Goal: Task Accomplishment & Management: Manage account settings

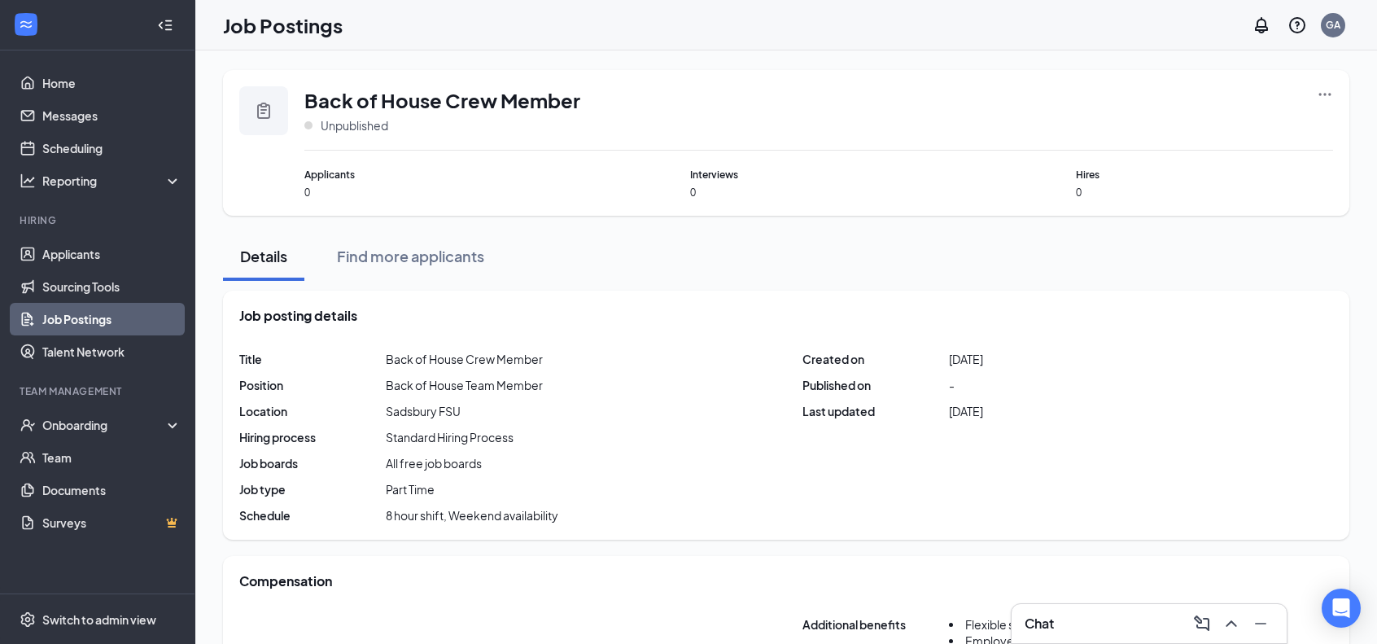
click at [55, 316] on link "Job Postings" at bounding box center [111, 319] width 139 height 33
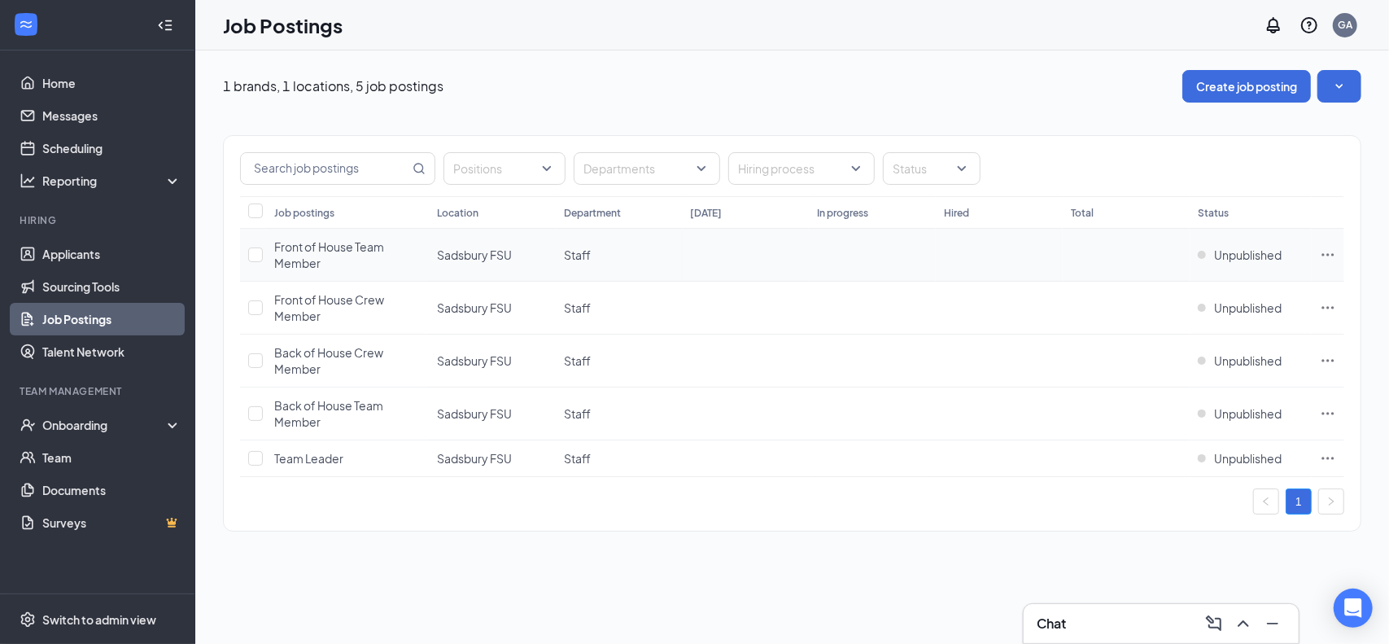
click at [337, 255] on div "Front of House Team Member" at bounding box center [347, 254] width 146 height 33
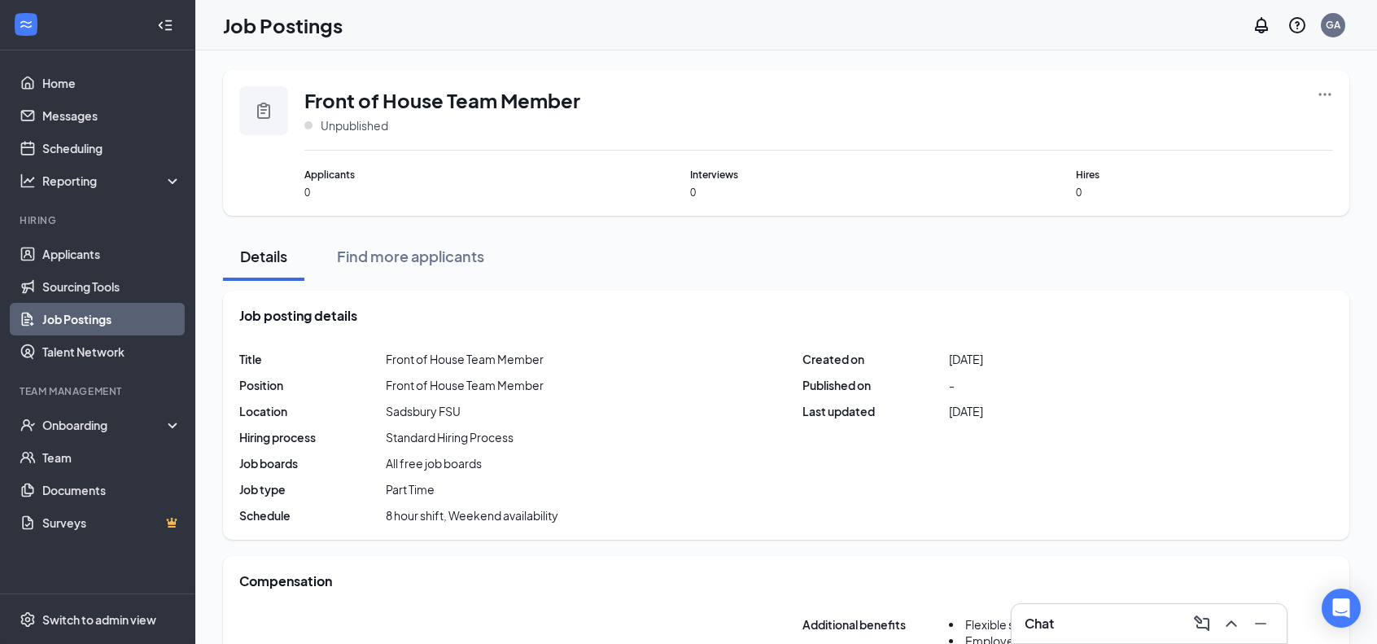
click at [1326, 98] on icon "Ellipses" at bounding box center [1325, 94] width 16 height 16
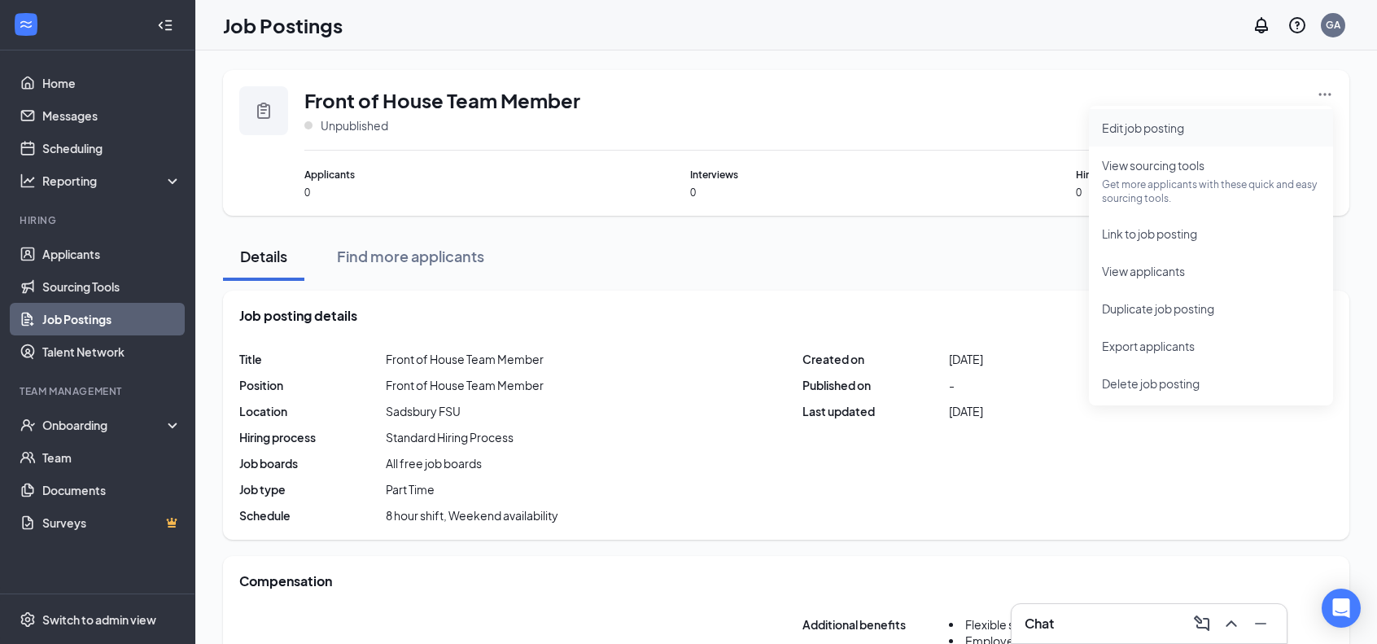
click at [1162, 134] on span "Edit job posting" at bounding box center [1143, 127] width 82 height 15
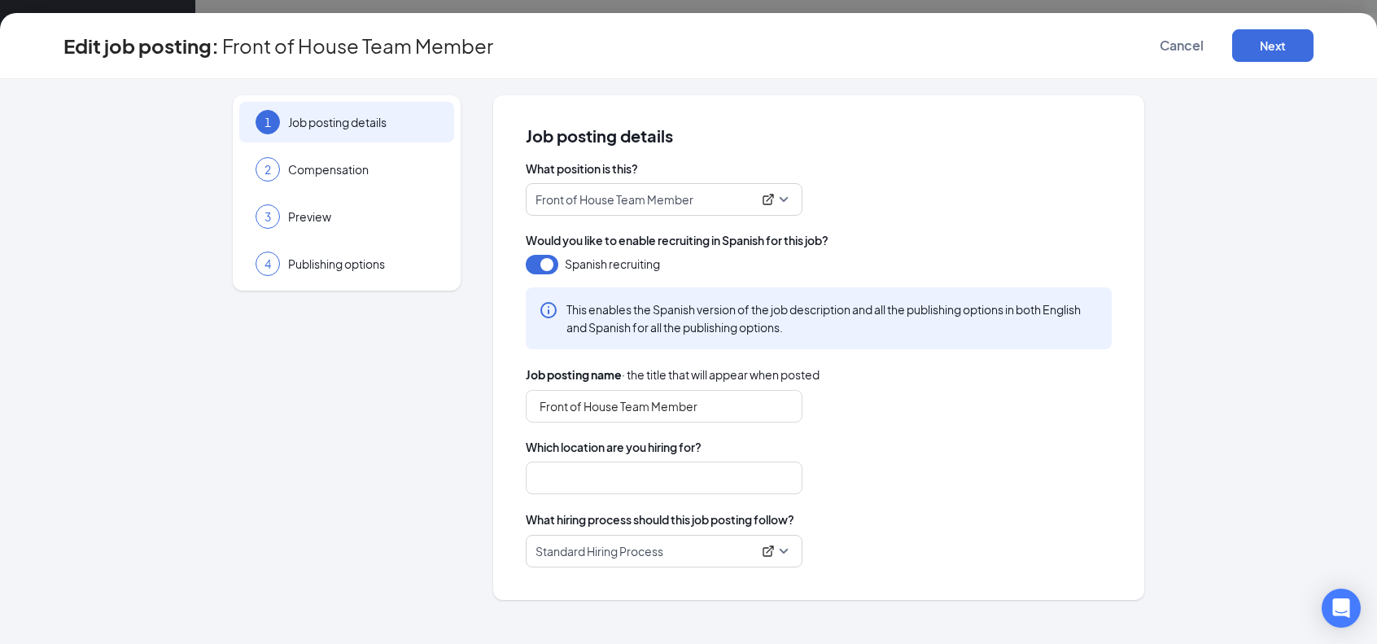
type input "Sadsbury FSU"
click at [1263, 44] on button "Next" at bounding box center [1272, 45] width 81 height 33
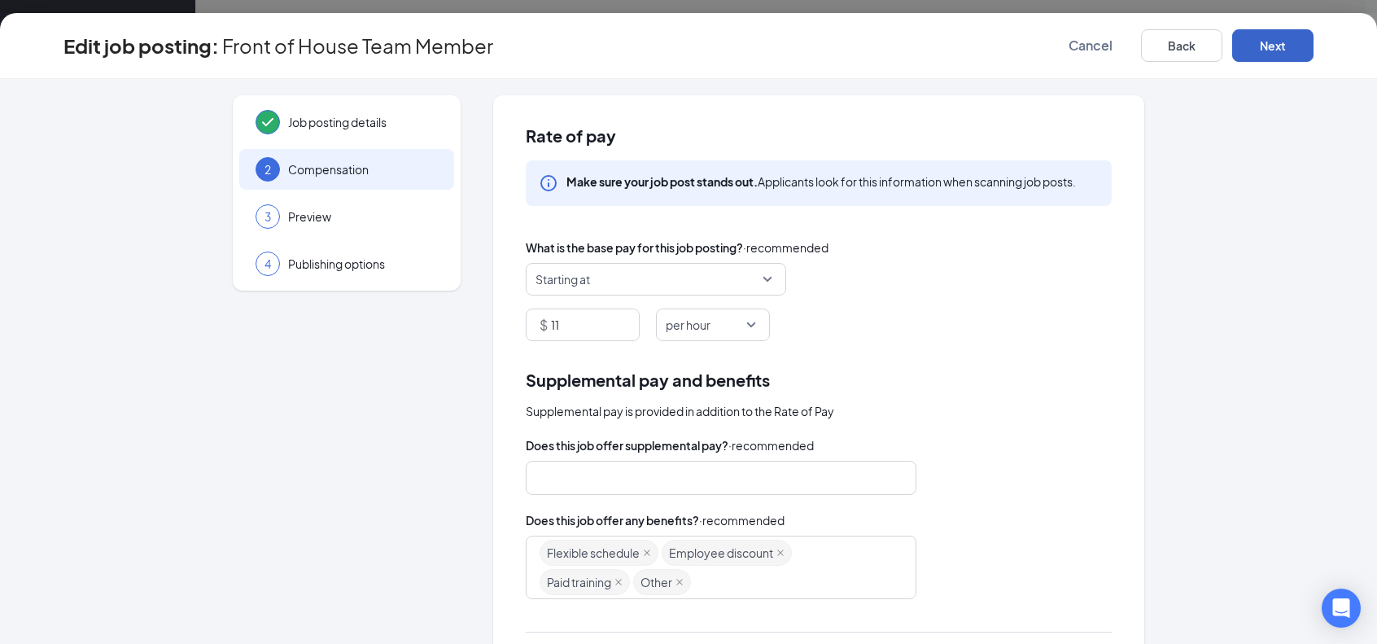
click at [1263, 44] on button "Next" at bounding box center [1272, 45] width 81 height 33
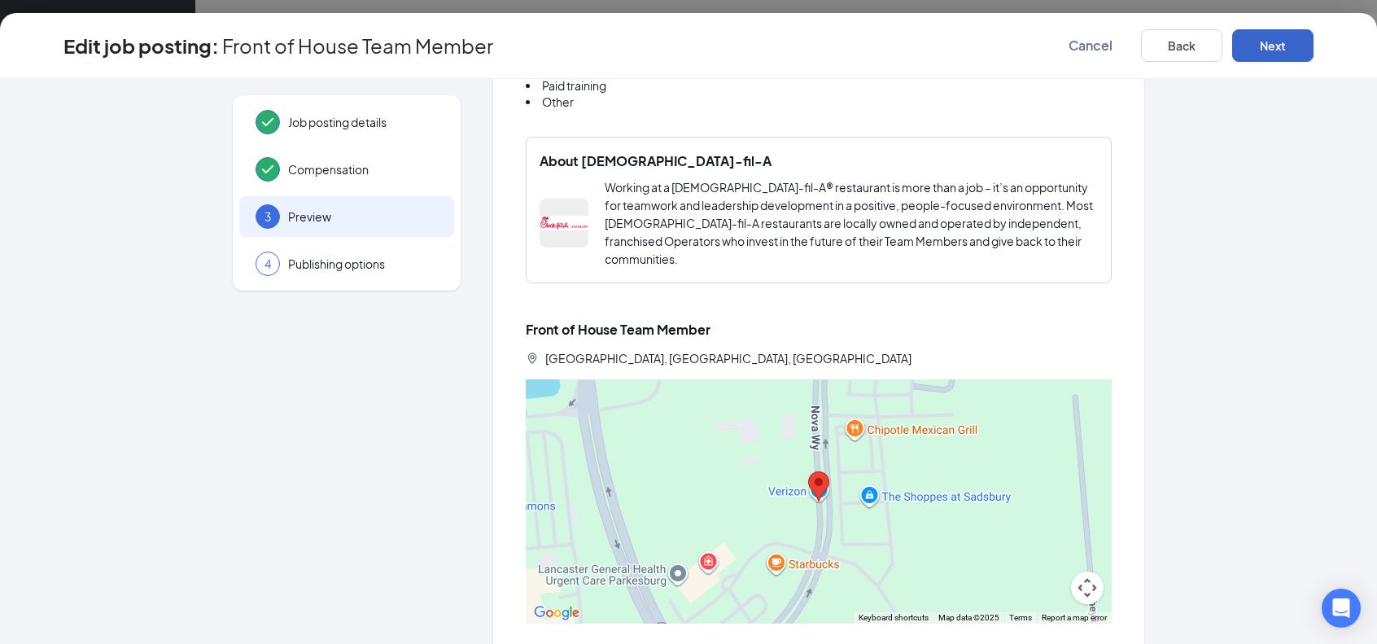
scroll to position [1242, 0]
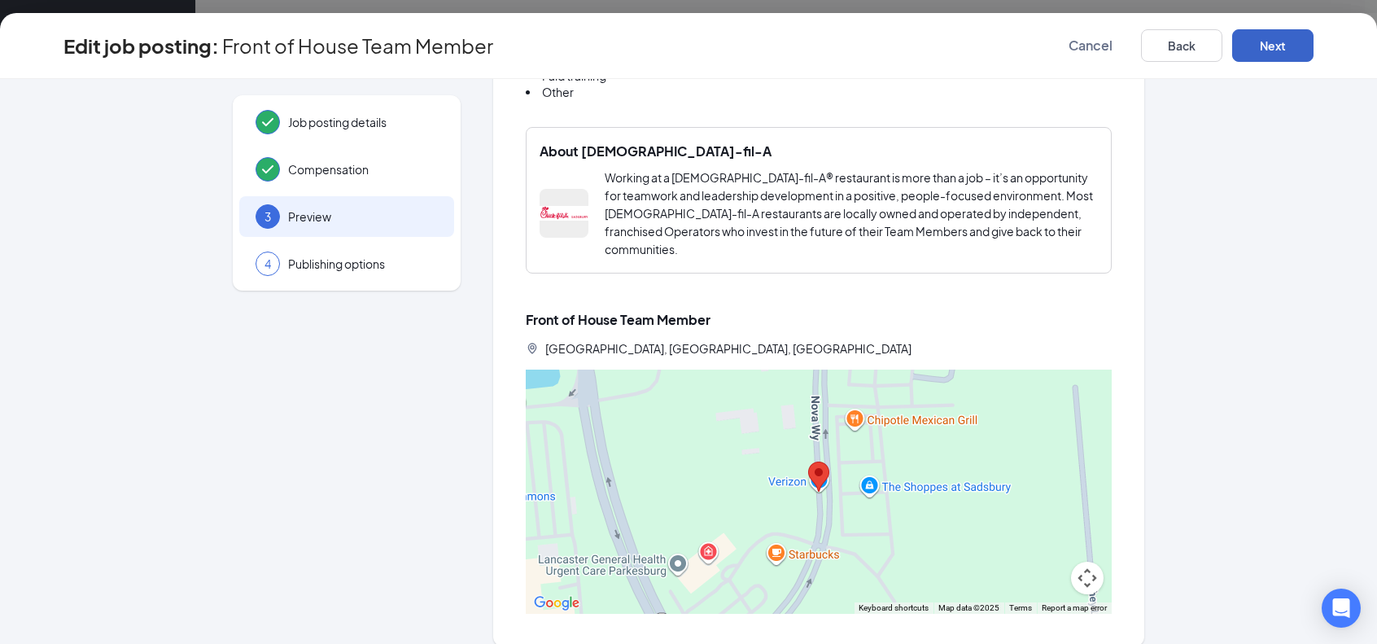
click at [1277, 46] on button "Next" at bounding box center [1272, 45] width 81 height 33
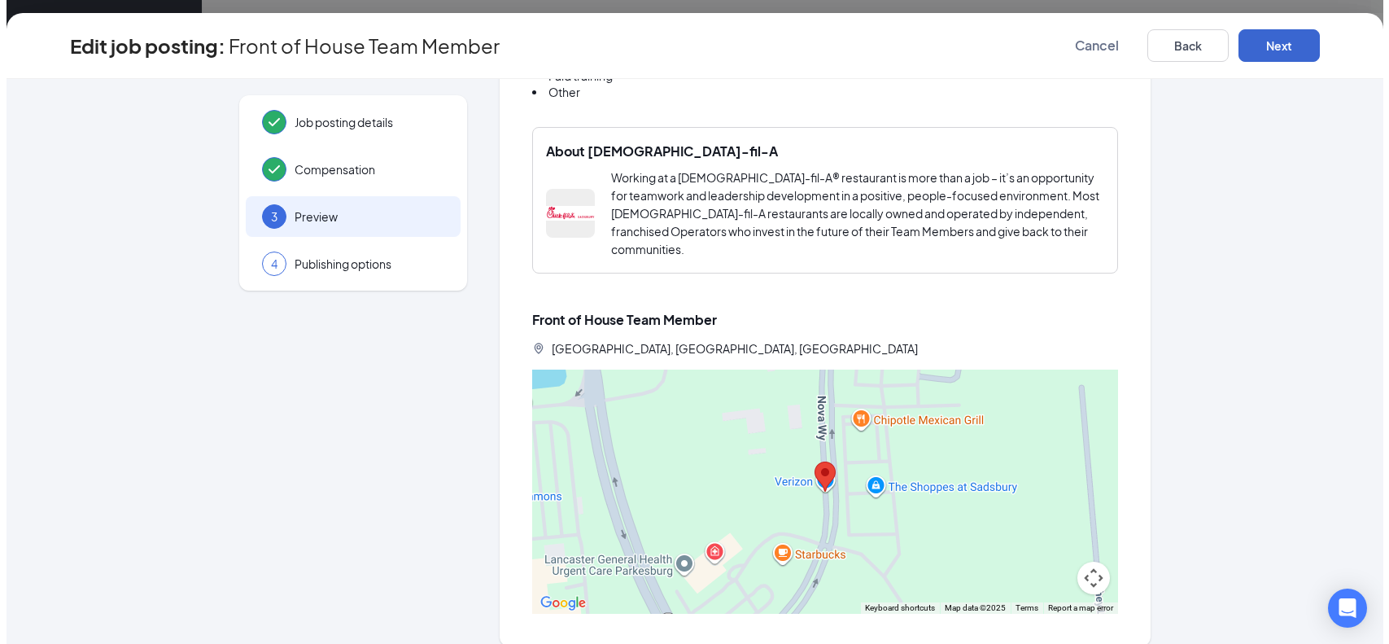
scroll to position [0, 0]
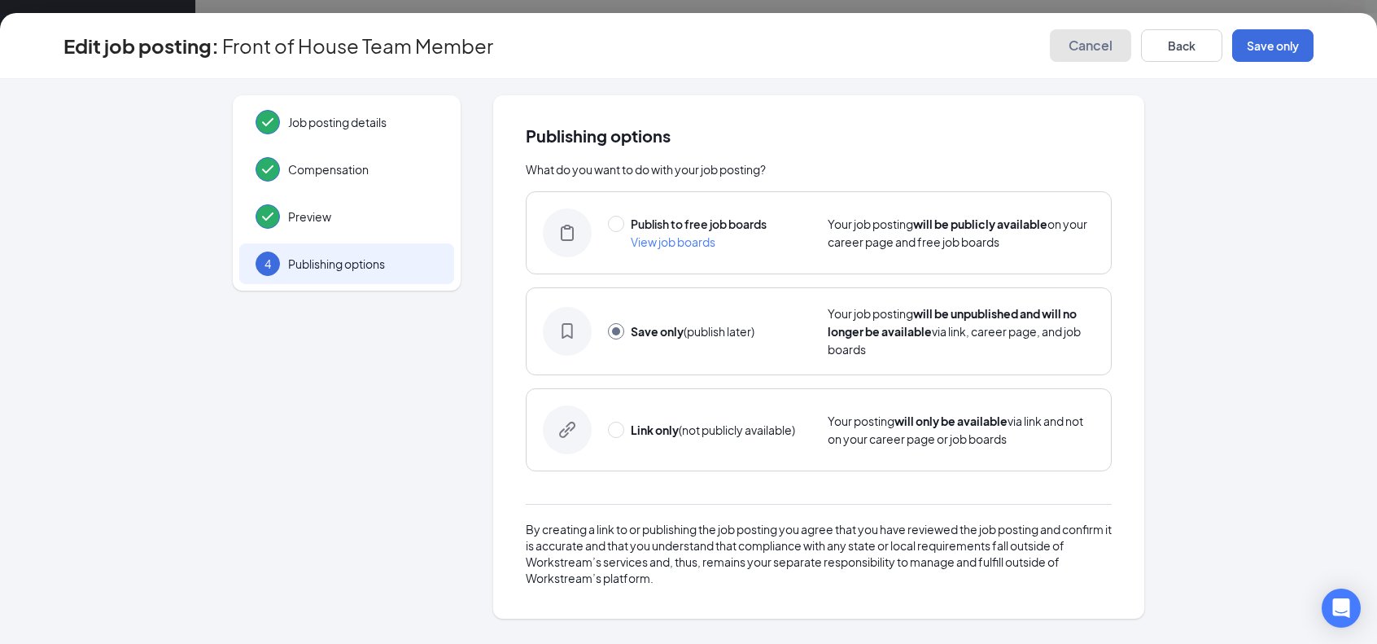
click at [1095, 46] on span "Cancel" at bounding box center [1090, 45] width 44 height 16
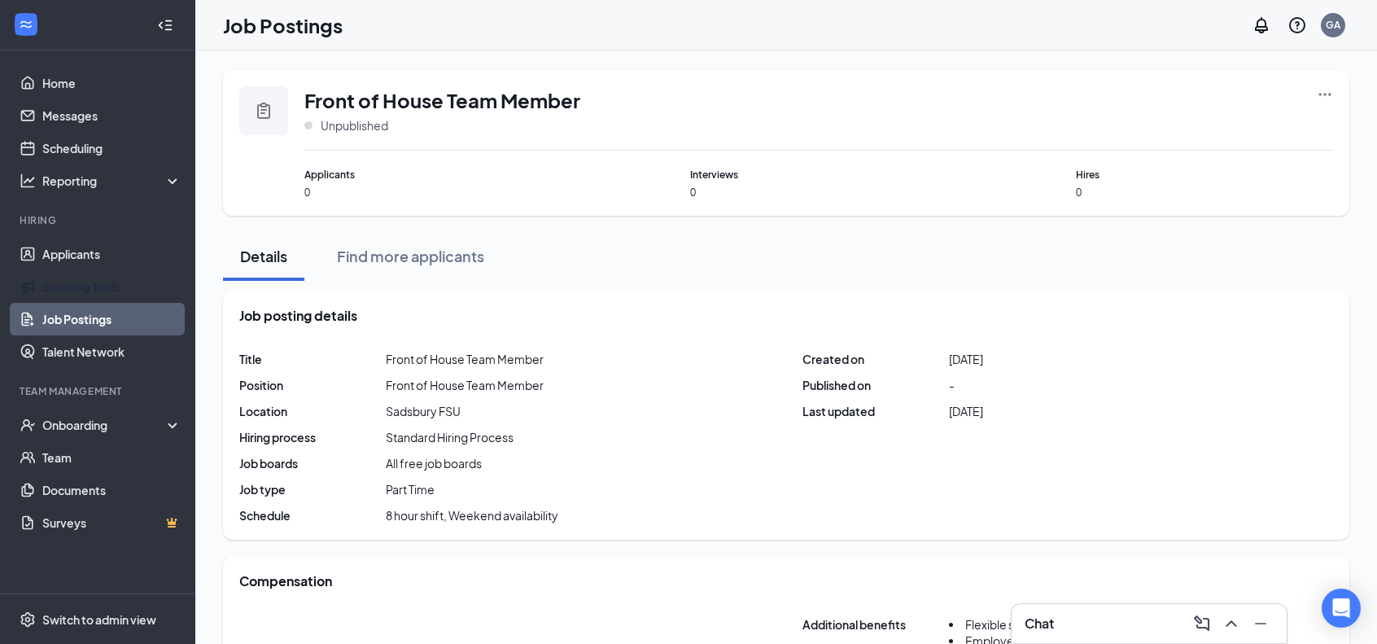
click at [72, 307] on link "Job Postings" at bounding box center [111, 319] width 139 height 33
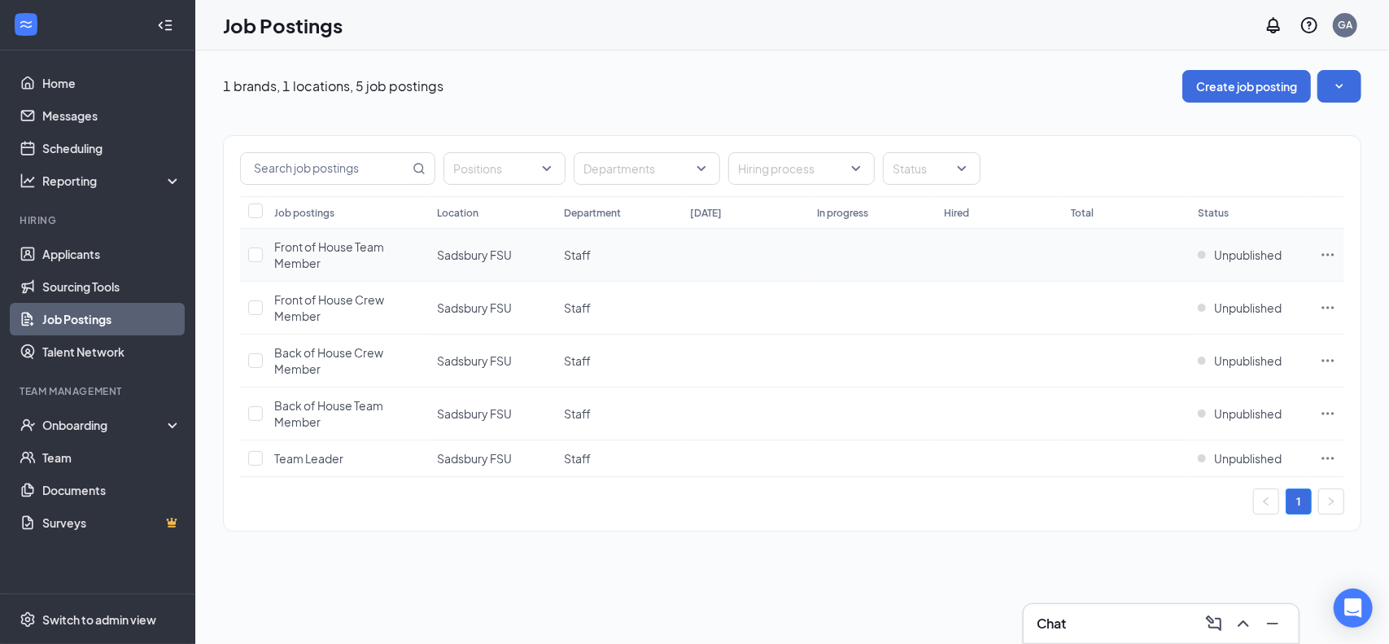
click at [1330, 249] on icon "Ellipses" at bounding box center [1328, 255] width 16 height 16
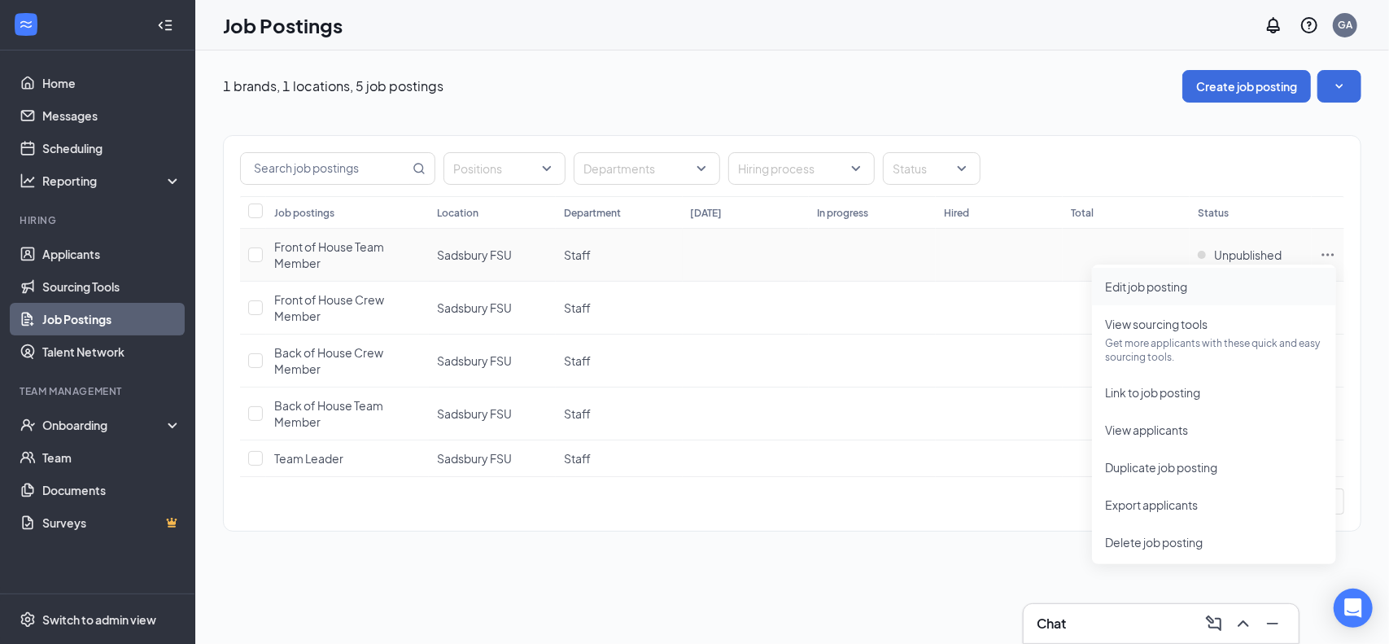
click at [1134, 287] on span "Edit job posting" at bounding box center [1146, 286] width 82 height 15
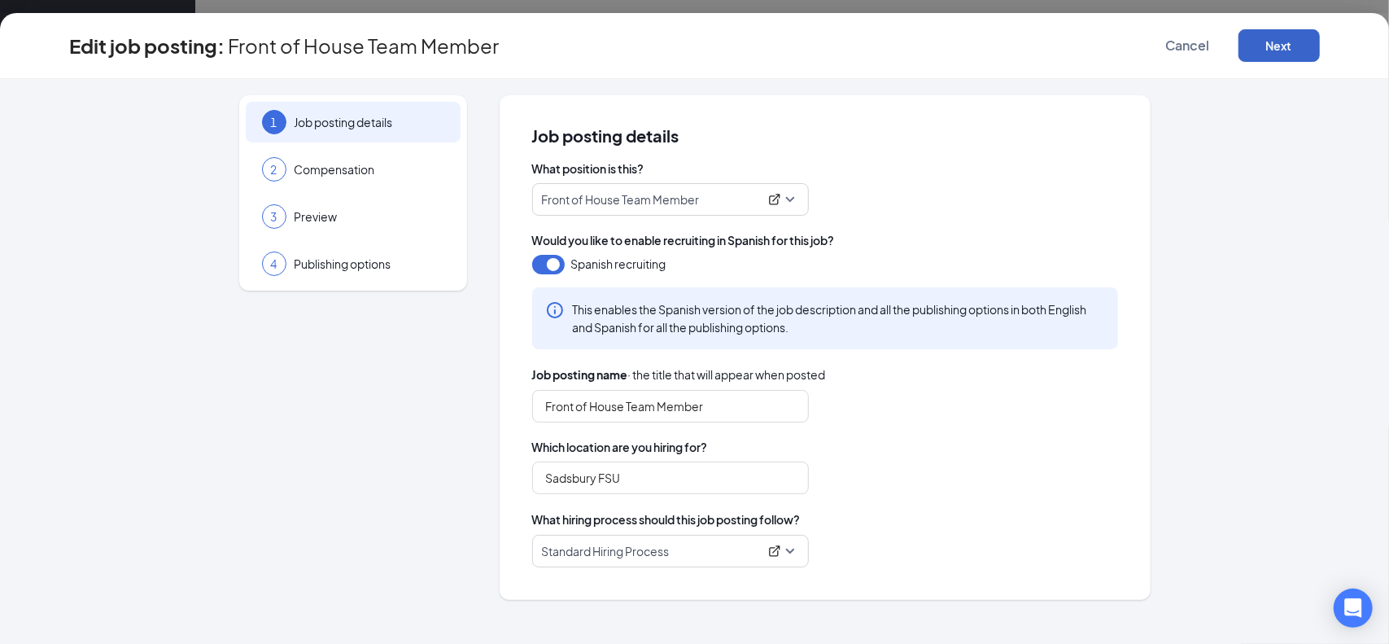
click at [1274, 45] on button "Next" at bounding box center [1278, 45] width 81 height 33
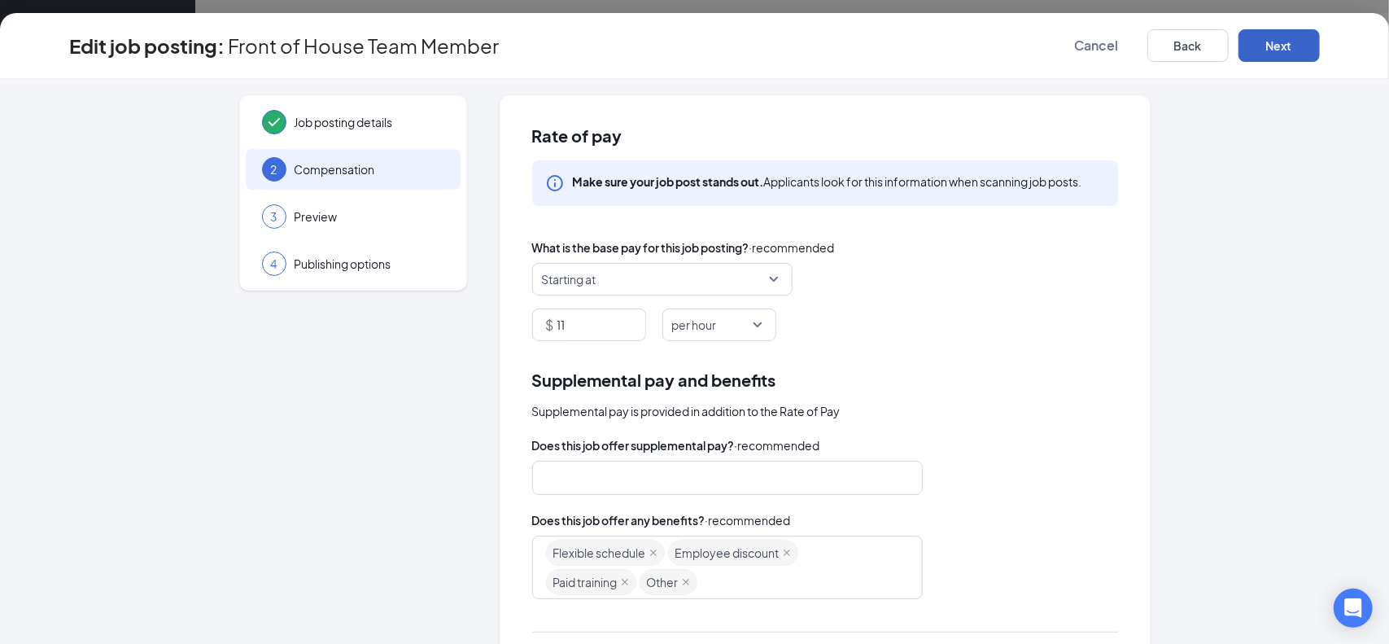
click at [1274, 45] on button "Next" at bounding box center [1278, 45] width 81 height 33
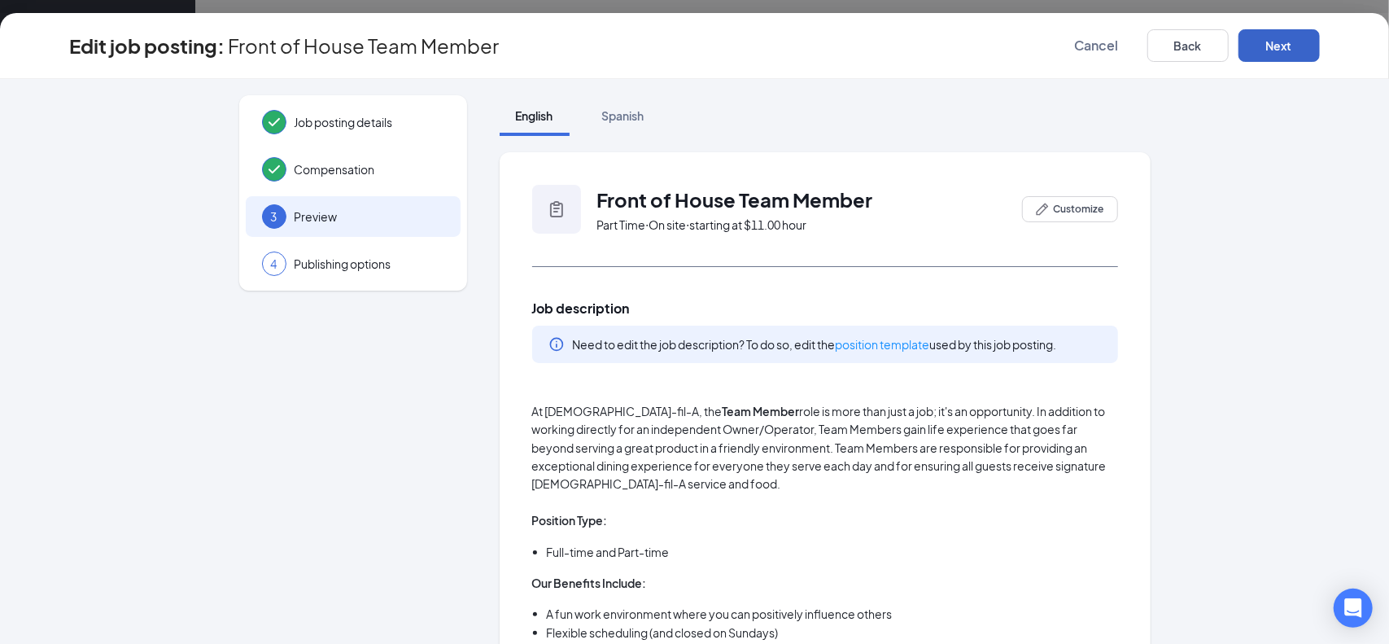
click at [1274, 45] on button "Next" at bounding box center [1278, 45] width 81 height 33
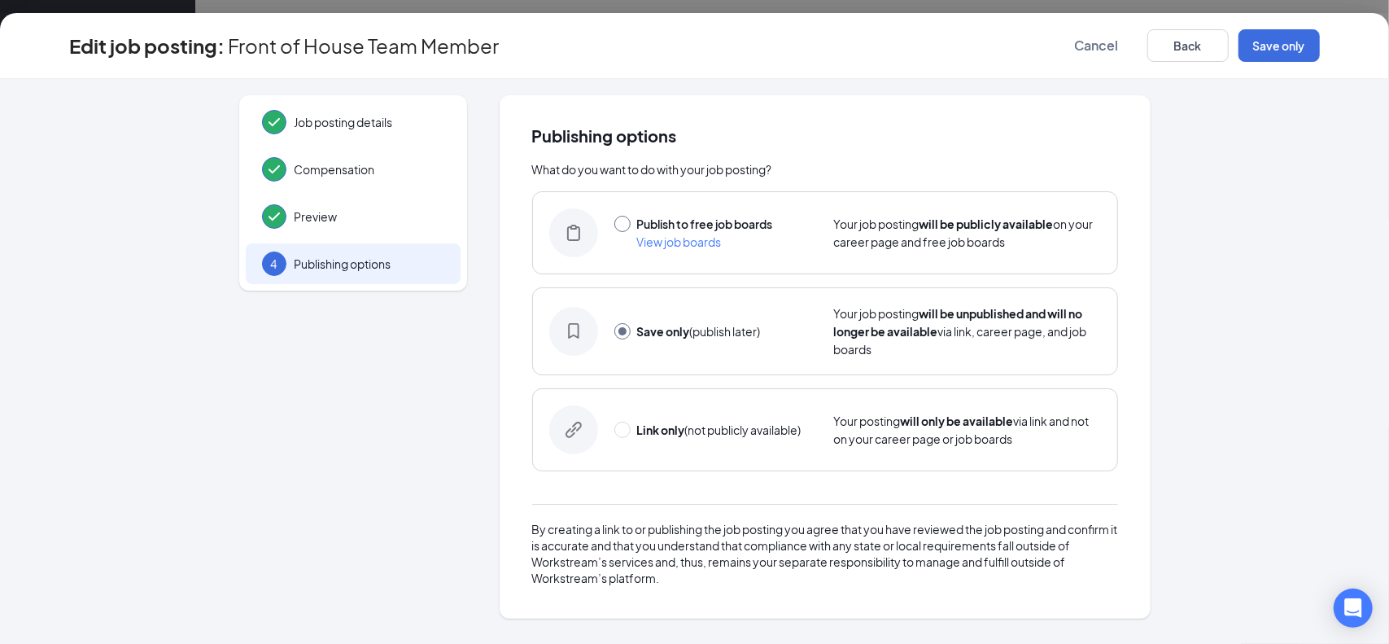
click at [627, 225] on input "radio" at bounding box center [622, 224] width 16 height 16
radio input "true"
radio input "false"
click at [1261, 40] on button "Publish" at bounding box center [1278, 45] width 81 height 33
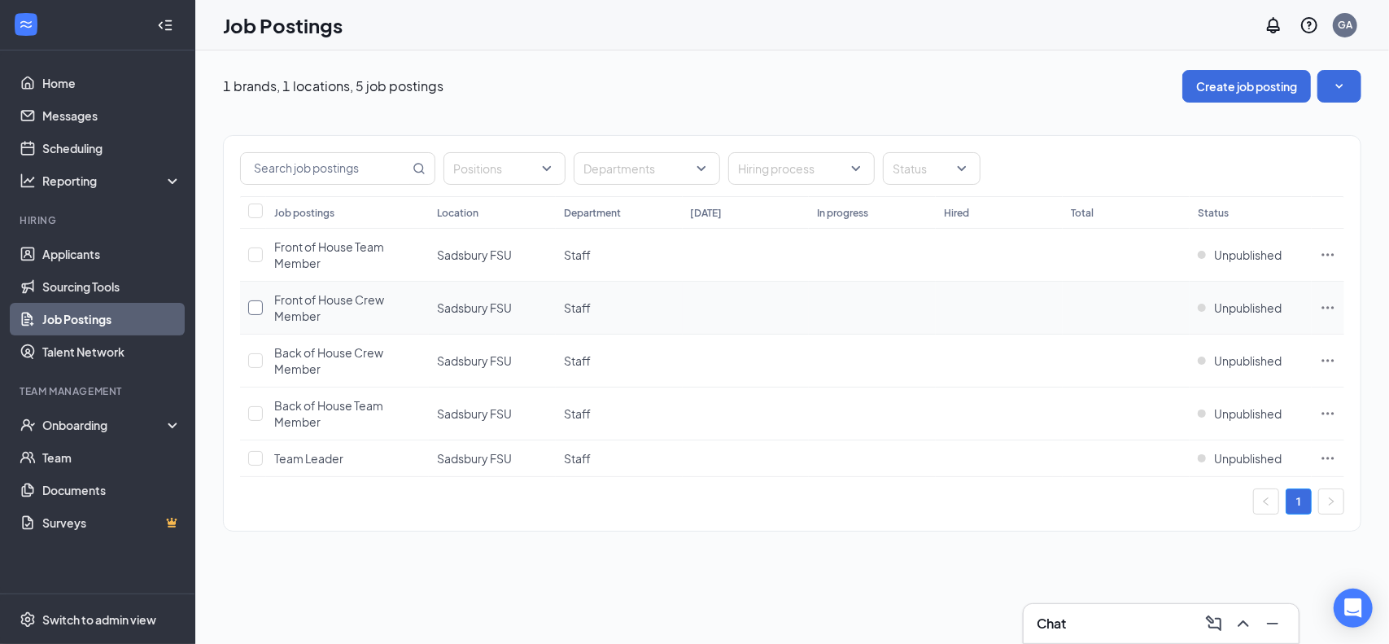
click at [258, 308] on input "checkbox" at bounding box center [255, 307] width 15 height 15
checkbox input "true"
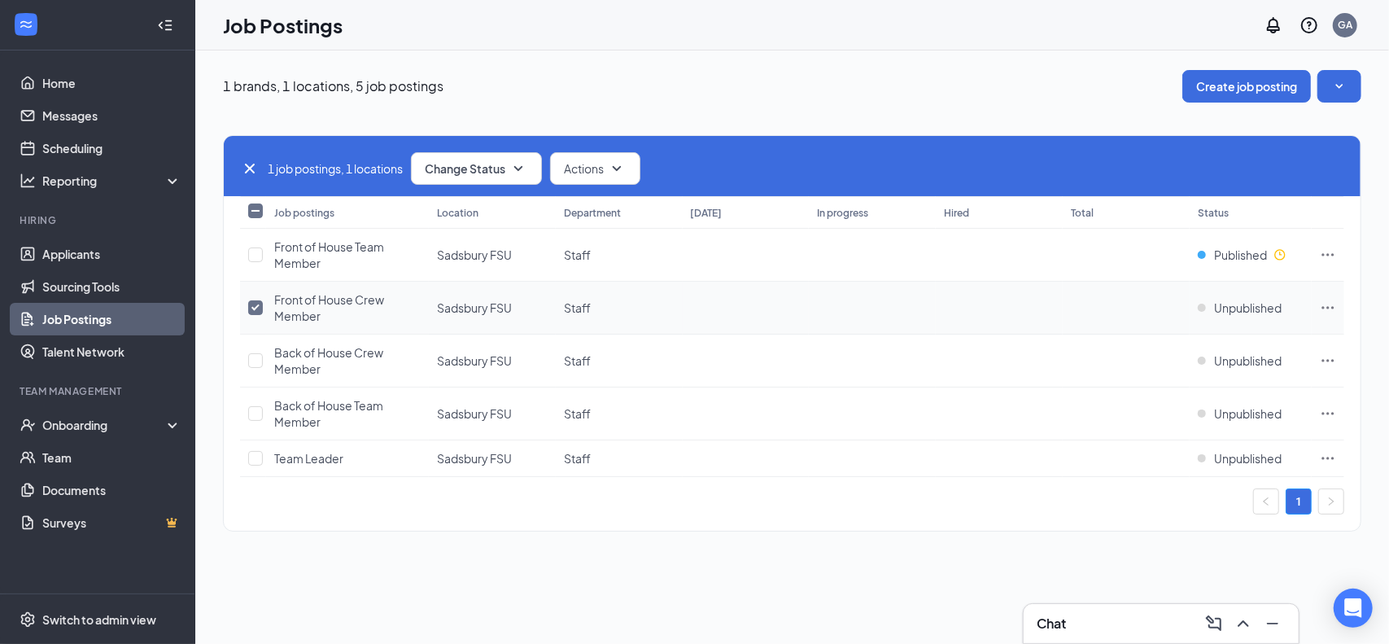
click at [437, 286] on td "Sadsbury FSU" at bounding box center [492, 308] width 127 height 53
click at [367, 305] on span "Front of House Crew Member" at bounding box center [329, 307] width 110 height 31
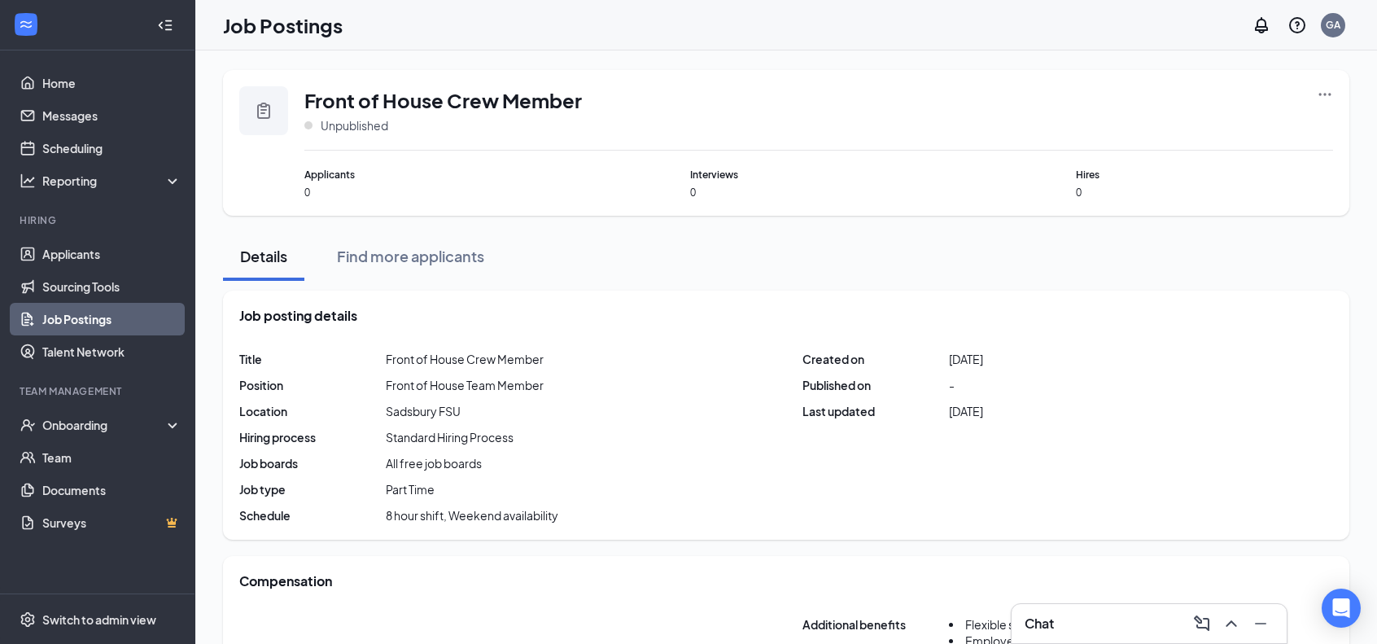
click at [1323, 91] on icon "Ellipses" at bounding box center [1325, 94] width 16 height 16
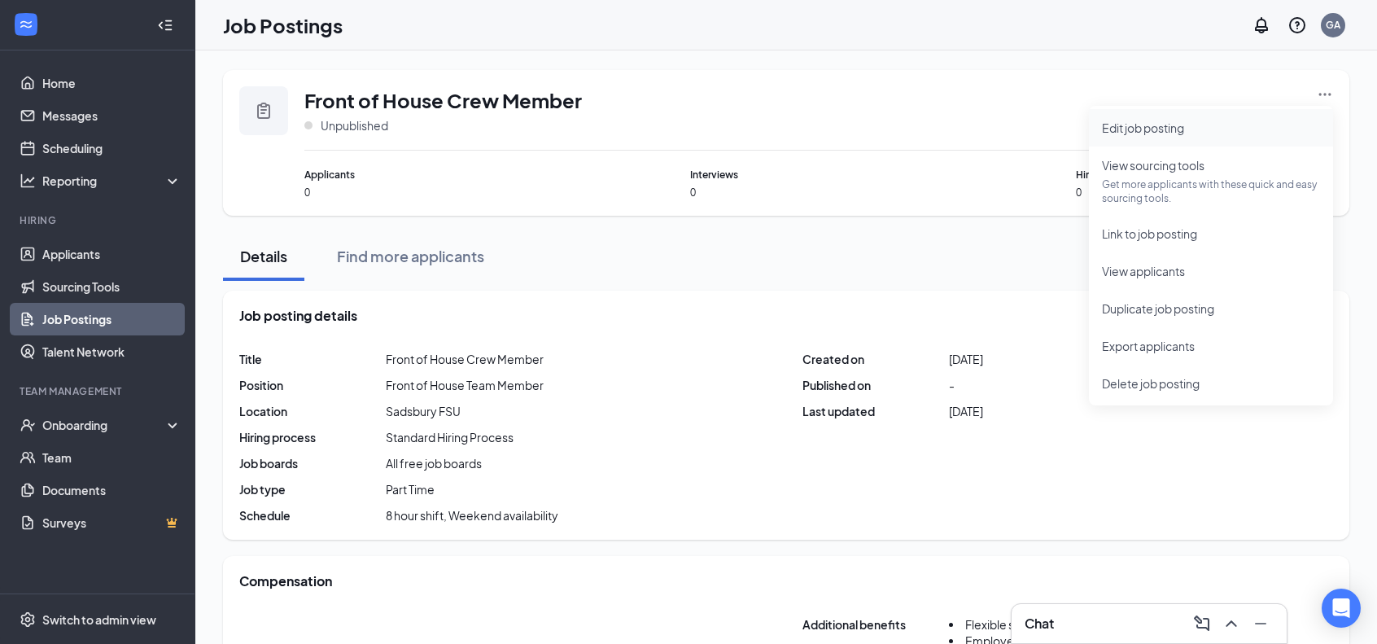
click at [1170, 131] on span "Edit job posting" at bounding box center [1143, 127] width 82 height 15
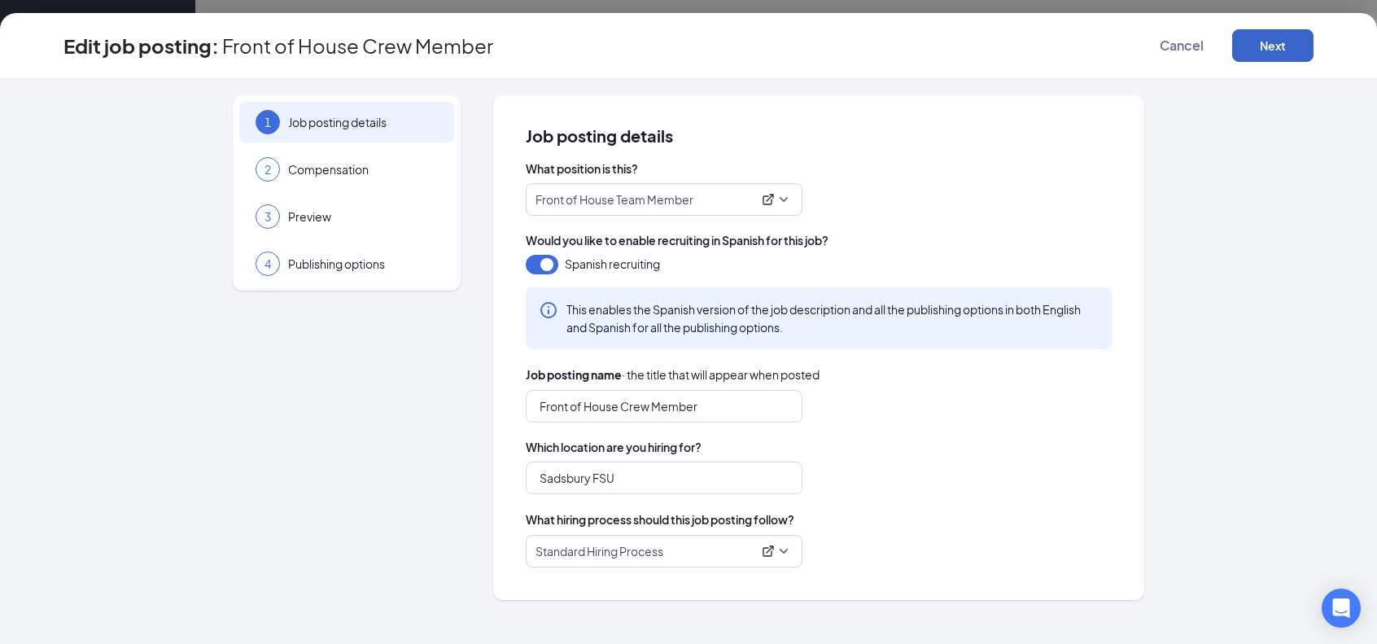
click at [1258, 51] on button "Next" at bounding box center [1272, 45] width 81 height 33
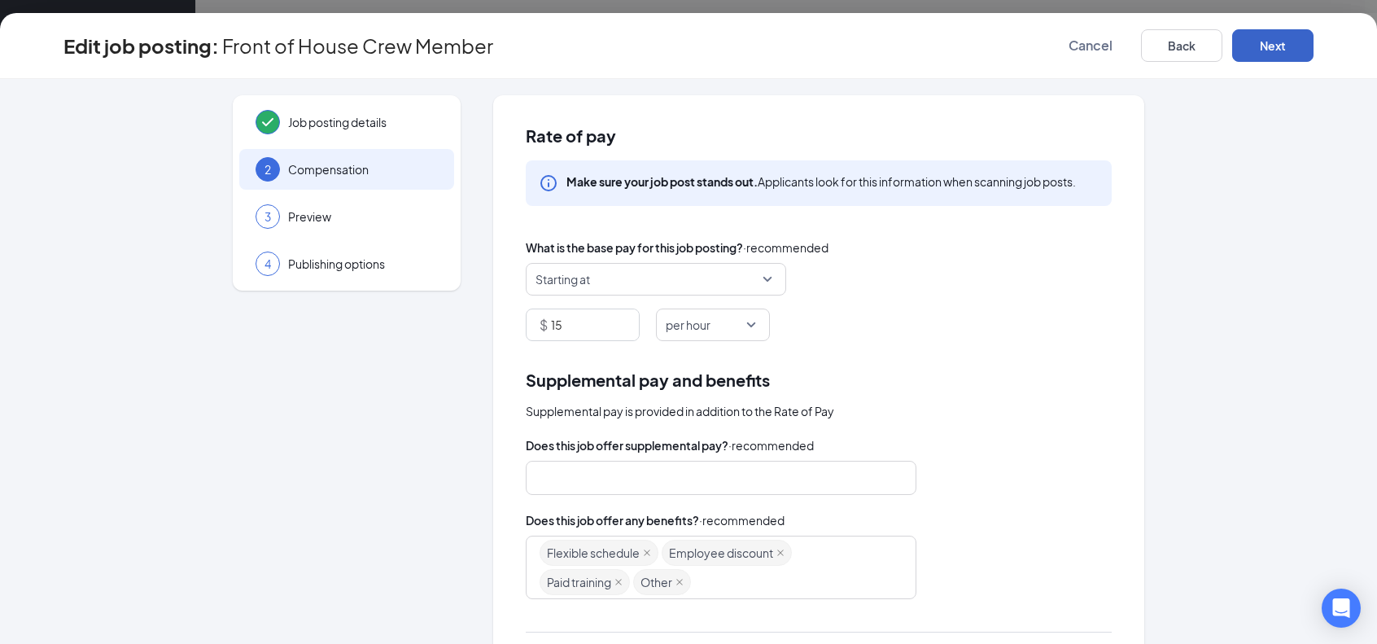
click at [1258, 51] on button "Next" at bounding box center [1272, 45] width 81 height 33
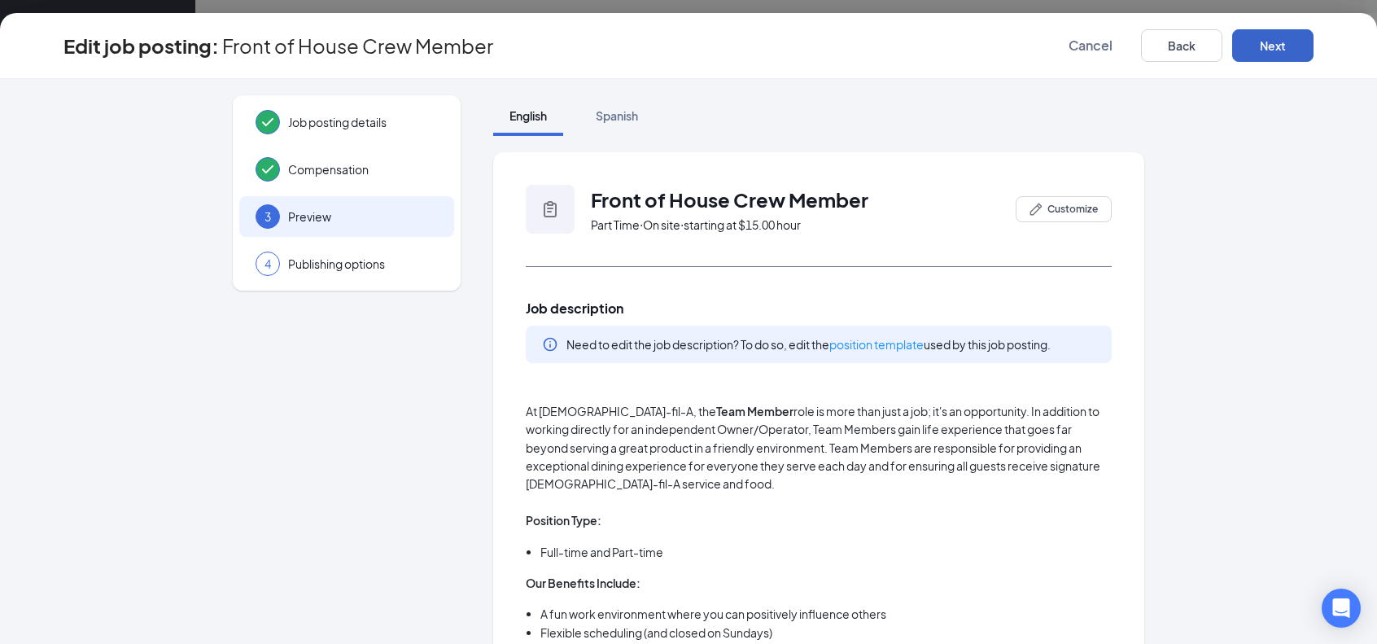
click at [1258, 51] on button "Next" at bounding box center [1272, 45] width 81 height 33
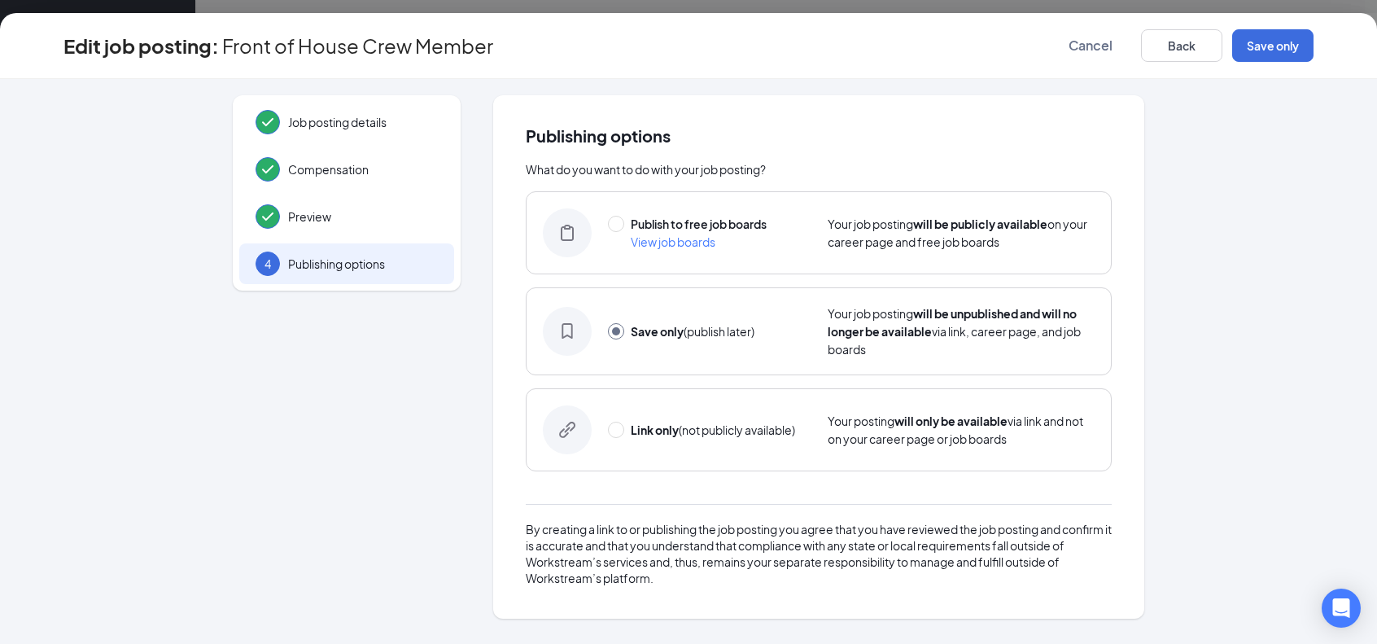
click at [641, 255] on div "Publish to free job boards View job boards Your job posting will be publicly av…" at bounding box center [819, 232] width 586 height 83
radio input "true"
radio input "false"
click at [1246, 37] on button "Publish" at bounding box center [1272, 45] width 81 height 33
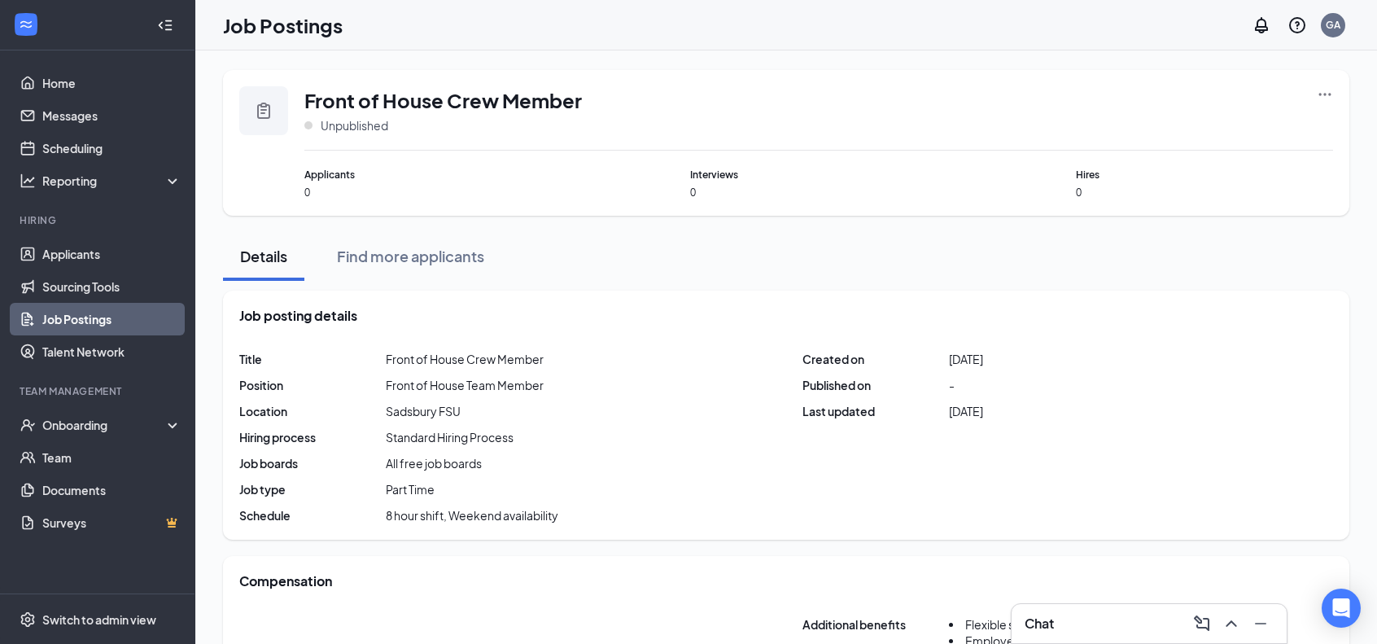
click at [71, 312] on link "Job Postings" at bounding box center [111, 319] width 139 height 33
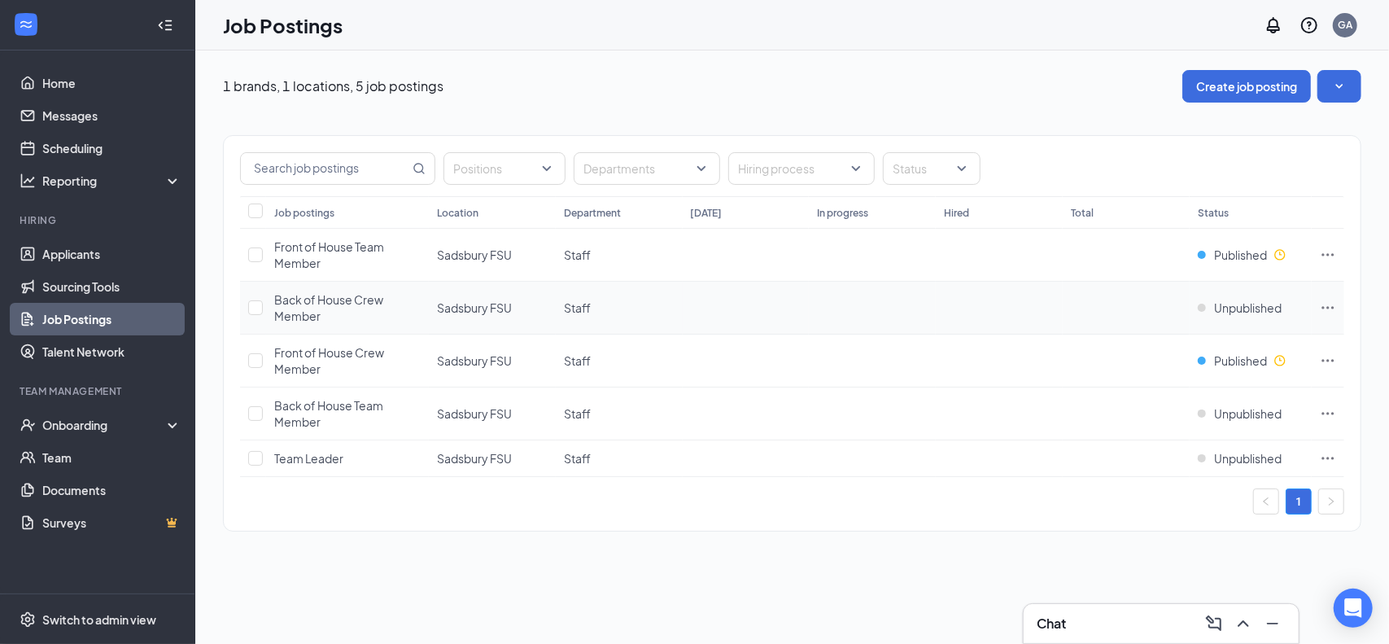
click at [1332, 304] on icon "Ellipses" at bounding box center [1328, 307] width 16 height 16
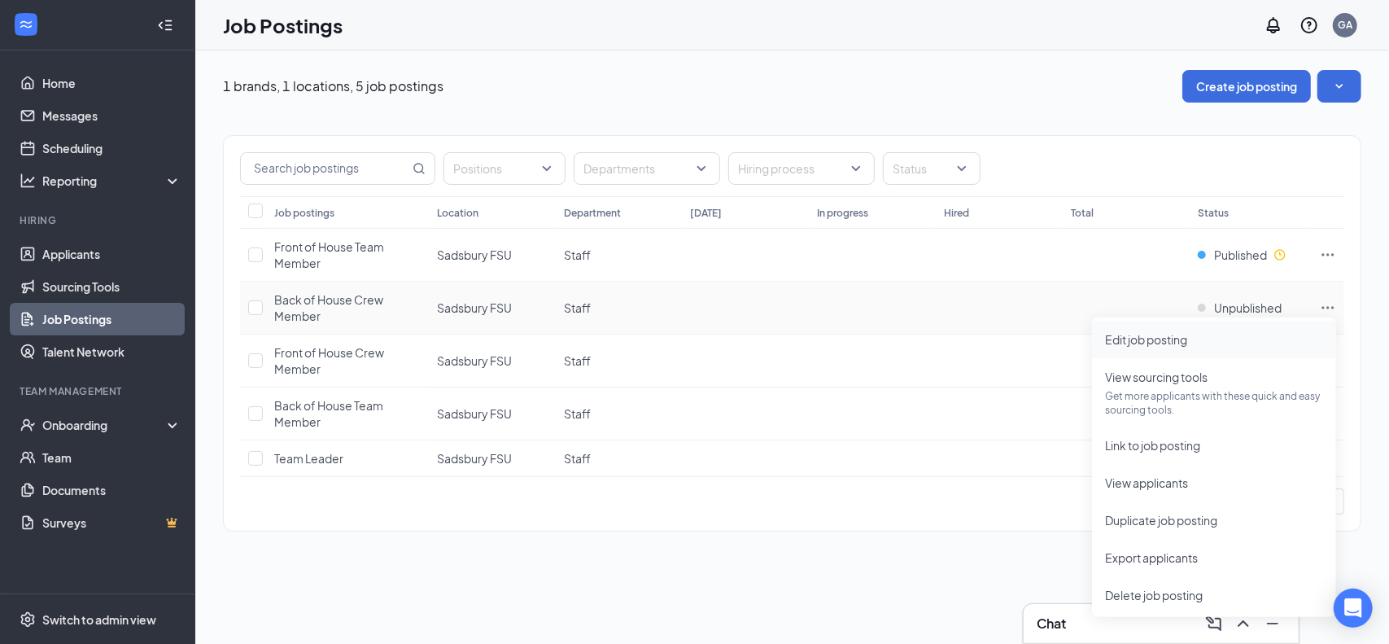
click at [1129, 343] on span "Edit job posting" at bounding box center [1146, 339] width 82 height 15
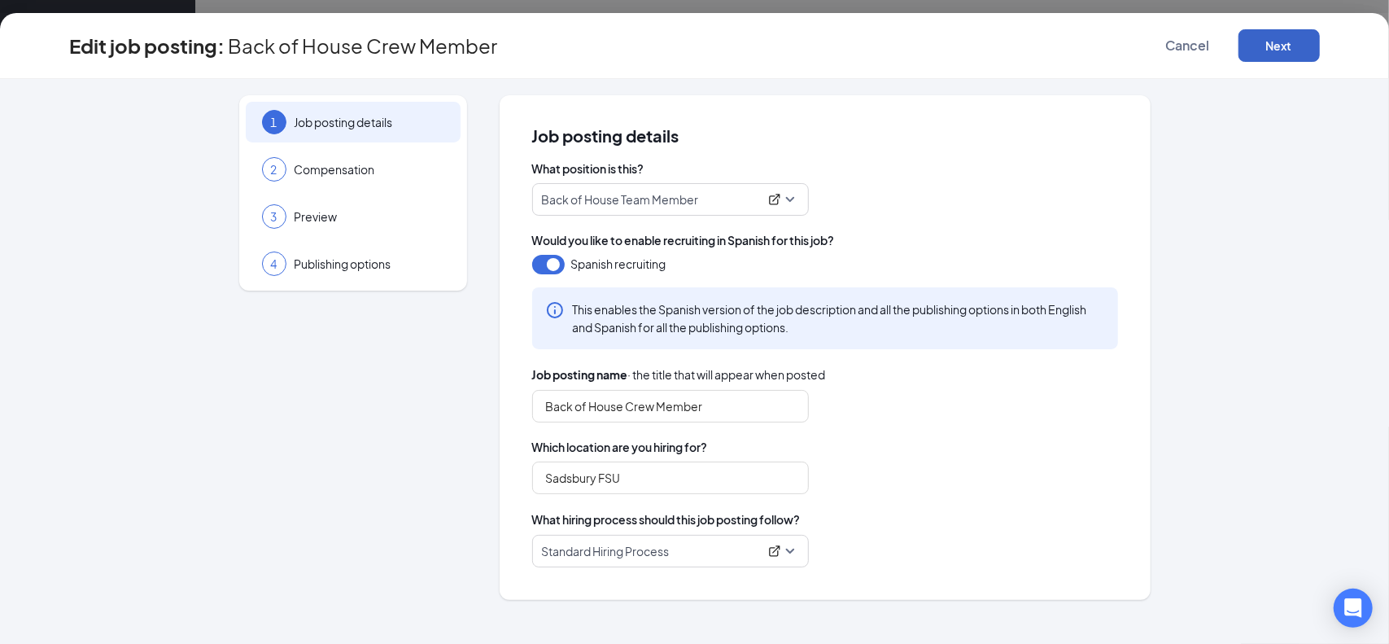
click at [1280, 50] on button "Next" at bounding box center [1278, 45] width 81 height 33
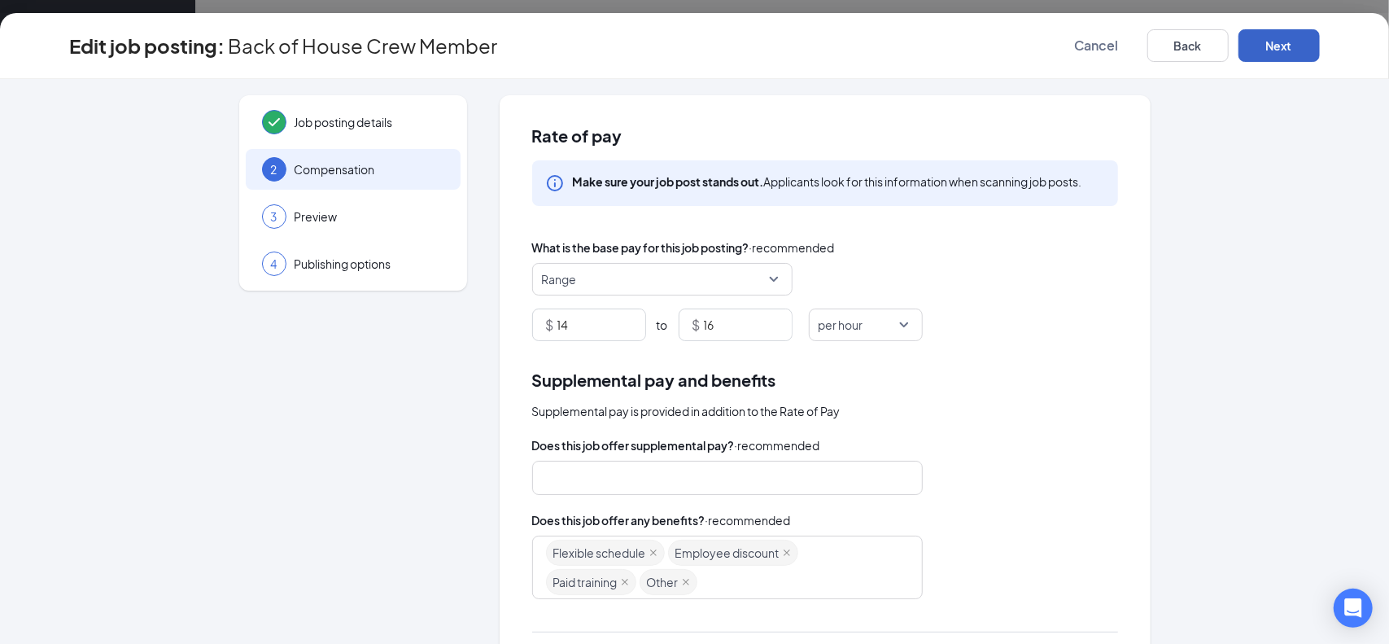
click at [854, 325] on span "per hour" at bounding box center [841, 324] width 45 height 31
click at [592, 285] on span "Range" at bounding box center [655, 279] width 226 height 31
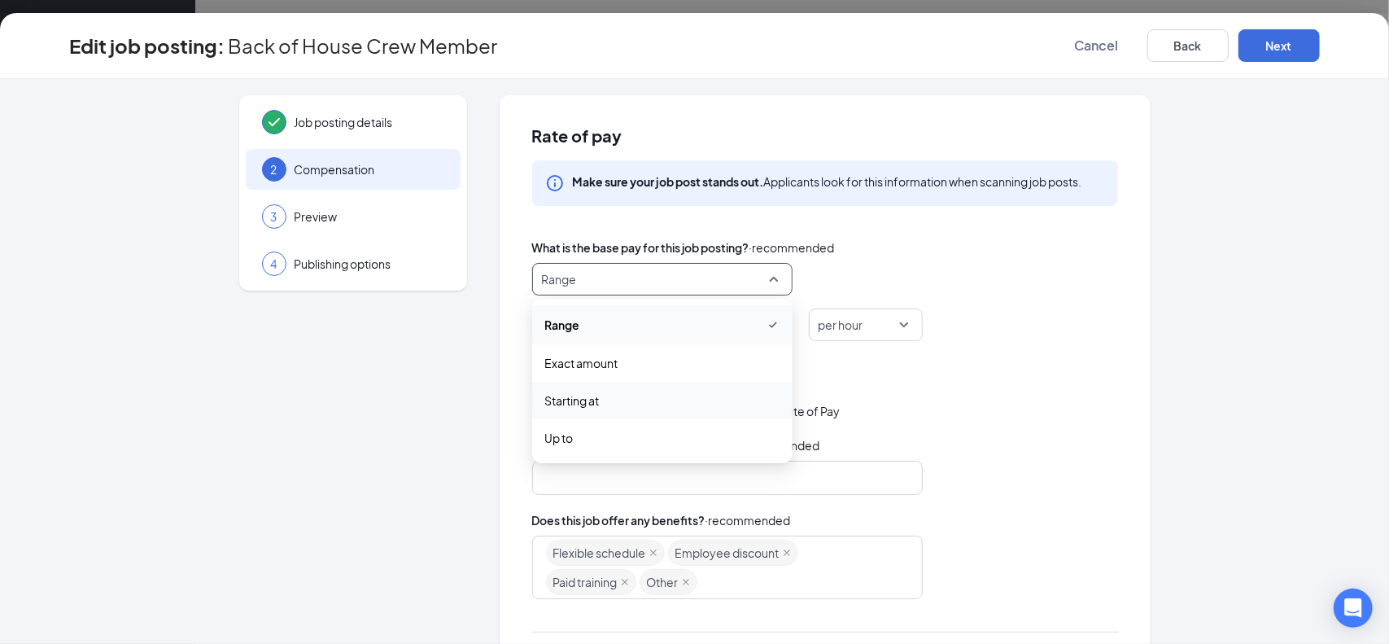
click at [566, 406] on span "Starting at" at bounding box center [572, 400] width 55 height 18
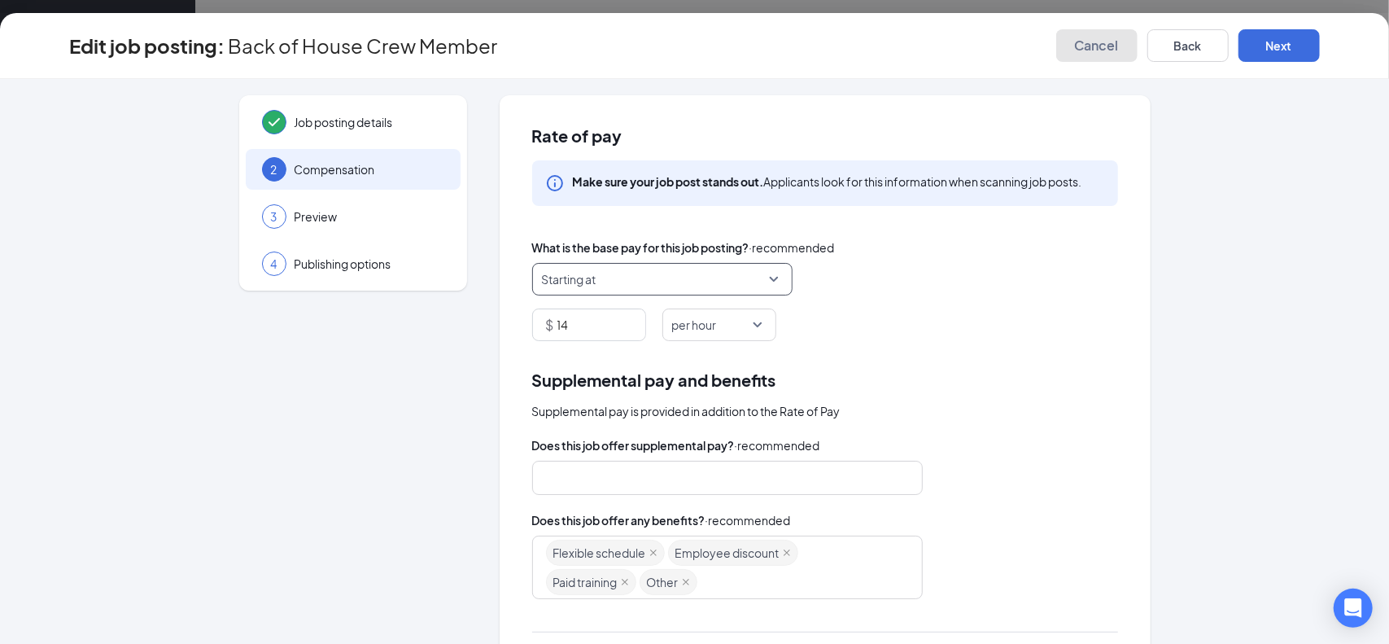
click at [1118, 44] on span "Cancel" at bounding box center [1097, 45] width 44 height 16
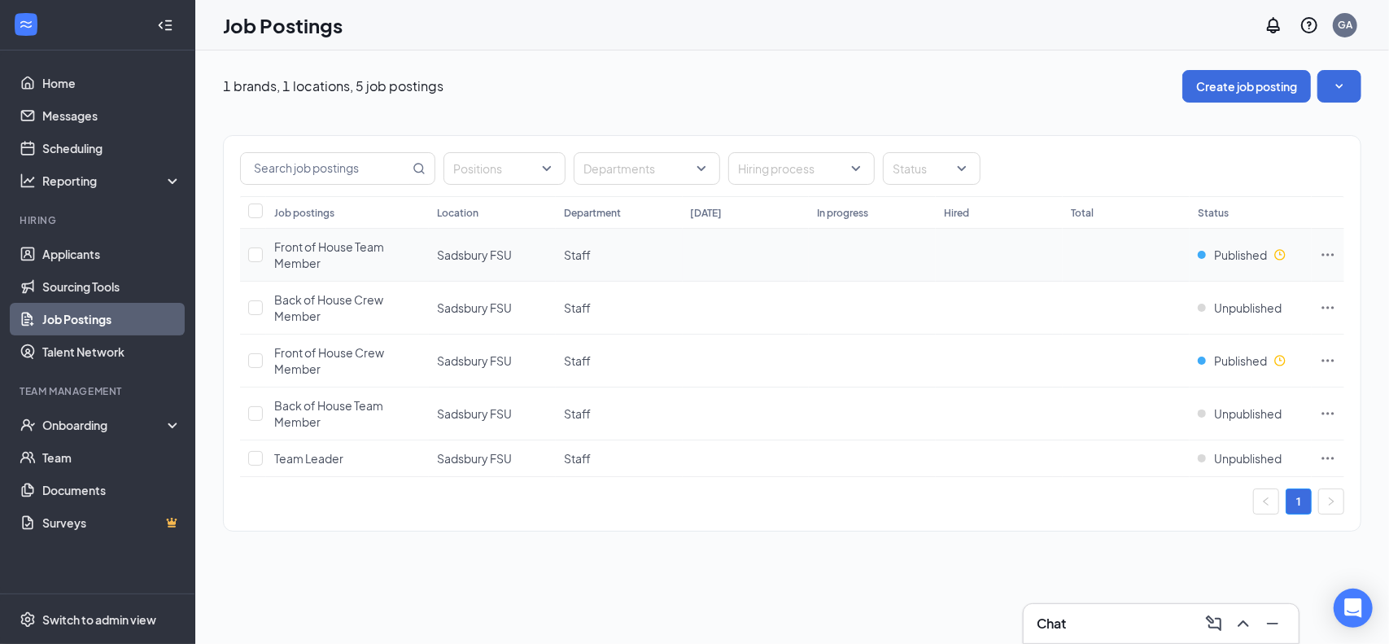
click at [1320, 255] on icon "Ellipses" at bounding box center [1328, 255] width 16 height 16
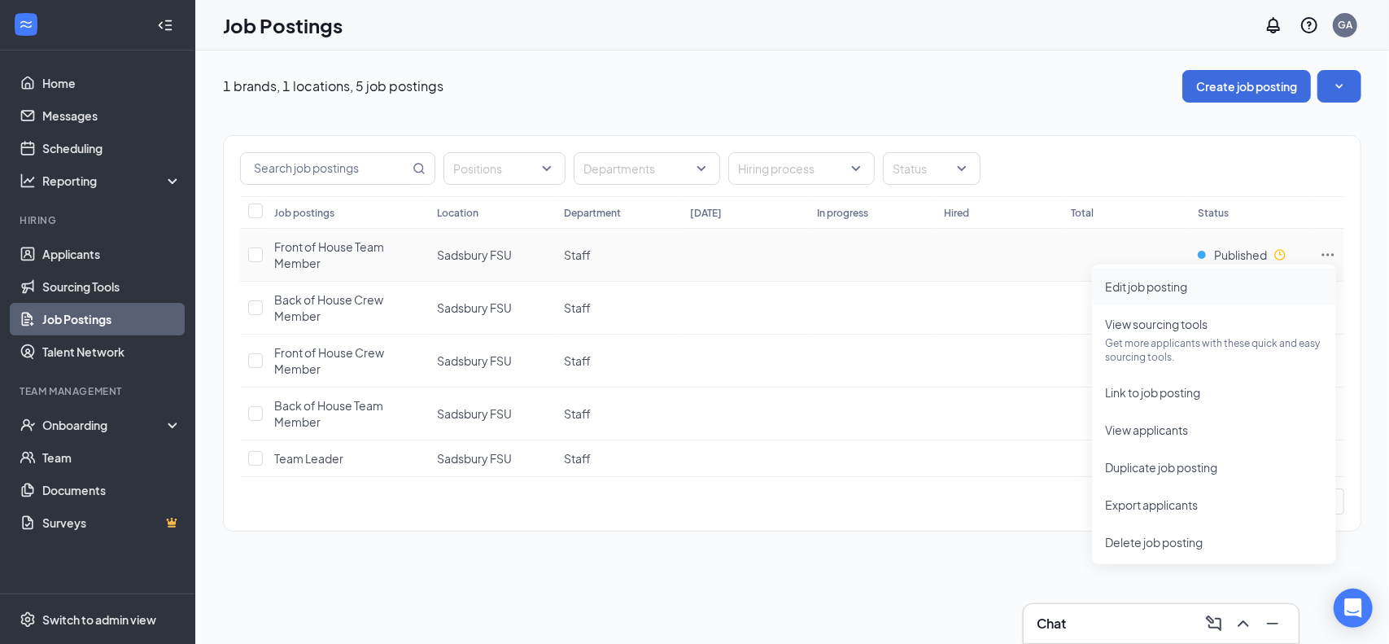
click at [1152, 290] on span "Edit job posting" at bounding box center [1146, 286] width 82 height 15
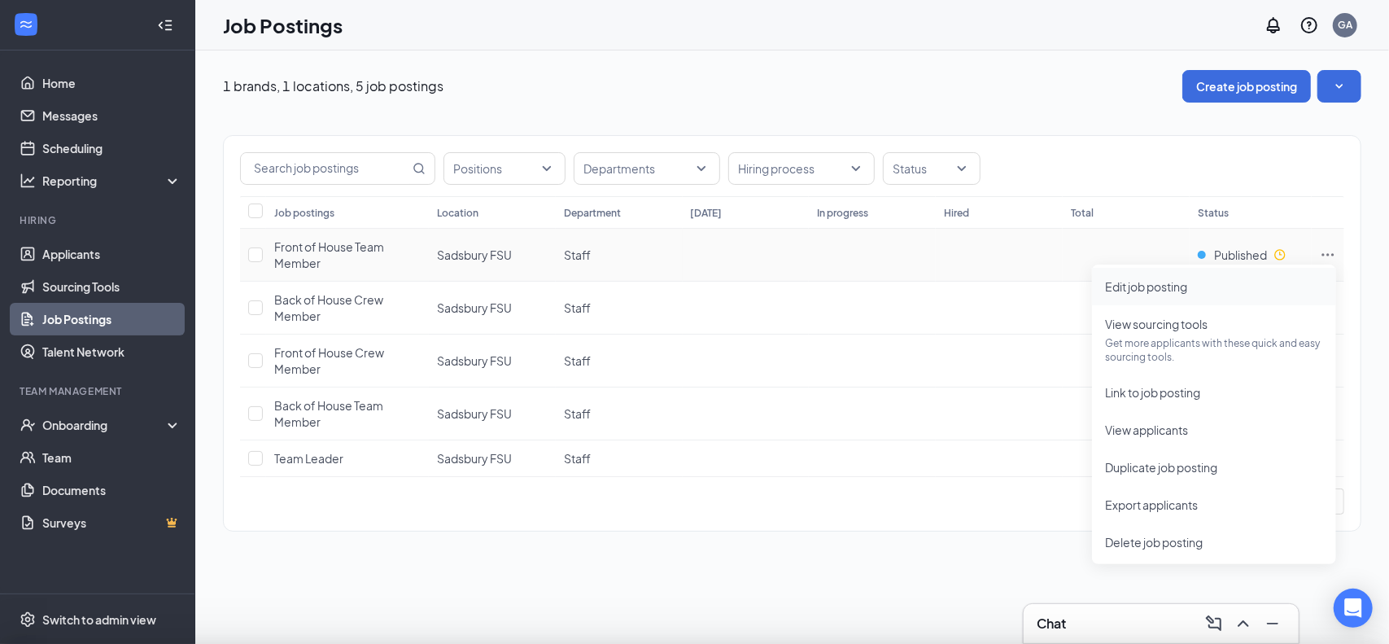
type input "Front of House Team Member"
type input "Sadsbury FSU"
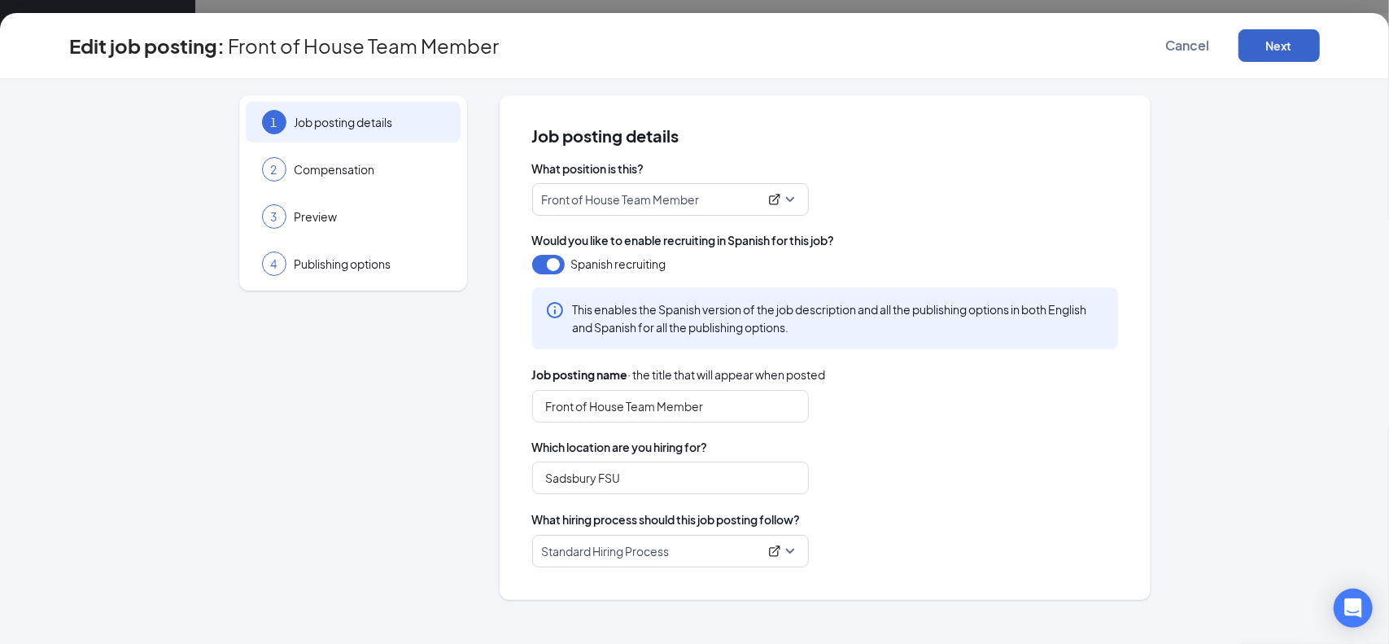
click at [1274, 55] on button "Next" at bounding box center [1278, 45] width 81 height 33
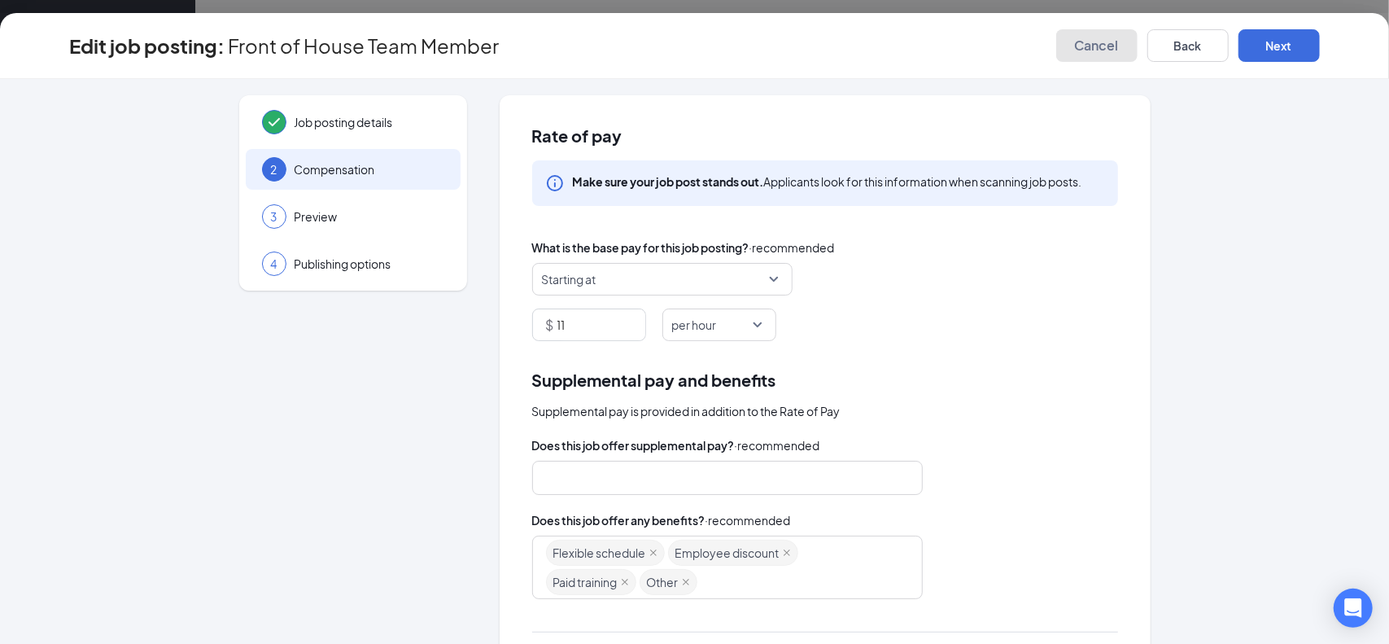
click at [1111, 45] on span "Cancel" at bounding box center [1097, 45] width 44 height 16
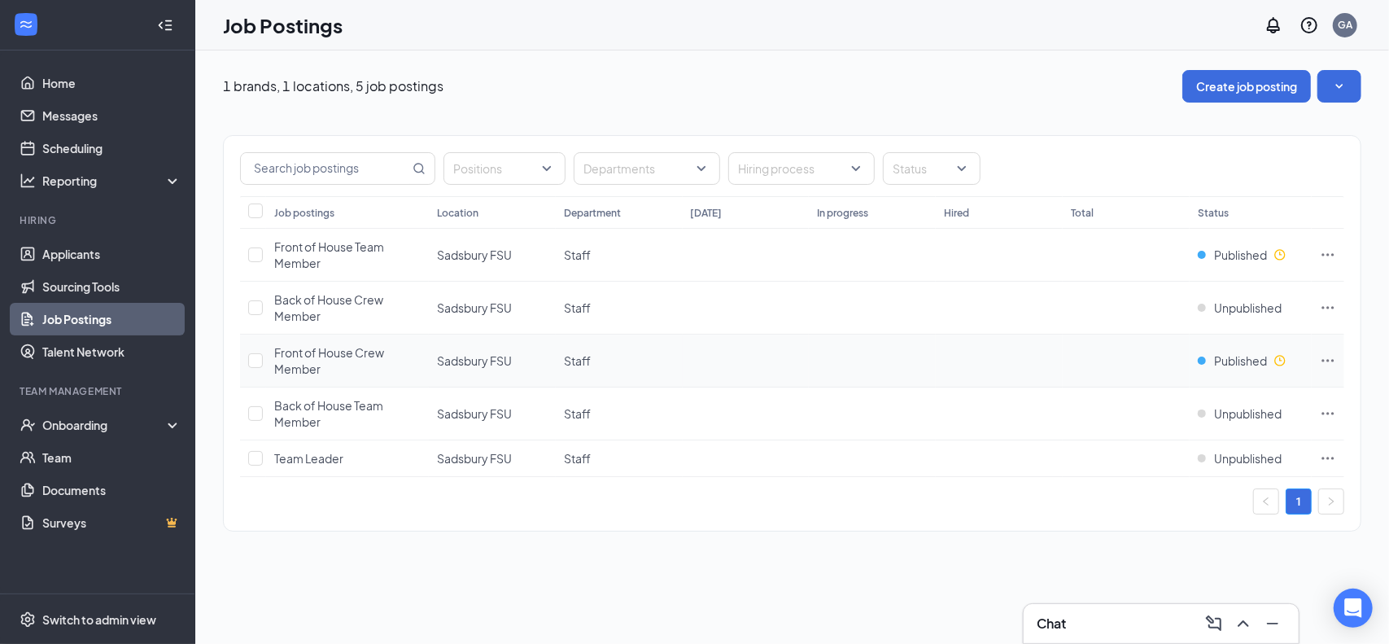
click at [1332, 357] on icon "Ellipses" at bounding box center [1328, 360] width 16 height 16
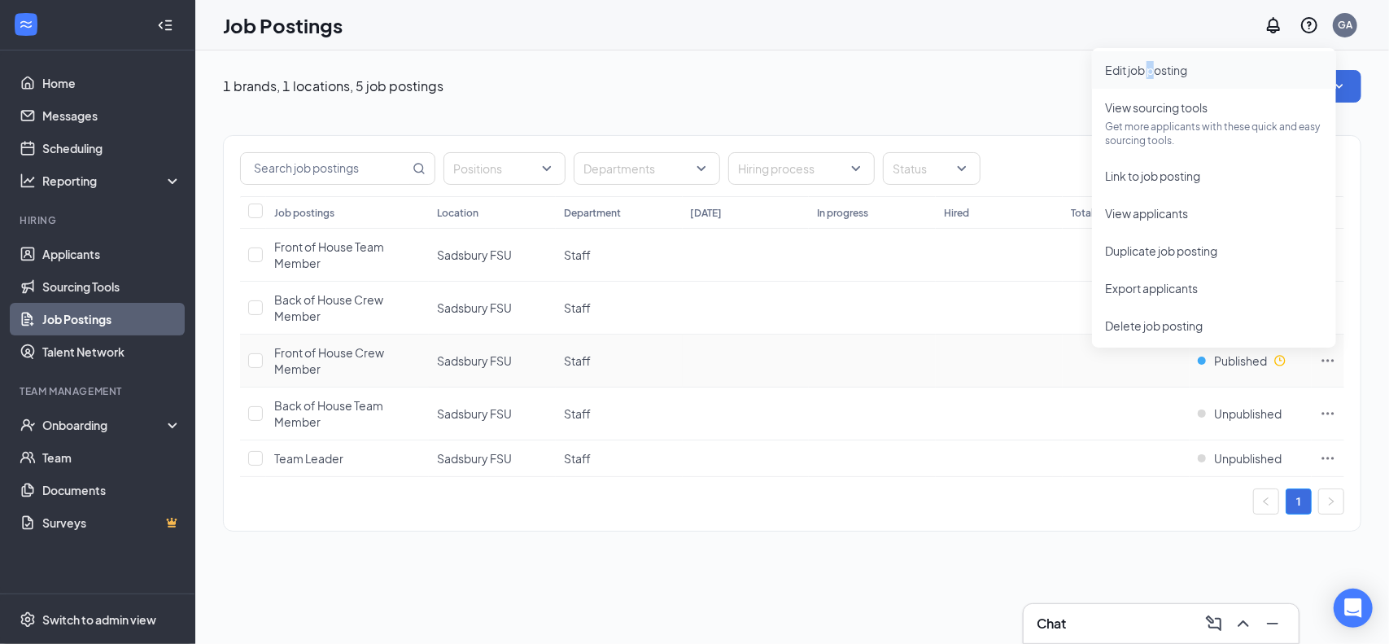
click at [1151, 63] on span "Edit job posting" at bounding box center [1146, 70] width 82 height 15
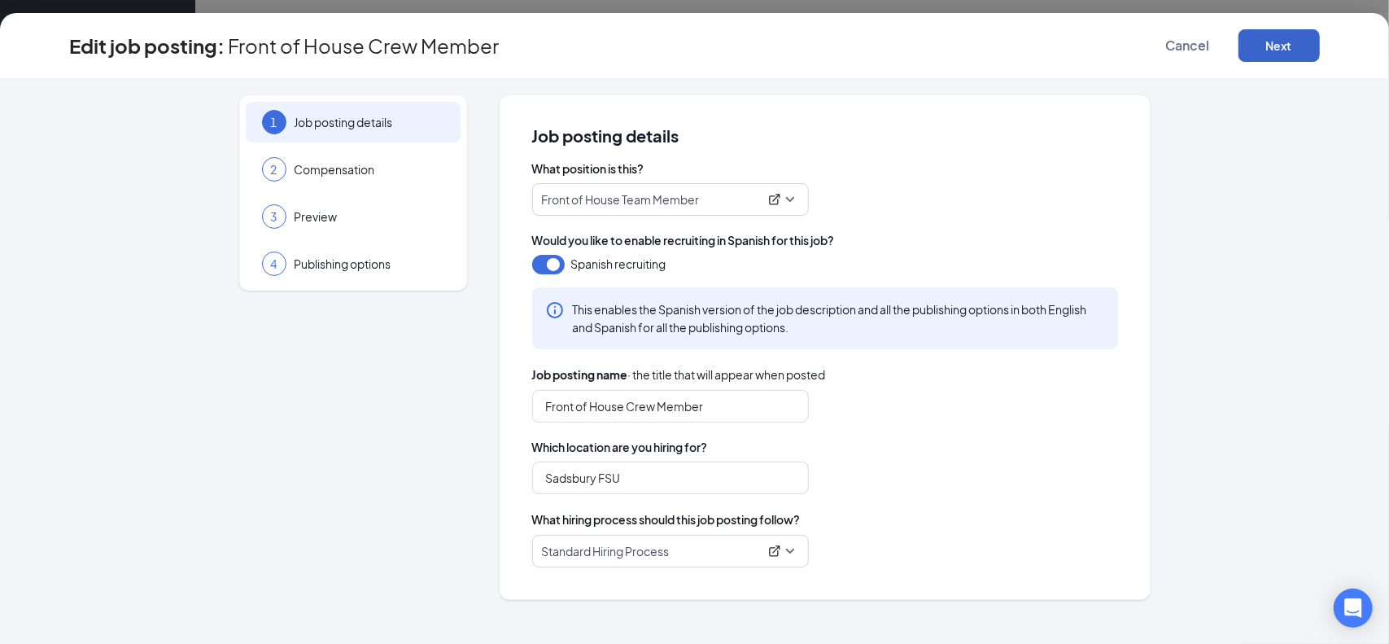
click at [1263, 51] on button "Next" at bounding box center [1278, 45] width 81 height 33
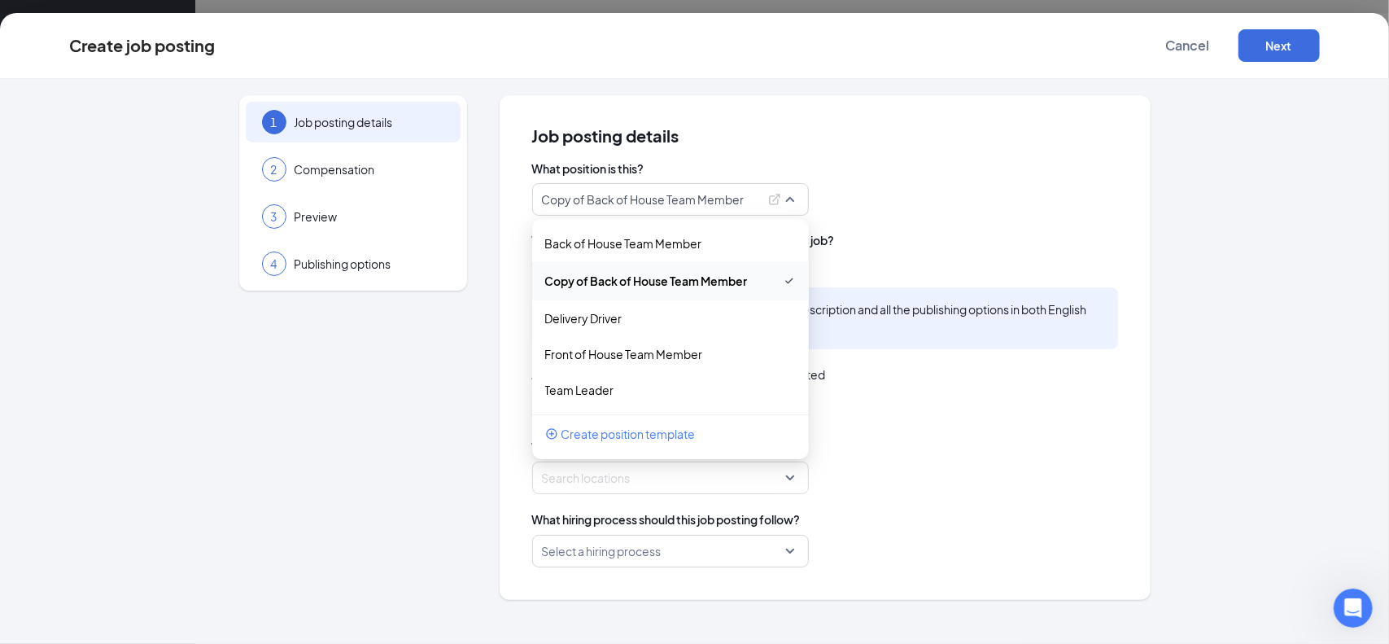
scroll to position [2, 0]
click at [1098, 225] on div "What position is this? Copy of Back of House Team Member 249091 251131 249092 B…" at bounding box center [825, 363] width 586 height 407
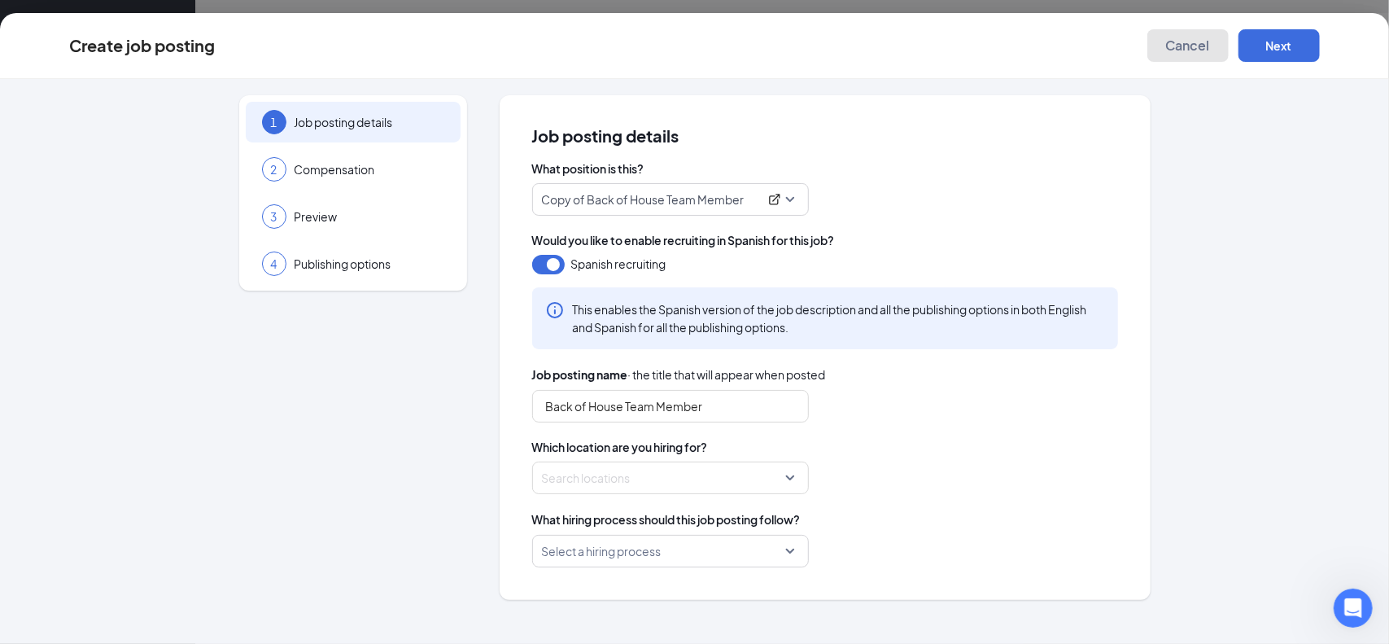
click at [1172, 55] on button "Cancel" at bounding box center [1187, 45] width 81 height 33
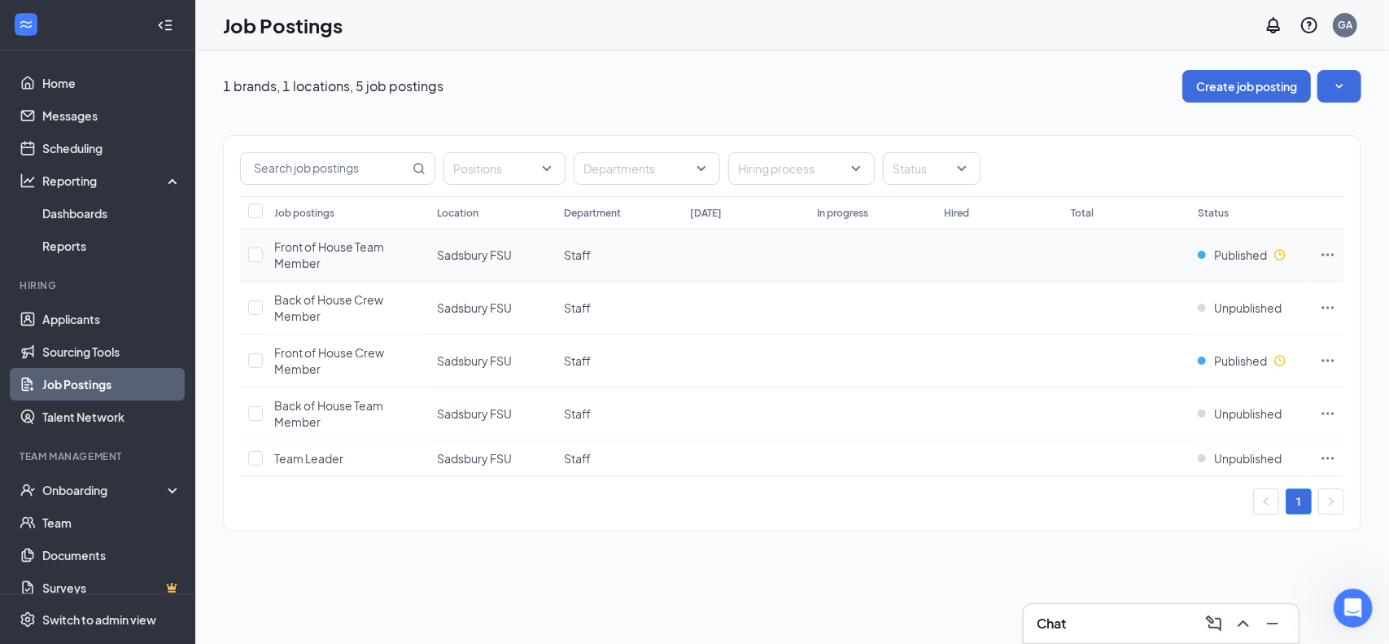
click at [1334, 247] on icon "Ellipses" at bounding box center [1328, 255] width 16 height 16
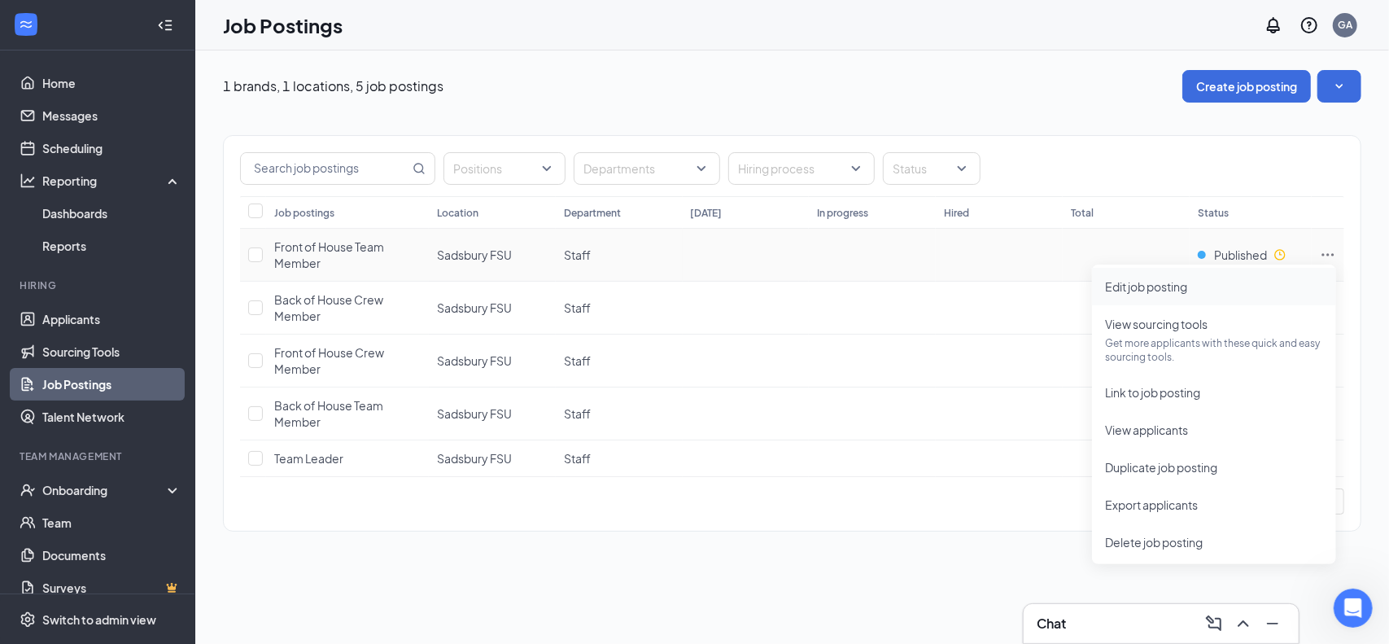
click at [1166, 290] on span "Edit job posting" at bounding box center [1146, 286] width 82 height 15
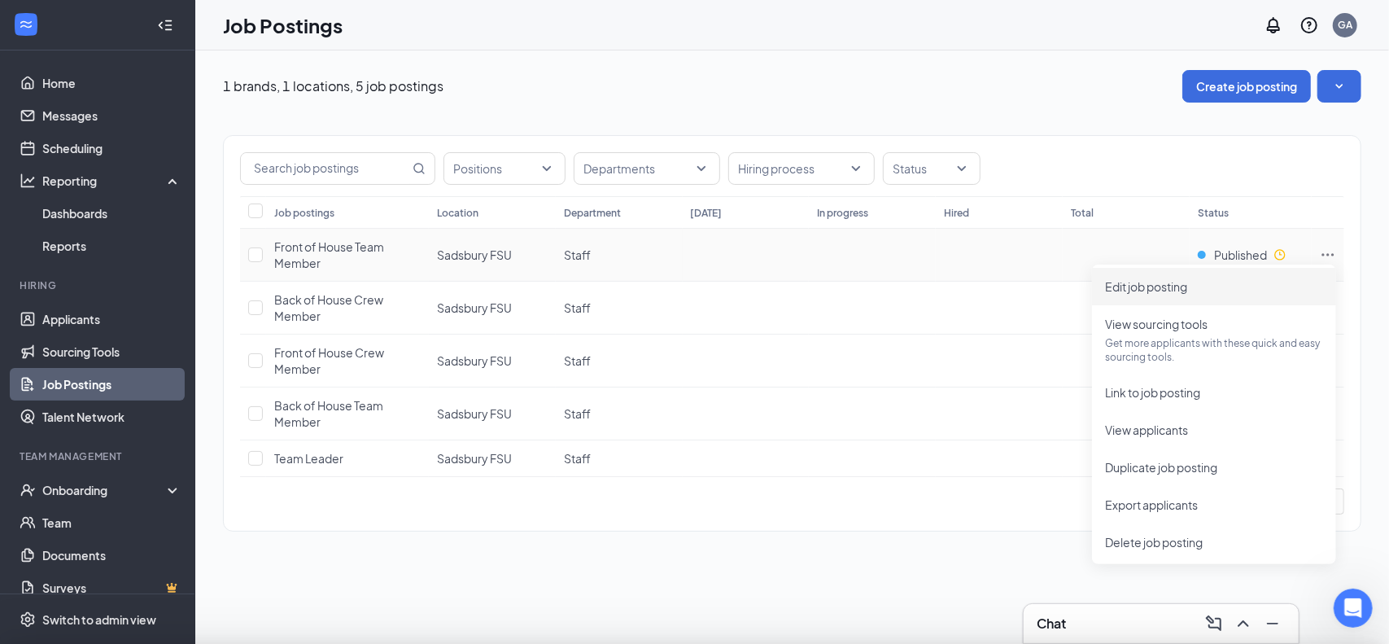
type input "Front of House Team Member"
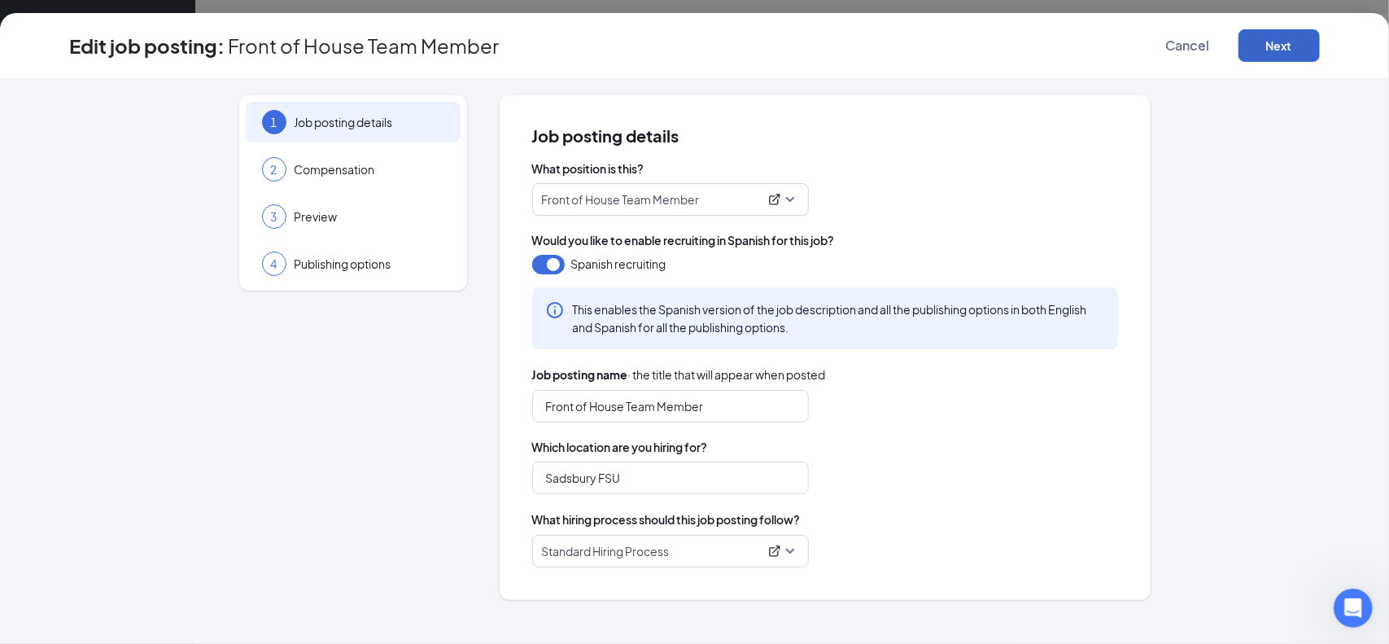
click at [1286, 43] on button "Next" at bounding box center [1278, 45] width 81 height 33
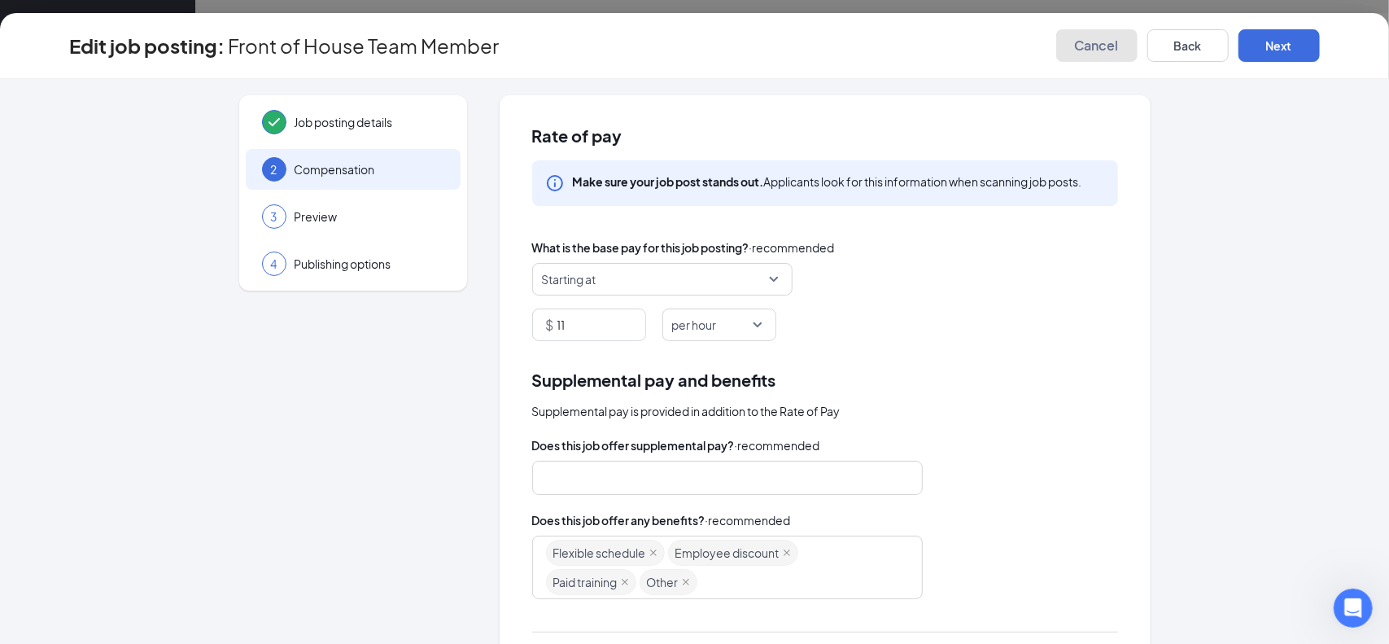
click at [1105, 49] on span "Cancel" at bounding box center [1097, 45] width 44 height 16
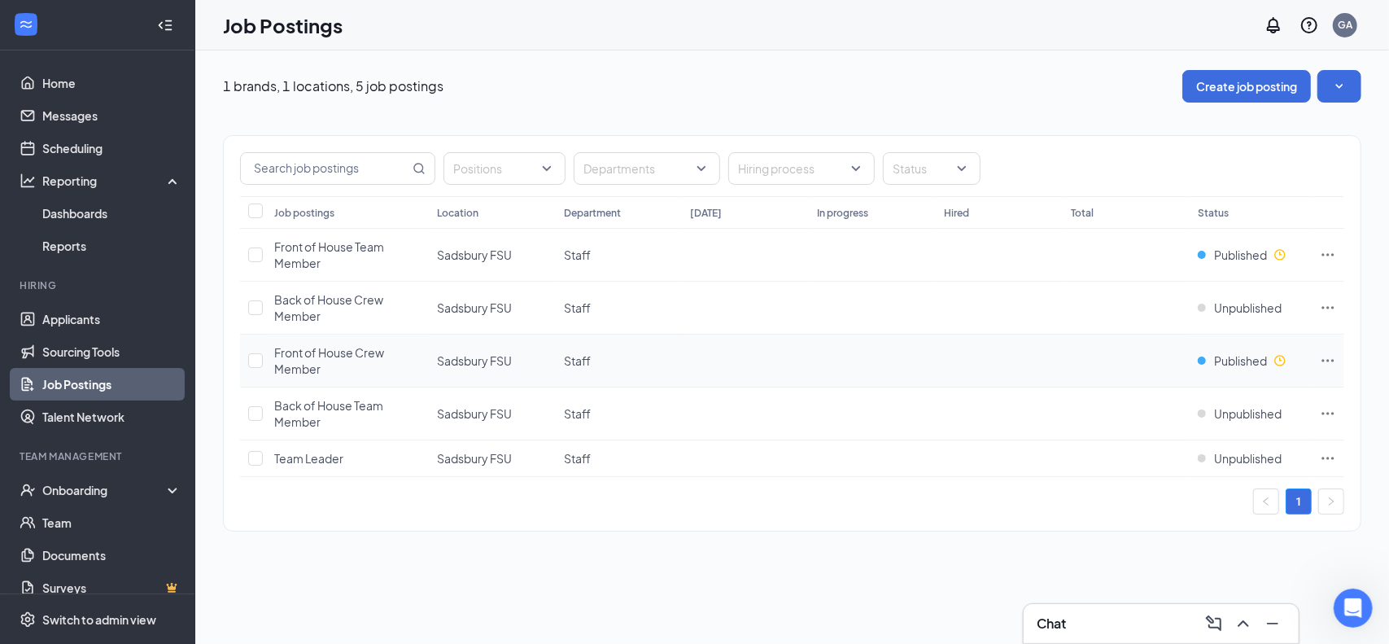
click at [1334, 362] on icon "Ellipses" at bounding box center [1328, 360] width 16 height 16
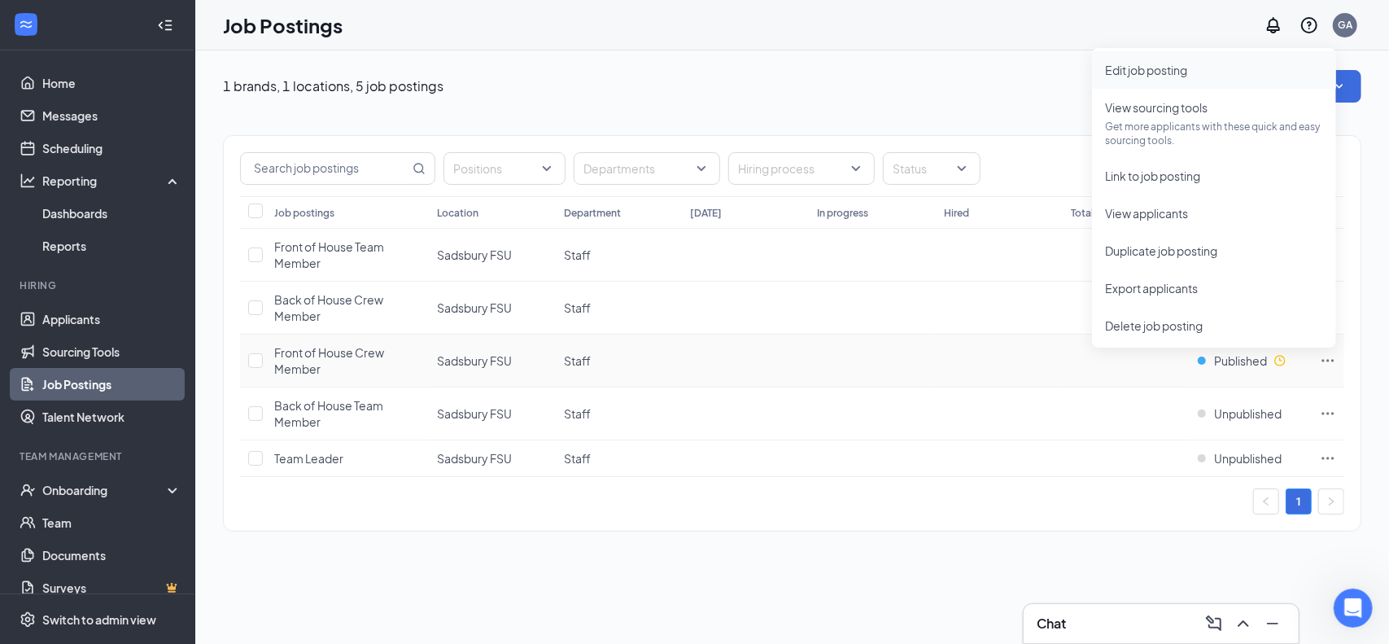
click at [1163, 65] on span "Edit job posting" at bounding box center [1146, 70] width 82 height 15
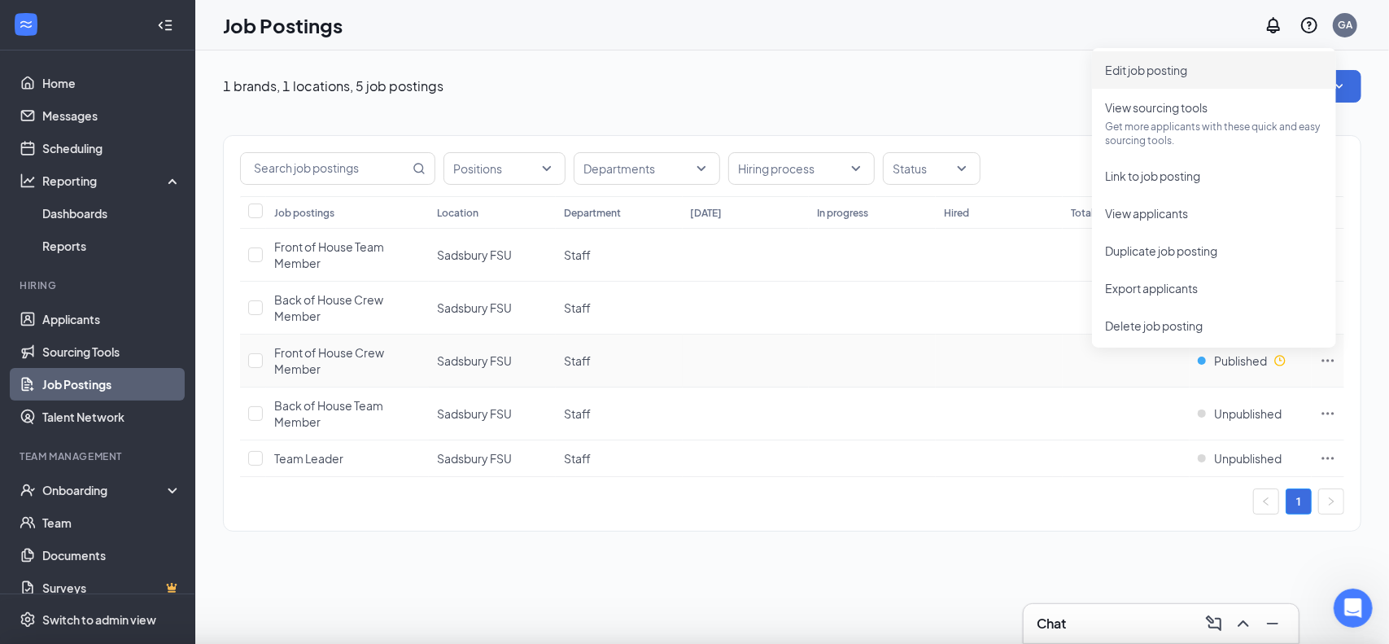
type input "Front of House Crew Member"
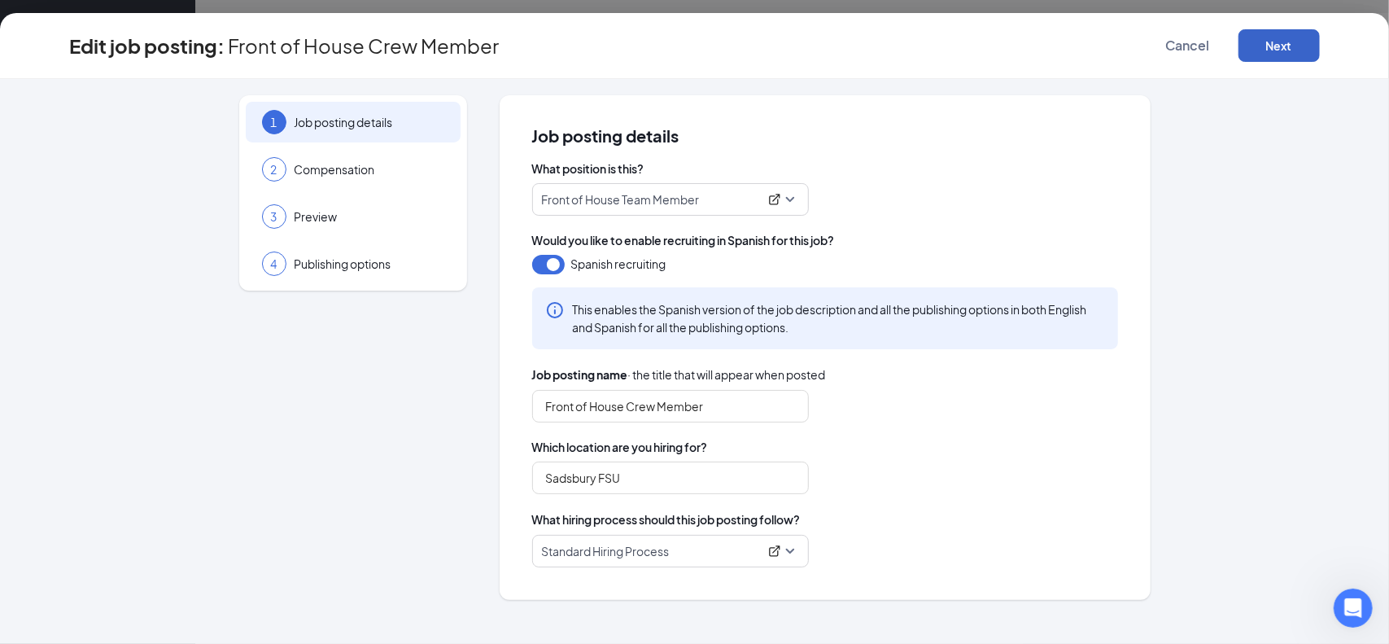
click at [1295, 45] on button "Next" at bounding box center [1278, 45] width 81 height 33
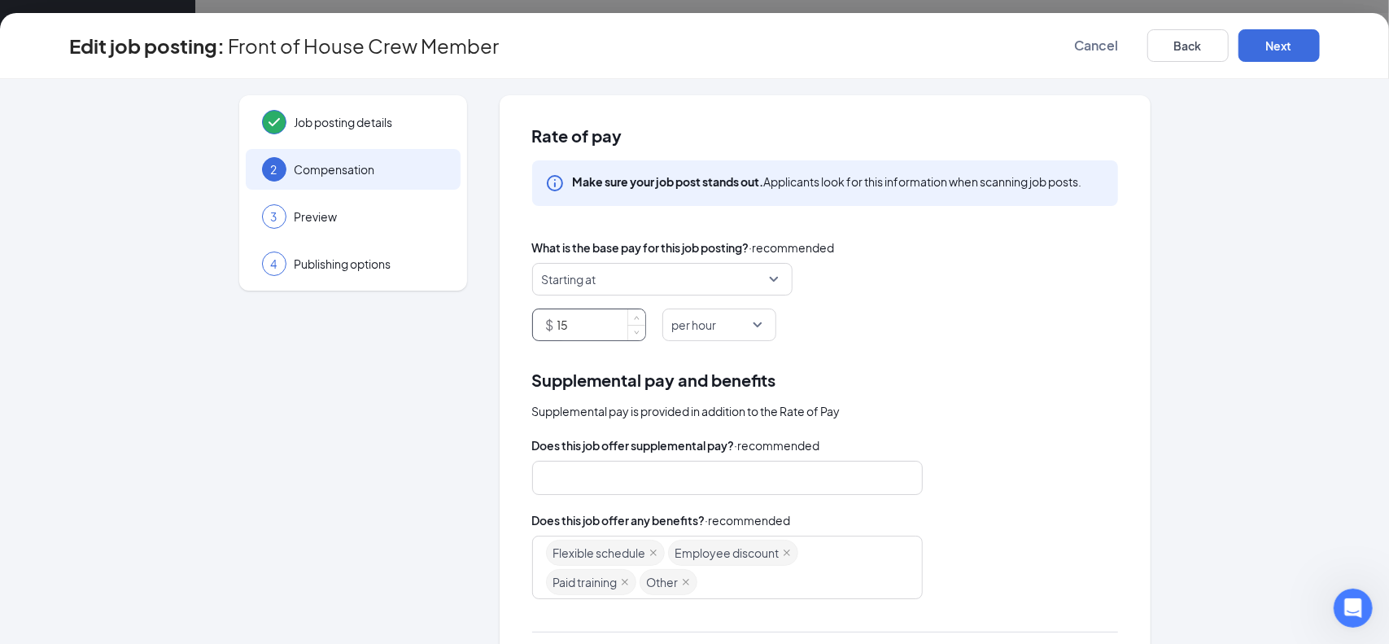
click at [615, 318] on input "15" at bounding box center [601, 324] width 88 height 31
click at [631, 339] on span "Decrease Value" at bounding box center [636, 330] width 18 height 19
type input "13"
click at [631, 339] on span "Decrease Value" at bounding box center [636, 330] width 18 height 19
click at [1264, 33] on button "Next" at bounding box center [1278, 45] width 81 height 33
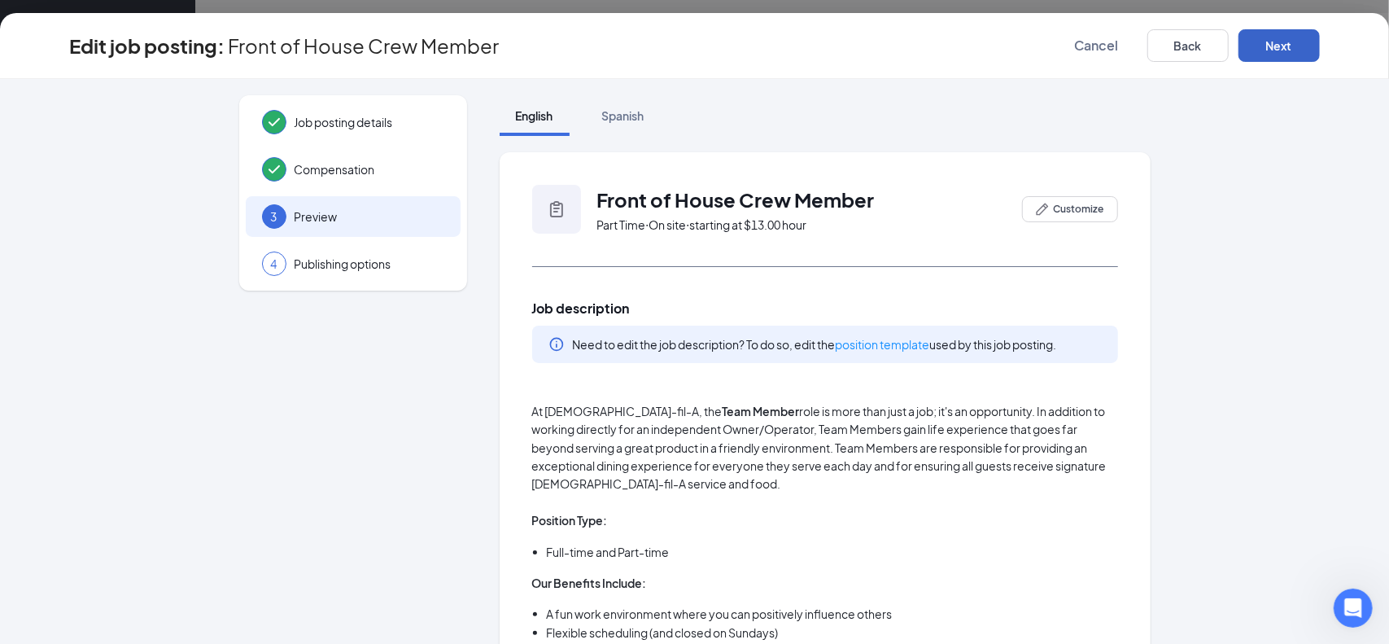
click at [1260, 48] on button "Next" at bounding box center [1278, 45] width 81 height 33
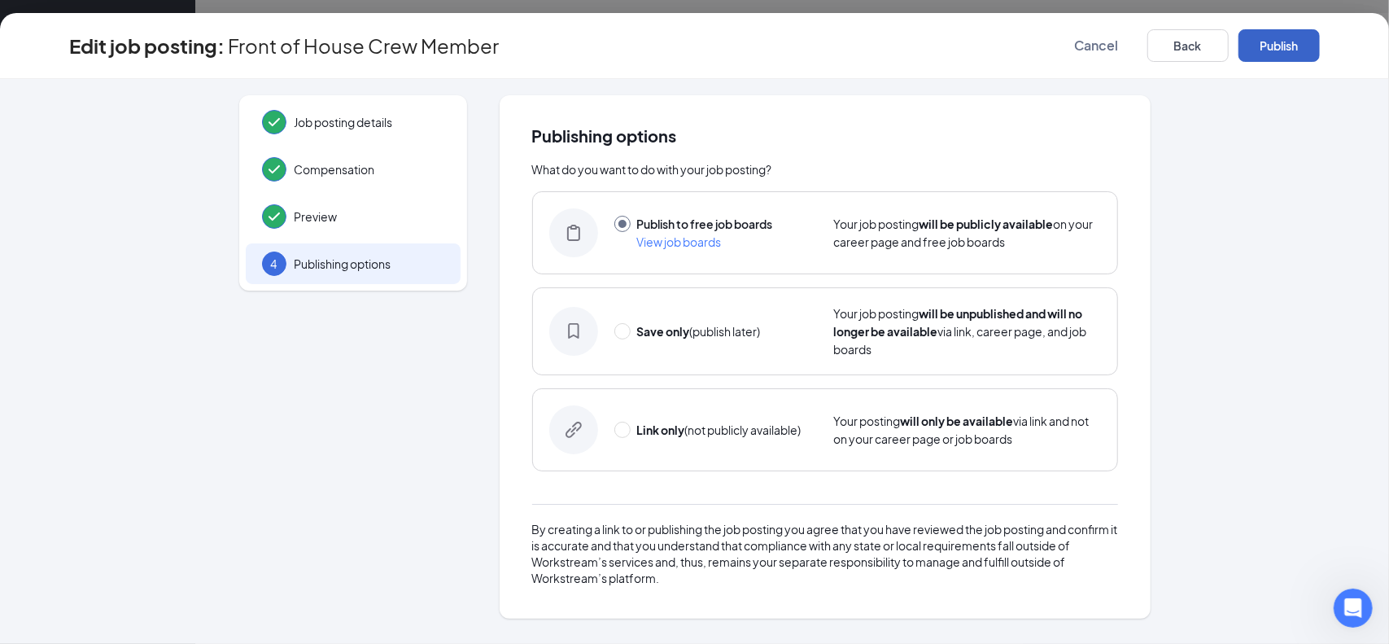
click at [1282, 43] on button "Publish" at bounding box center [1278, 45] width 81 height 33
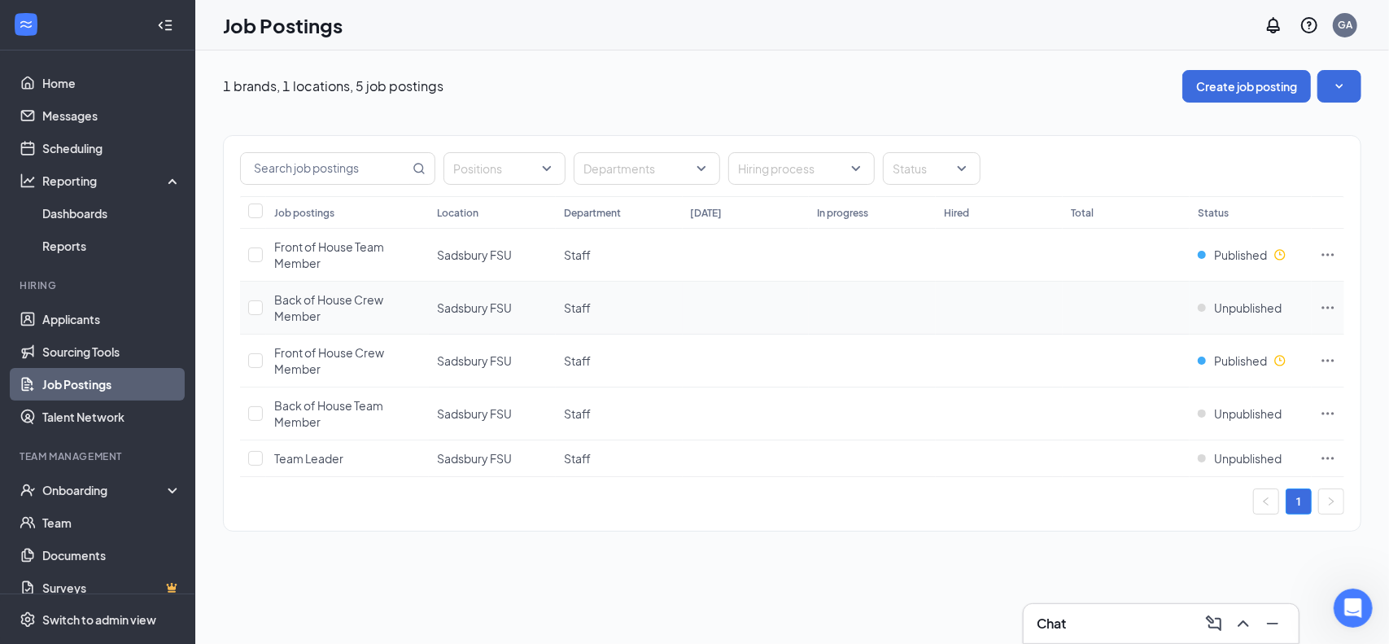
click at [1331, 304] on icon "Ellipses" at bounding box center [1328, 307] width 16 height 16
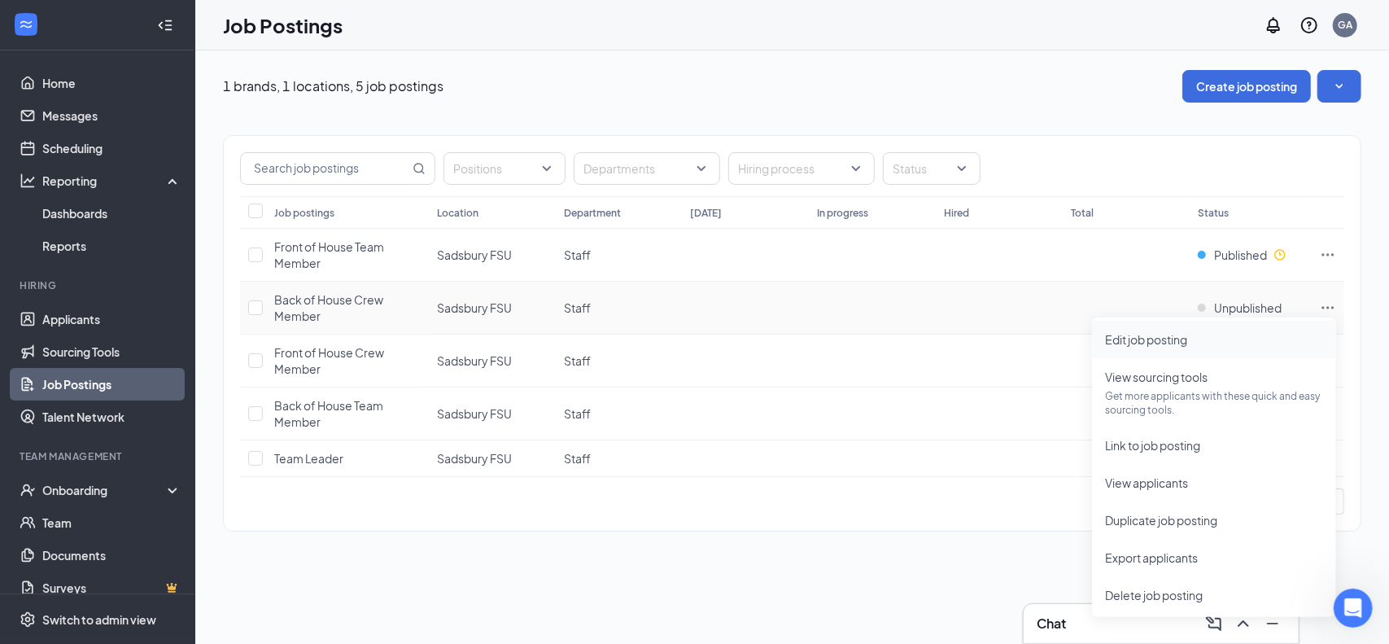
click at [1132, 343] on span "Edit job posting" at bounding box center [1146, 339] width 82 height 15
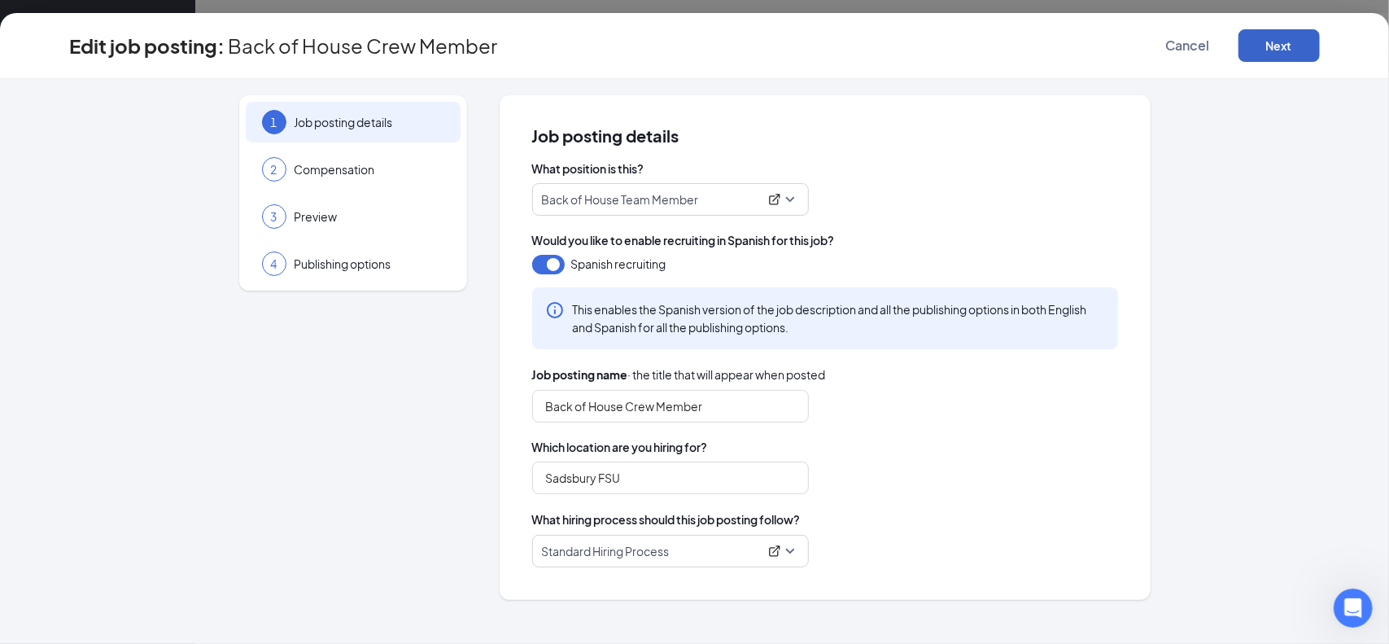
click at [1304, 45] on button "Next" at bounding box center [1278, 45] width 81 height 33
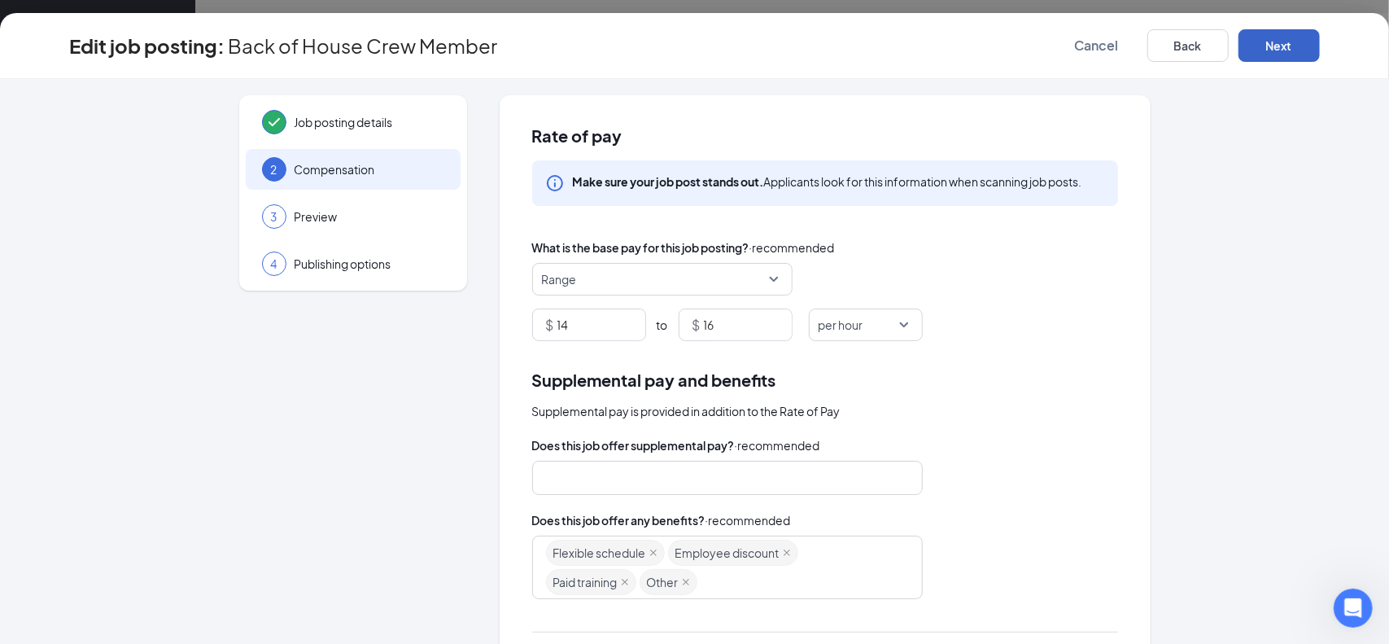
click at [718, 281] on span "Range" at bounding box center [655, 279] width 226 height 31
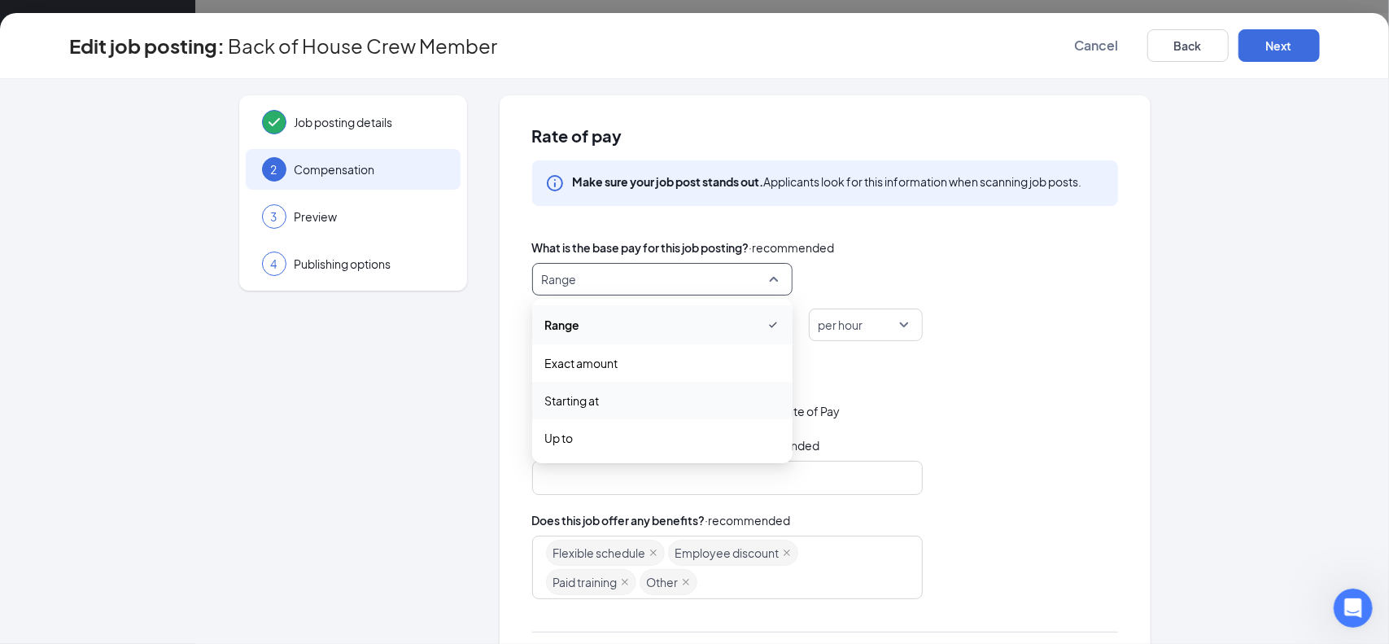
click at [579, 406] on span "Starting at" at bounding box center [572, 400] width 55 height 18
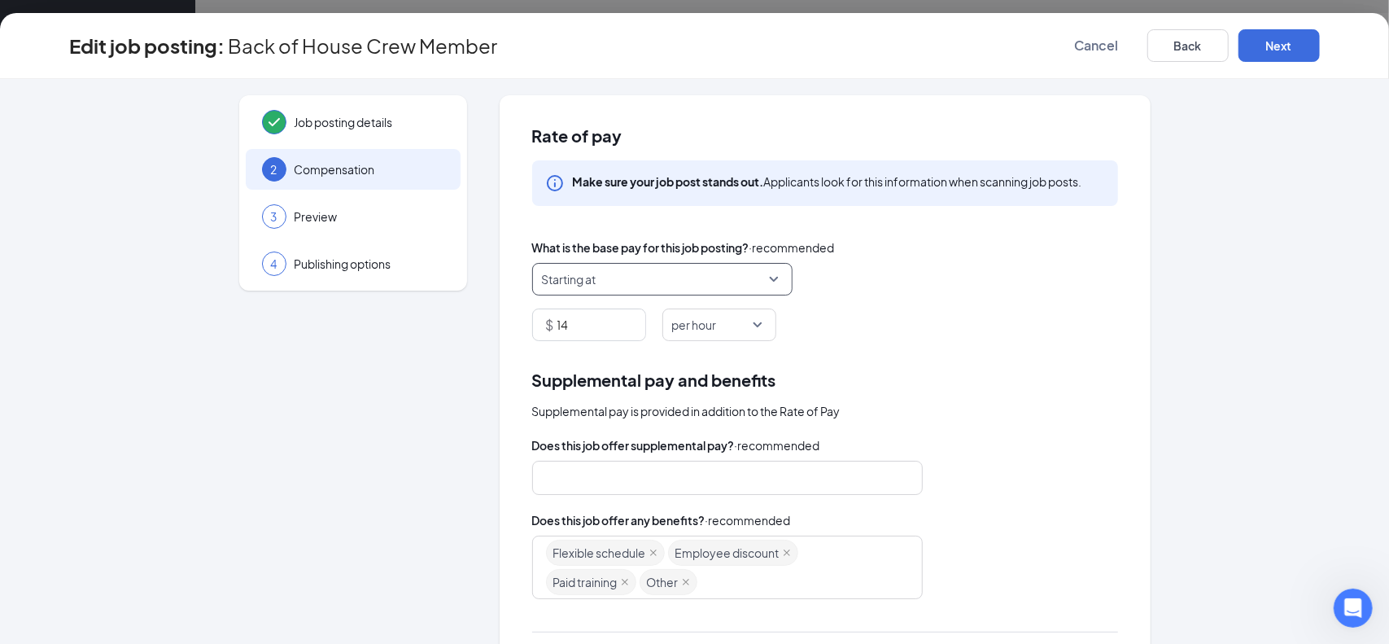
drag, startPoint x: 578, startPoint y: 329, endPoint x: 497, endPoint y: 312, distance: 82.2
click at [511, 317] on div "Rate of pay Make sure your job post stands out. Applicants look for this inform…" at bounding box center [825, 477] width 651 height 765
type input "12"
click at [1284, 53] on button "Next" at bounding box center [1278, 45] width 81 height 33
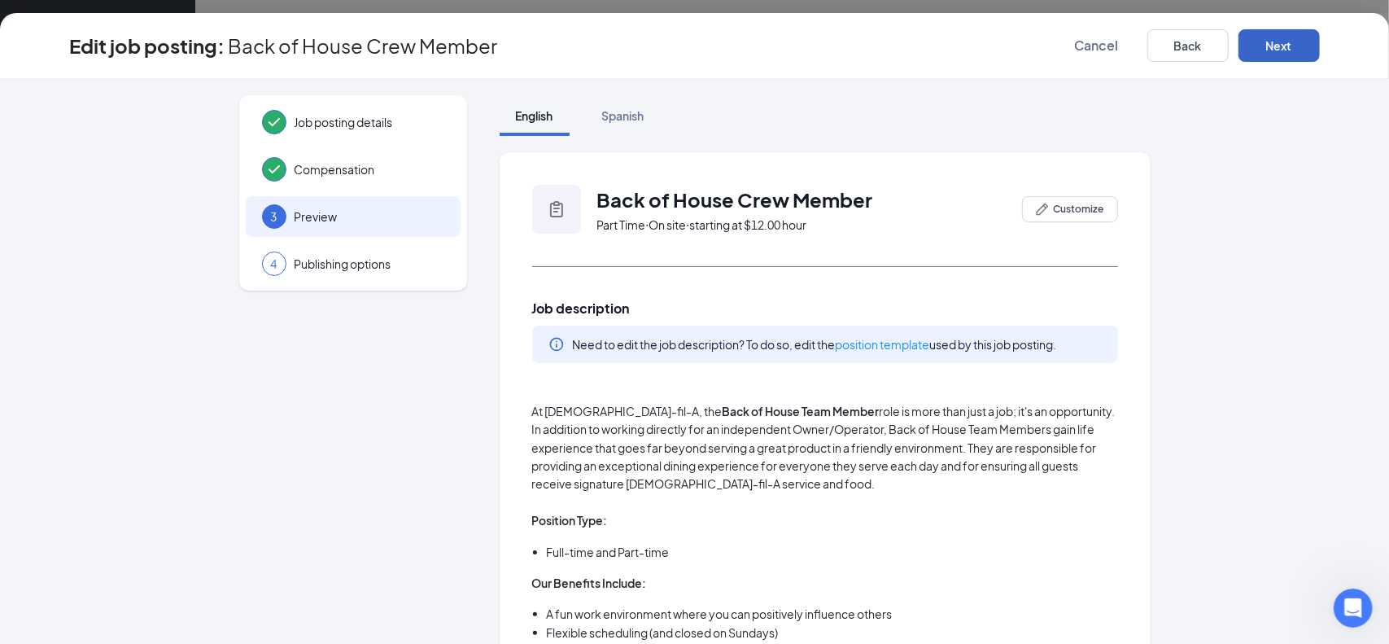
click at [1278, 51] on button "Next" at bounding box center [1278, 45] width 81 height 33
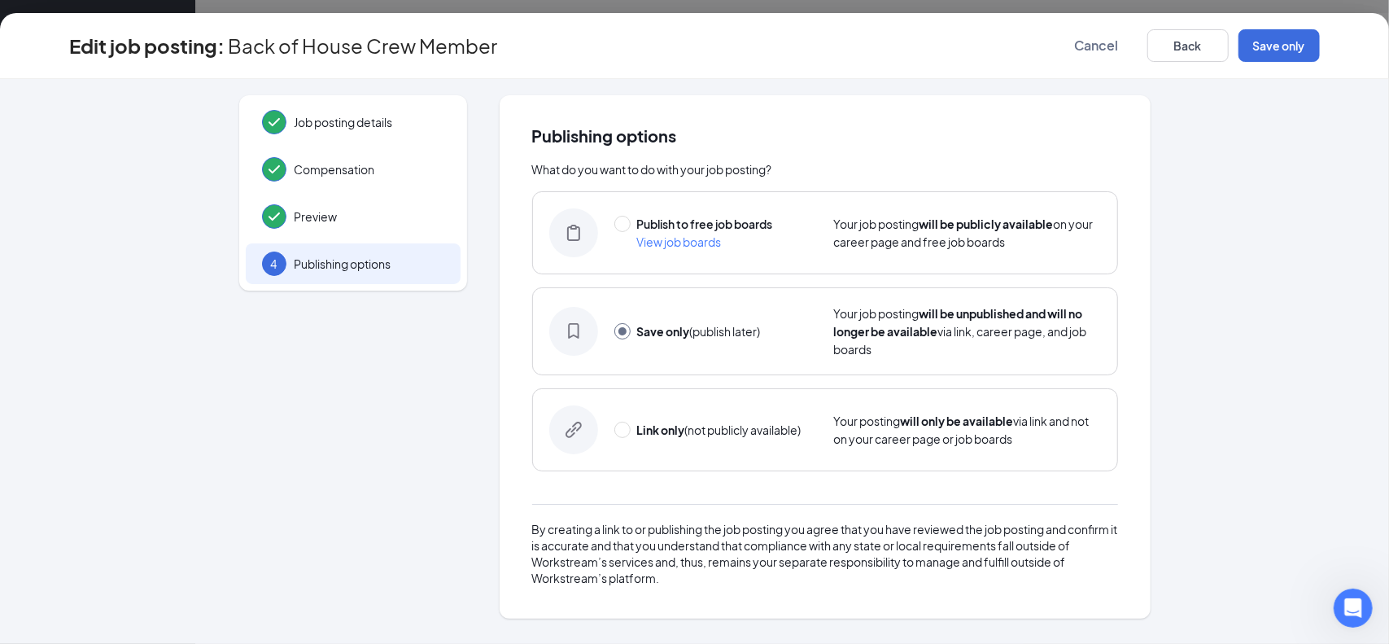
click at [602, 235] on div "Publish to free job boards View job boards Your job posting will be publicly av…" at bounding box center [825, 232] width 586 height 83
radio input "true"
radio input "false"
click at [1271, 45] on button "Publish" at bounding box center [1278, 45] width 81 height 33
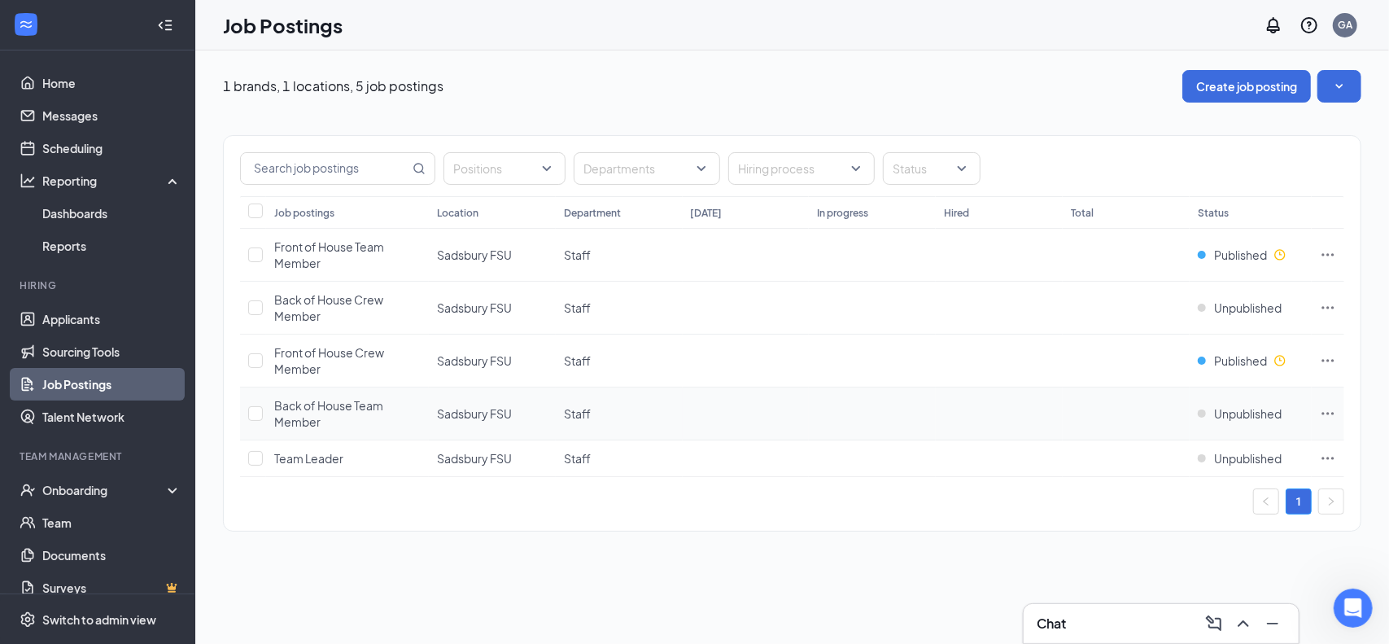
click at [1331, 408] on icon "Ellipses" at bounding box center [1328, 413] width 16 height 16
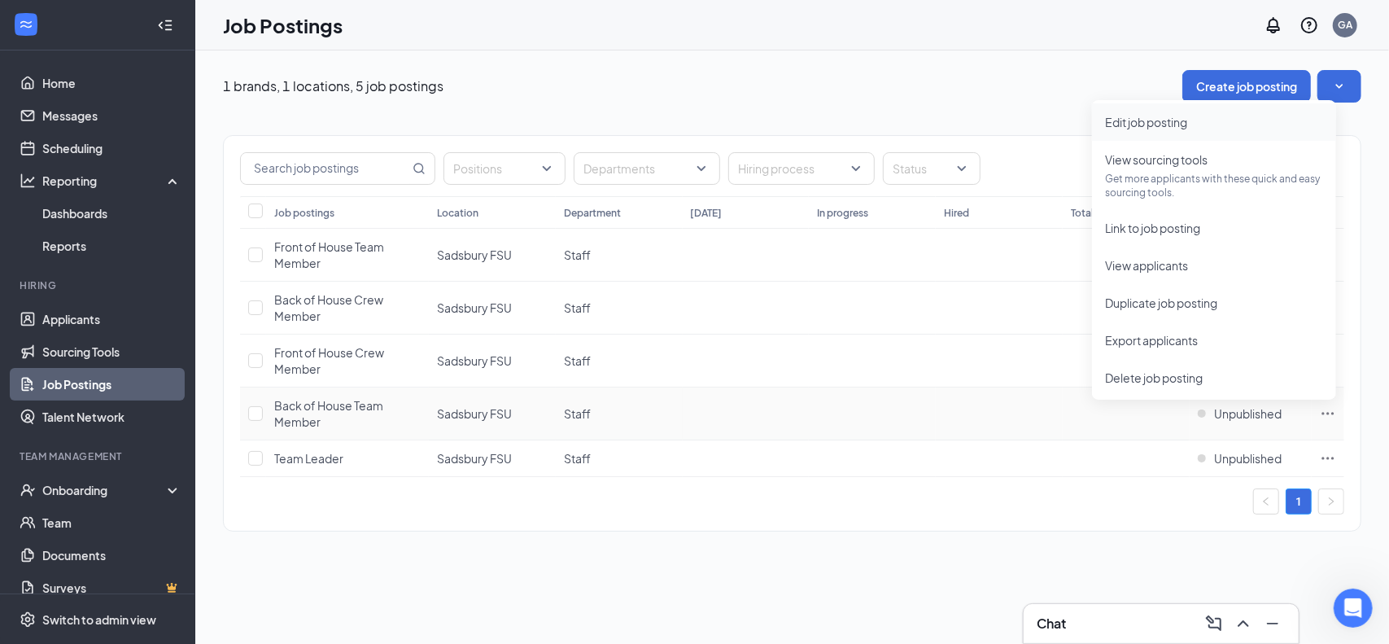
click at [1126, 116] on span "Edit job posting" at bounding box center [1146, 122] width 82 height 15
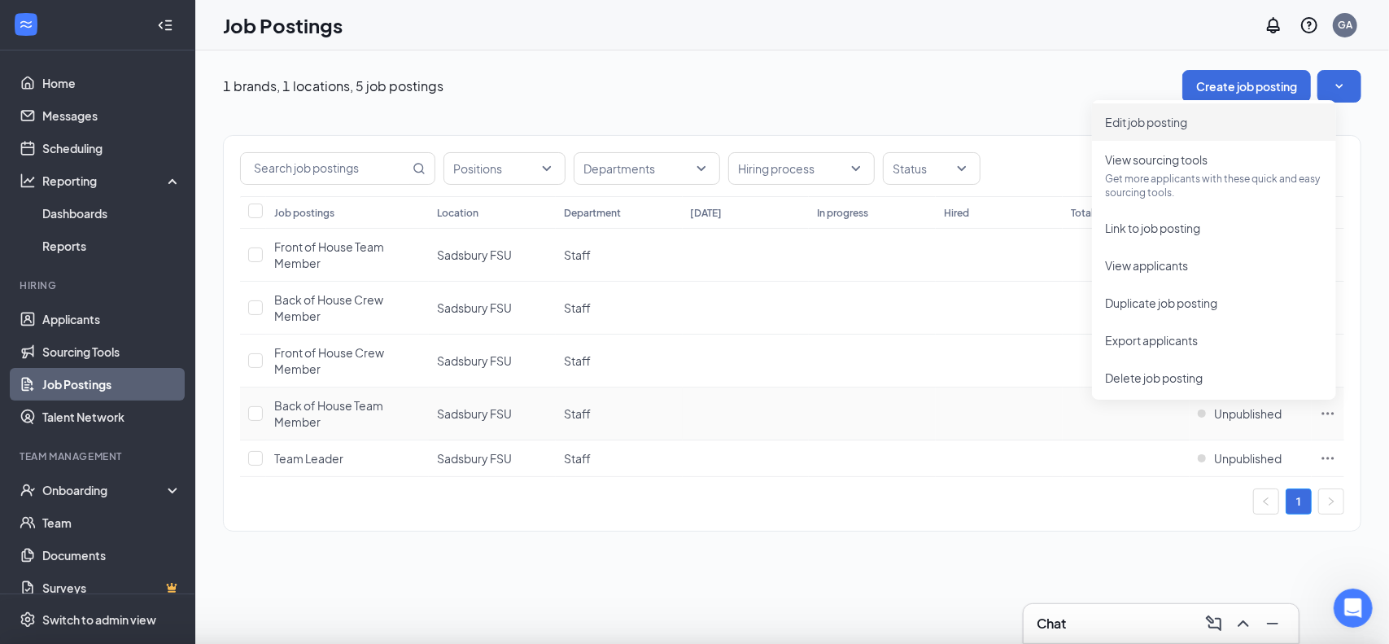
type input "Back of House Team Member"
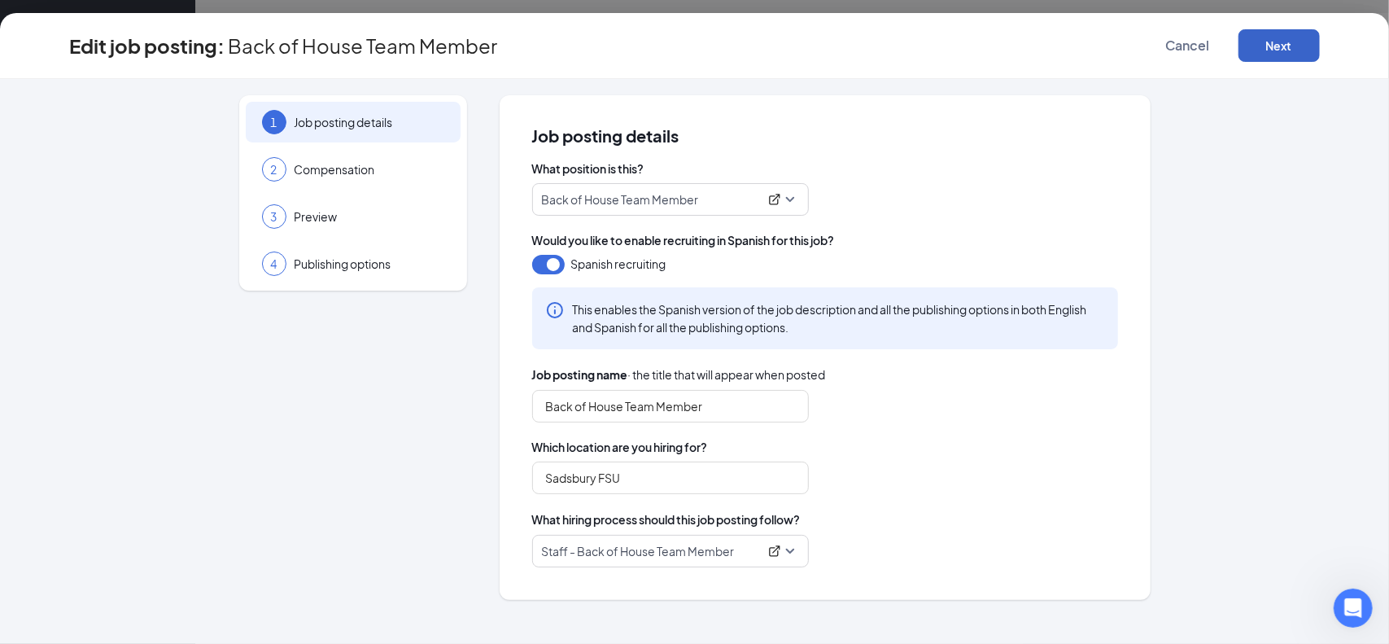
click at [1276, 51] on button "Next" at bounding box center [1278, 45] width 81 height 33
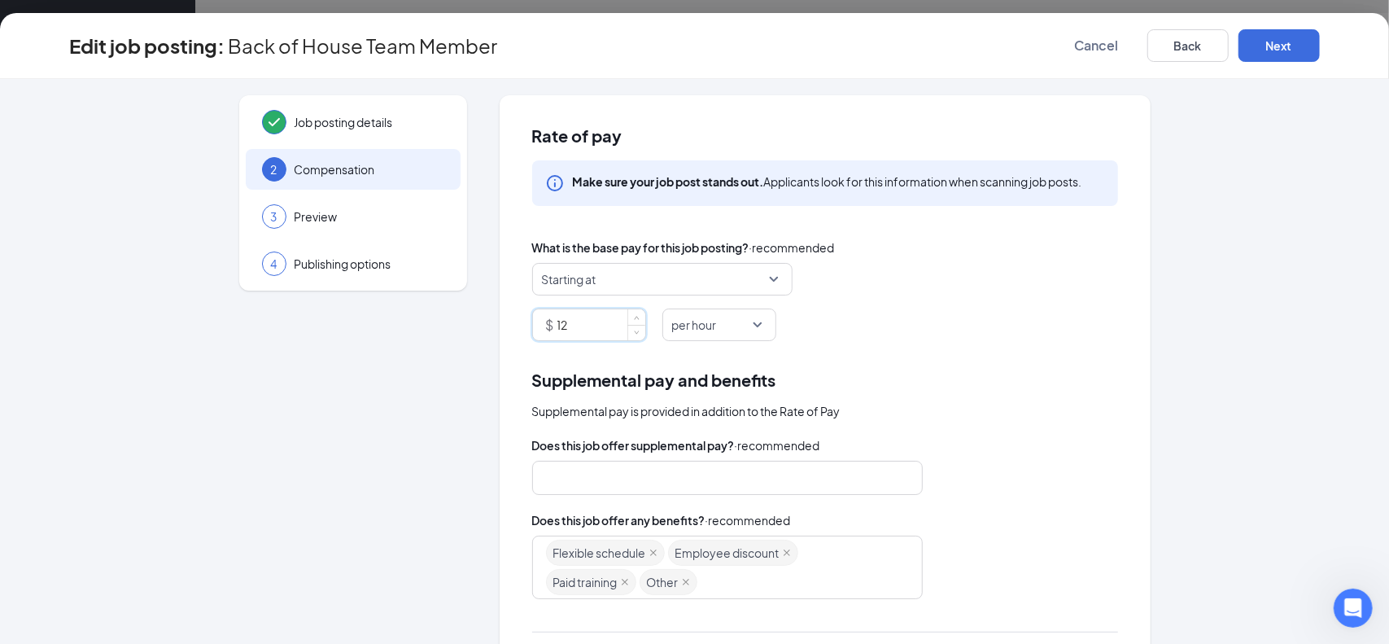
drag, startPoint x: 592, startPoint y: 333, endPoint x: 483, endPoint y: 302, distance: 112.6
click at [487, 302] on div "Job posting details 2 Compensation 3 Preview 4 Publishing options Rate of pay M…" at bounding box center [695, 477] width 1250 height 765
type input "14"
click at [1257, 40] on button "Next" at bounding box center [1278, 45] width 81 height 33
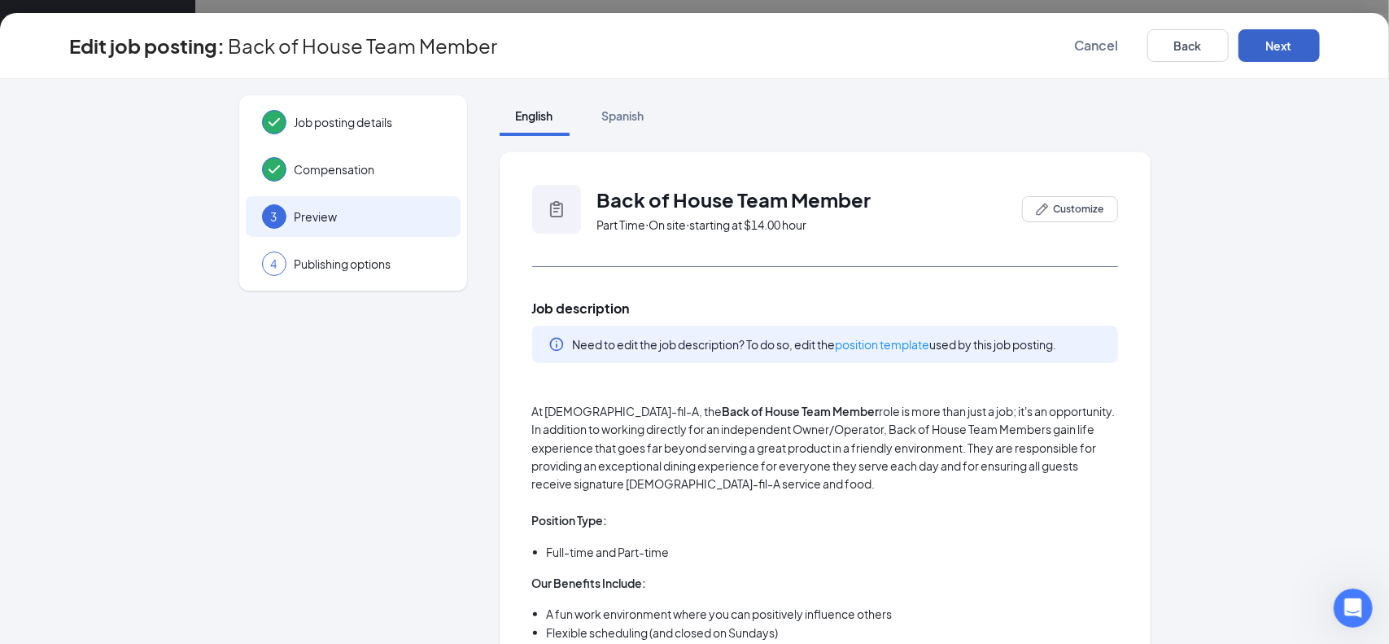
click at [1261, 51] on button "Next" at bounding box center [1278, 45] width 81 height 33
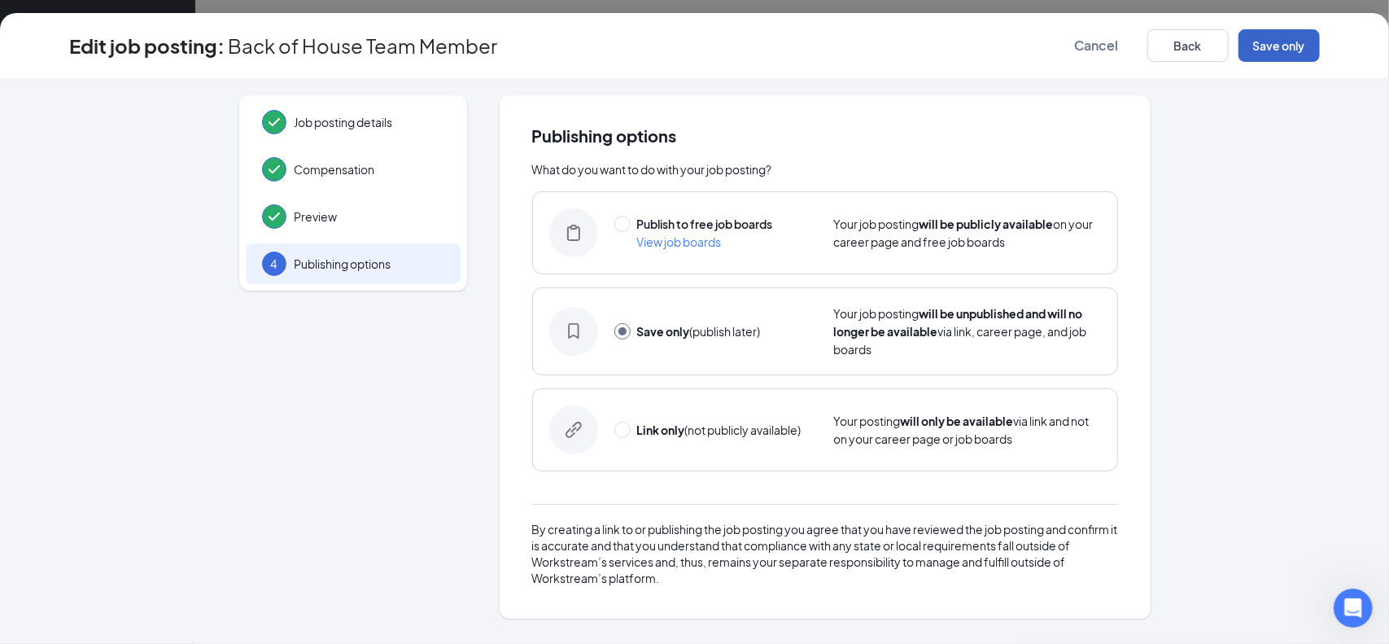
click at [1281, 51] on button "Save only" at bounding box center [1278, 45] width 81 height 33
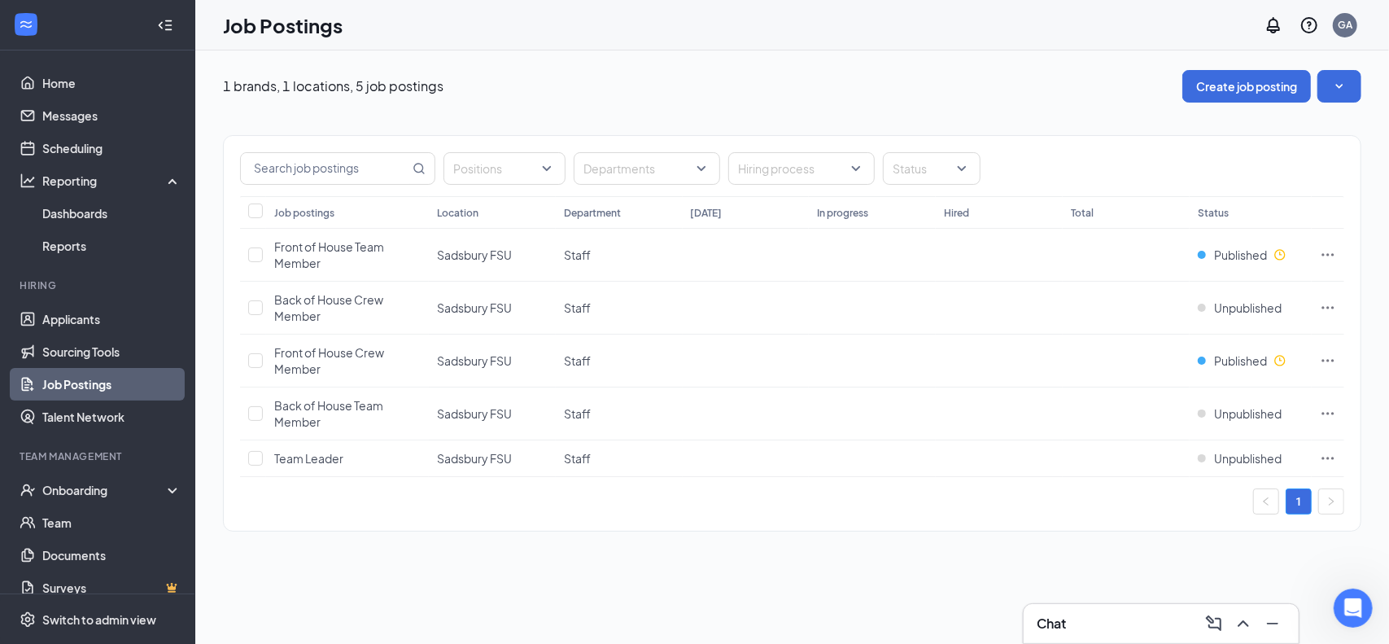
click at [86, 386] on link "Job Postings" at bounding box center [111, 384] width 139 height 33
click at [93, 385] on link "Job Postings" at bounding box center [111, 384] width 139 height 33
click at [85, 356] on link "Sourcing Tools" at bounding box center [111, 351] width 139 height 33
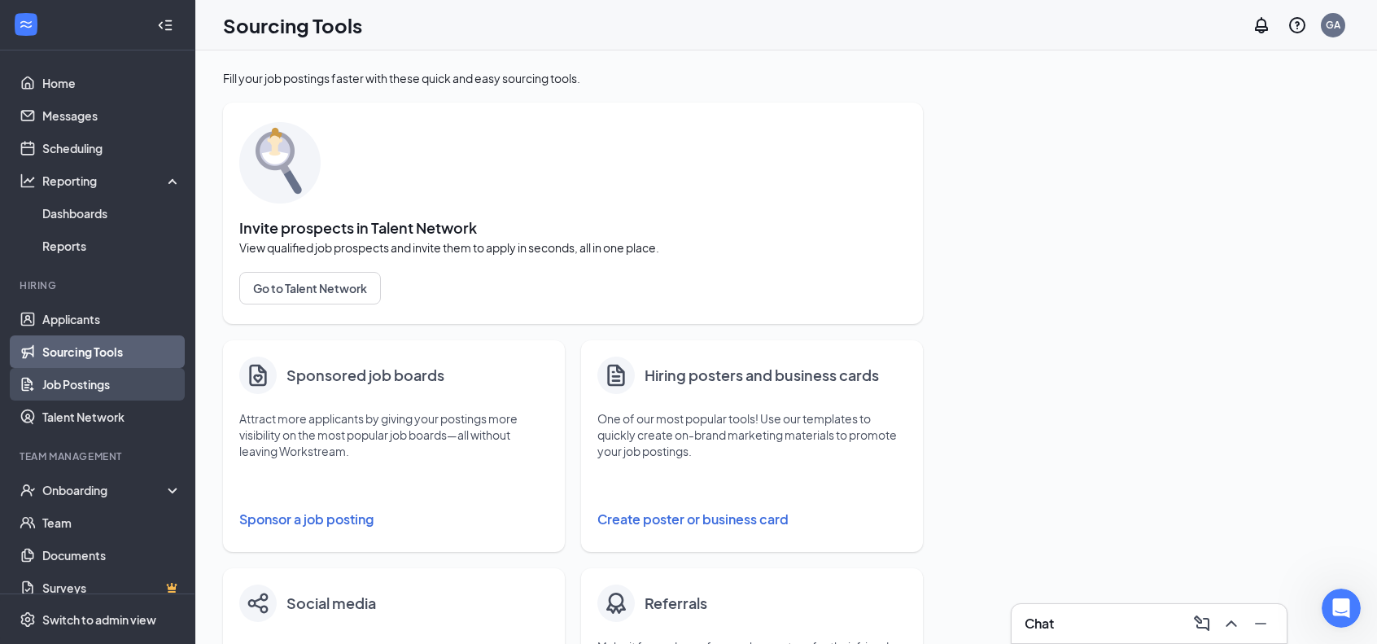
click at [67, 386] on link "Job Postings" at bounding box center [111, 384] width 139 height 33
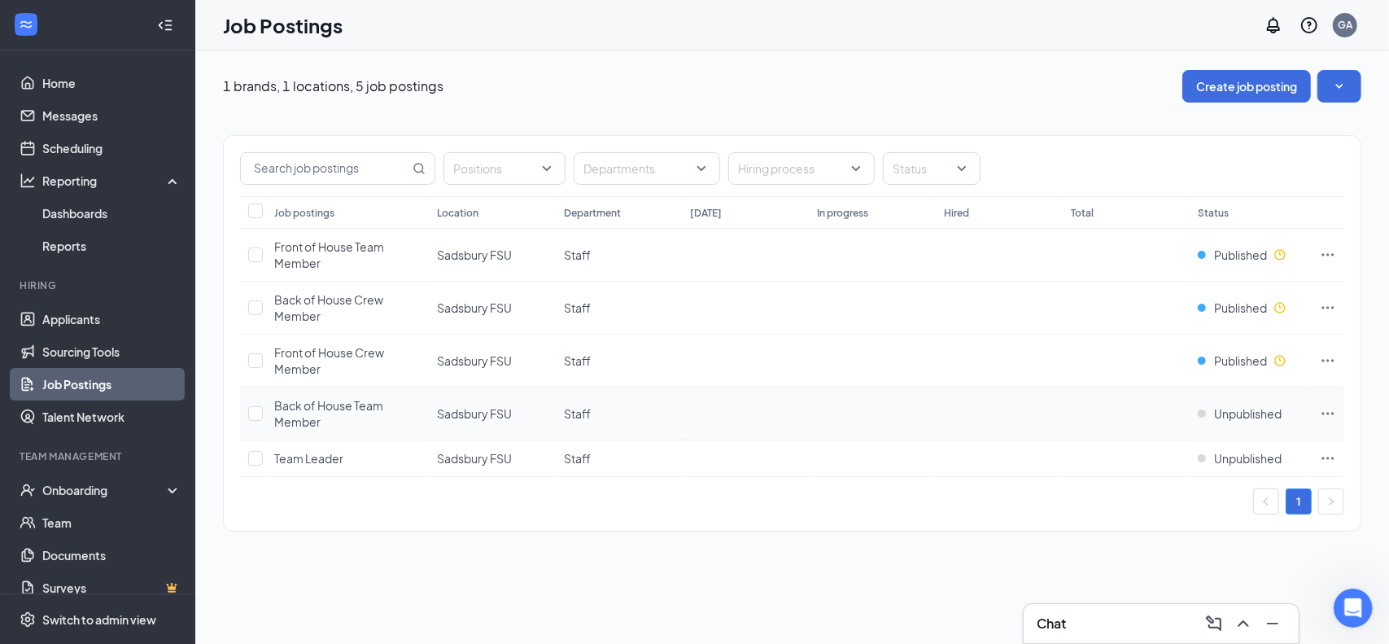
click at [1336, 411] on td at bounding box center [1328, 413] width 33 height 53
click at [1328, 412] on icon "Ellipses" at bounding box center [1328, 413] width 12 height 2
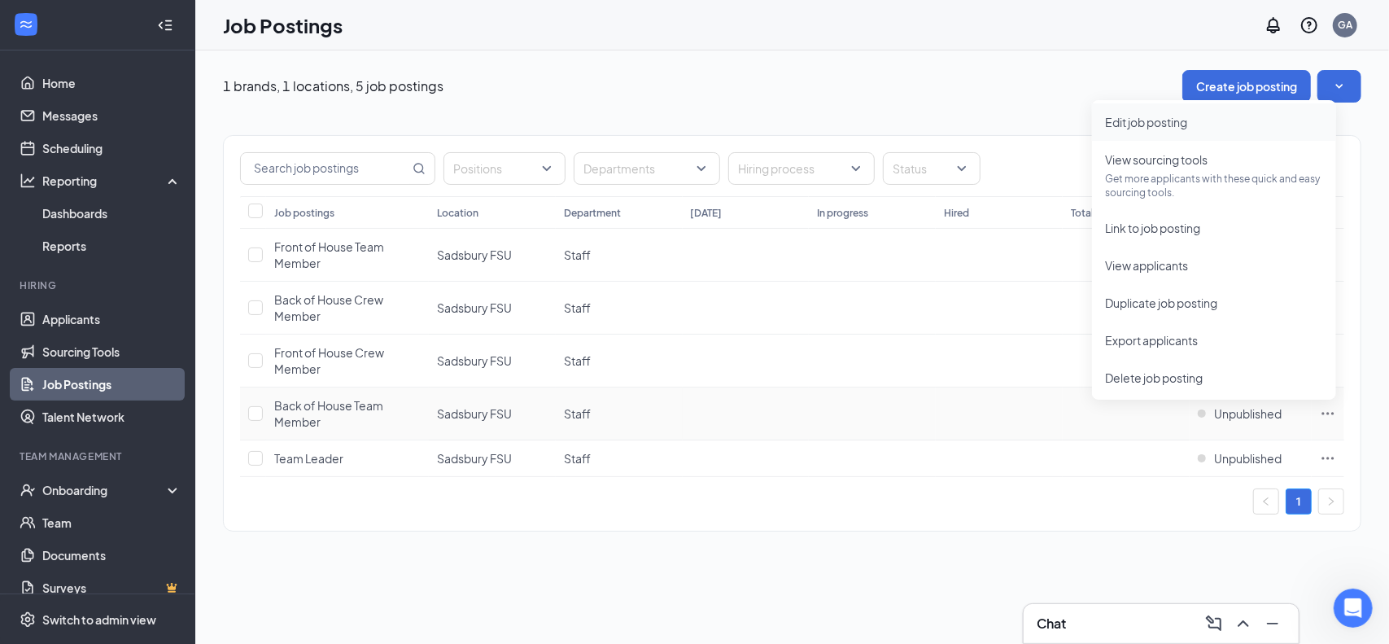
click at [1181, 121] on span "Edit job posting" at bounding box center [1146, 122] width 82 height 15
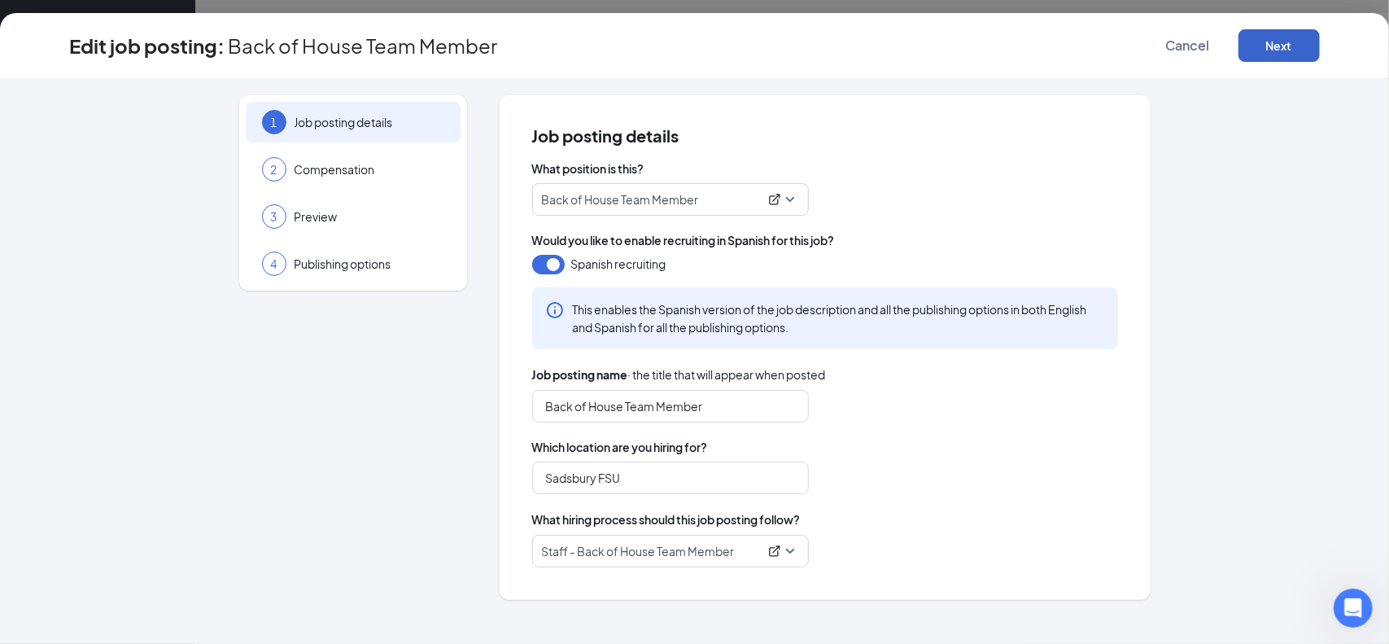
click at [1263, 43] on button "Next" at bounding box center [1278, 45] width 81 height 33
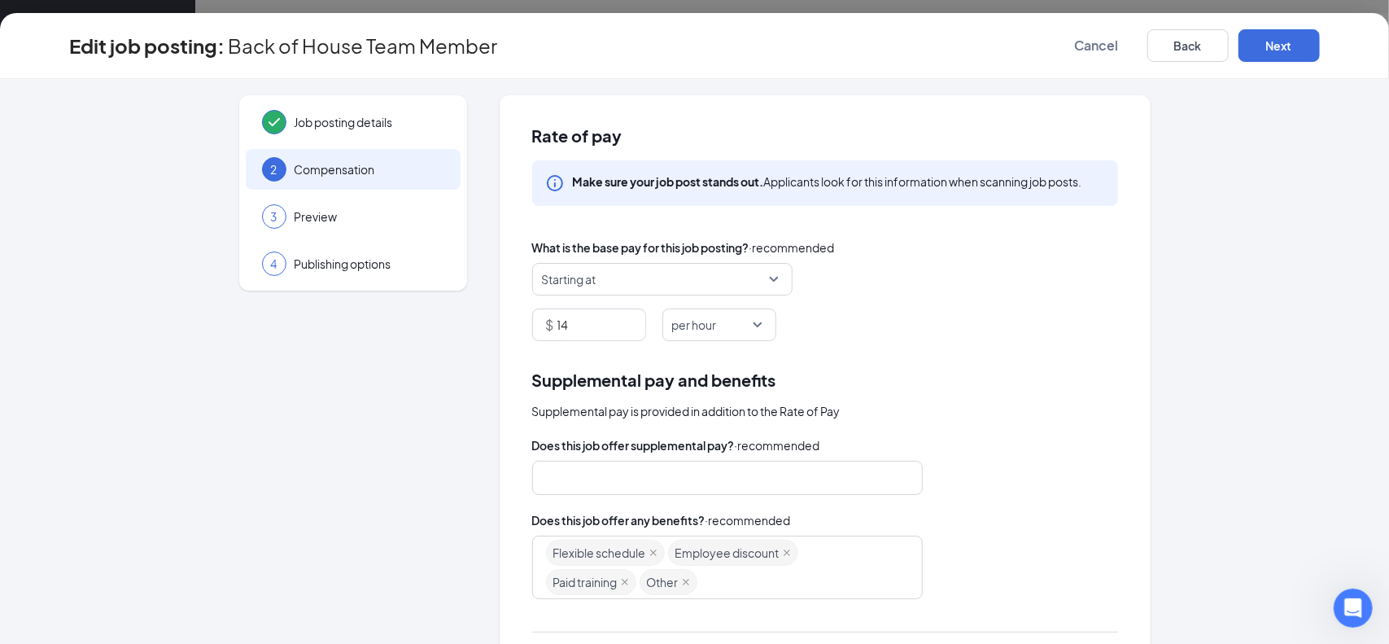
drag, startPoint x: 564, startPoint y: 330, endPoint x: 514, endPoint y: 318, distance: 51.1
click at [518, 318] on div "Rate of pay Make sure your job post stands out. Applicants look for this inform…" at bounding box center [825, 477] width 651 height 765
type input "12"
click at [1283, 43] on button "Next" at bounding box center [1278, 45] width 81 height 33
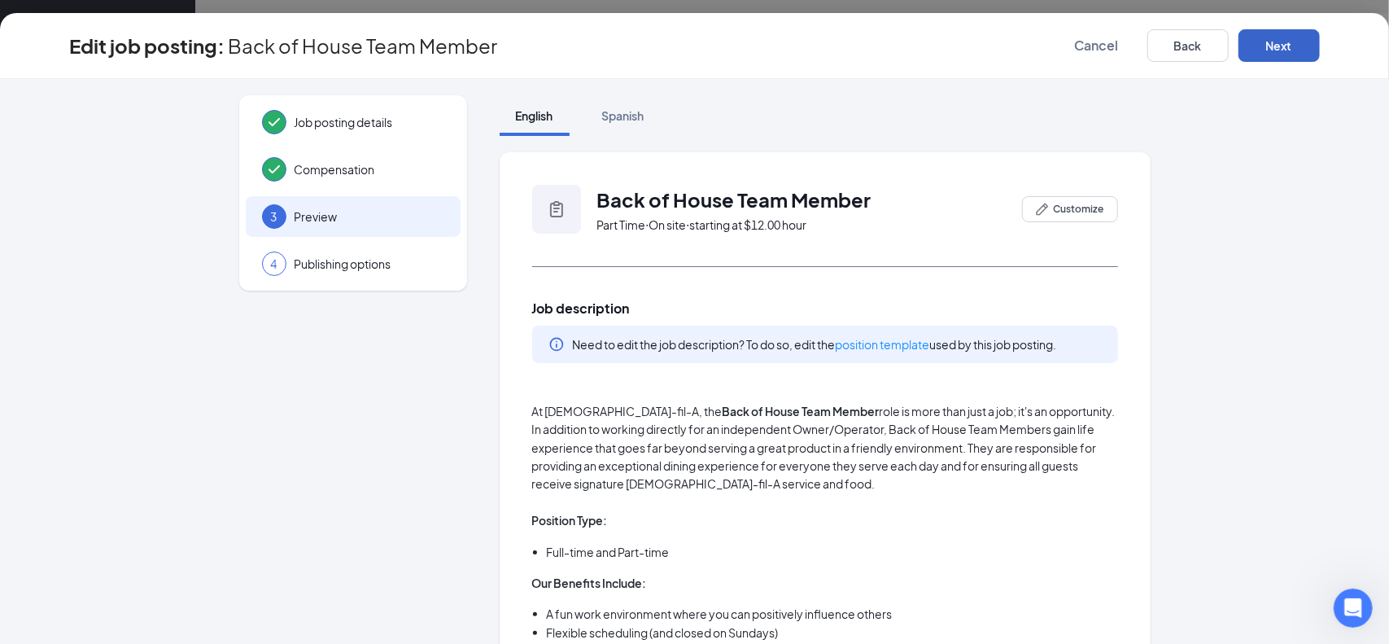
click at [1283, 43] on button "Next" at bounding box center [1278, 45] width 81 height 33
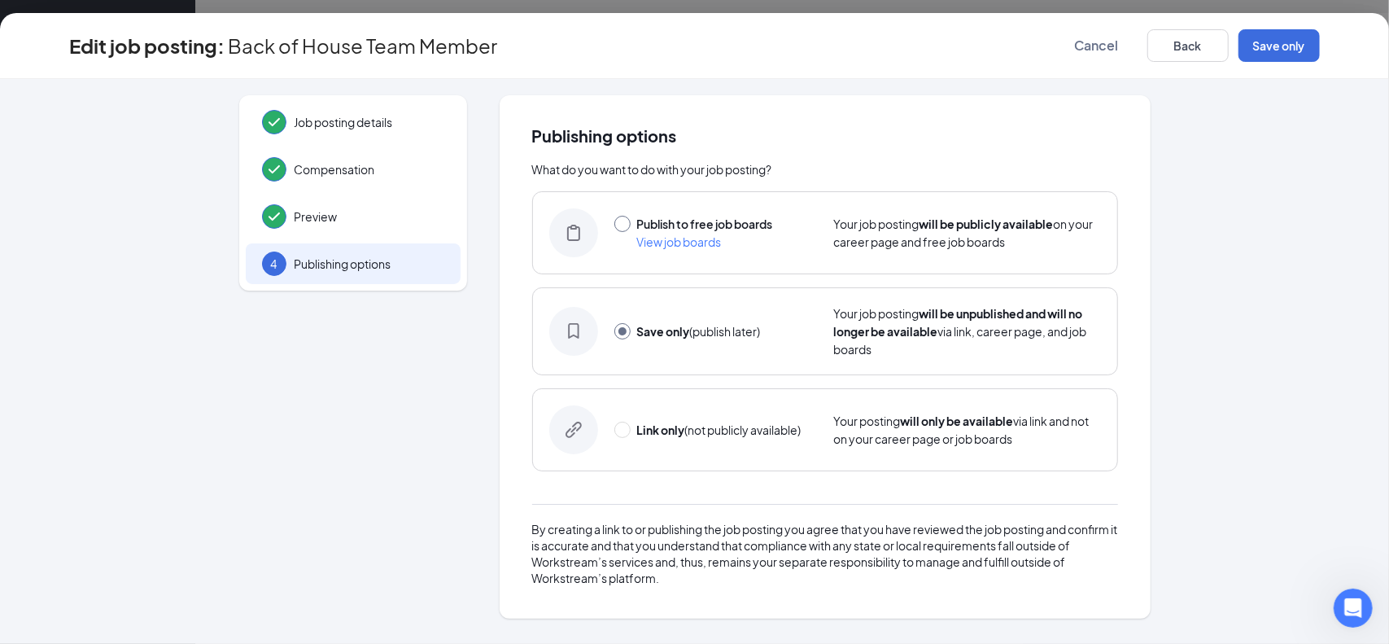
click at [625, 225] on input "radio" at bounding box center [622, 224] width 16 height 16
radio input "true"
radio input "false"
click at [1277, 48] on button "Publish" at bounding box center [1278, 45] width 81 height 33
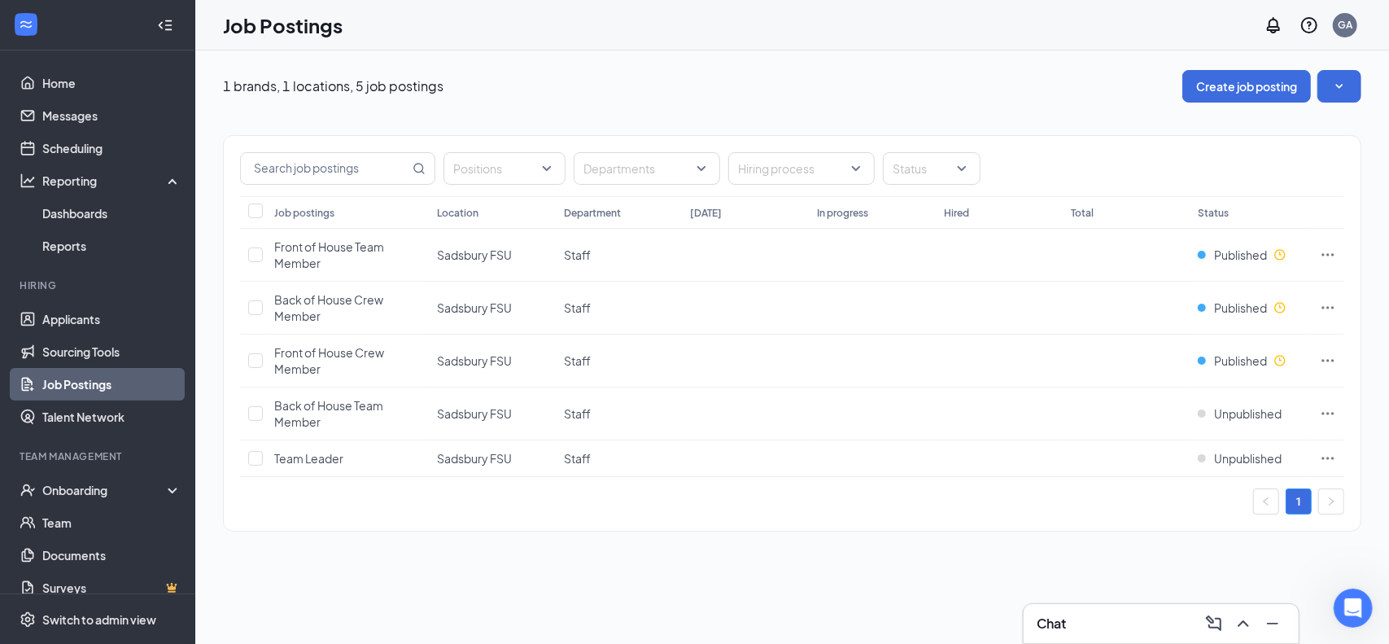
click at [70, 386] on link "Job Postings" at bounding box center [111, 384] width 139 height 33
click at [86, 315] on link "Applicants" at bounding box center [111, 319] width 139 height 33
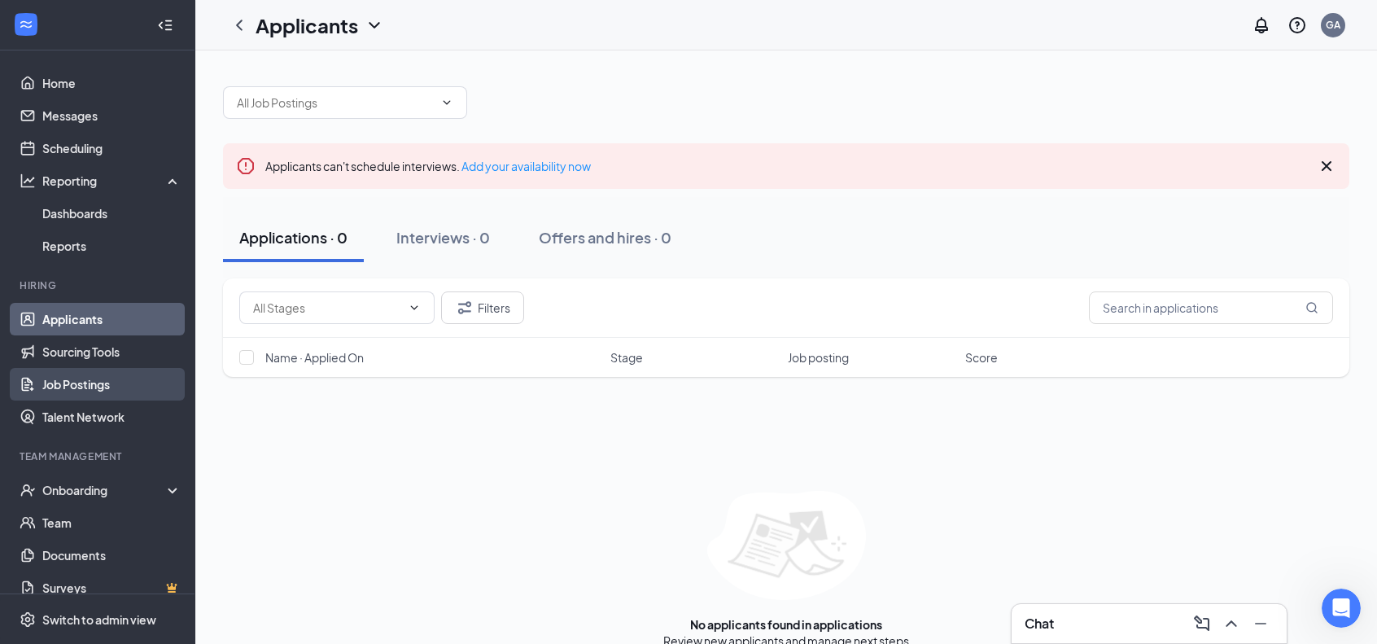
click at [63, 385] on link "Job Postings" at bounding box center [111, 384] width 139 height 33
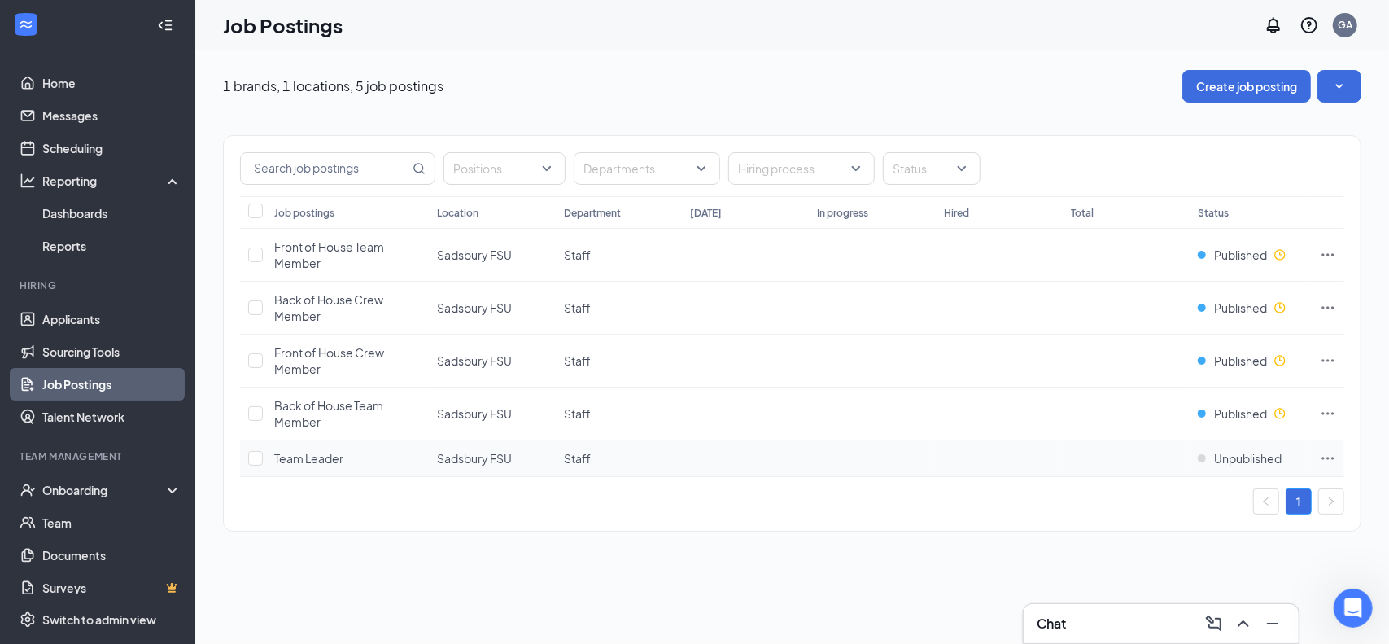
click at [1321, 453] on icon "Ellipses" at bounding box center [1328, 458] width 16 height 16
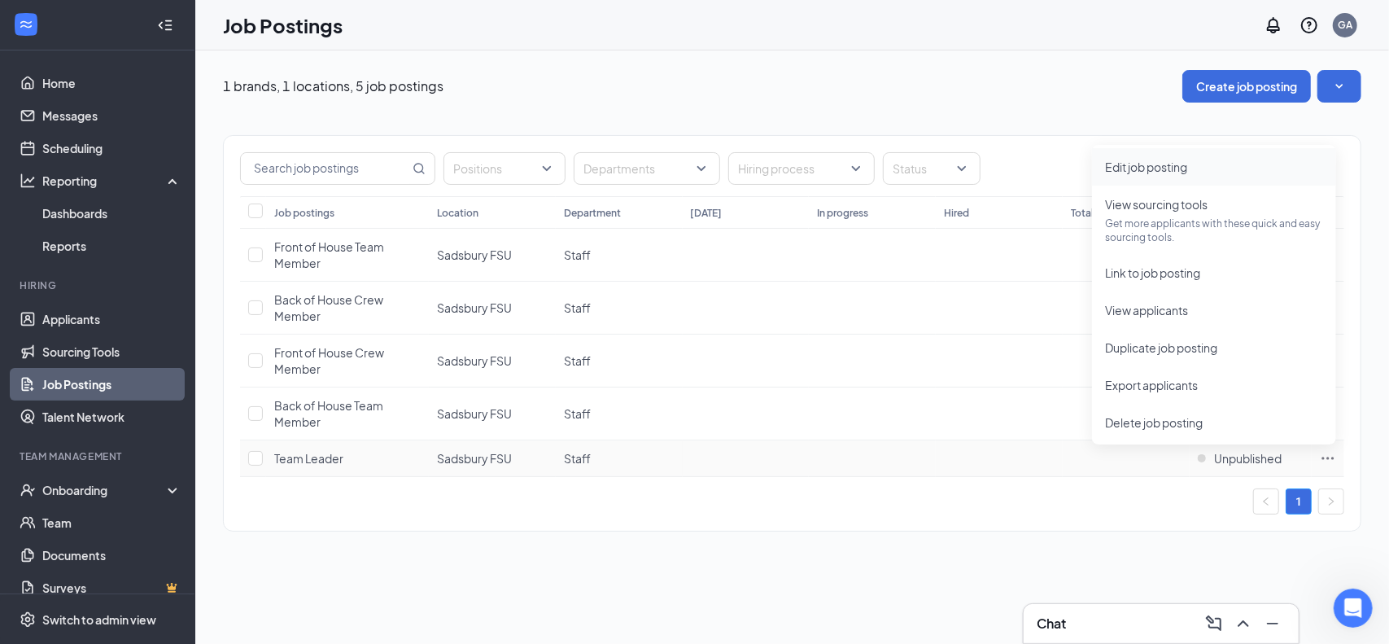
click at [1147, 171] on span "Edit job posting" at bounding box center [1146, 166] width 82 height 15
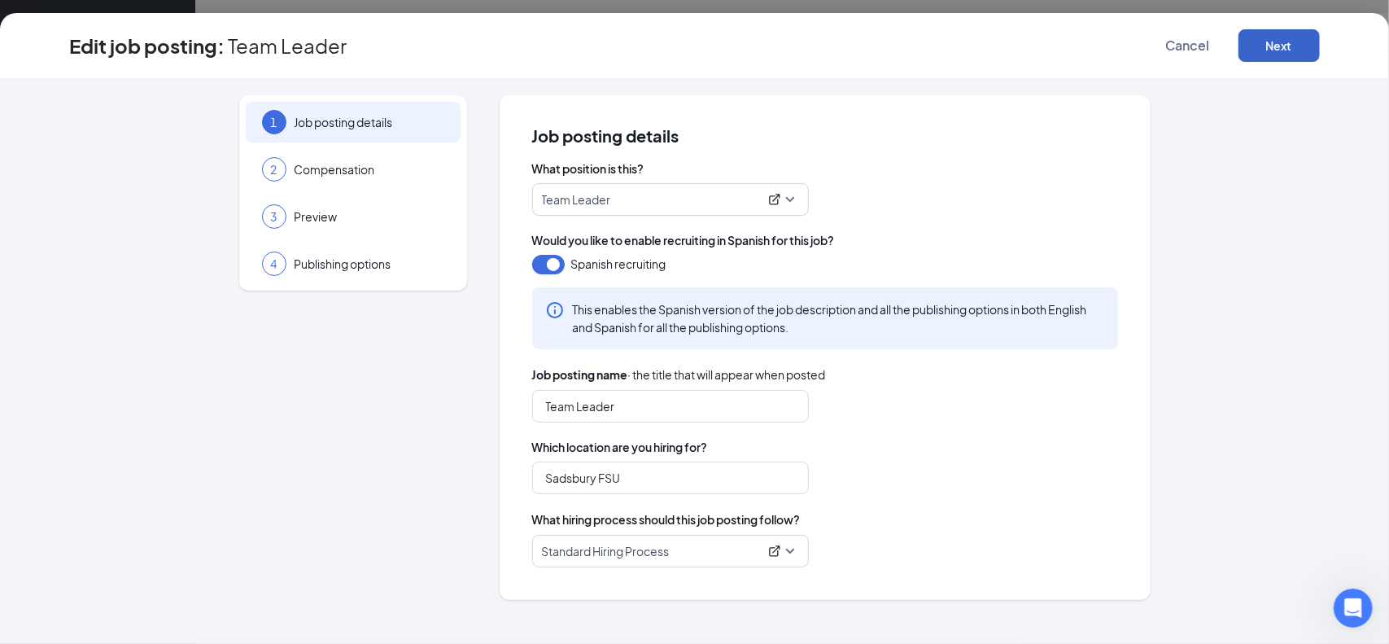
click at [1266, 50] on button "Next" at bounding box center [1278, 45] width 81 height 33
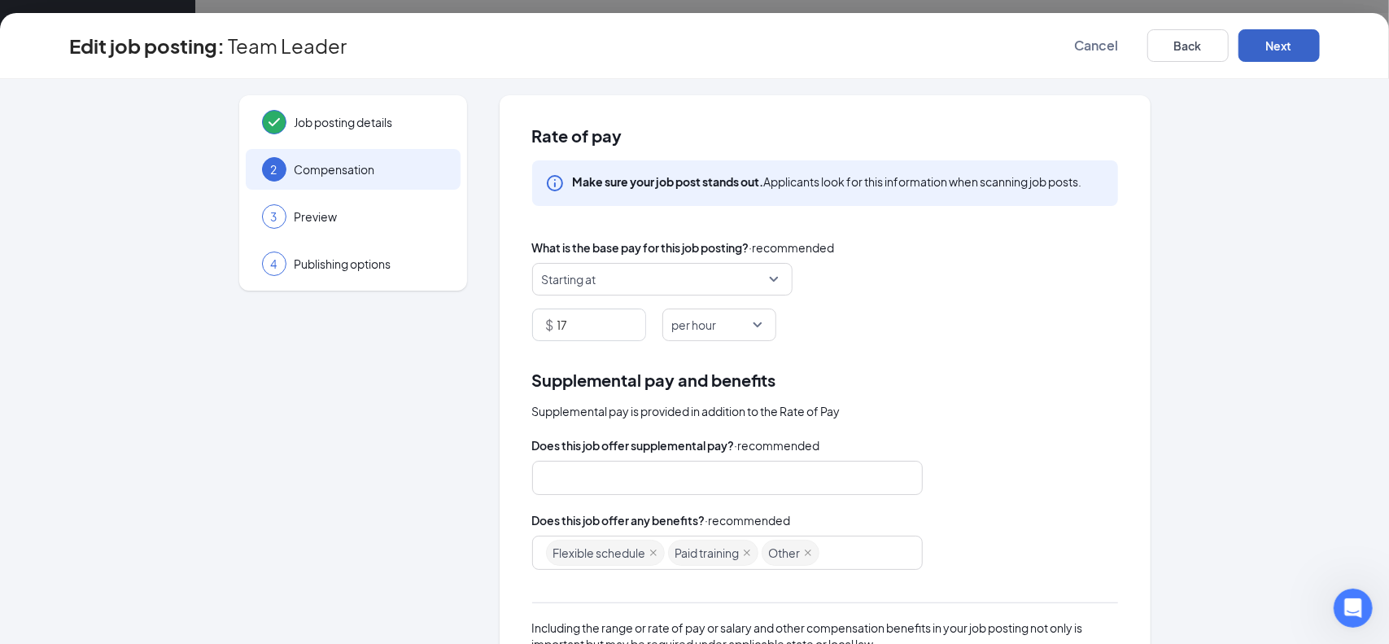
click at [1266, 50] on button "Next" at bounding box center [1278, 45] width 81 height 33
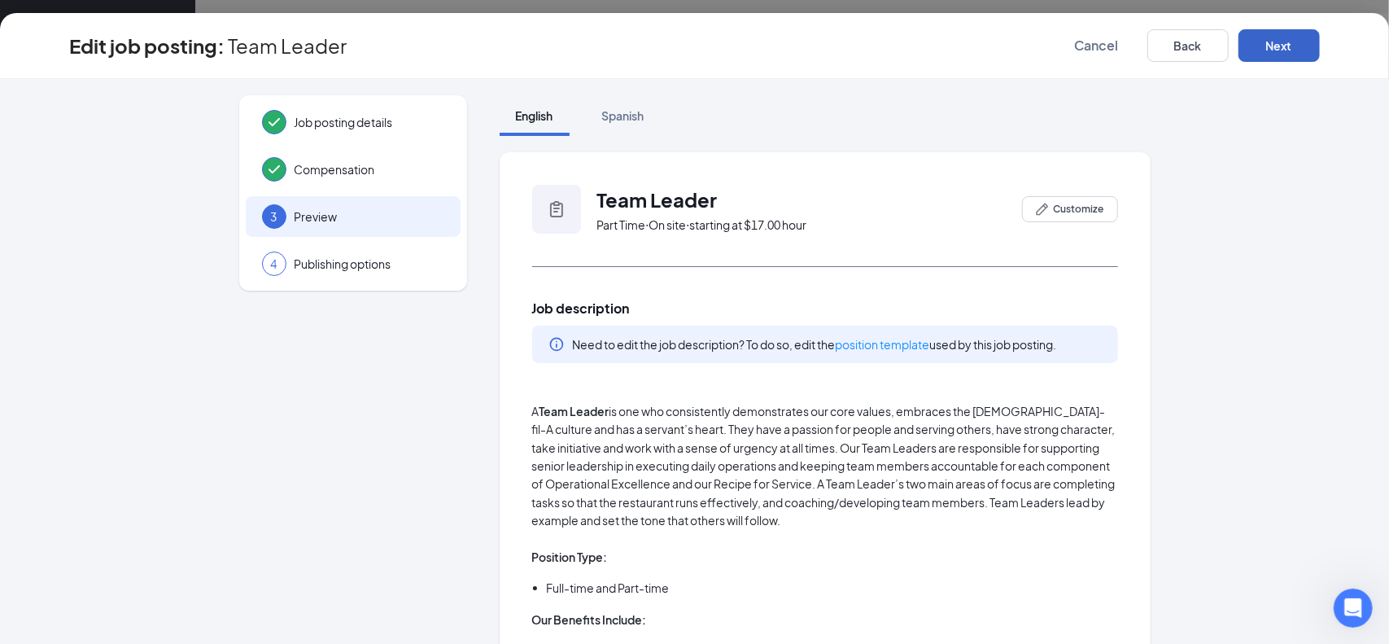
click at [1266, 50] on button "Next" at bounding box center [1278, 45] width 81 height 33
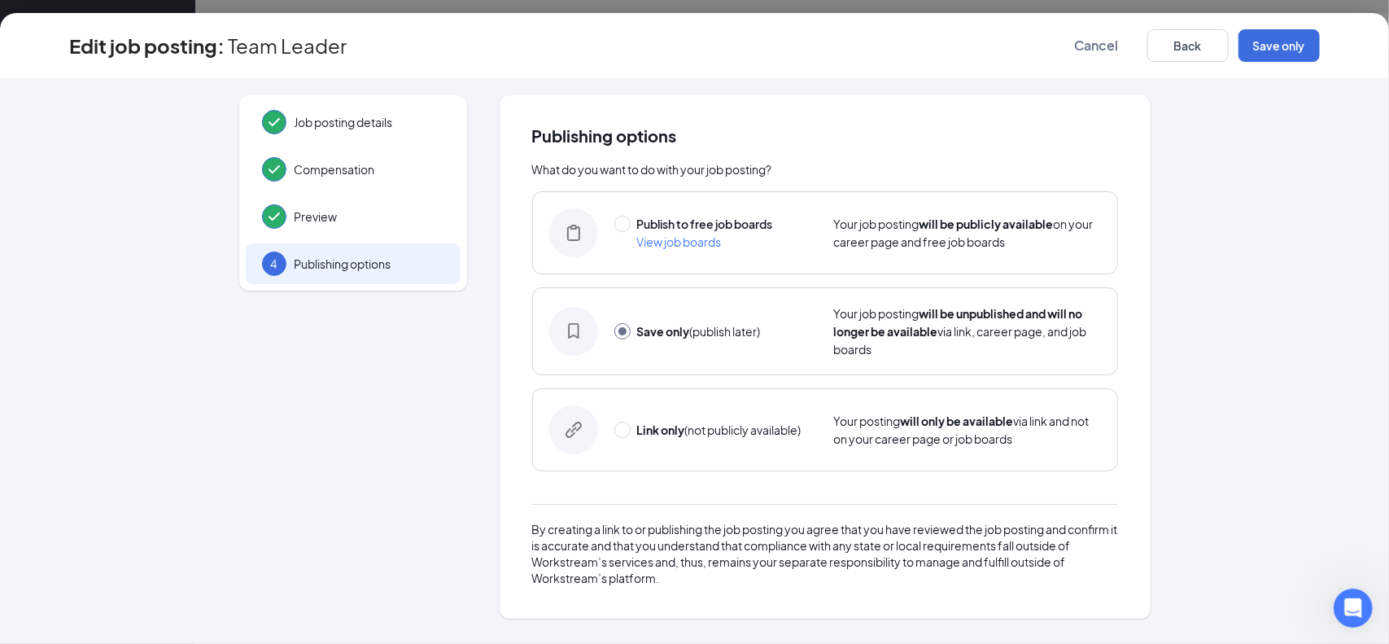
click at [655, 233] on div "View job boards" at bounding box center [679, 242] width 85 height 18
radio input "true"
radio input "false"
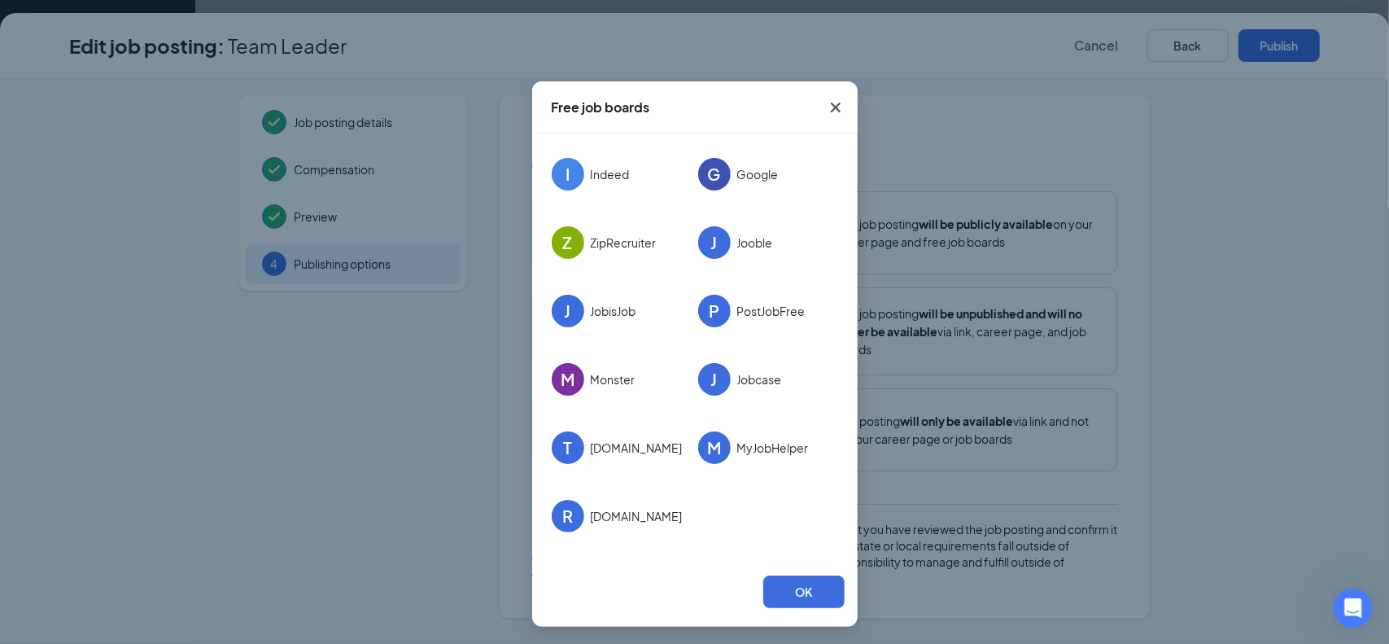
click at [828, 110] on icon "Cross" at bounding box center [836, 108] width 20 height 20
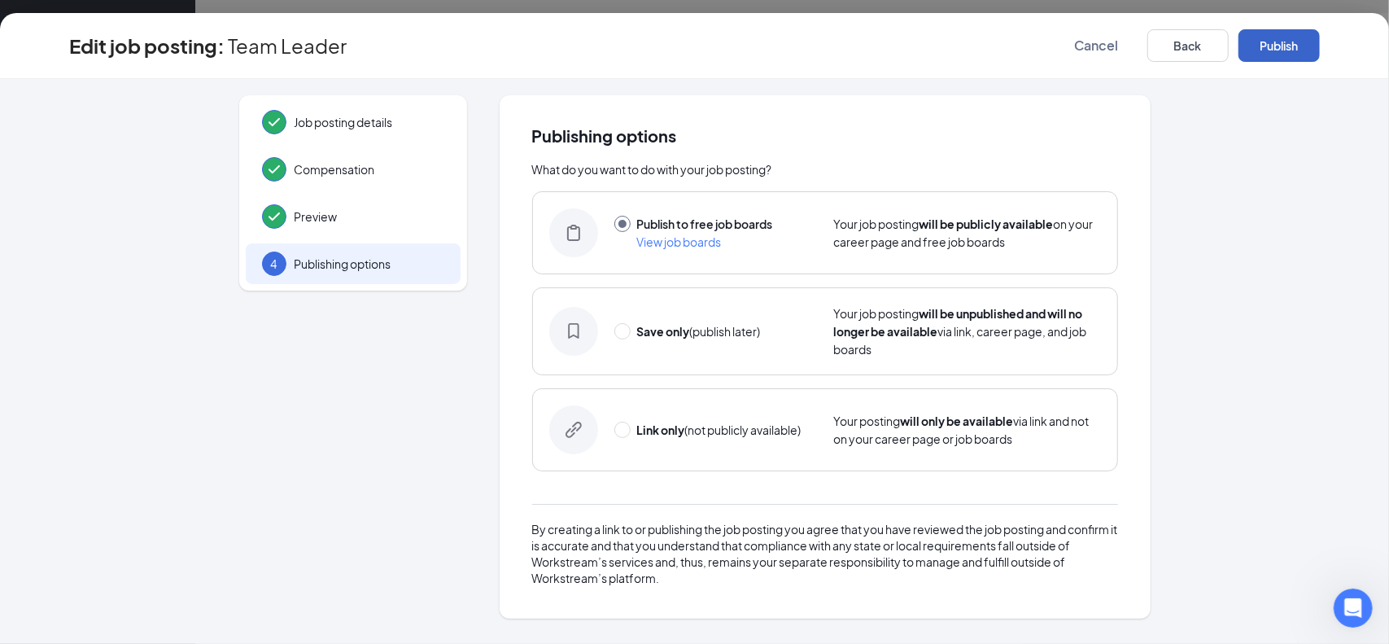
click at [1274, 48] on button "Publish" at bounding box center [1278, 45] width 81 height 33
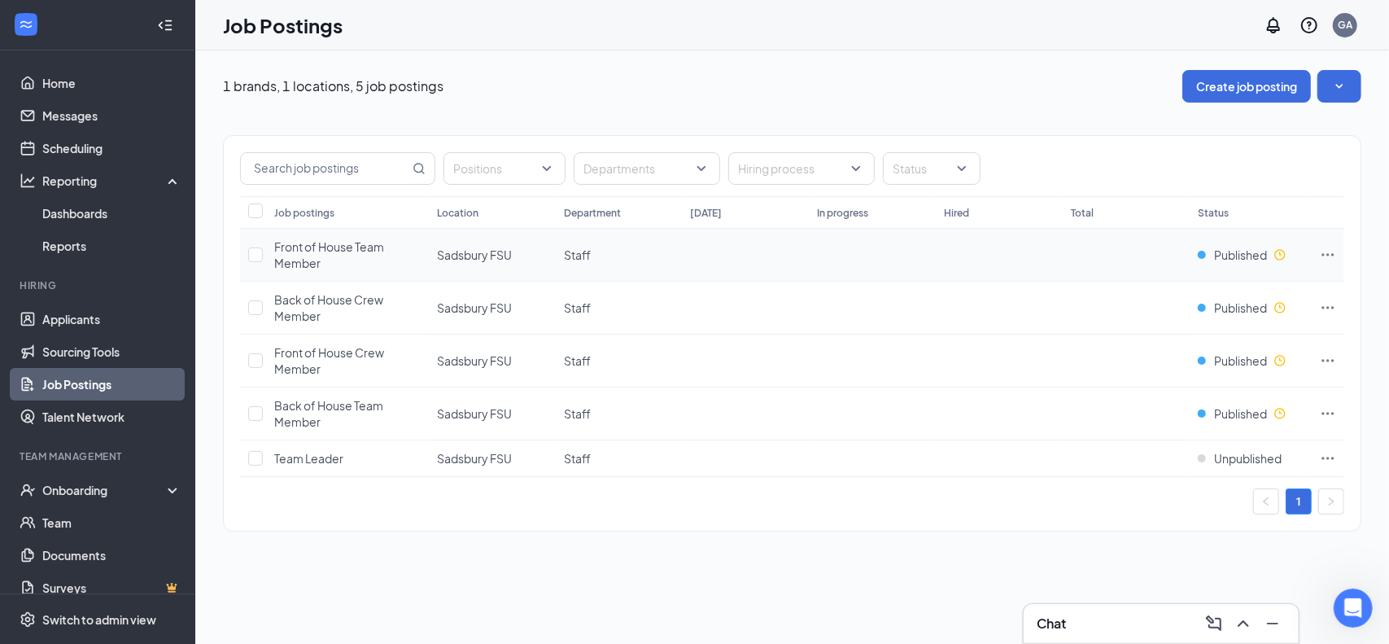
click at [1327, 256] on icon "Ellipses" at bounding box center [1328, 255] width 16 height 16
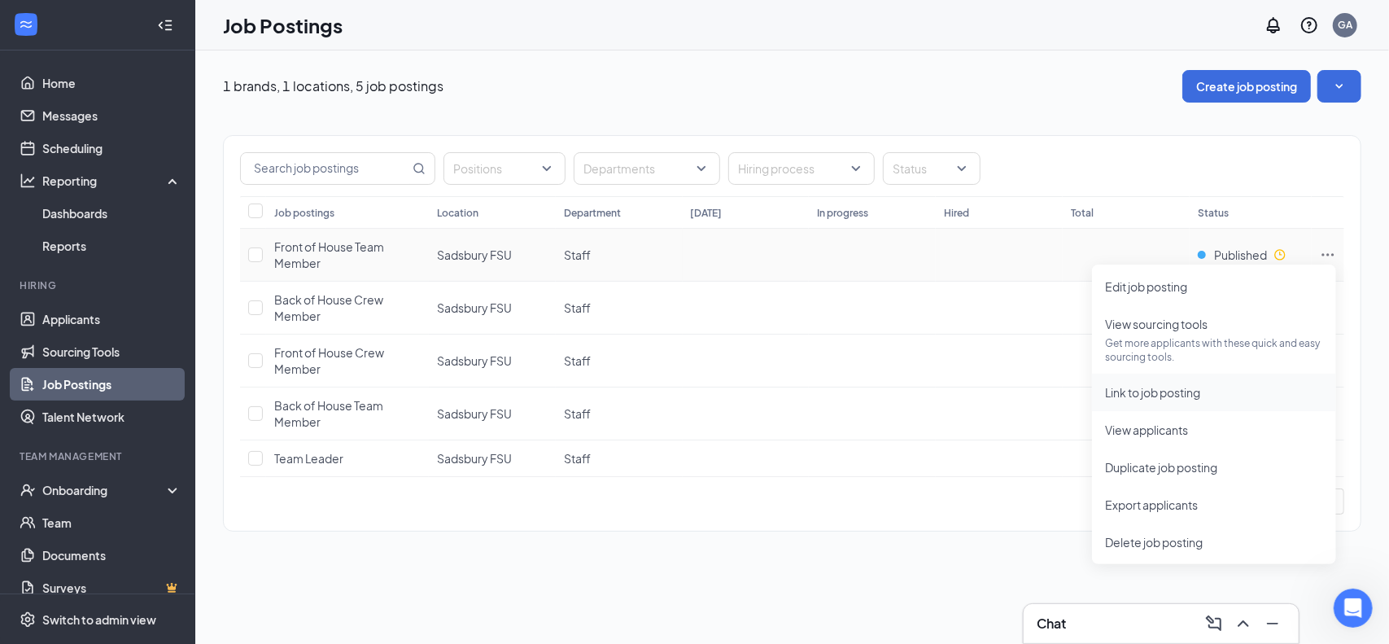
click at [1162, 385] on span "Link to job posting" at bounding box center [1152, 392] width 95 height 15
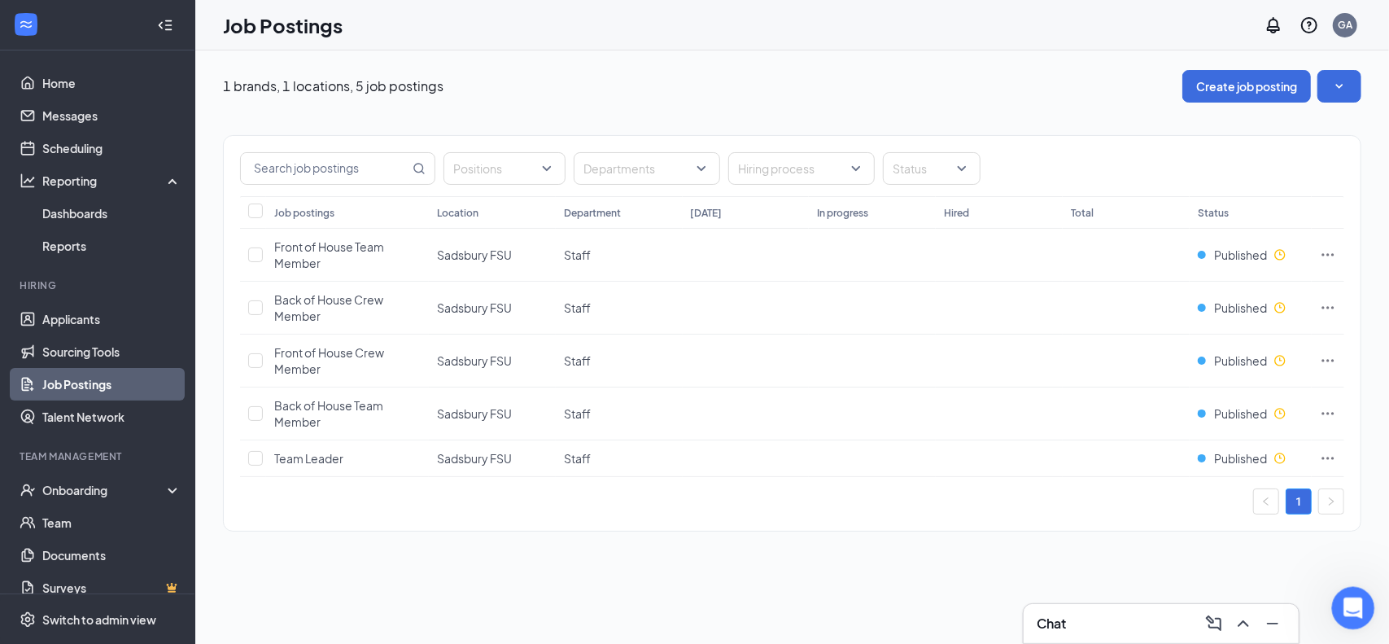
click at [1335, 600] on div "Open Intercom Messenger" at bounding box center [1351, 606] width 54 height 54
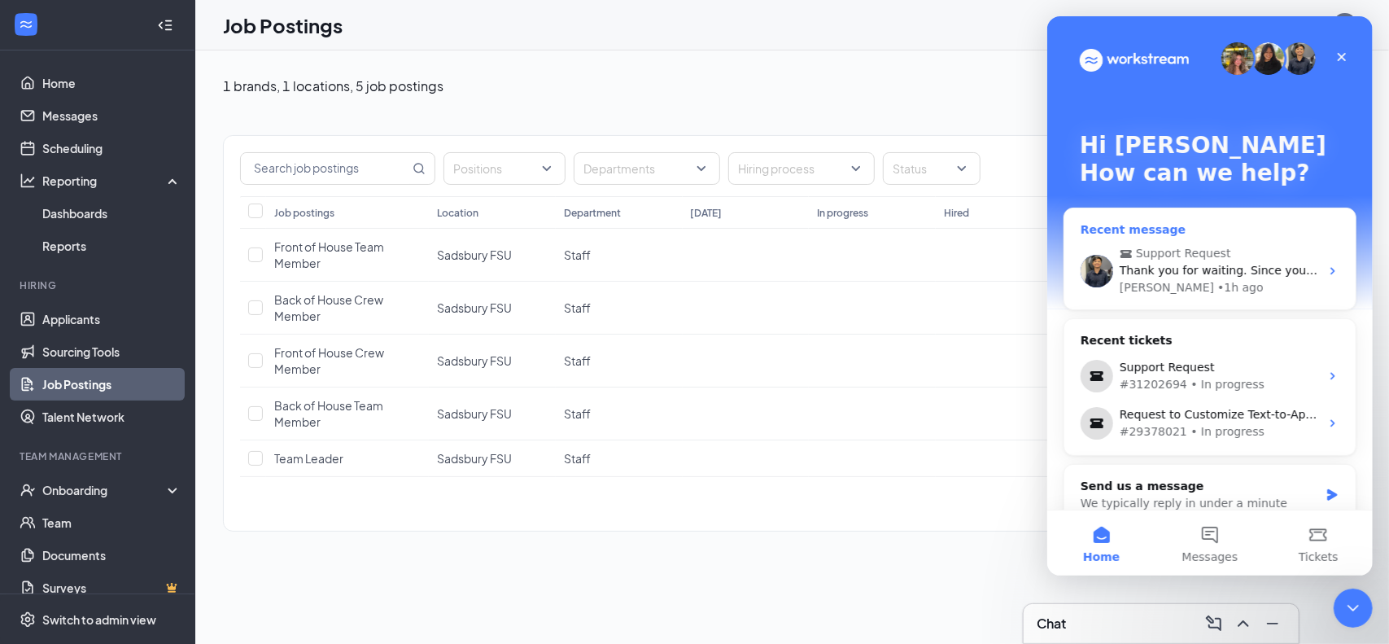
click at [1186, 238] on div "Support Request Thank you for waiting. Since you only have one location, duplic…" at bounding box center [1208, 270] width 291 height 77
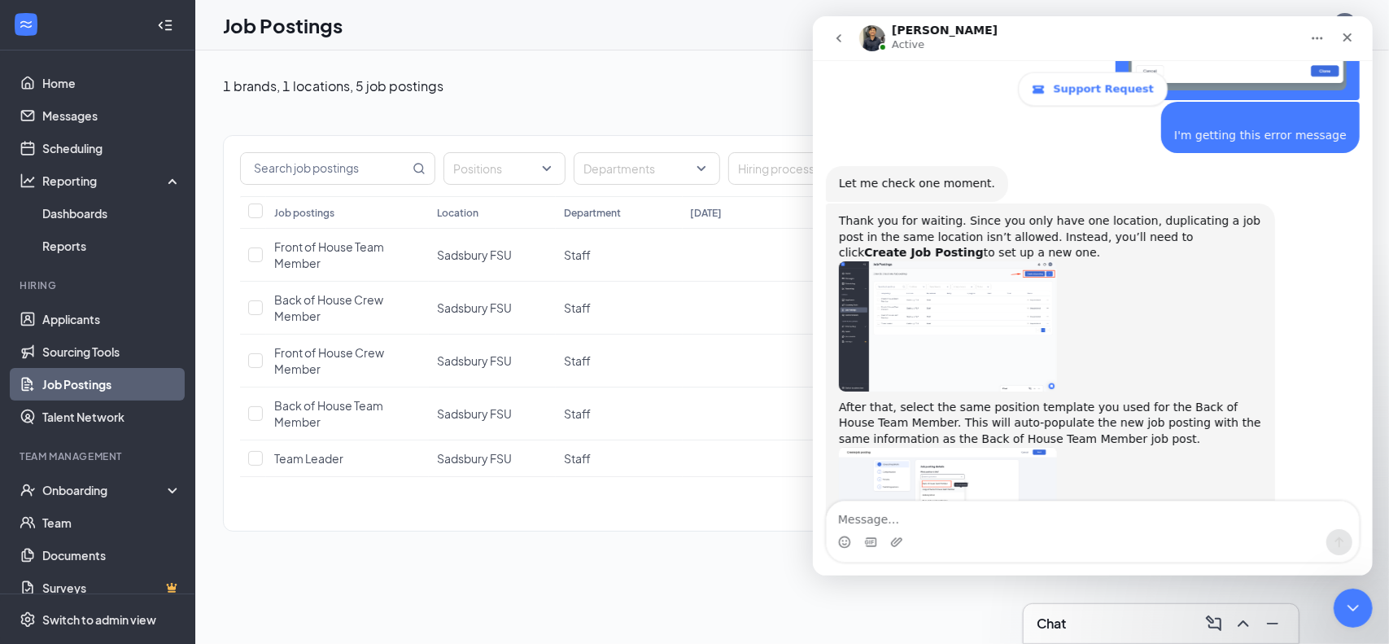
scroll to position [2212, 0]
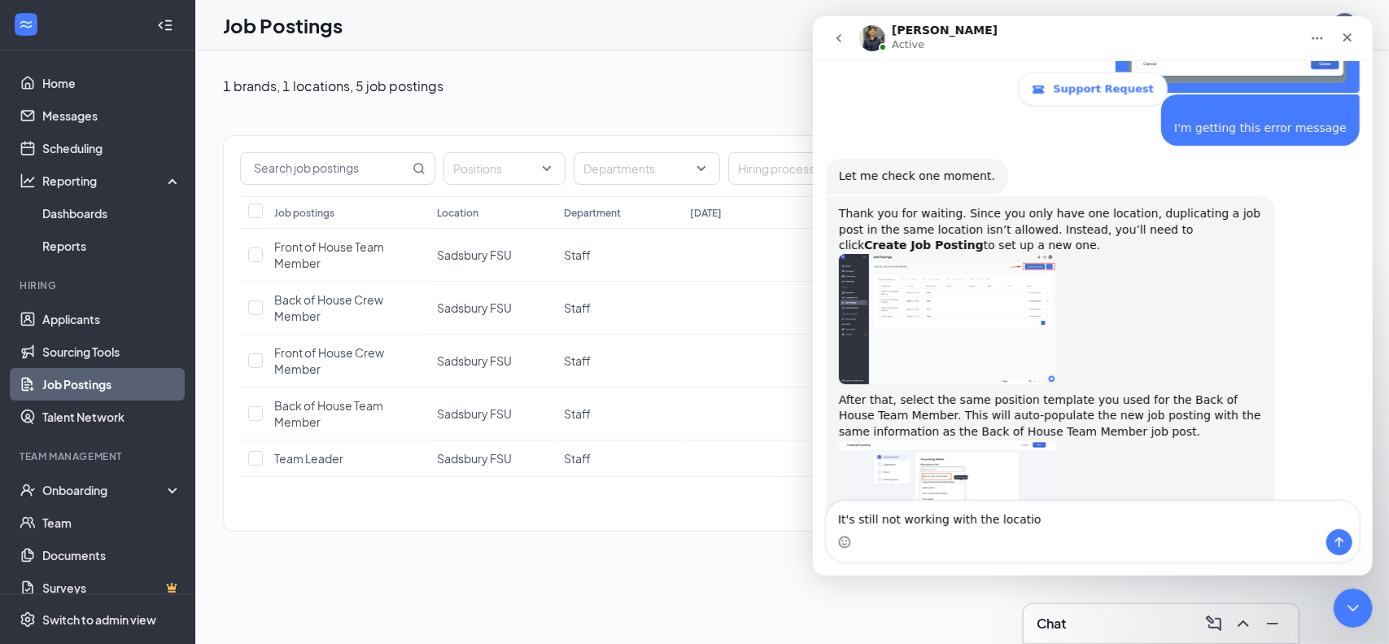
type textarea "It's still not working with the location"
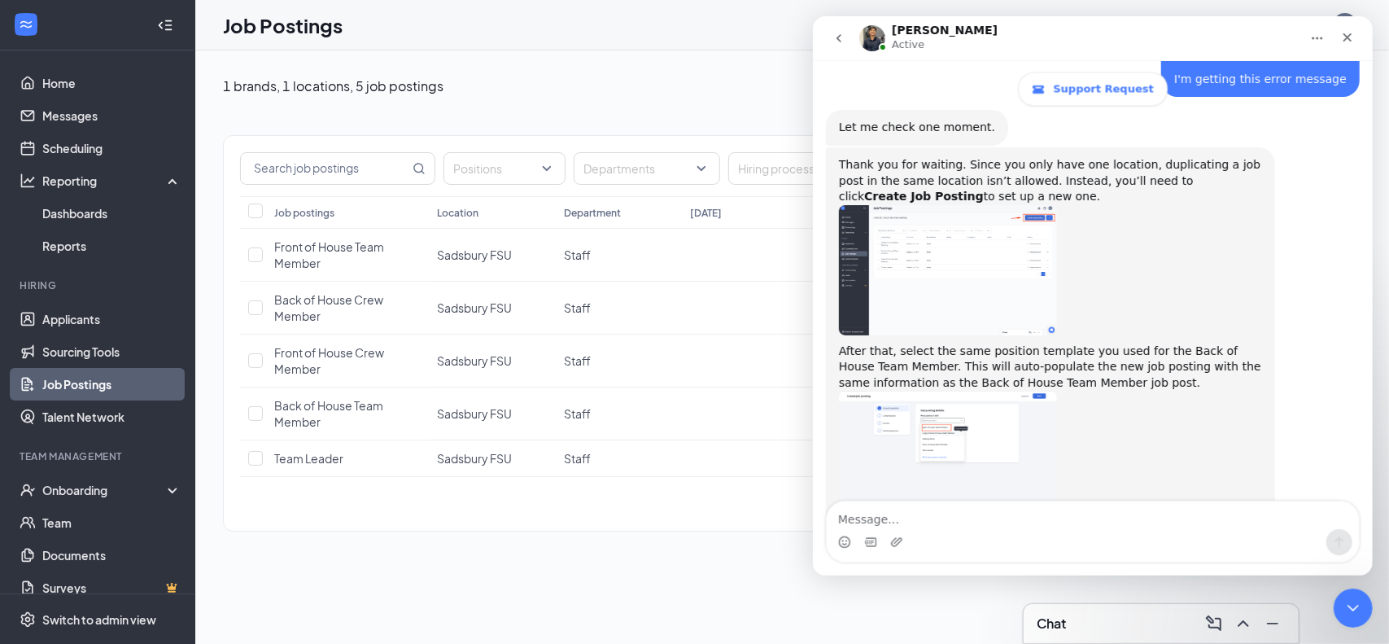
type textarea "C"
type textarea "Look at my postings and check out where the location is"
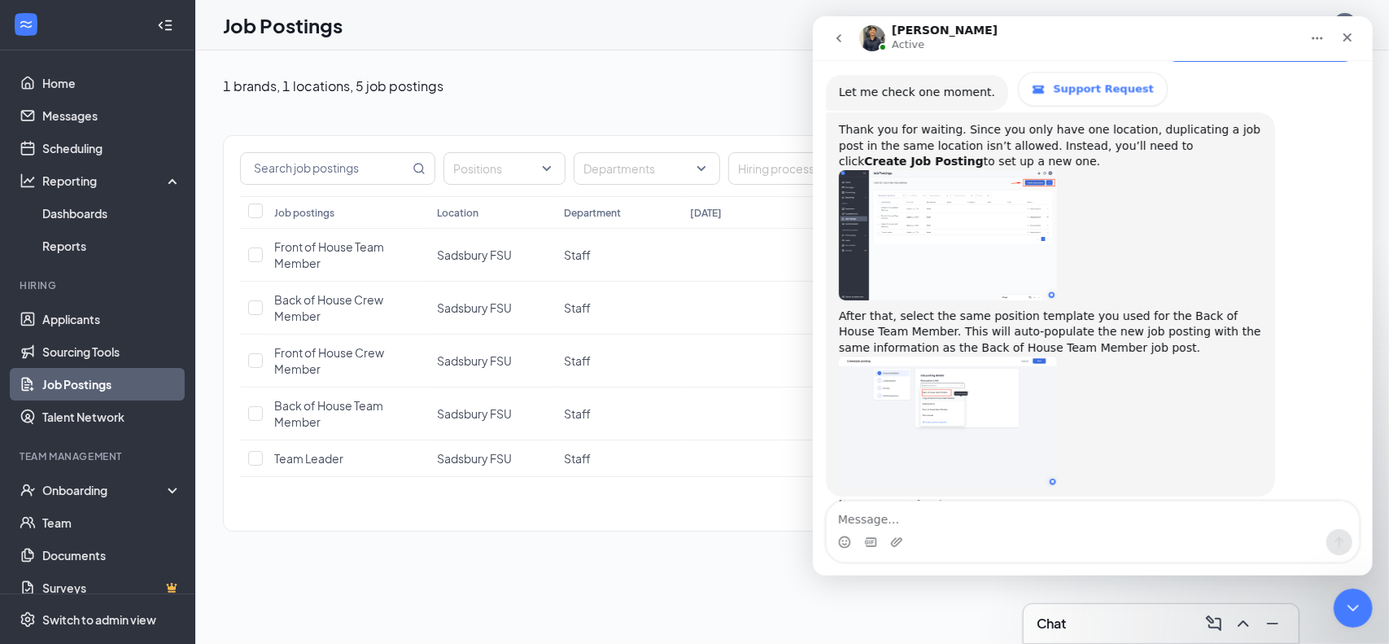
scroll to position [2298, 0]
type textarea "Are you there?"
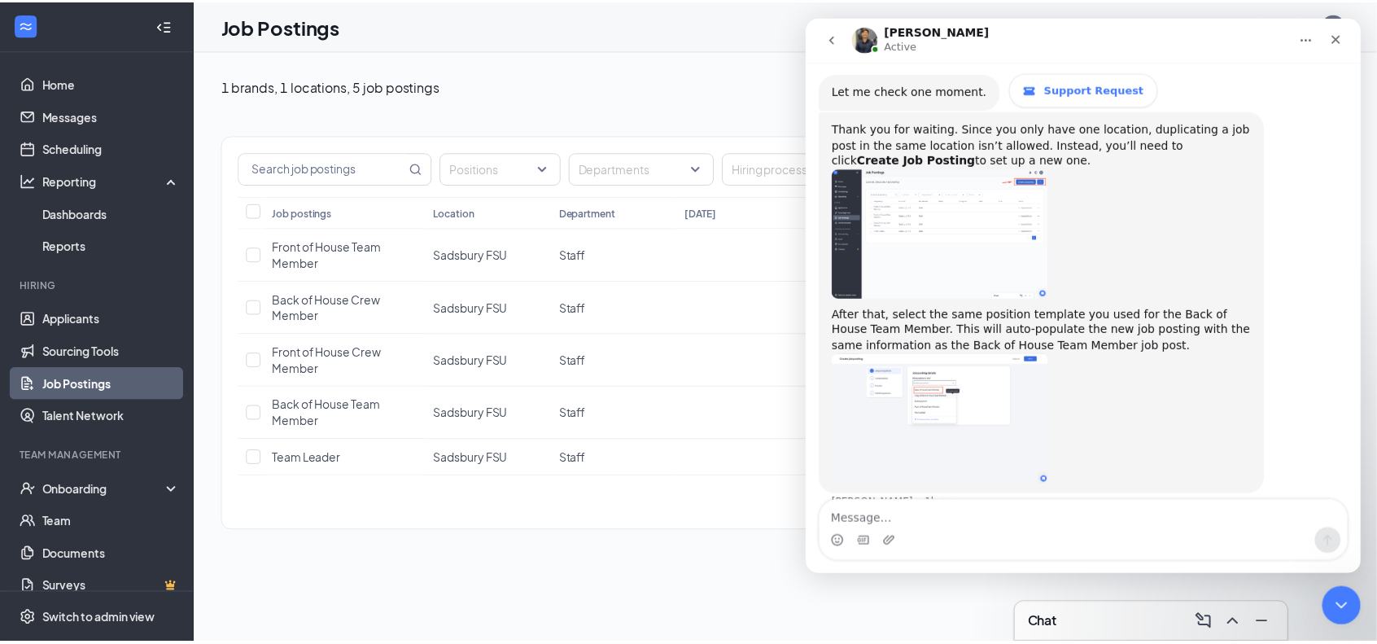
scroll to position [2335, 0]
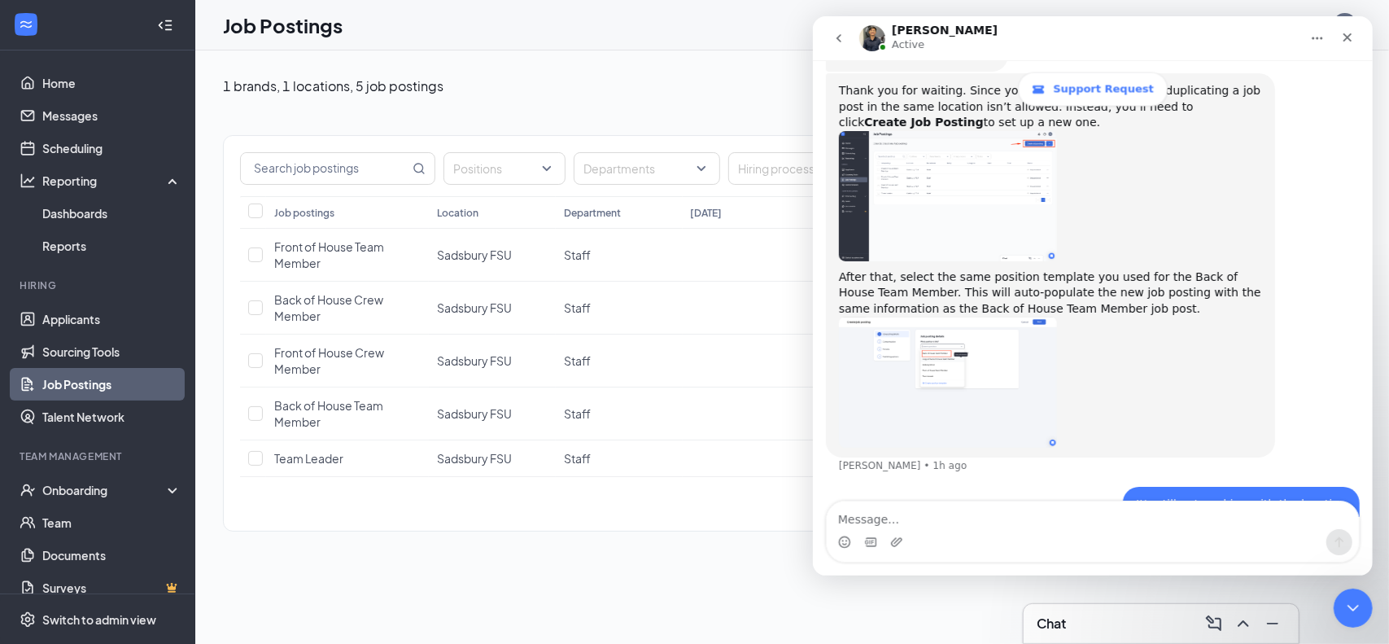
click at [674, 579] on div "1 brands, 1 locations, 5 job postings Create job posting Positions Departments …" at bounding box center [792, 346] width 1194 height 593
drag, startPoint x: 639, startPoint y: 584, endPoint x: 667, endPoint y: 566, distance: 33.6
click at [638, 585] on div "1 brands, 1 locations, 5 job postings Create job posting Positions Departments …" at bounding box center [792, 346] width 1194 height 593
click at [441, 562] on div "1 brands, 1 locations, 5 job postings Create job posting Positions Departments …" at bounding box center [792, 308] width 1194 height 517
click at [501, 560] on div "1 brands, 1 locations, 5 job postings Create job posting Positions Departments …" at bounding box center [792, 308] width 1194 height 517
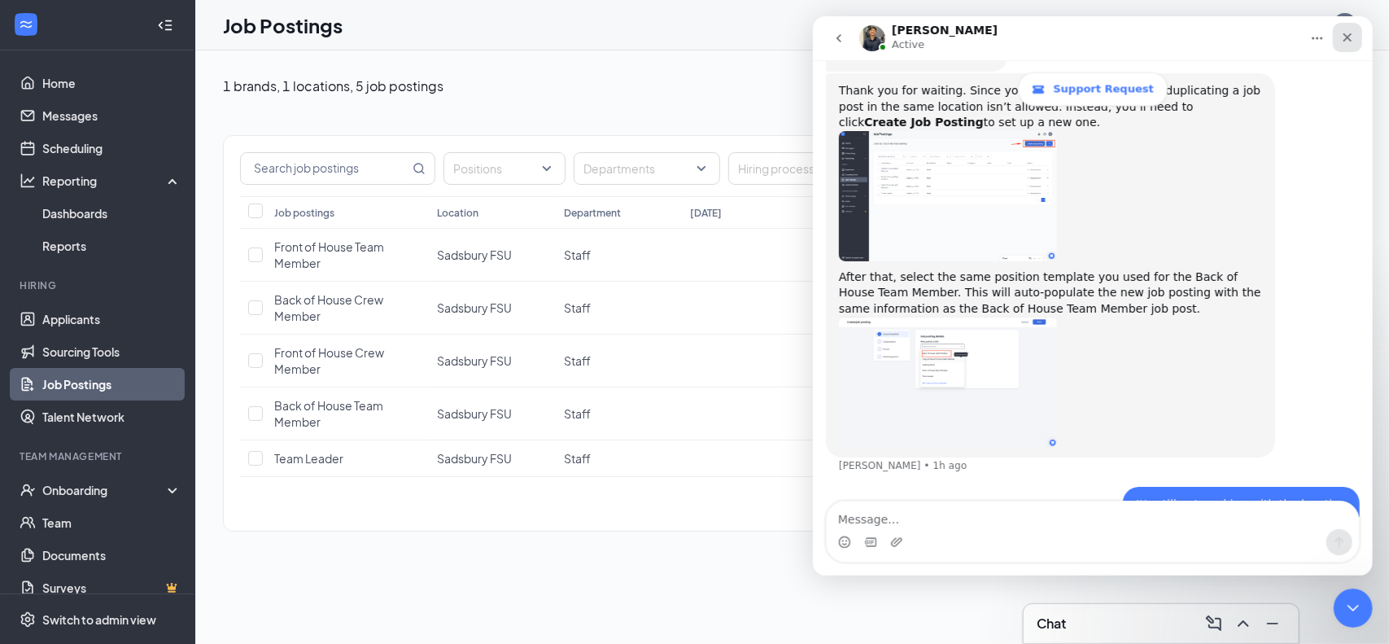
click at [1347, 44] on div "Close" at bounding box center [1346, 37] width 29 height 29
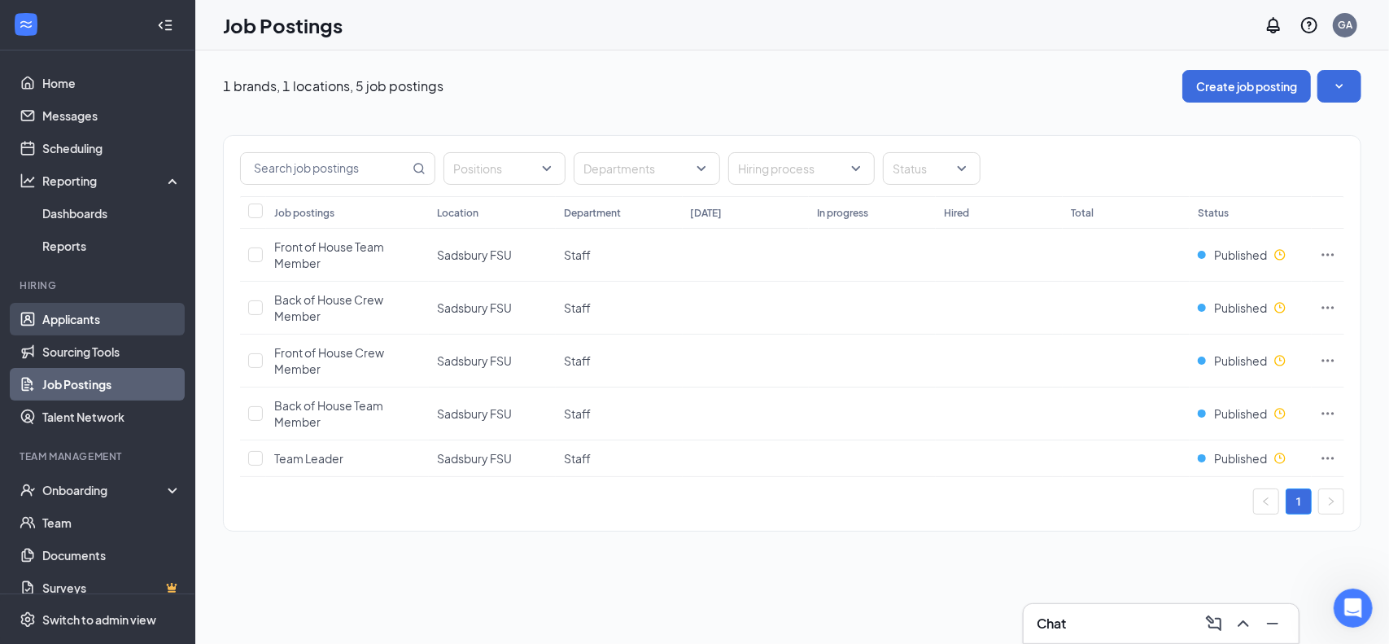
click at [65, 317] on link "Applicants" at bounding box center [111, 319] width 139 height 33
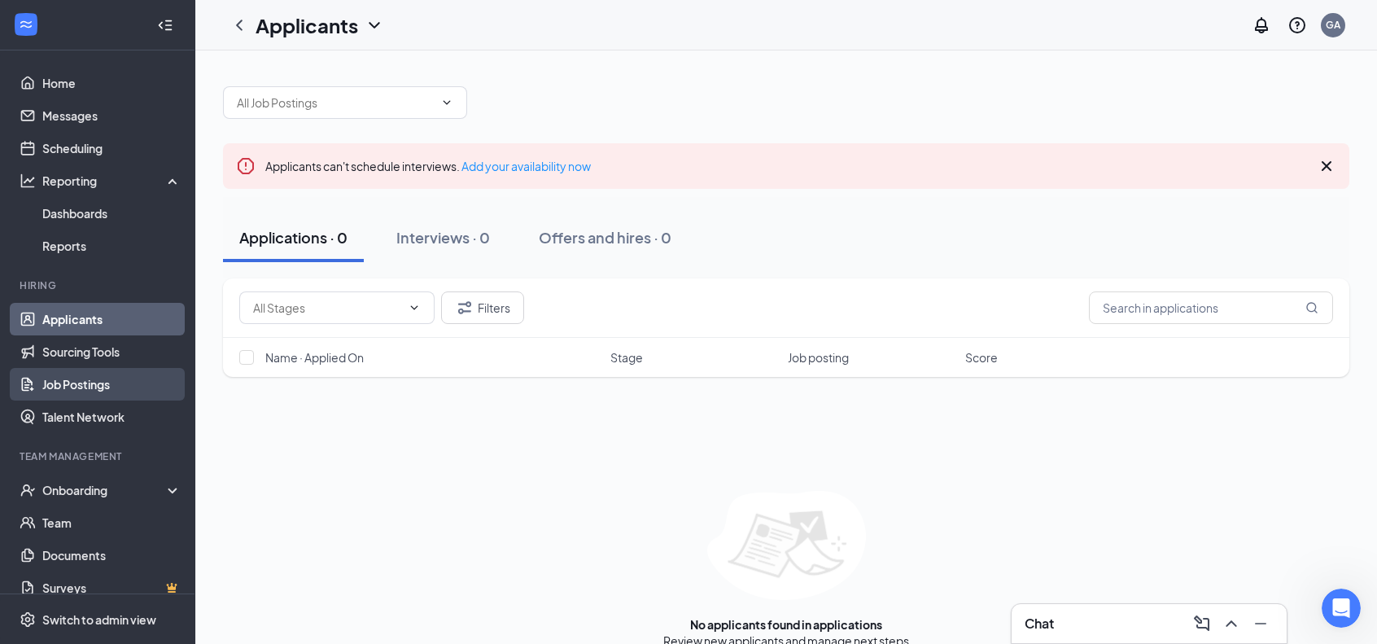
click at [60, 378] on link "Job Postings" at bounding box center [111, 384] width 139 height 33
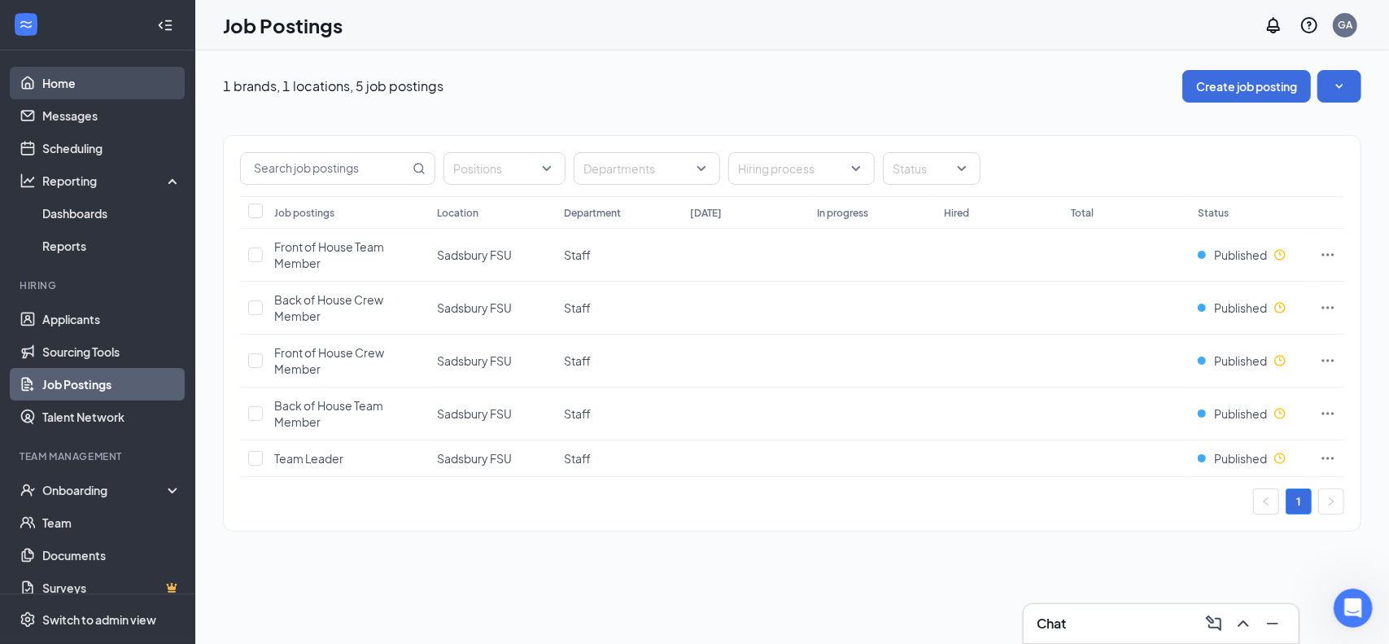
click at [75, 76] on link "Home" at bounding box center [111, 83] width 139 height 33
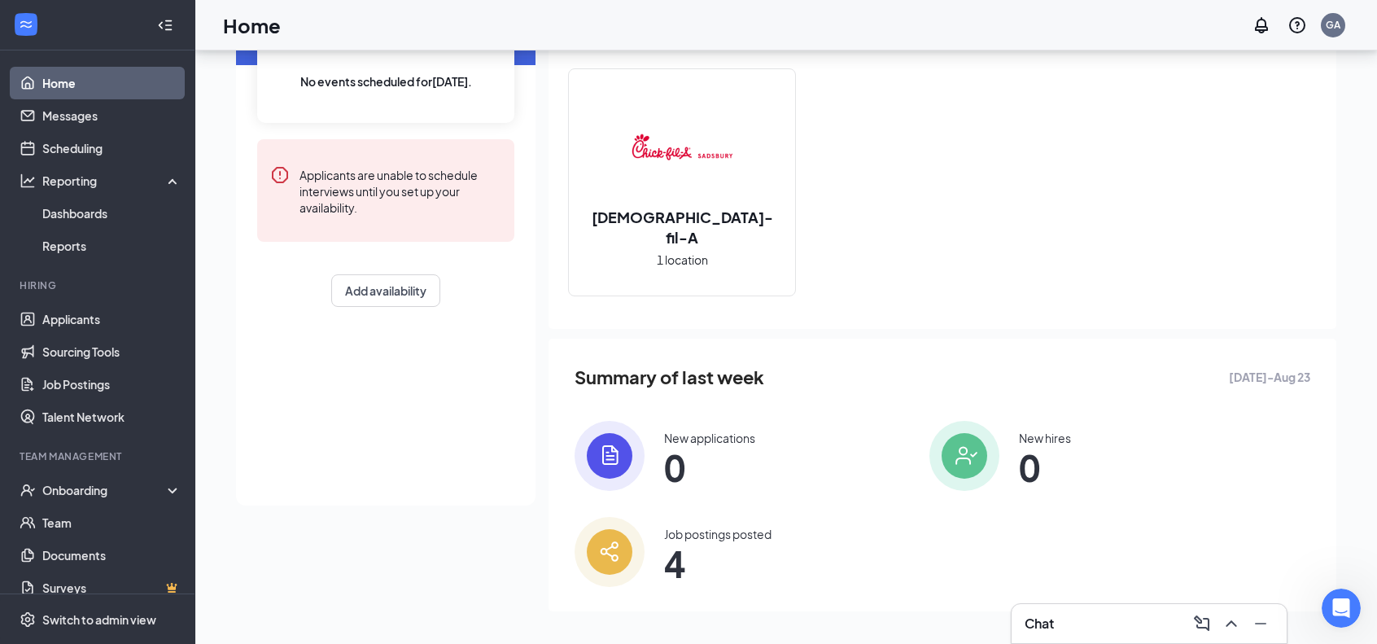
scroll to position [151, 0]
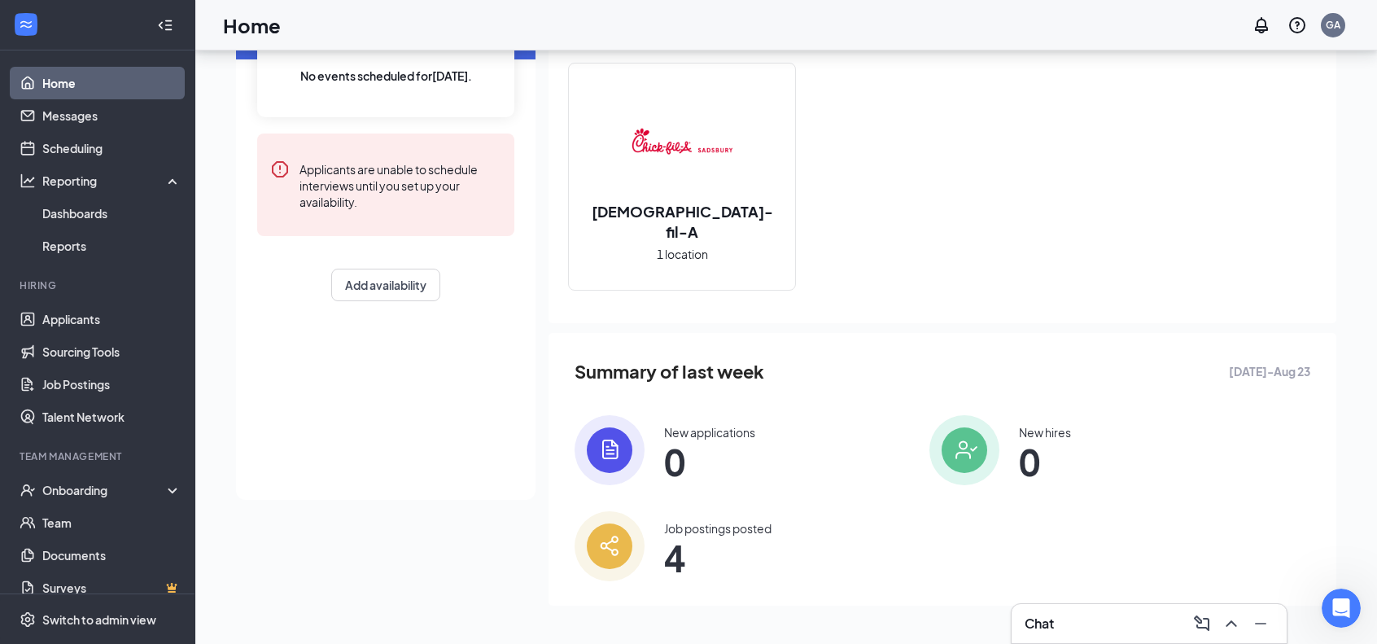
click at [671, 551] on span "4" at bounding box center [717, 557] width 107 height 29
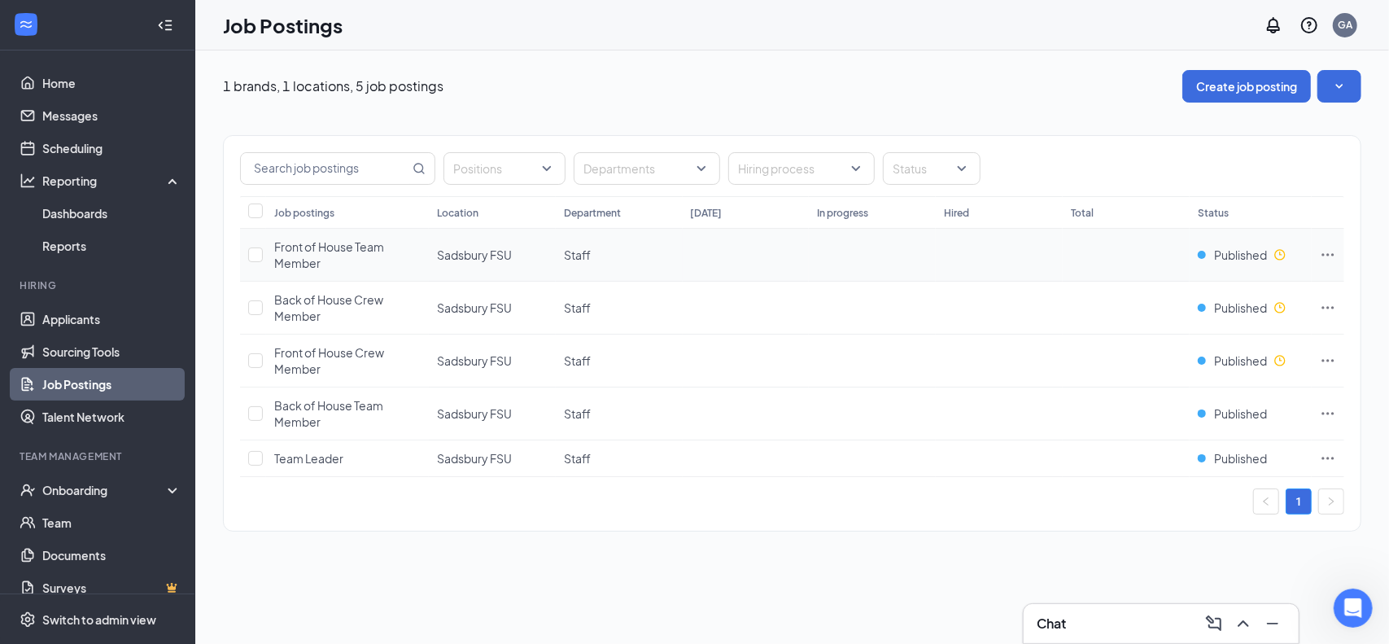
click at [1328, 250] on icon "Ellipses" at bounding box center [1328, 255] width 16 height 16
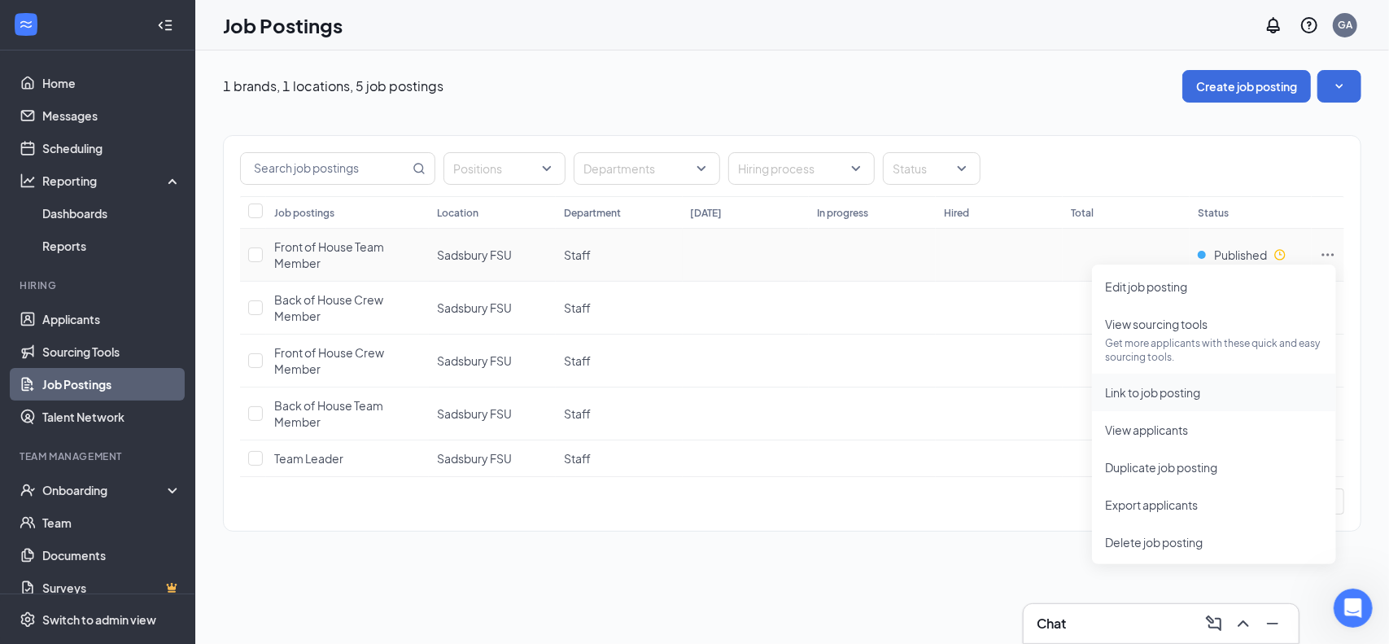
click at [1152, 391] on span "Link to job posting" at bounding box center [1152, 392] width 95 height 15
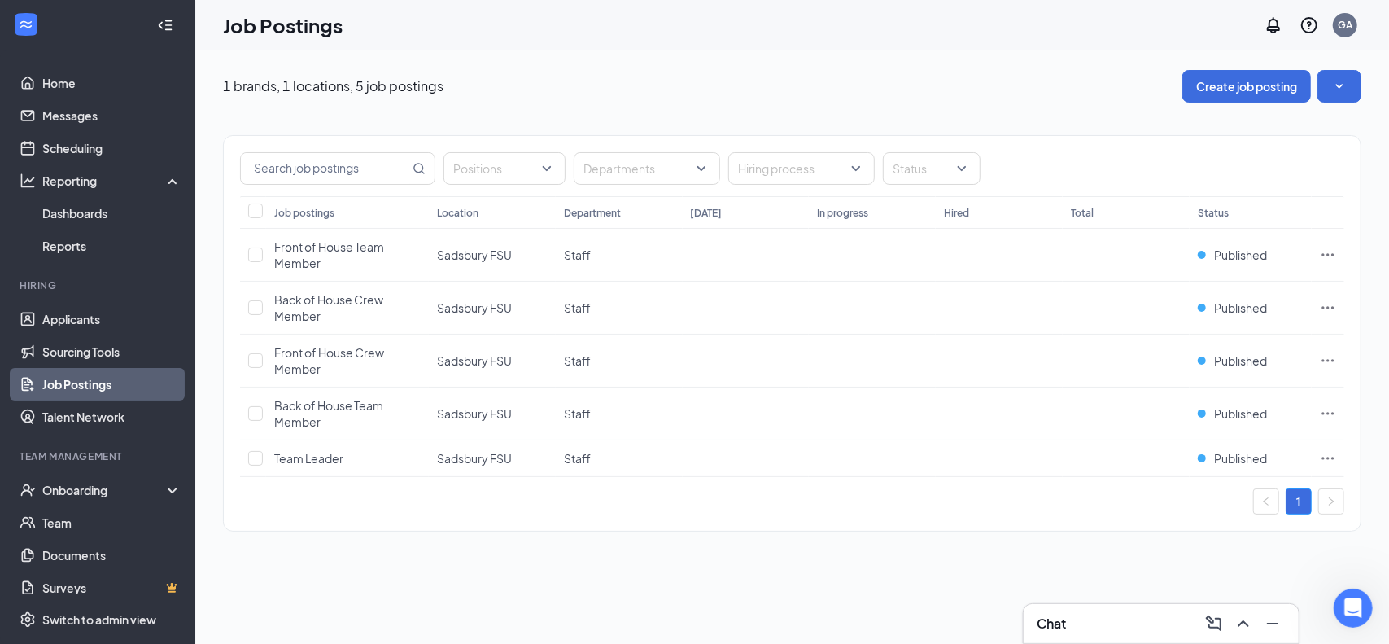
scroll to position [2398, 0]
click at [1330, 302] on icon "Ellipses" at bounding box center [1328, 307] width 16 height 16
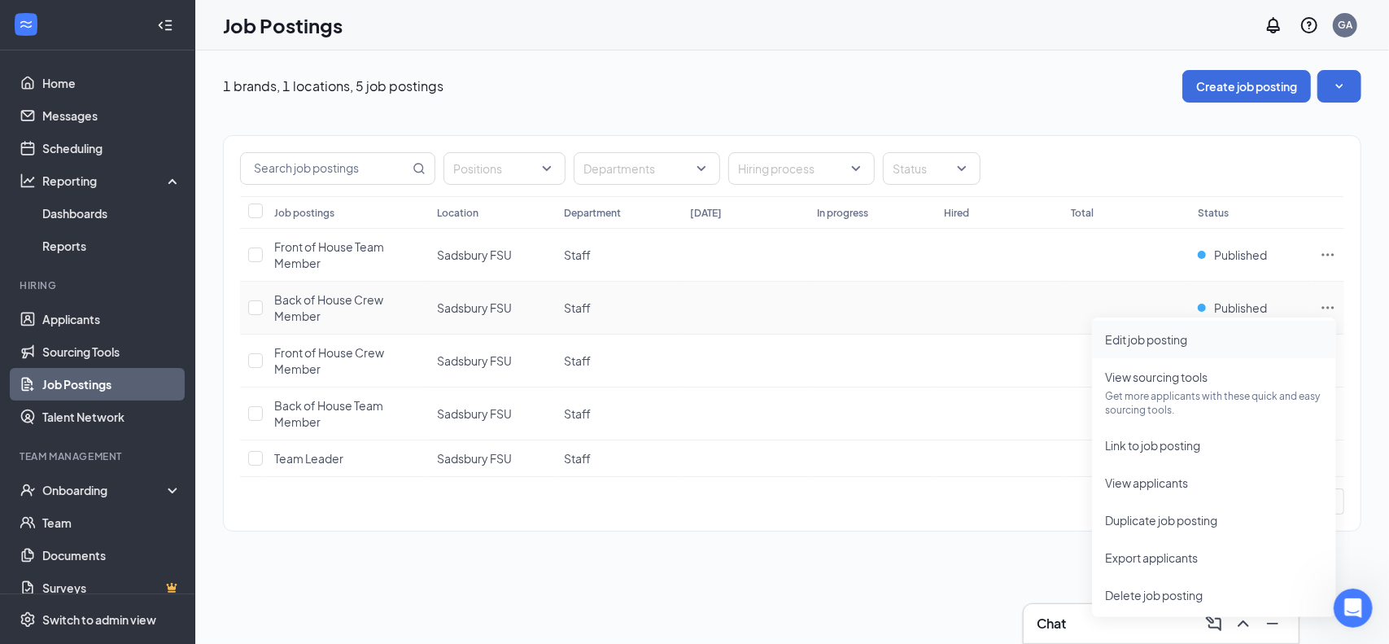
click at [1186, 330] on li "Edit job posting" at bounding box center [1214, 339] width 244 height 37
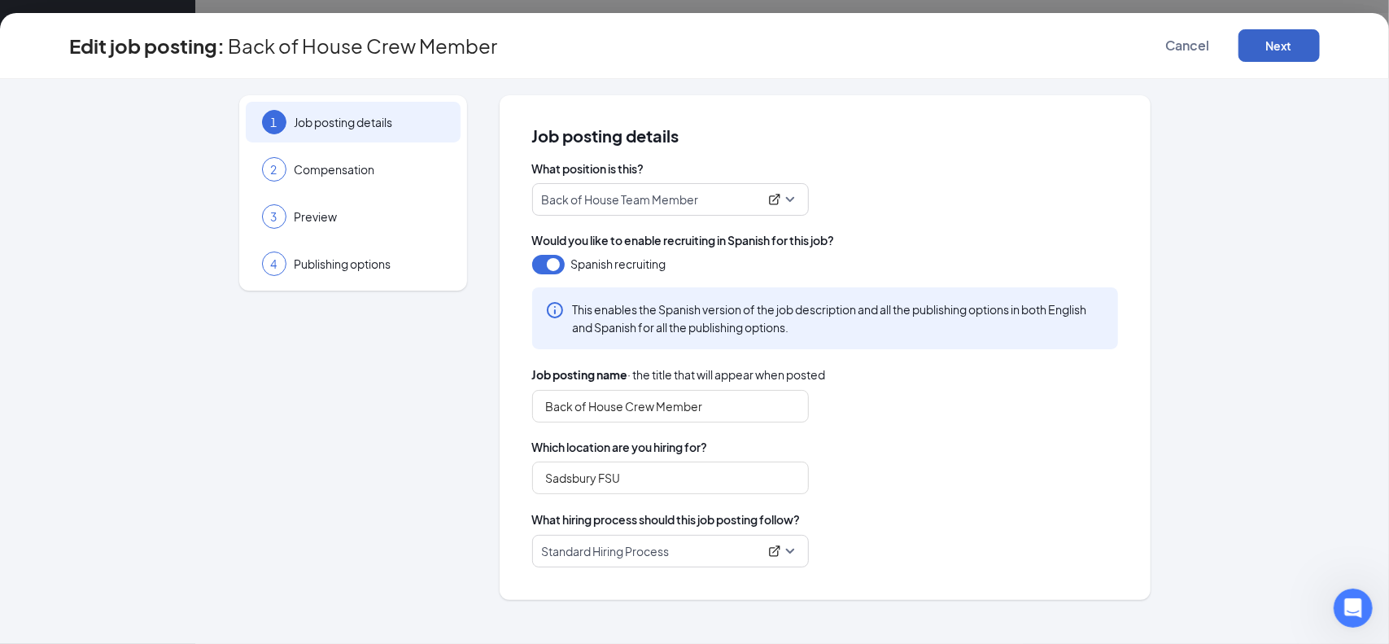
click at [1304, 56] on button "Next" at bounding box center [1278, 45] width 81 height 33
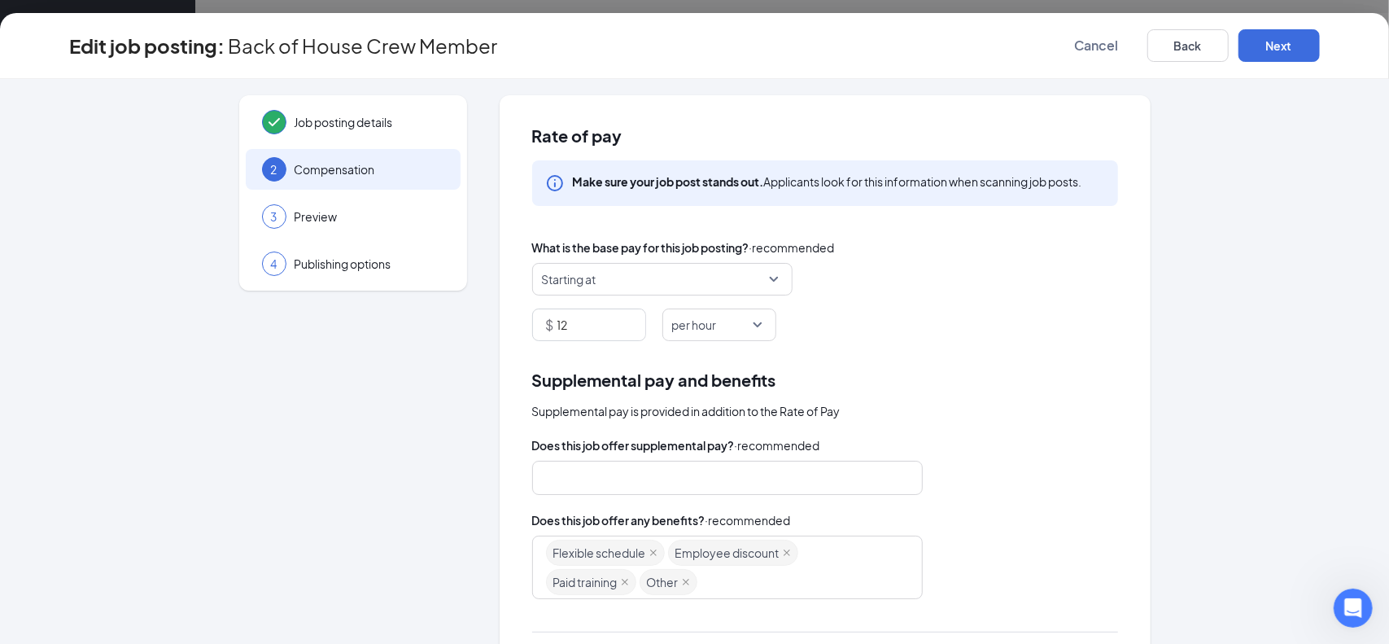
drag, startPoint x: 579, startPoint y: 333, endPoint x: 410, endPoint y: 307, distance: 171.2
click at [535, 323] on div "$ 12" at bounding box center [589, 324] width 114 height 33
type input "14"
click at [1260, 48] on button "Next" at bounding box center [1278, 45] width 81 height 33
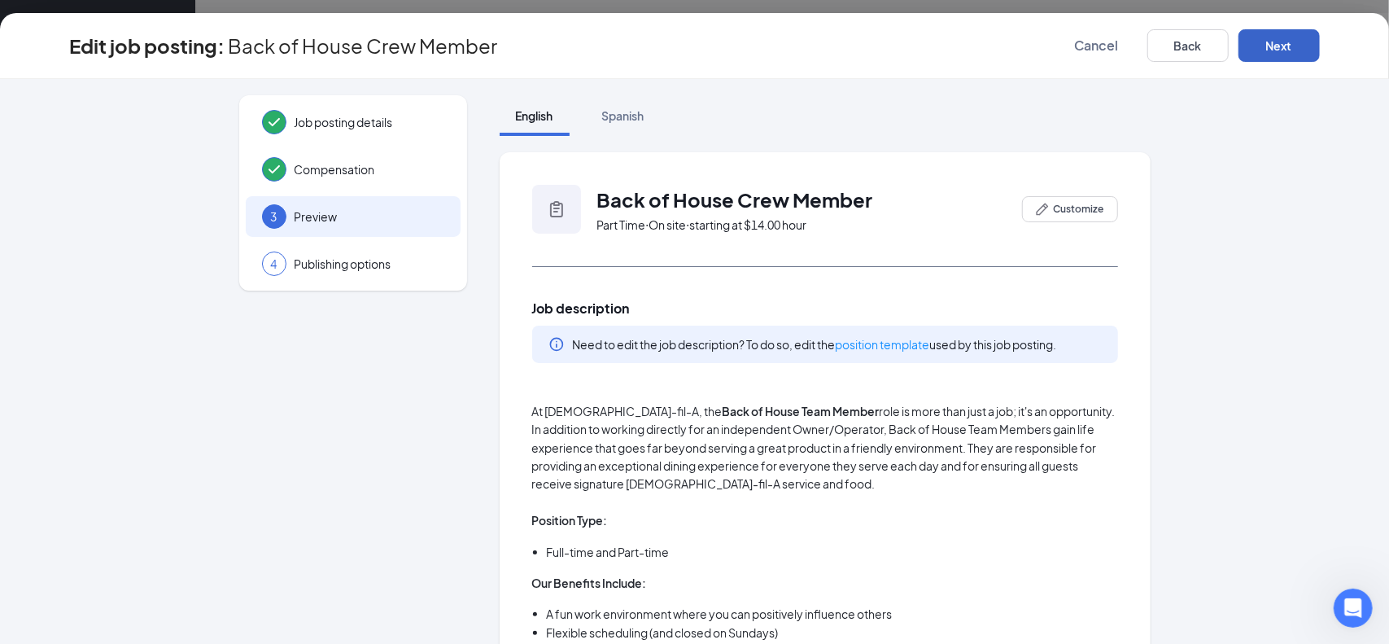
click at [1271, 53] on button "Next" at bounding box center [1278, 45] width 81 height 33
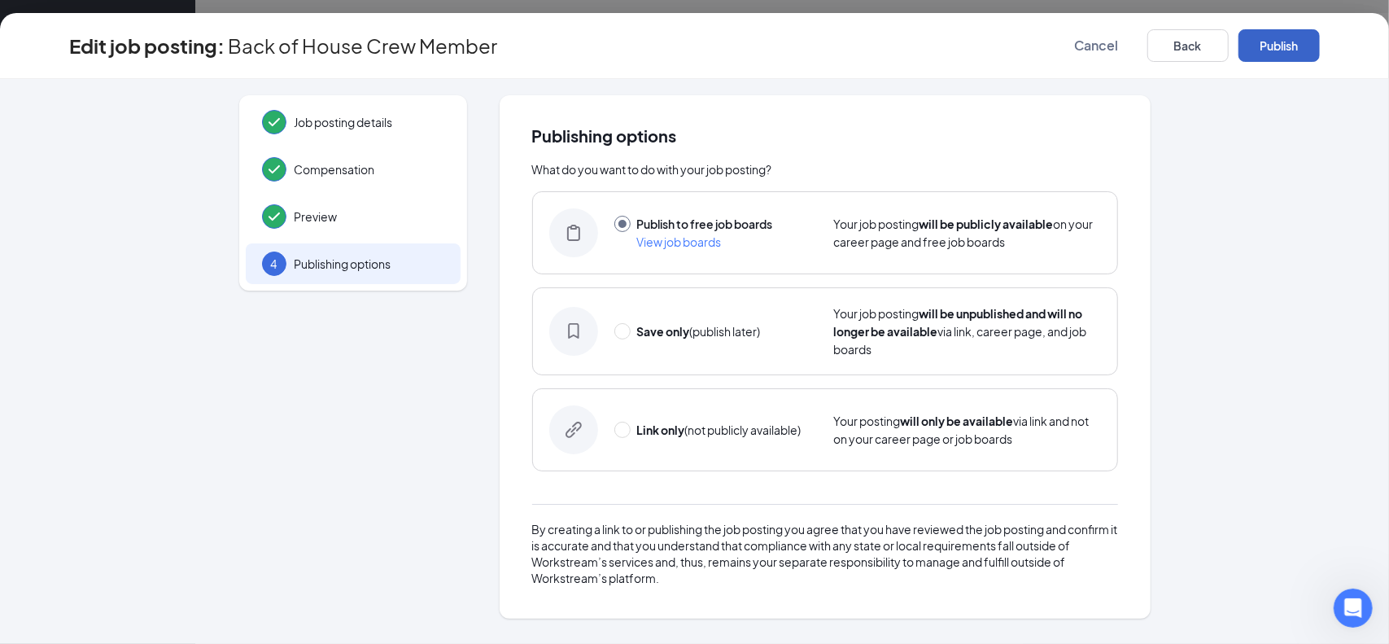
click at [1271, 53] on button "Publish" at bounding box center [1278, 45] width 81 height 33
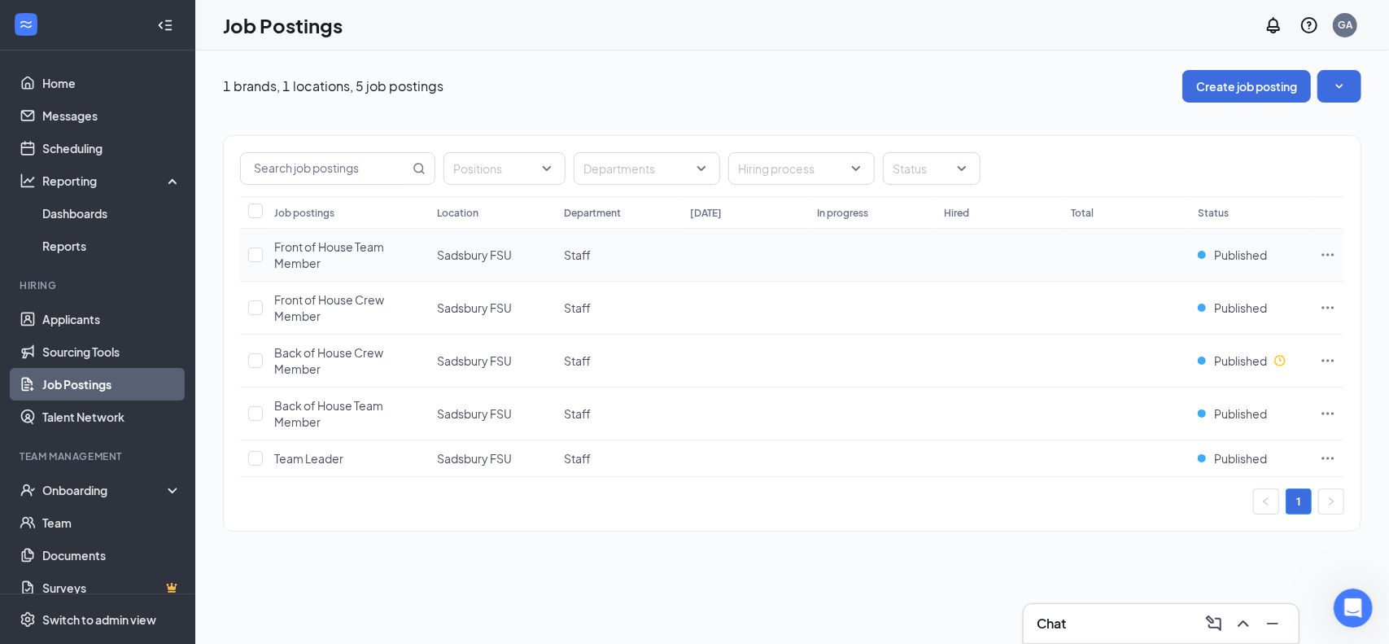
click at [1330, 261] on icon "Ellipses" at bounding box center [1328, 255] width 16 height 16
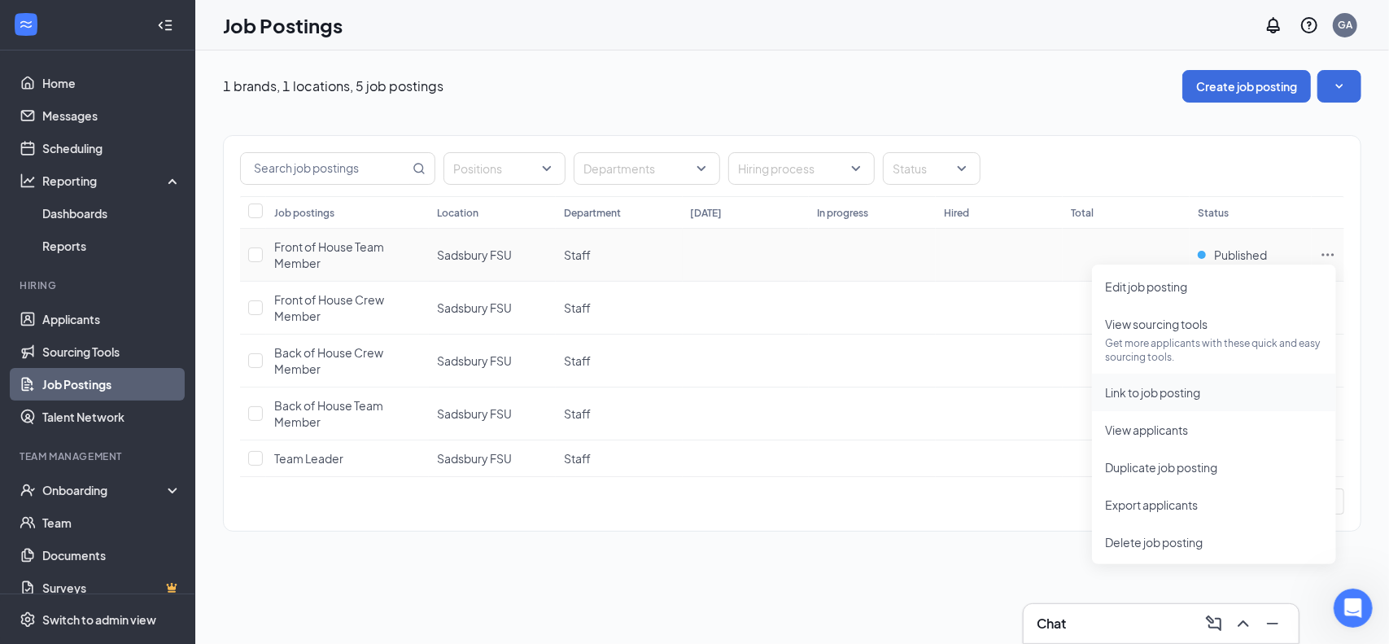
click at [1136, 387] on span "Link to job posting" at bounding box center [1152, 392] width 95 height 15
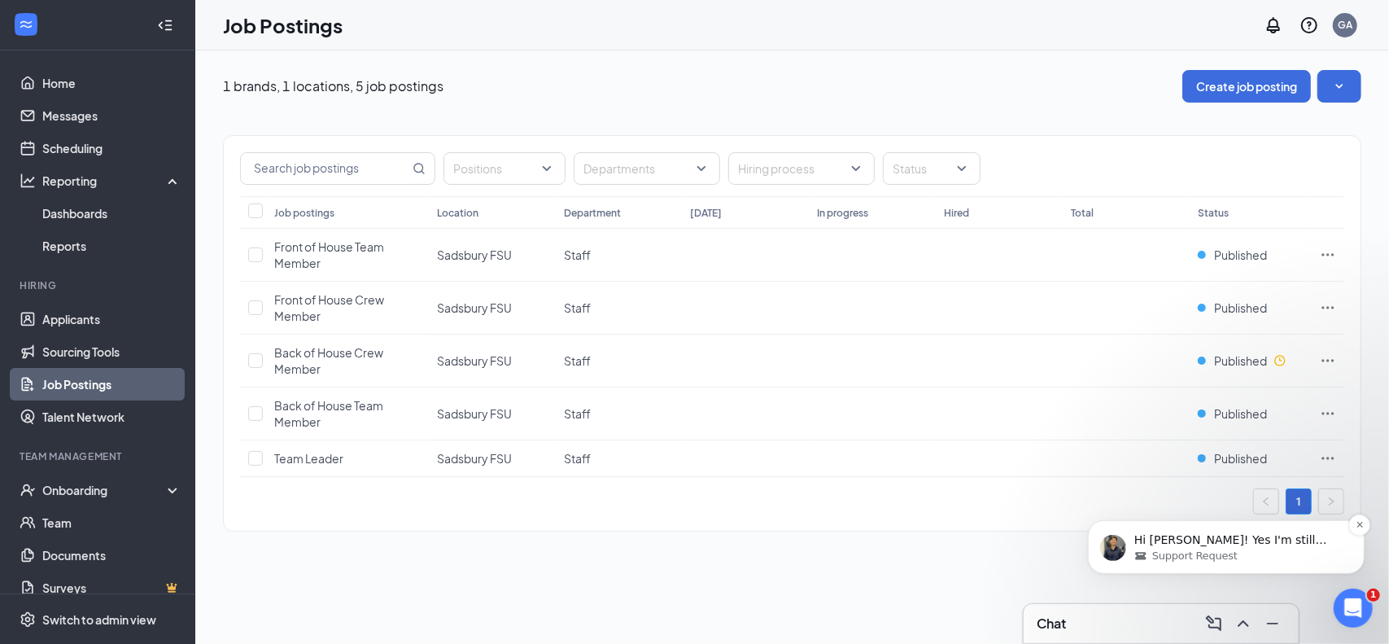
click at [1229, 543] on p "Hi [PERSON_NAME]! Yes I'm still here. Let me check." at bounding box center [1238, 539] width 210 height 16
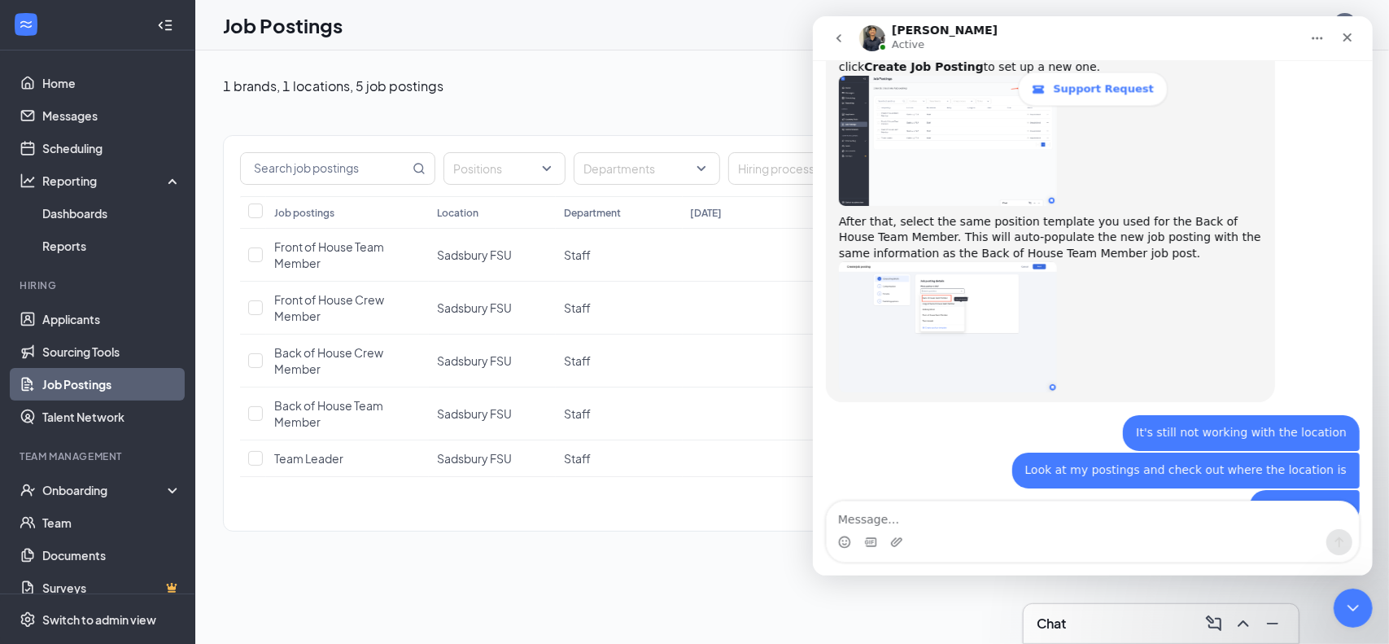
scroll to position [2410, 0]
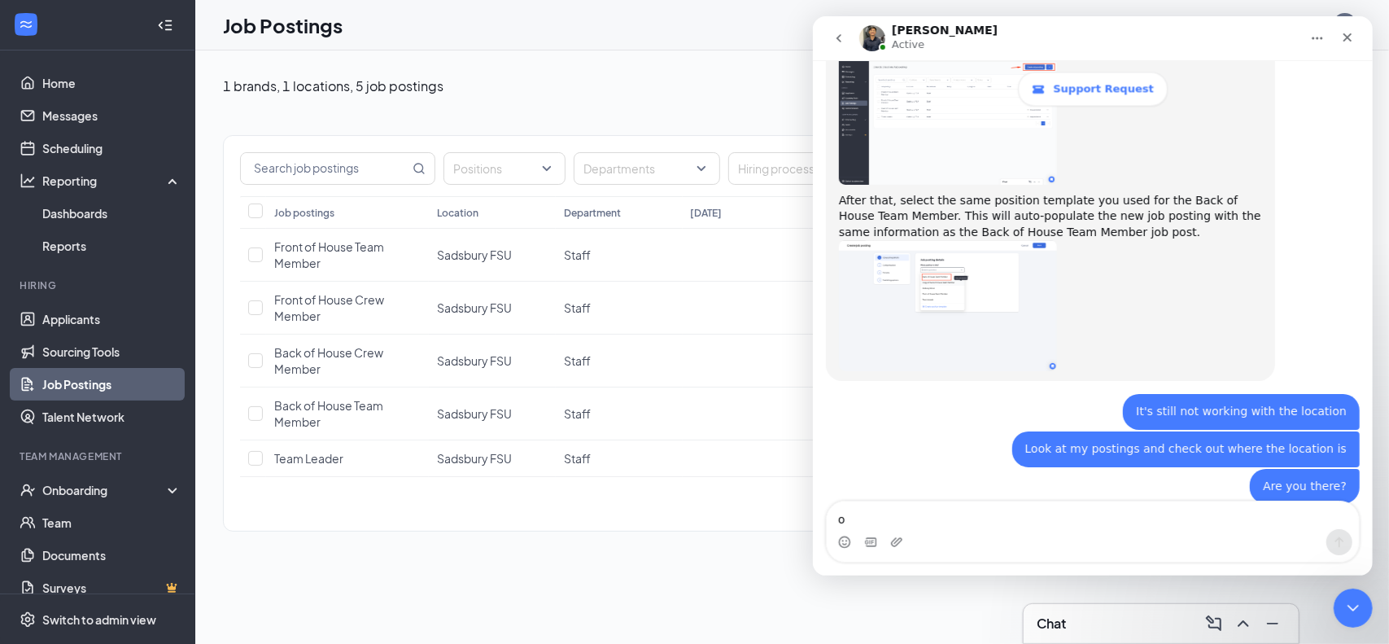
type textarea "ok"
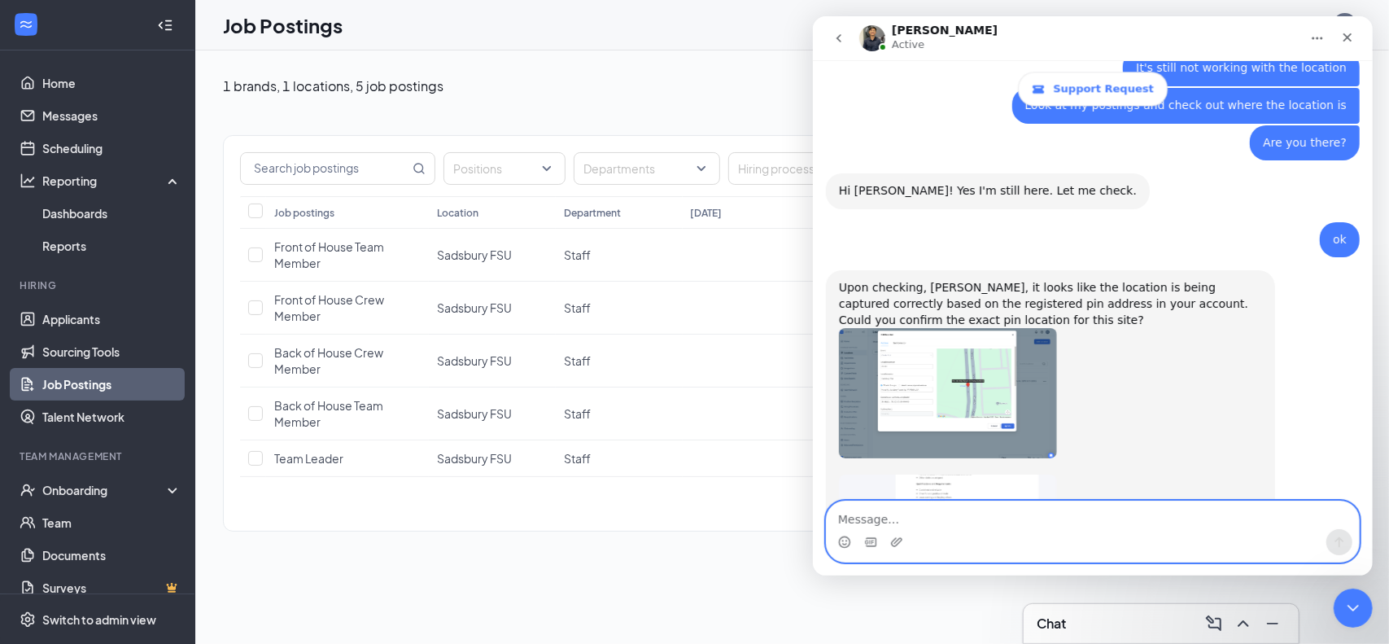
scroll to position [2813, 0]
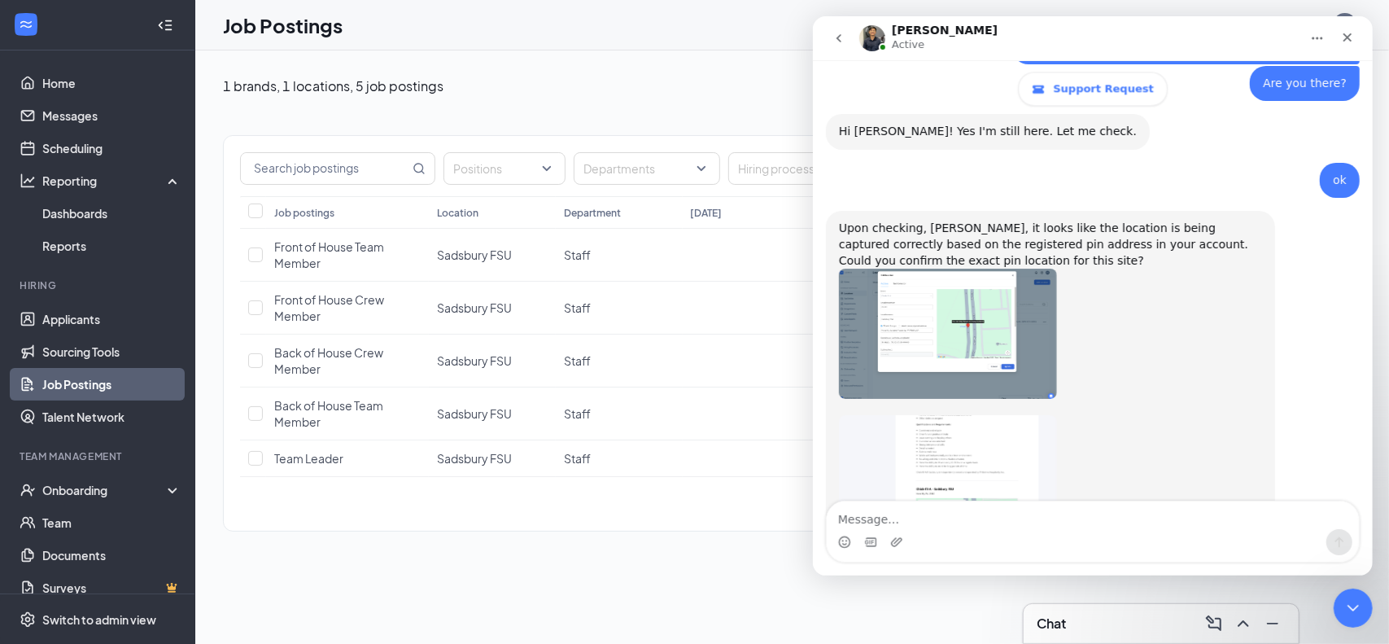
click at [942, 415] on img "Renz says…" at bounding box center [947, 492] width 218 height 154
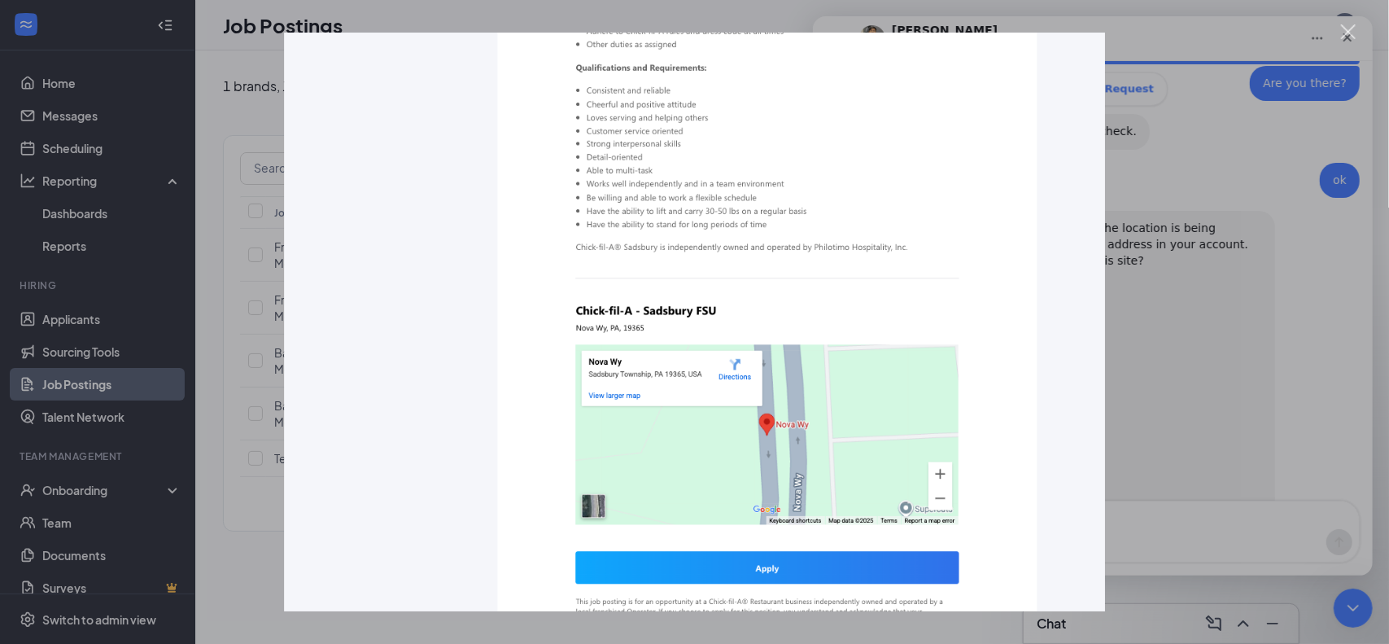
click at [1353, 30] on div "Close" at bounding box center [1348, 31] width 15 height 15
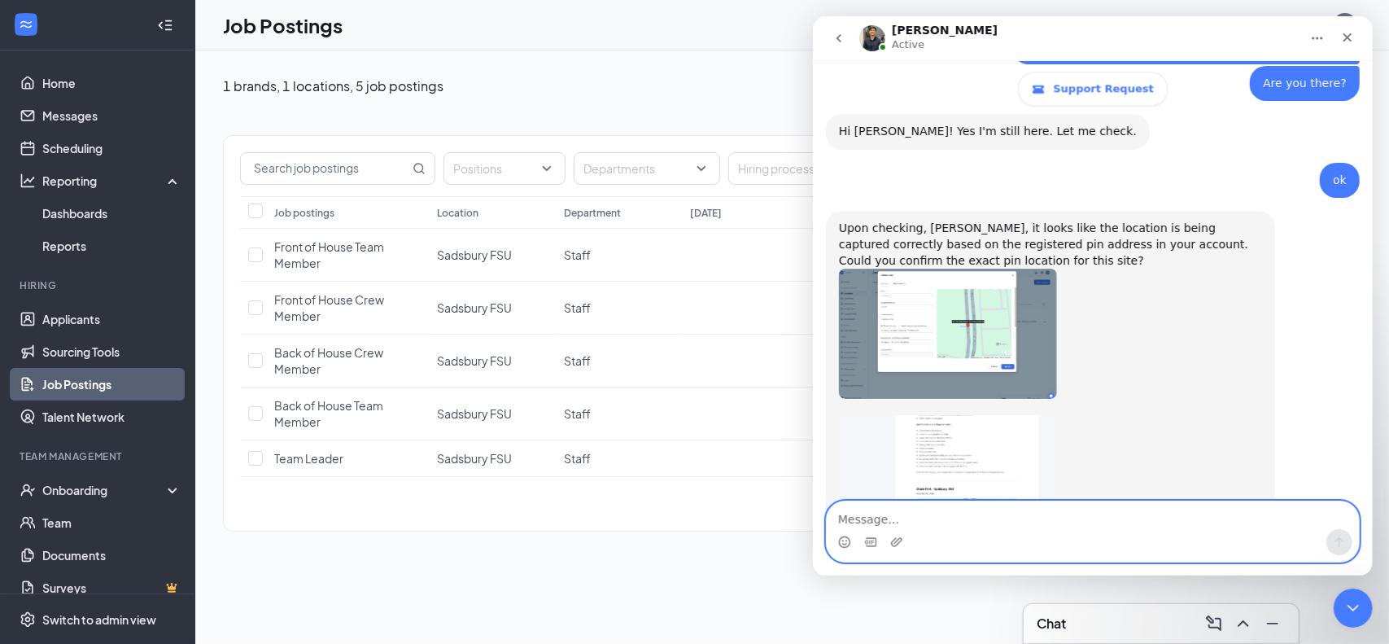
click at [934, 520] on textarea "Message…" at bounding box center [1092, 515] width 532 height 28
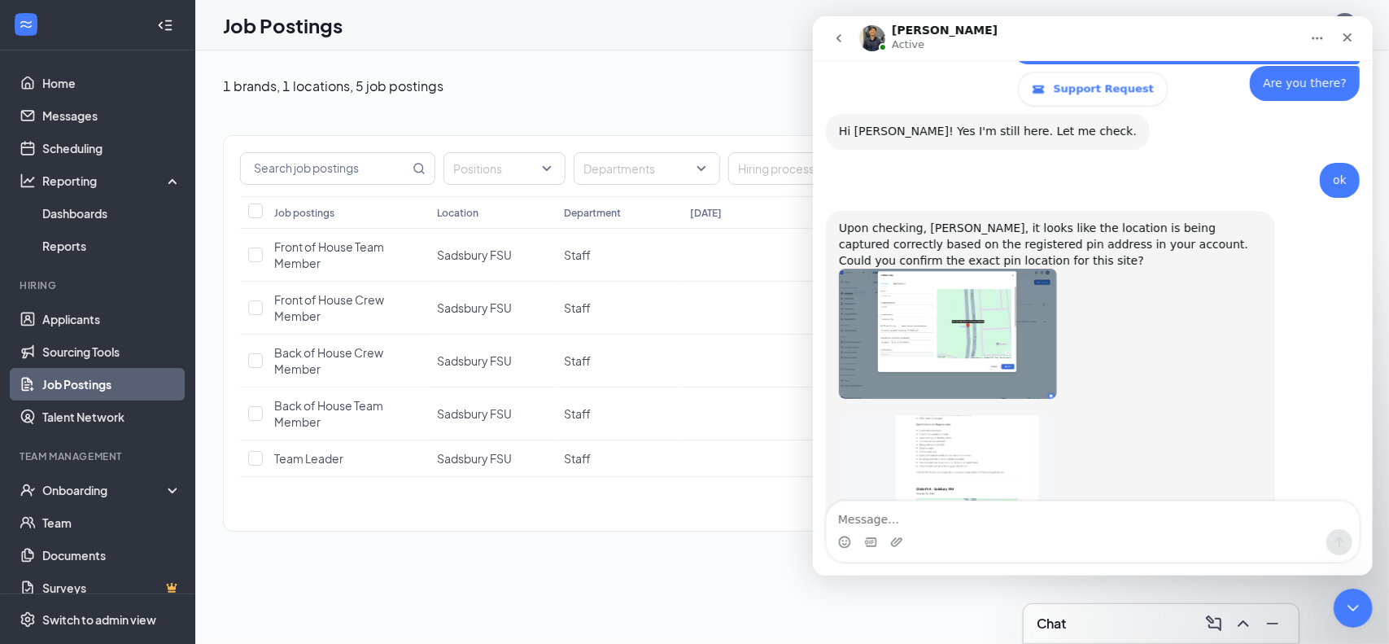
click at [960, 269] on img "Renz says…" at bounding box center [947, 334] width 218 height 130
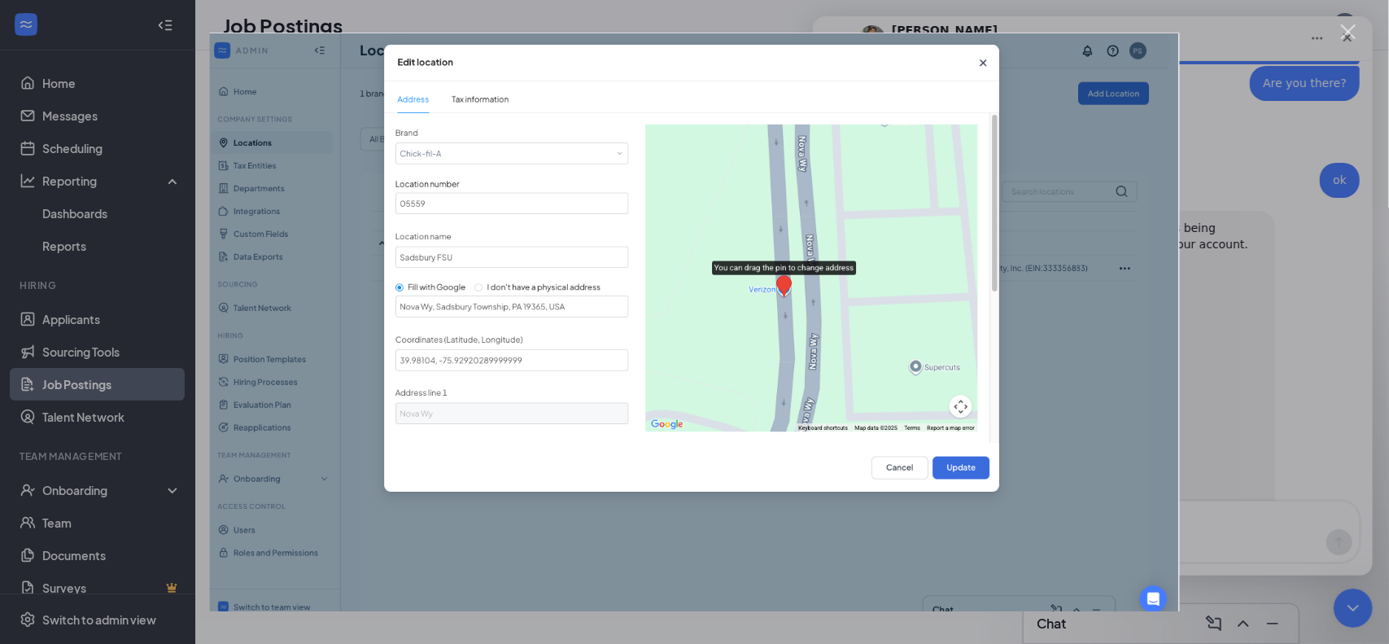
click at [983, 62] on img "Close" at bounding box center [694, 322] width 971 height 579
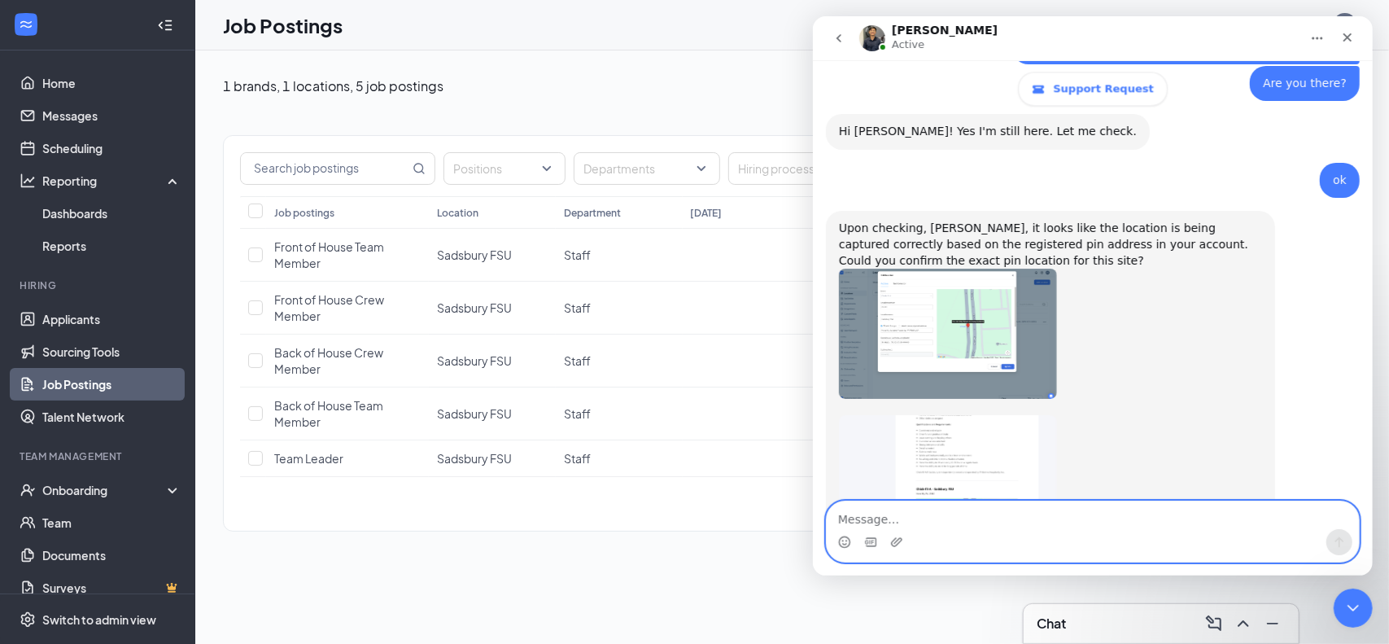
click at [949, 513] on textarea "Message…" at bounding box center [1092, 515] width 532 height 28
type textarea "y"
type textarea "Yes, that is the correct location Why does it show differently when I click on"
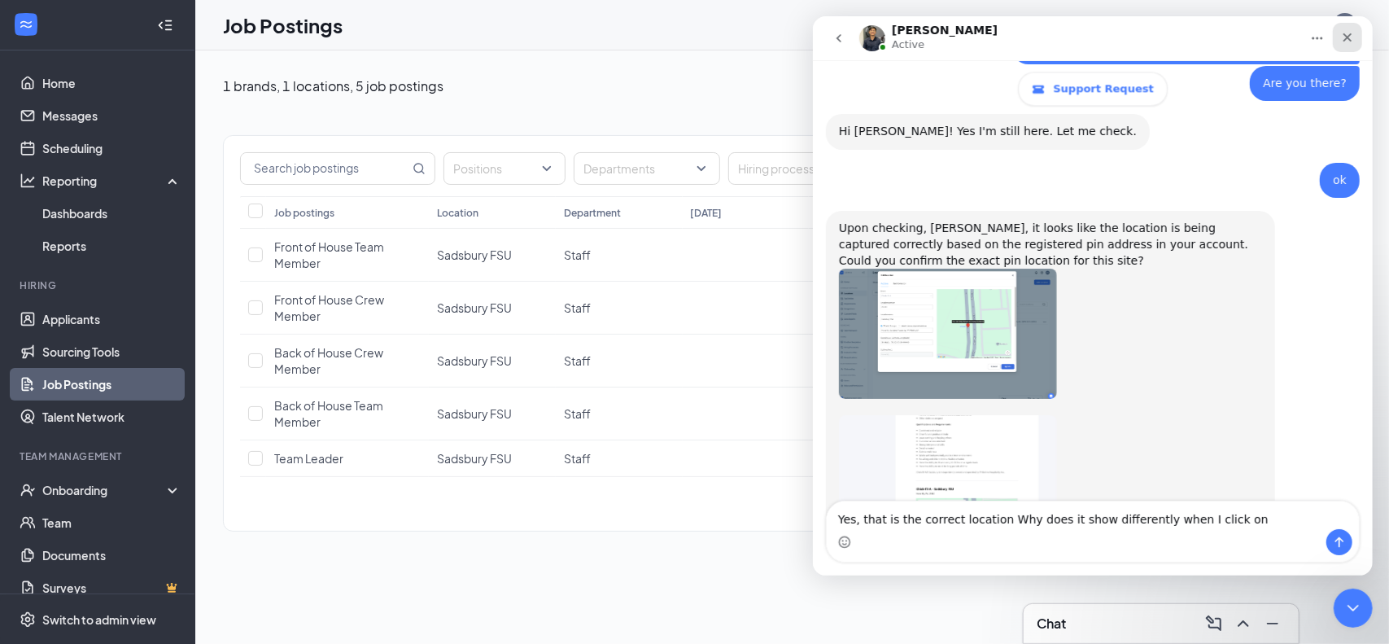
click at [1346, 29] on div "Close" at bounding box center [1346, 37] width 29 height 29
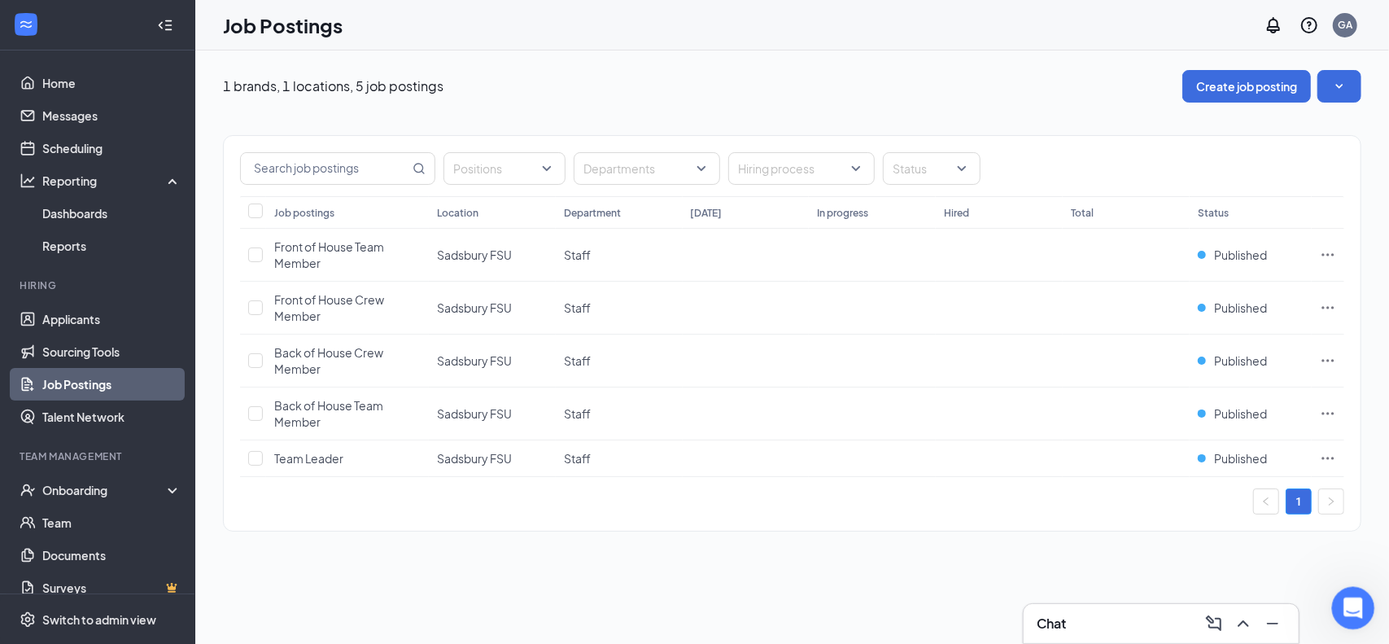
click at [1355, 600] on icon "Open Intercom Messenger" at bounding box center [1351, 605] width 27 height 27
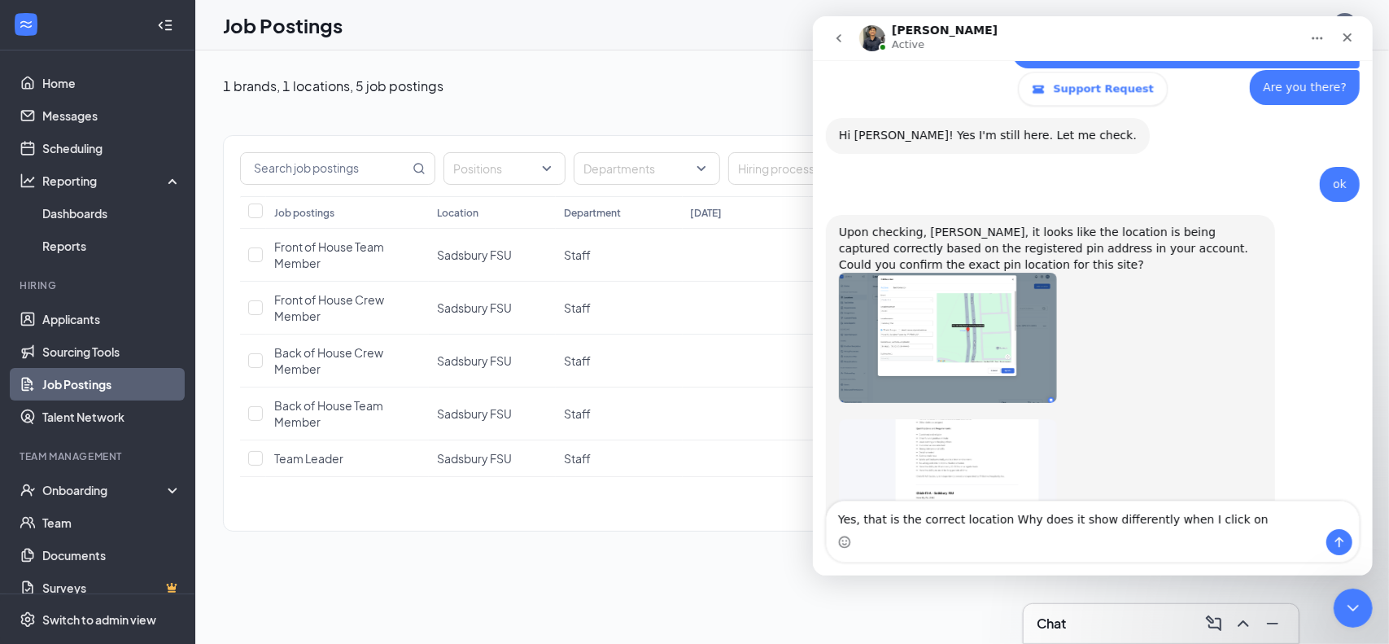
scroll to position [2813, 0]
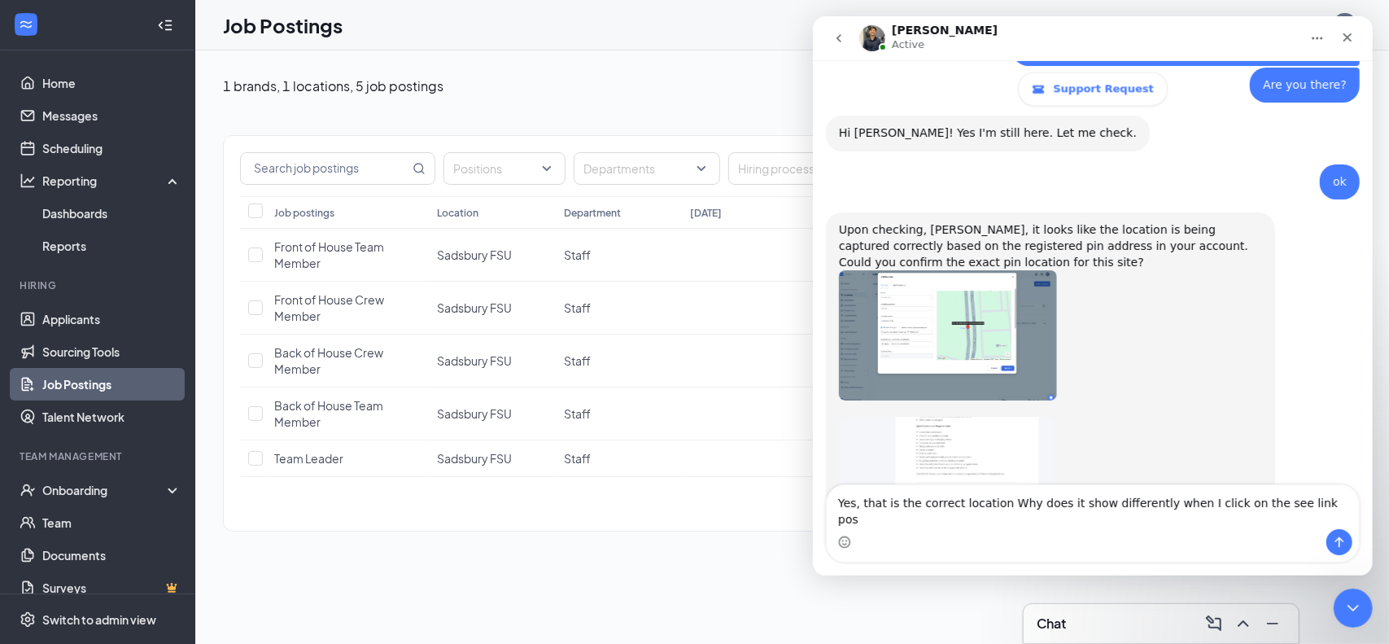
type textarea "Yes, that is the correct location Why does it show differently when I click on …"
click at [576, 595] on div "1 brands, 1 locations, 5 job postings Create job posting Positions Departments …" at bounding box center [792, 346] width 1194 height 593
click at [1342, 33] on icon "Close" at bounding box center [1346, 37] width 13 height 13
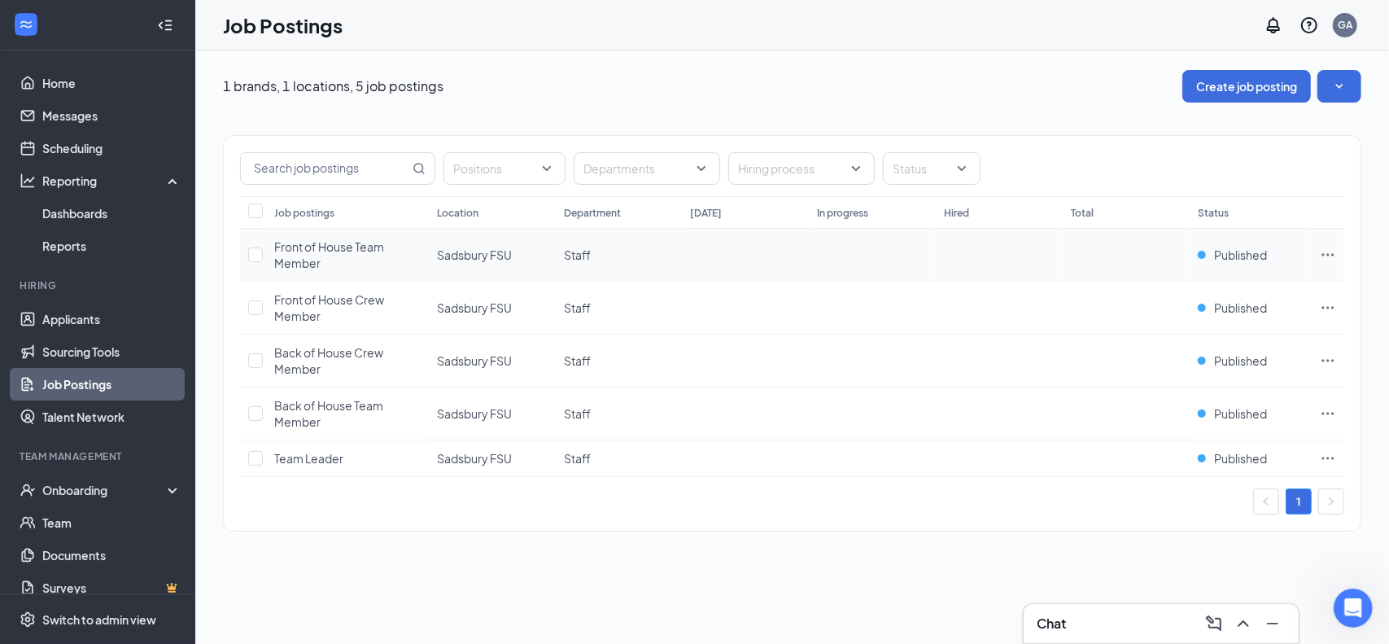
click at [1331, 251] on icon "Ellipses" at bounding box center [1328, 255] width 16 height 16
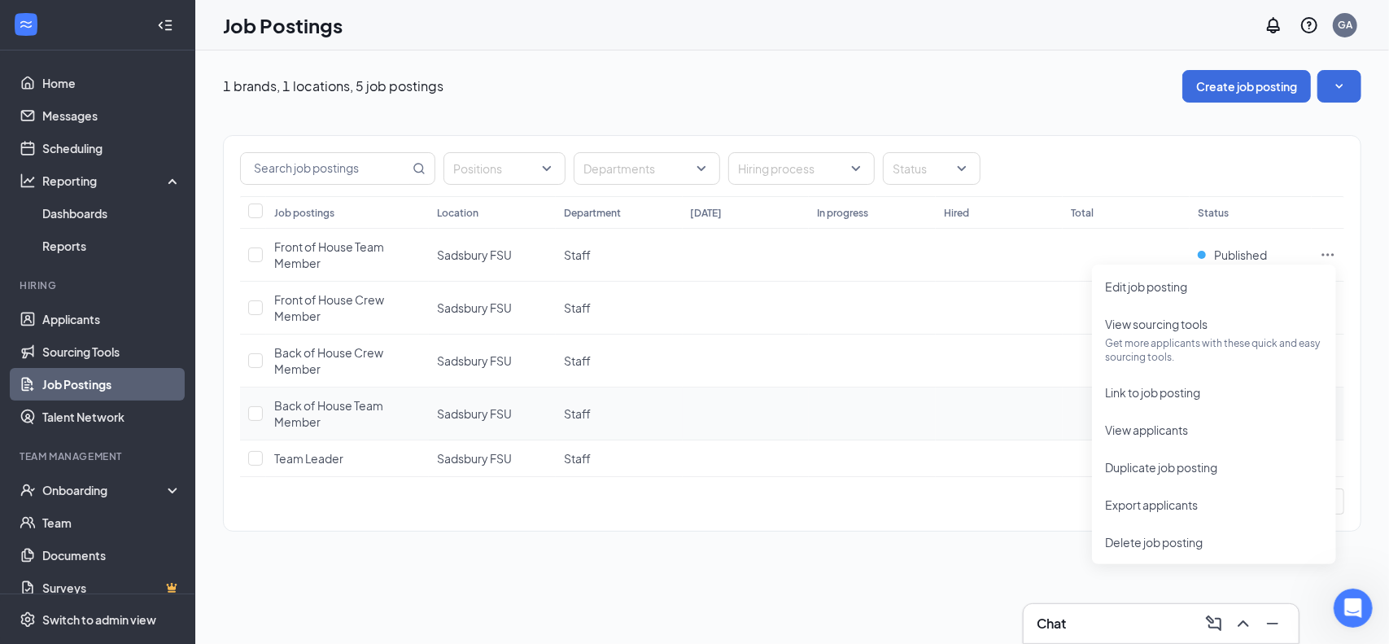
click at [941, 391] on td at bounding box center [999, 413] width 127 height 53
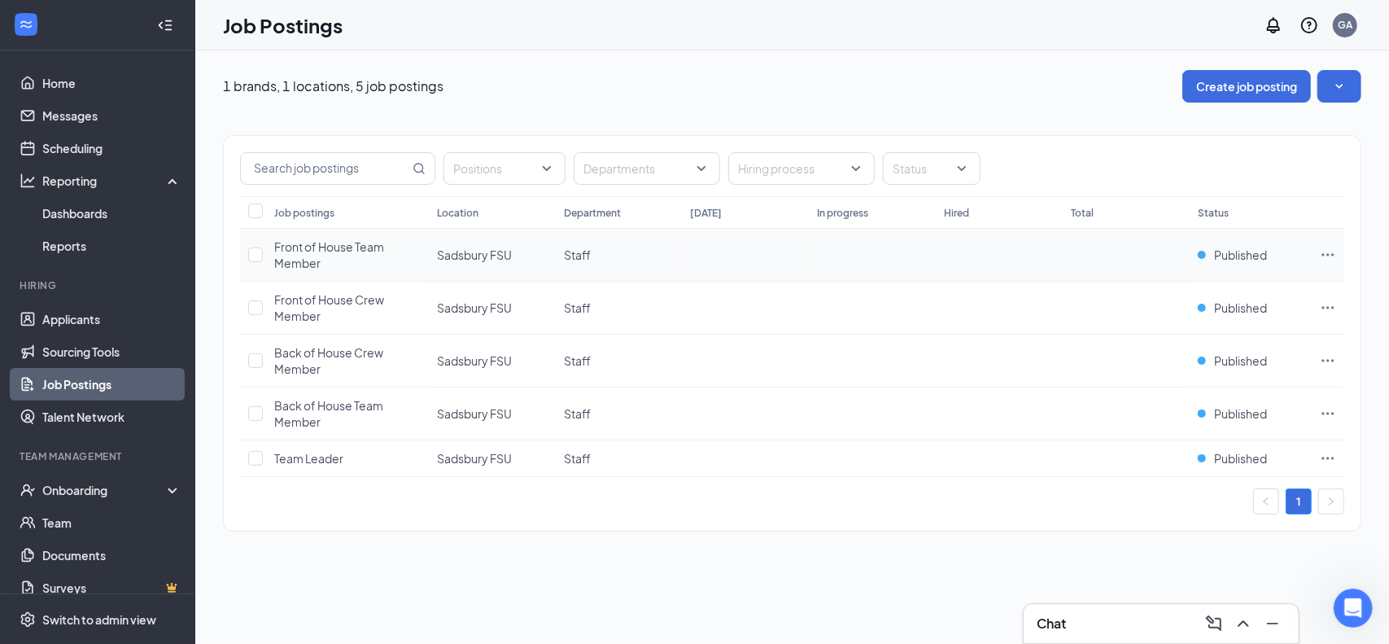
click at [683, 251] on td at bounding box center [746, 255] width 127 height 53
click at [1245, 252] on span "Published" at bounding box center [1240, 255] width 53 height 16
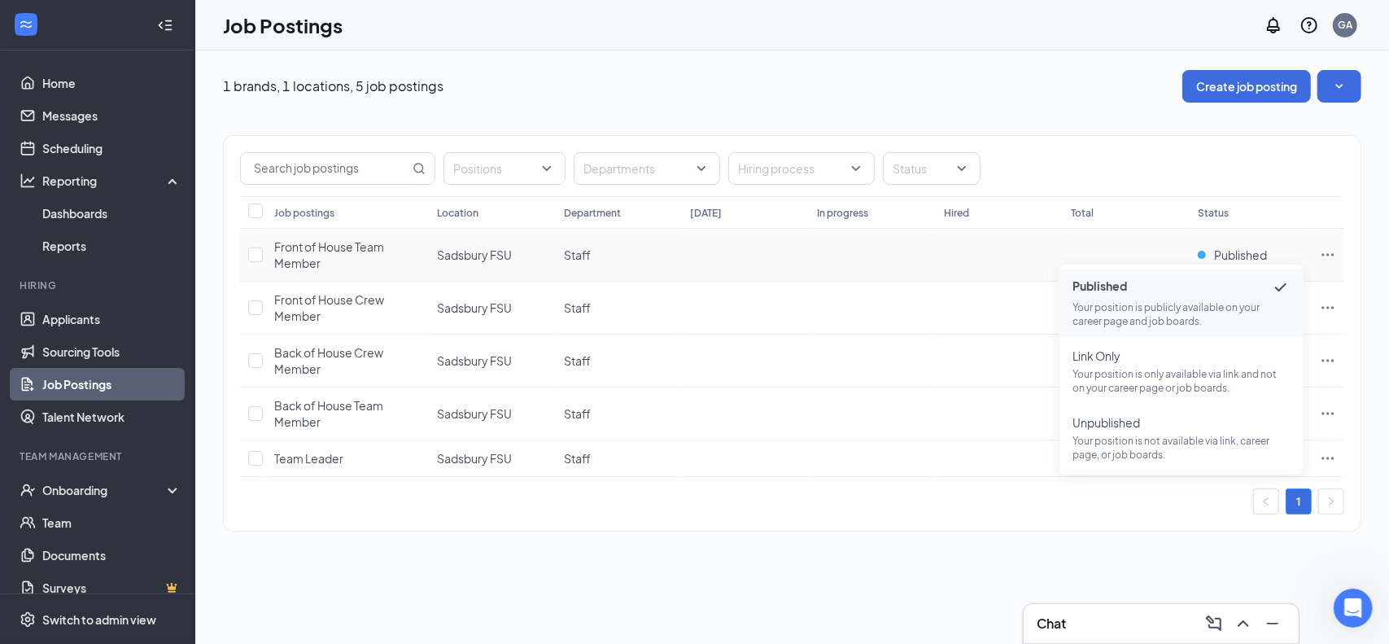
click at [1139, 308] on p "Your position is publicly available on your career page and job boards." at bounding box center [1181, 314] width 218 height 28
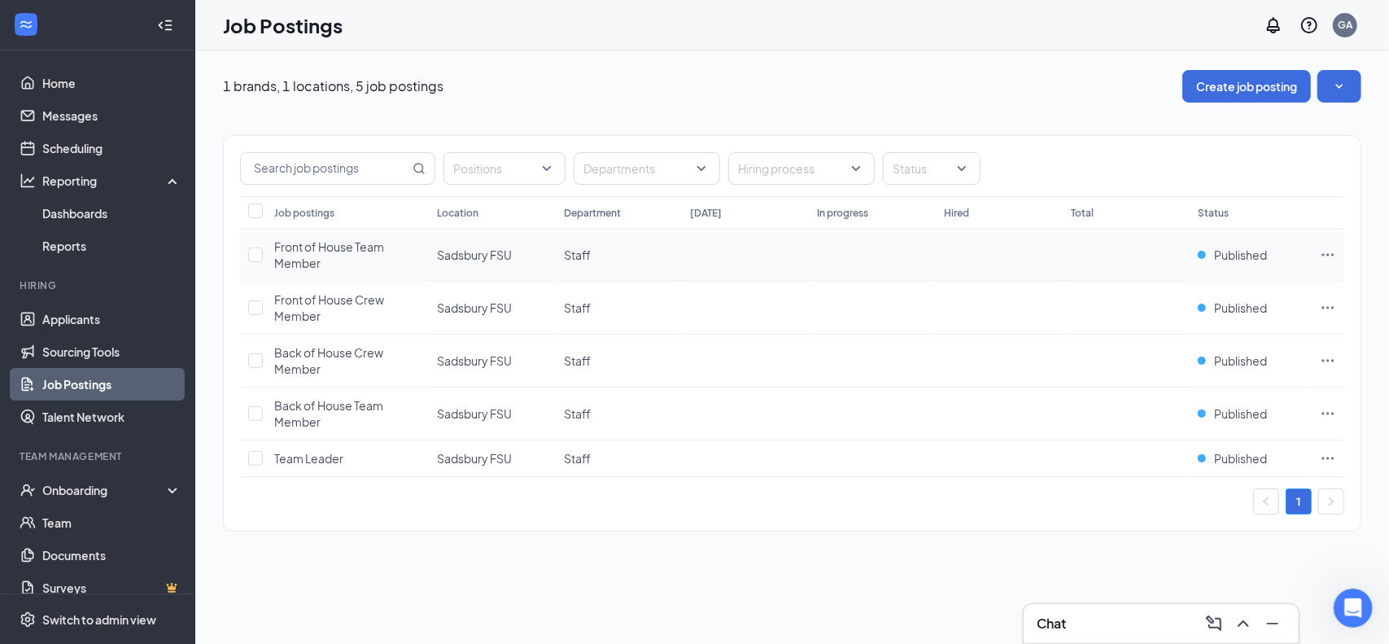
click at [1333, 251] on icon "Ellipses" at bounding box center [1328, 255] width 16 height 16
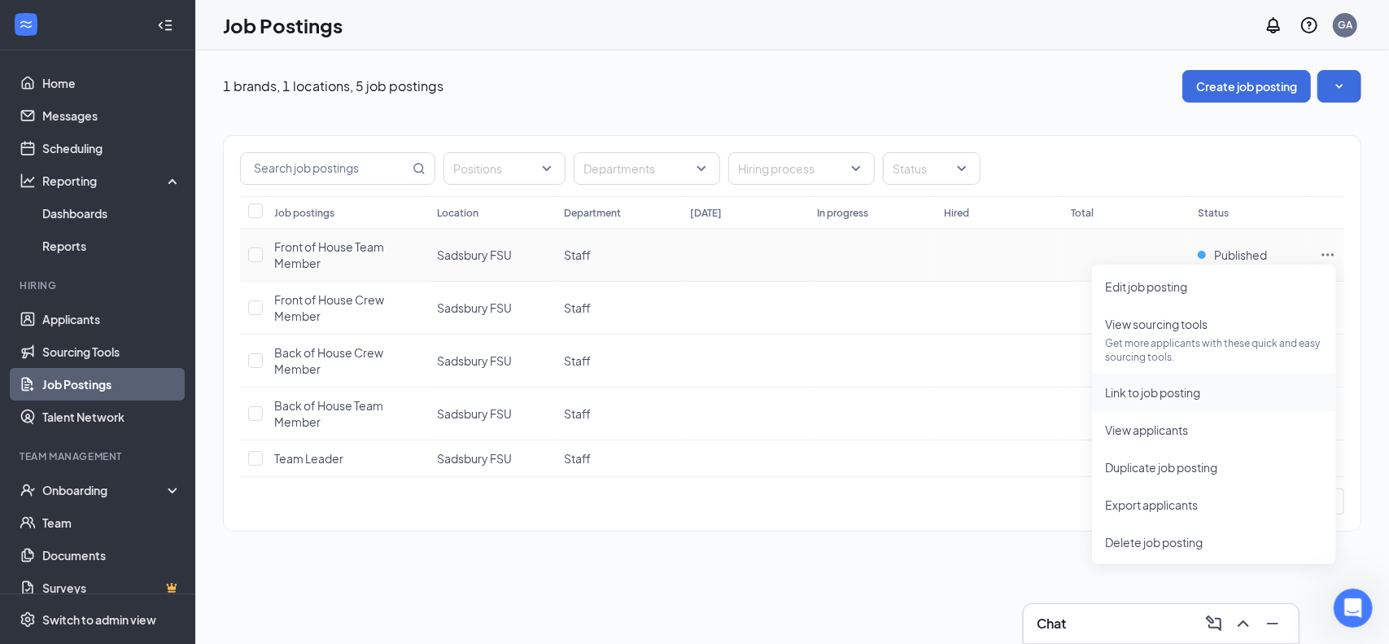
click at [1172, 391] on span "Link to job posting" at bounding box center [1152, 392] width 95 height 15
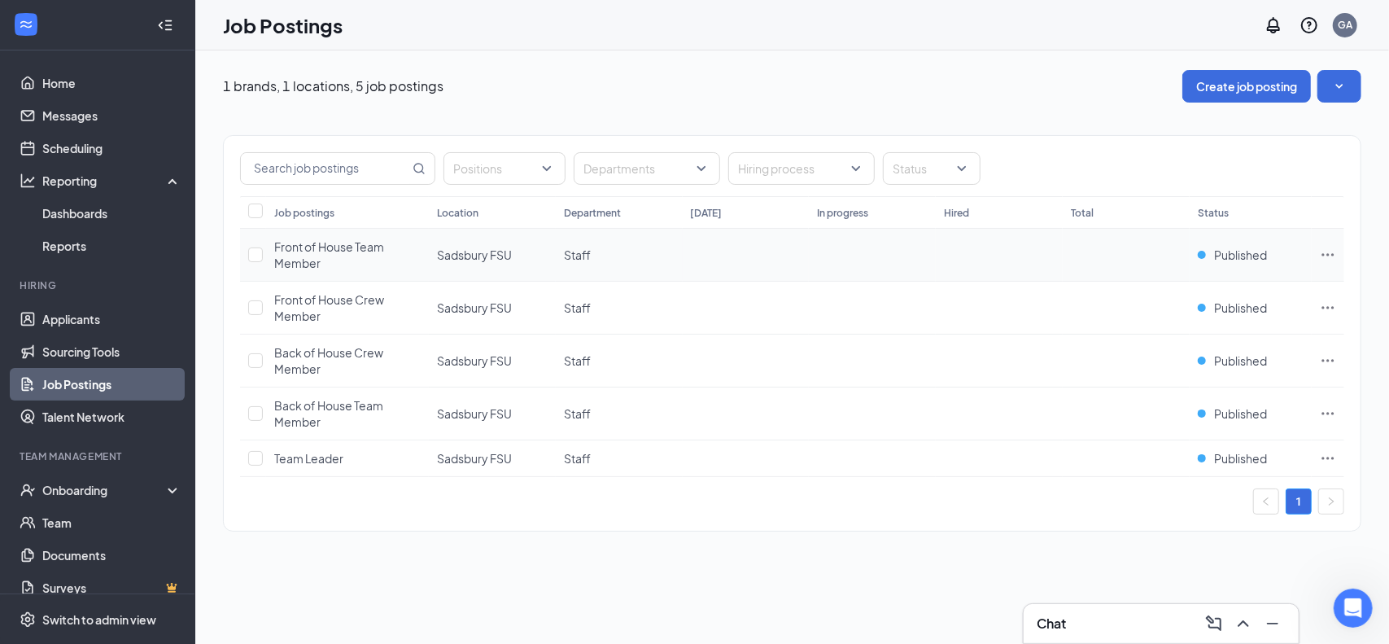
click at [1330, 257] on icon "Ellipses" at bounding box center [1328, 255] width 16 height 16
click at [1097, 620] on div "Chat" at bounding box center [1161, 623] width 249 height 26
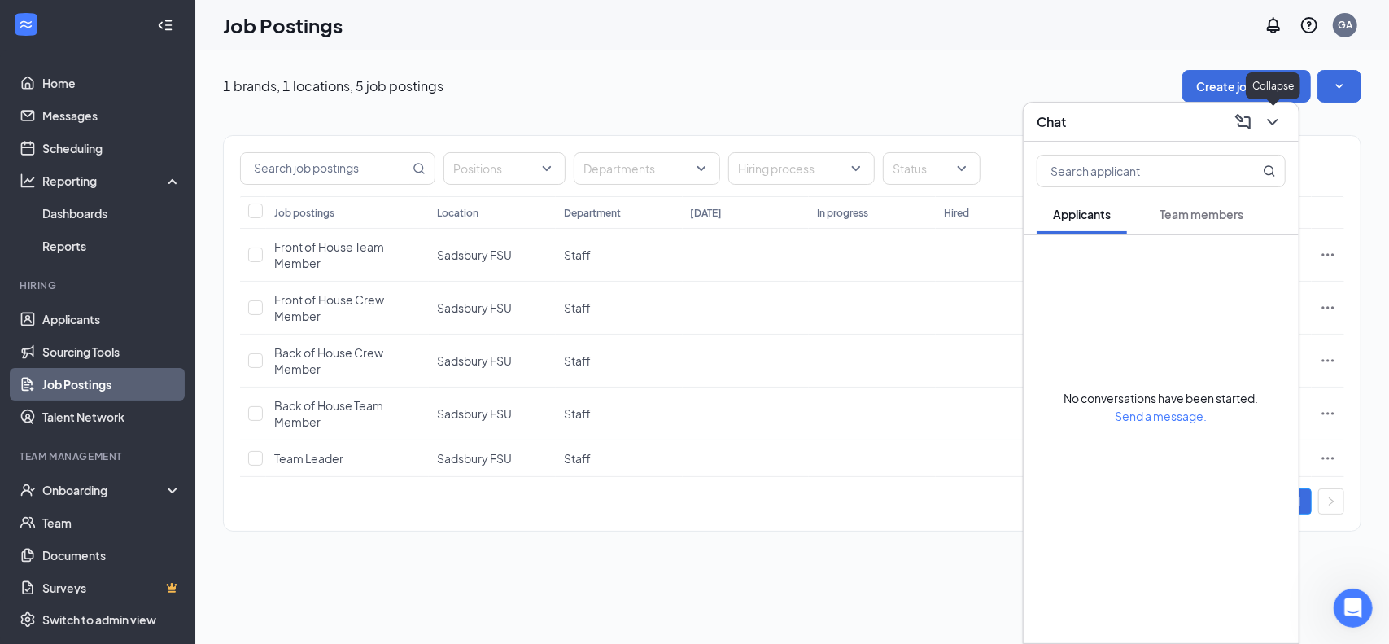
click at [1281, 129] on icon "ChevronDown" at bounding box center [1273, 122] width 20 height 20
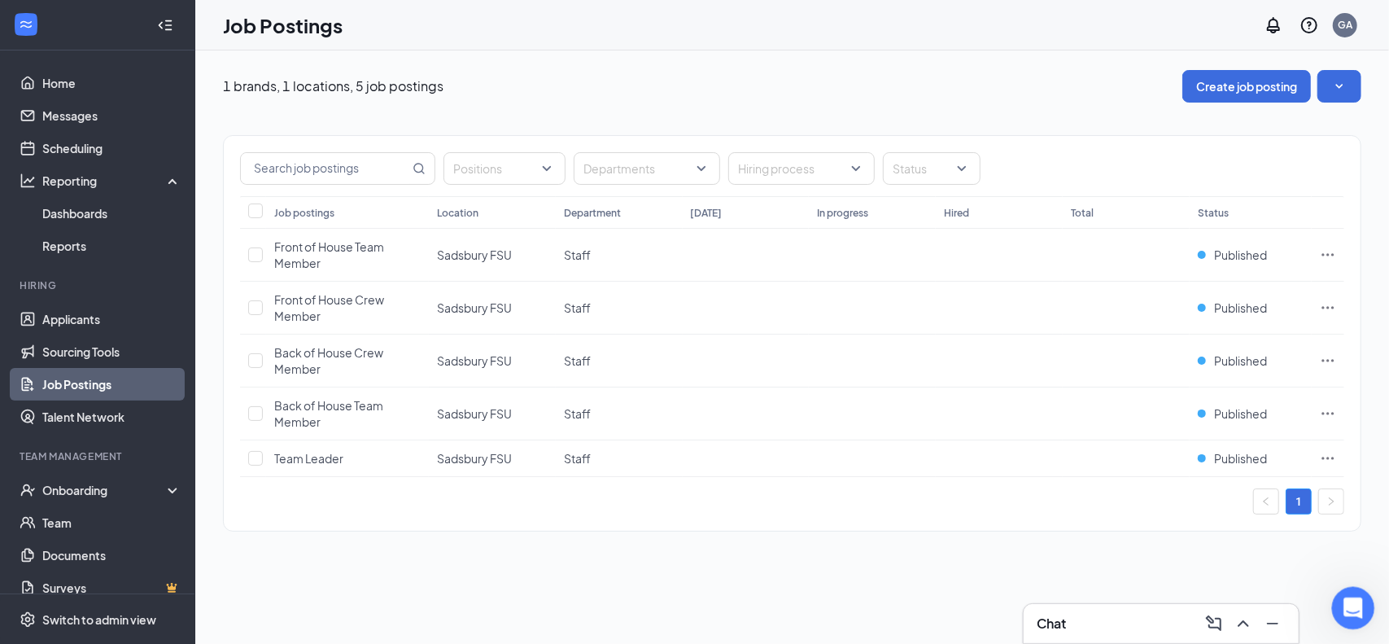
click at [1348, 610] on icon "Open Intercom Messenger" at bounding box center [1351, 605] width 27 height 27
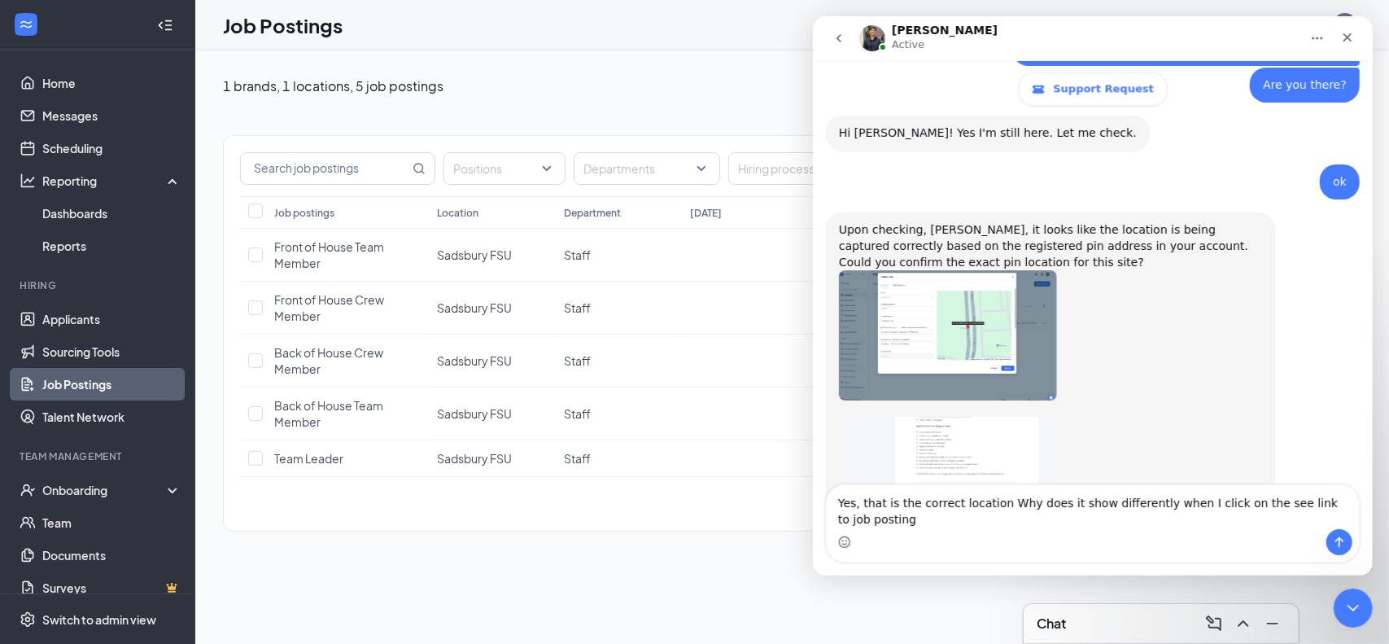
type textarea "Yes, that is the correct location Why does it show differently when I click on …"
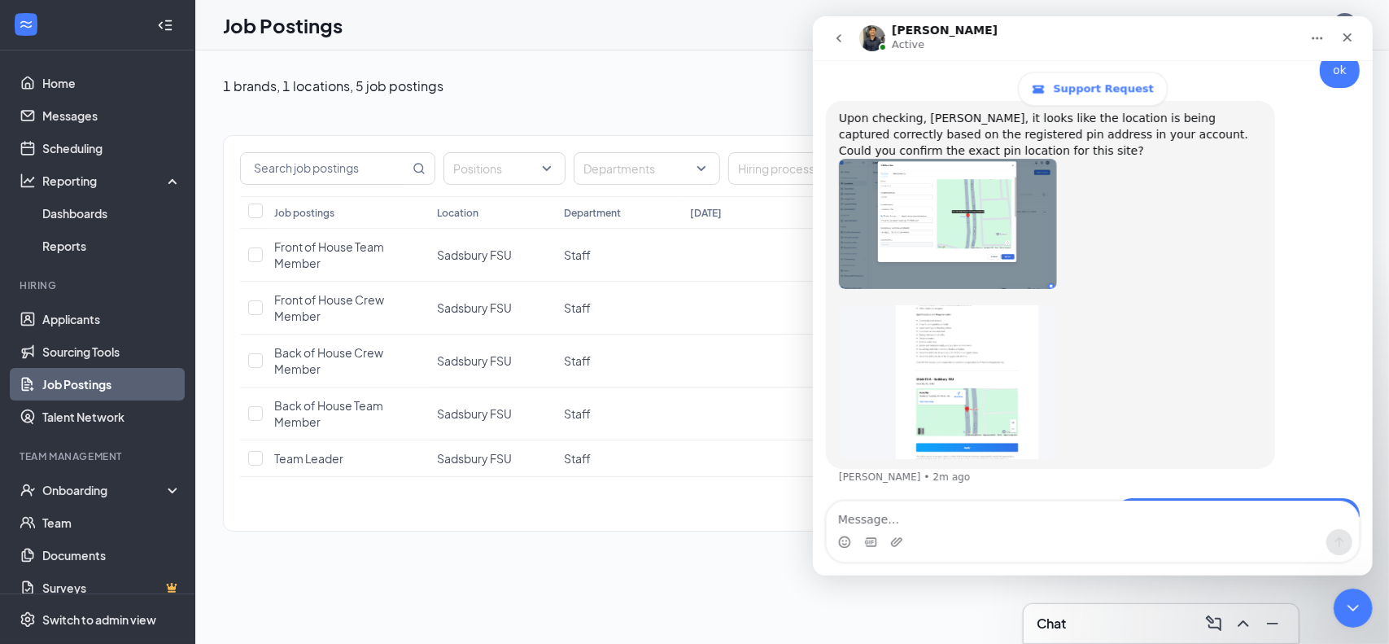
scroll to position [2978, 0]
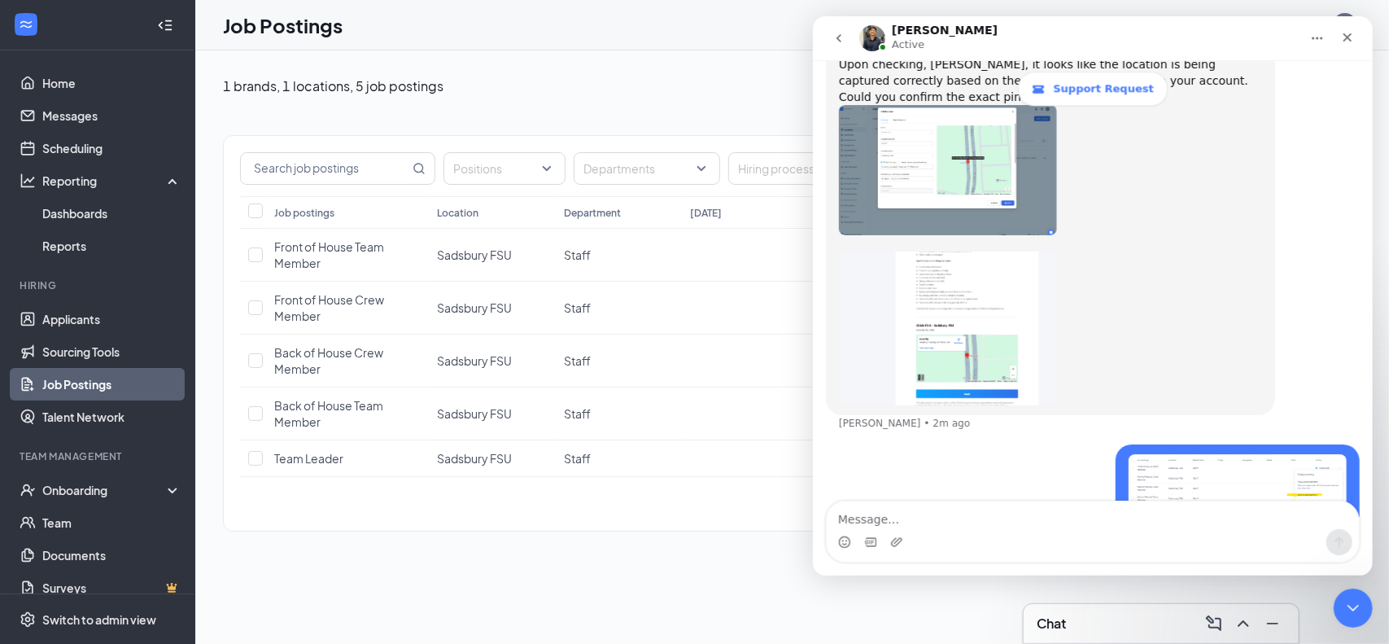
click at [676, 552] on div "1 brands, 1 locations, 5 job postings Create job posting Positions Departments …" at bounding box center [792, 308] width 1194 height 517
click at [636, 544] on div "Positions Departments Hiring process Status Job postings Location Department [D…" at bounding box center [792, 325] width 1138 height 445
click at [1348, 29] on div "Close" at bounding box center [1346, 37] width 29 height 29
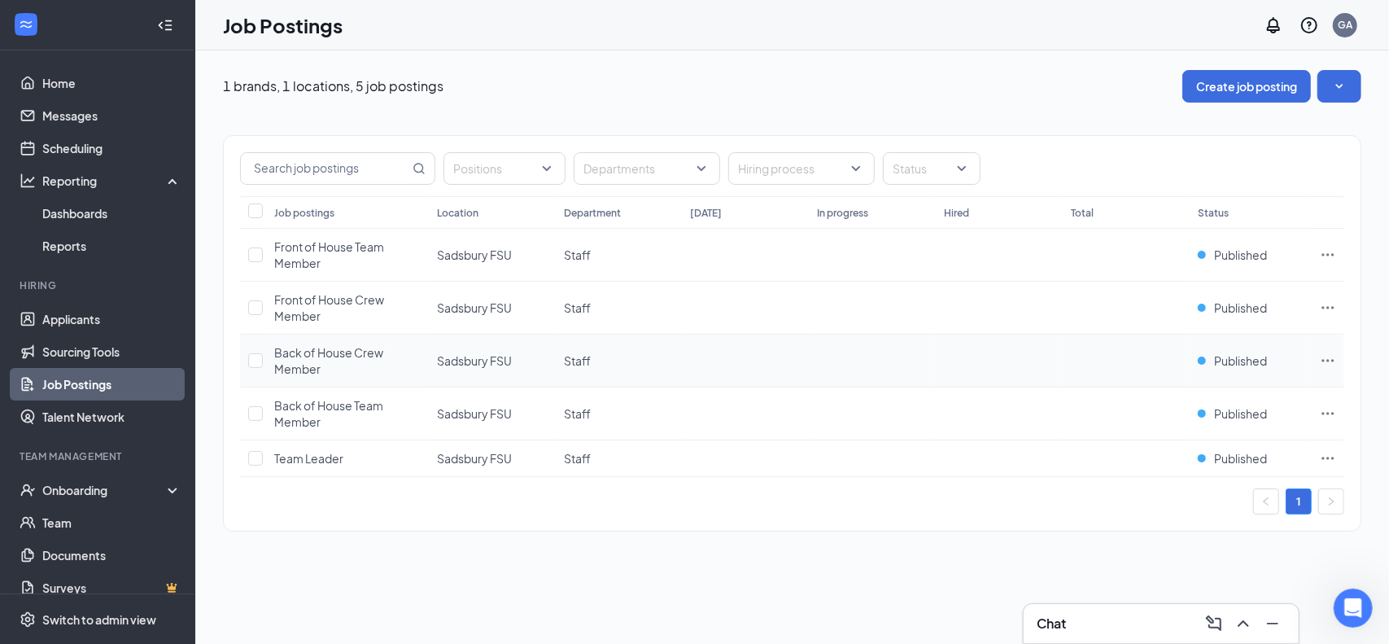
click at [1326, 358] on icon "Ellipses" at bounding box center [1328, 360] width 16 height 16
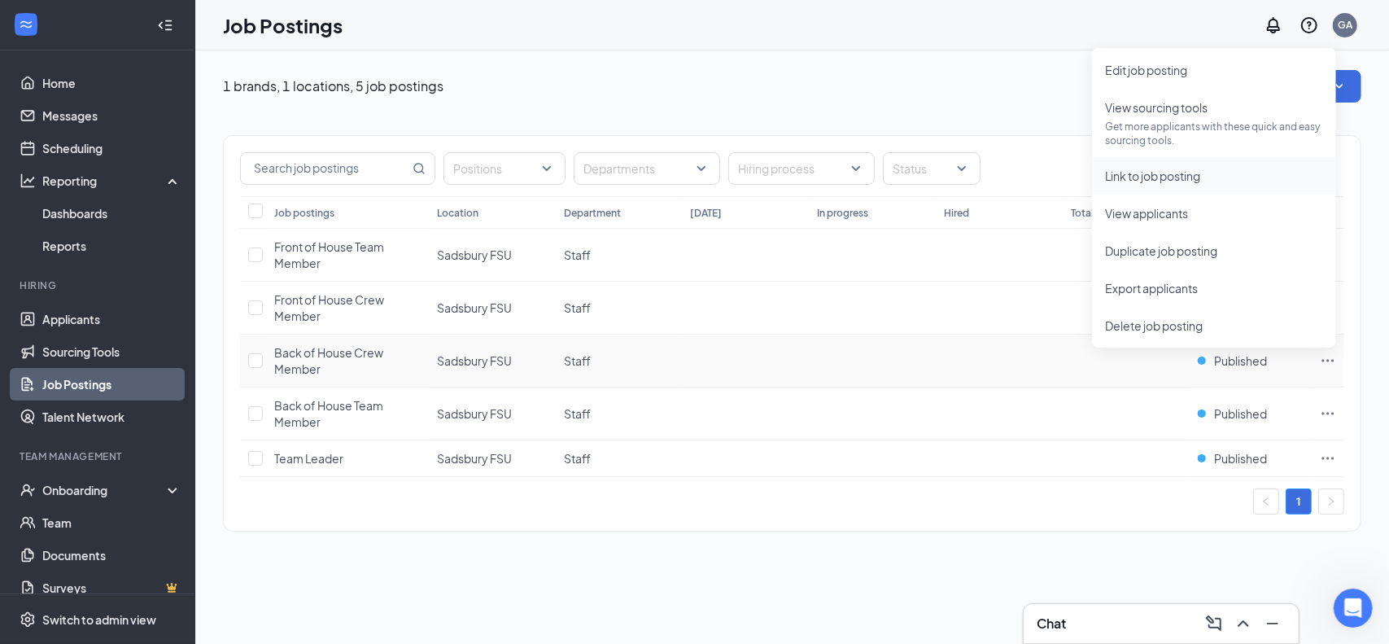
click at [1173, 177] on span "Link to job posting" at bounding box center [1152, 175] width 95 height 15
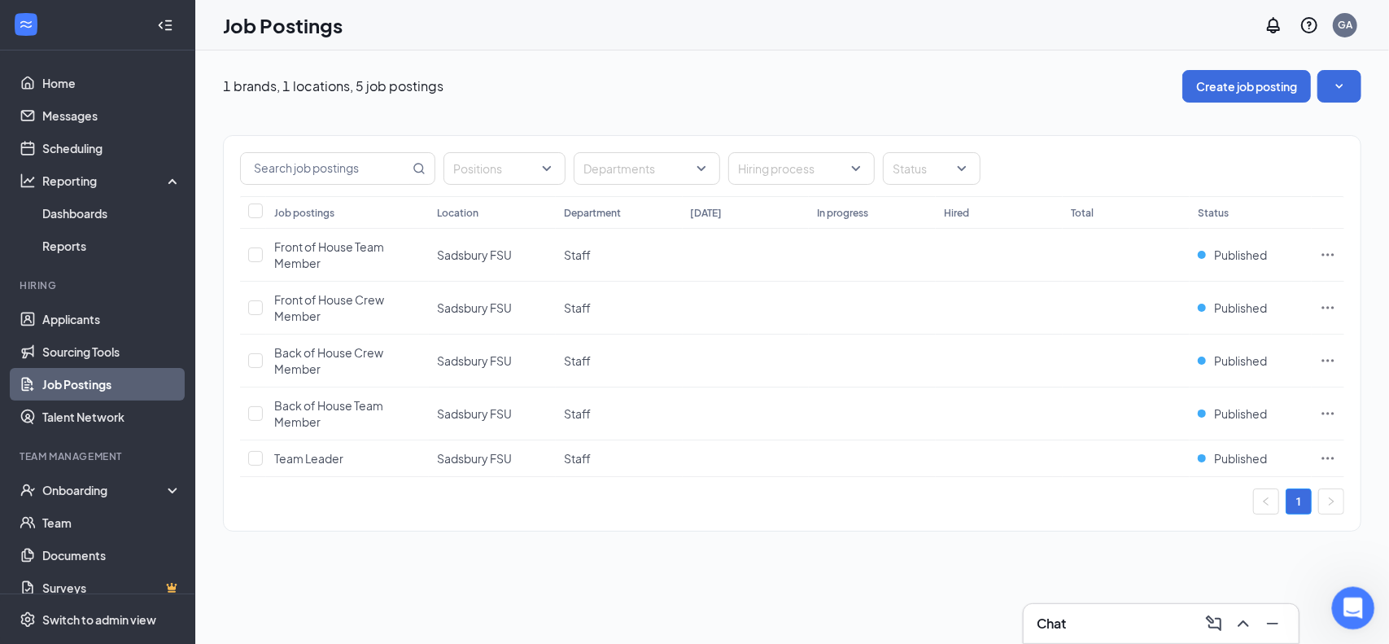
click at [1348, 609] on icon "Open Intercom Messenger" at bounding box center [1351, 605] width 27 height 27
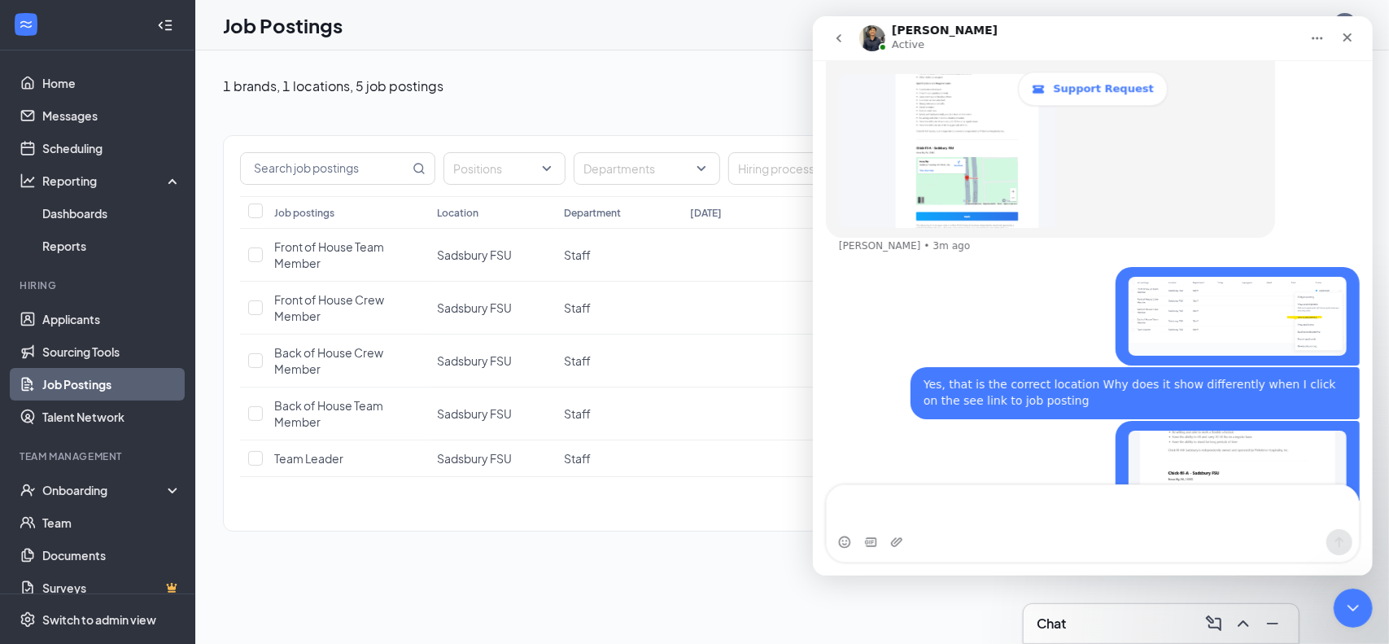
scroll to position [3172, 0]
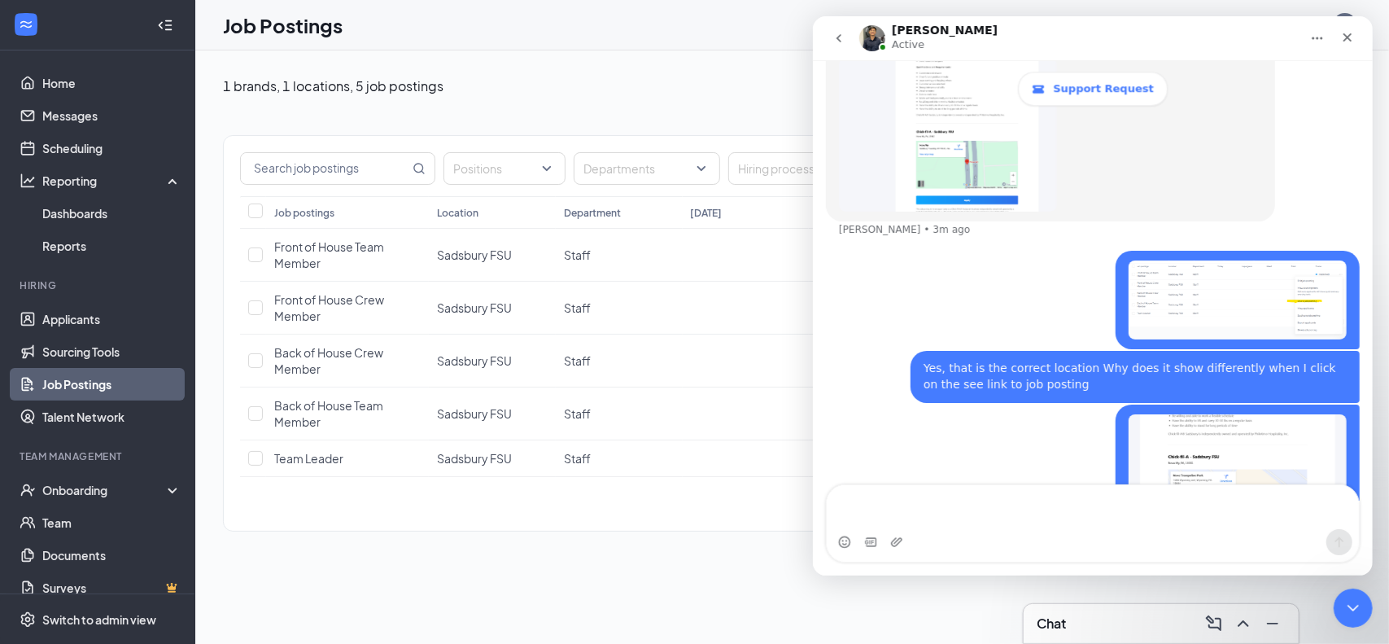
click at [552, 548] on div "1 brands, 1 locations, 5 job postings Create job posting Positions Departments …" at bounding box center [792, 308] width 1194 height 517
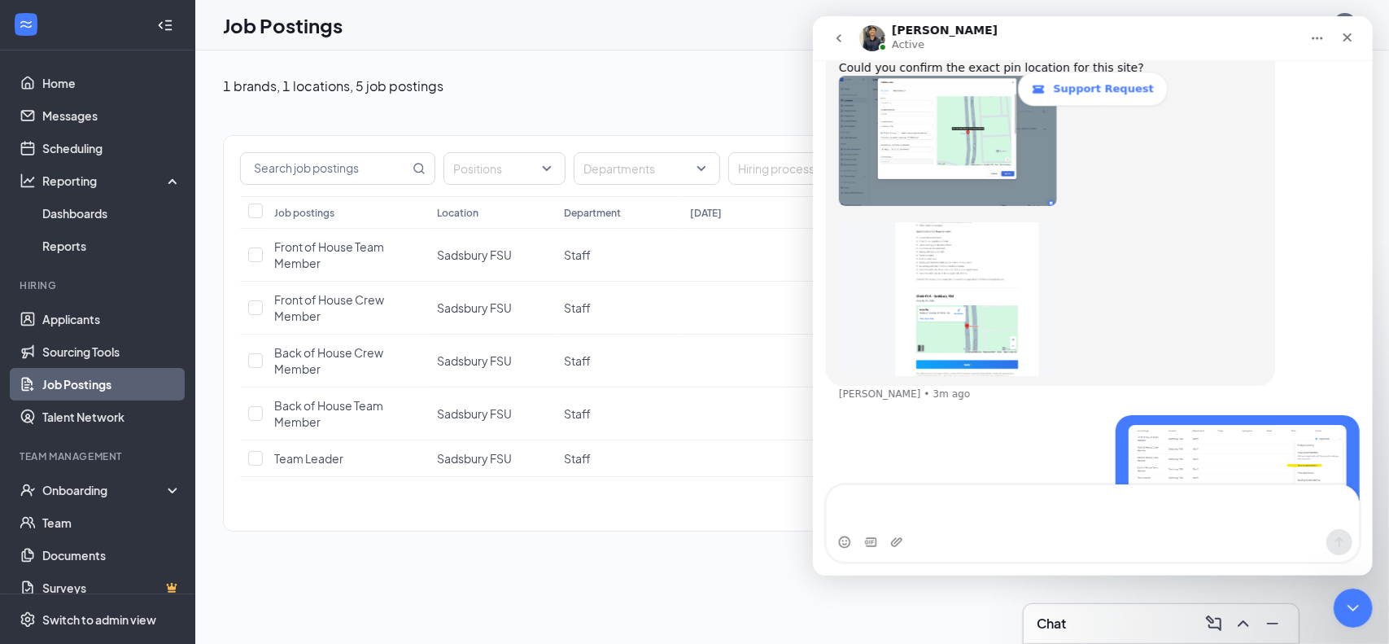
scroll to position [2765, 0]
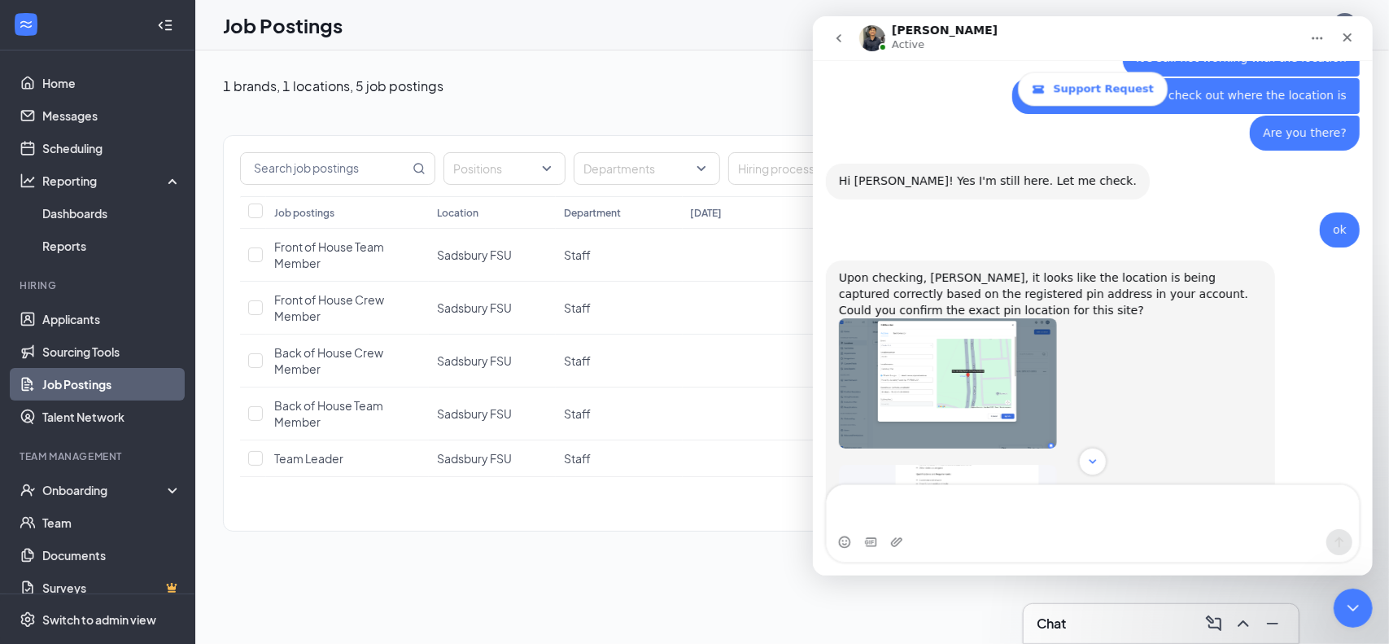
click at [943, 318] on img "Renz says…" at bounding box center [947, 383] width 218 height 130
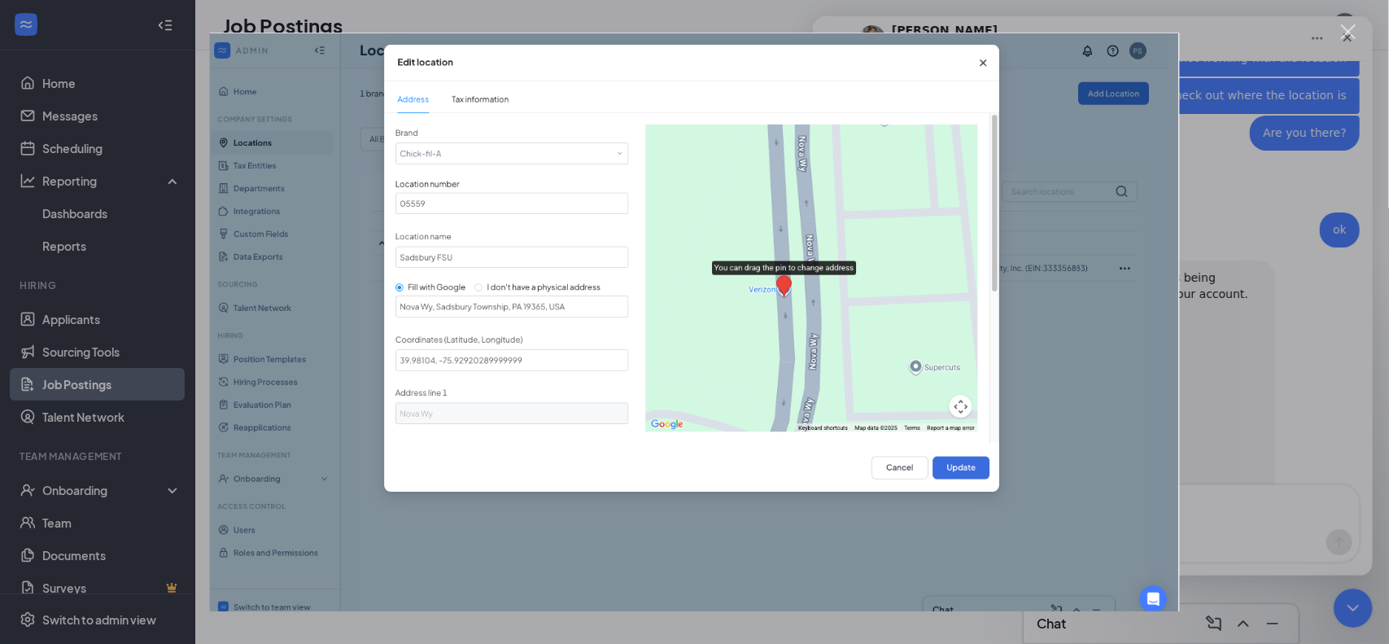
scroll to position [0, 0]
click at [1241, 221] on div "Intercom messenger" at bounding box center [694, 322] width 1389 height 644
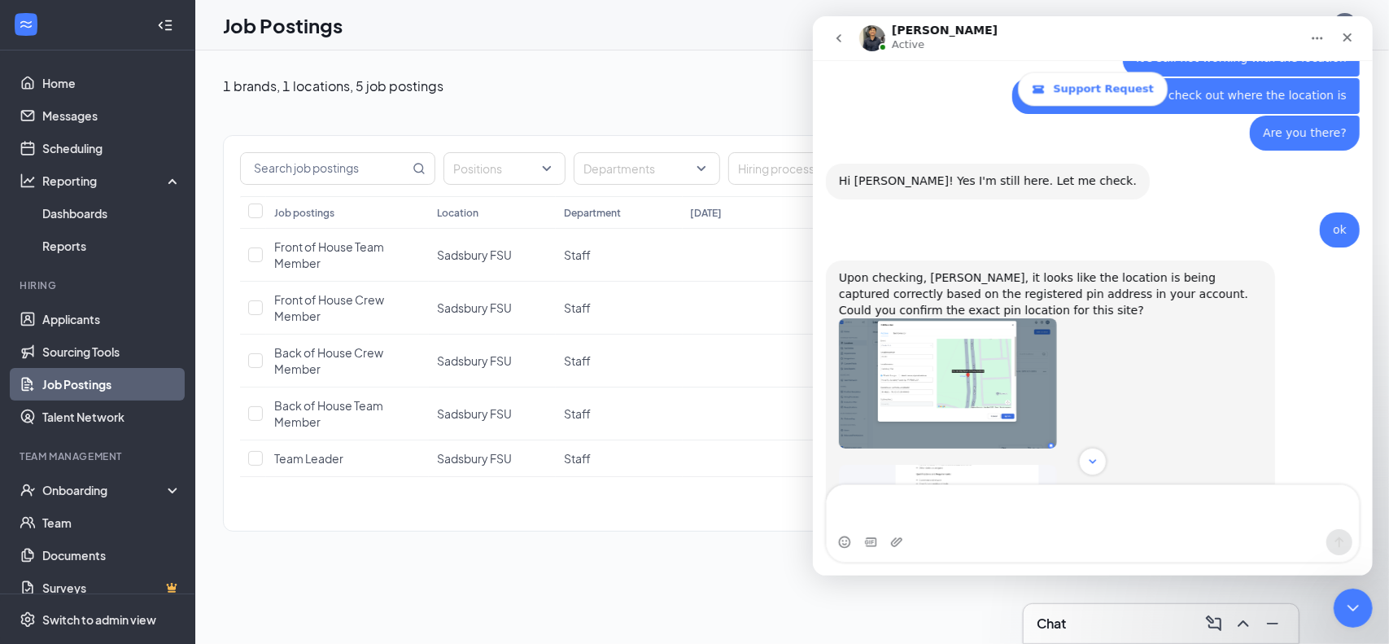
click at [965, 465] on img "Renz says…" at bounding box center [947, 542] width 218 height 154
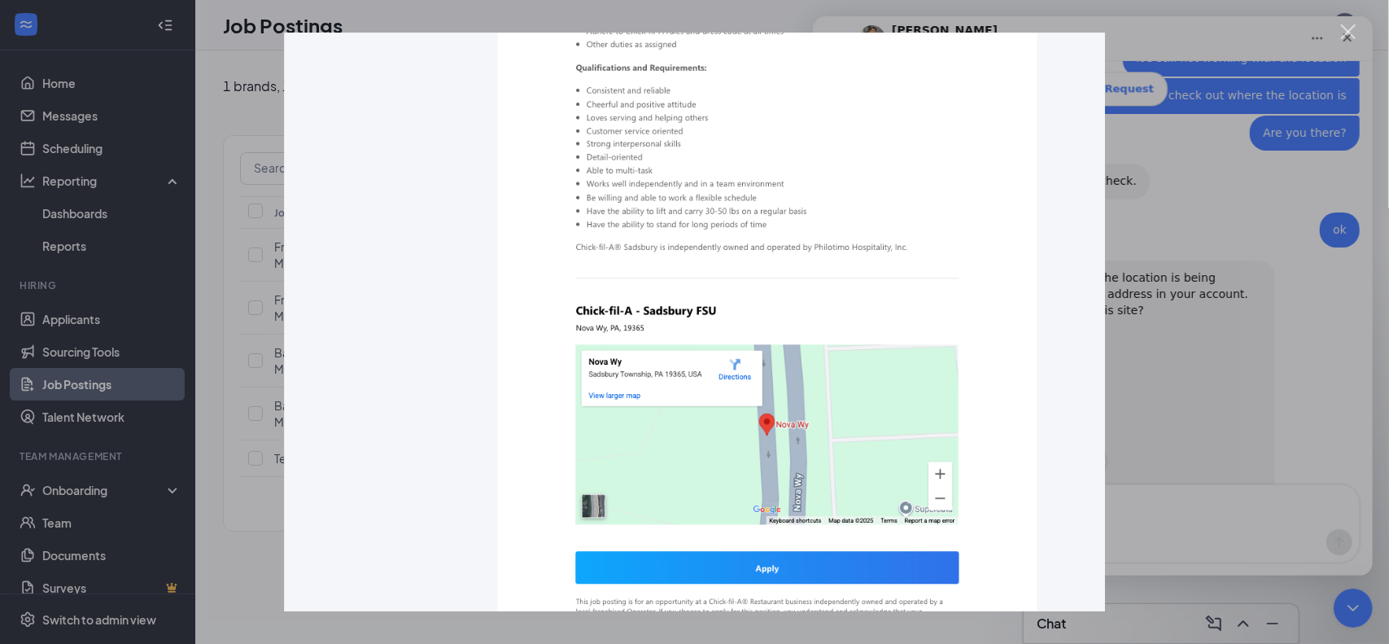
click at [249, 533] on div "Intercom messenger" at bounding box center [694, 322] width 1389 height 644
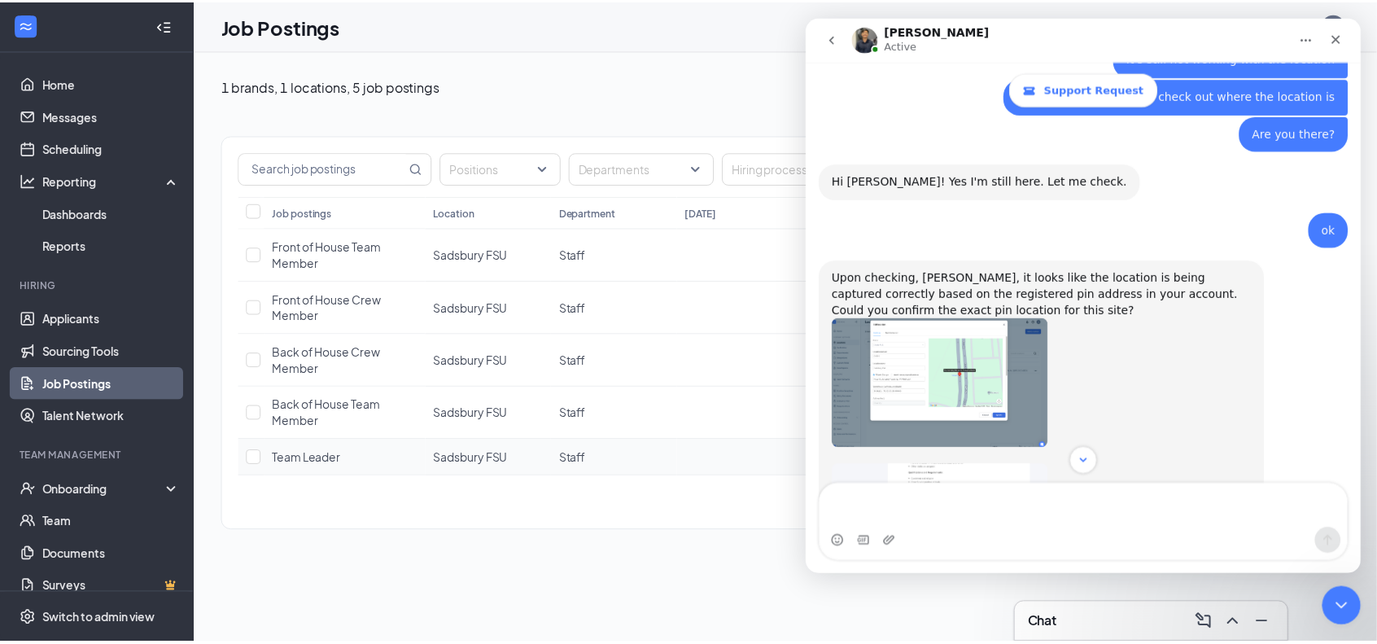
scroll to position [2770, 0]
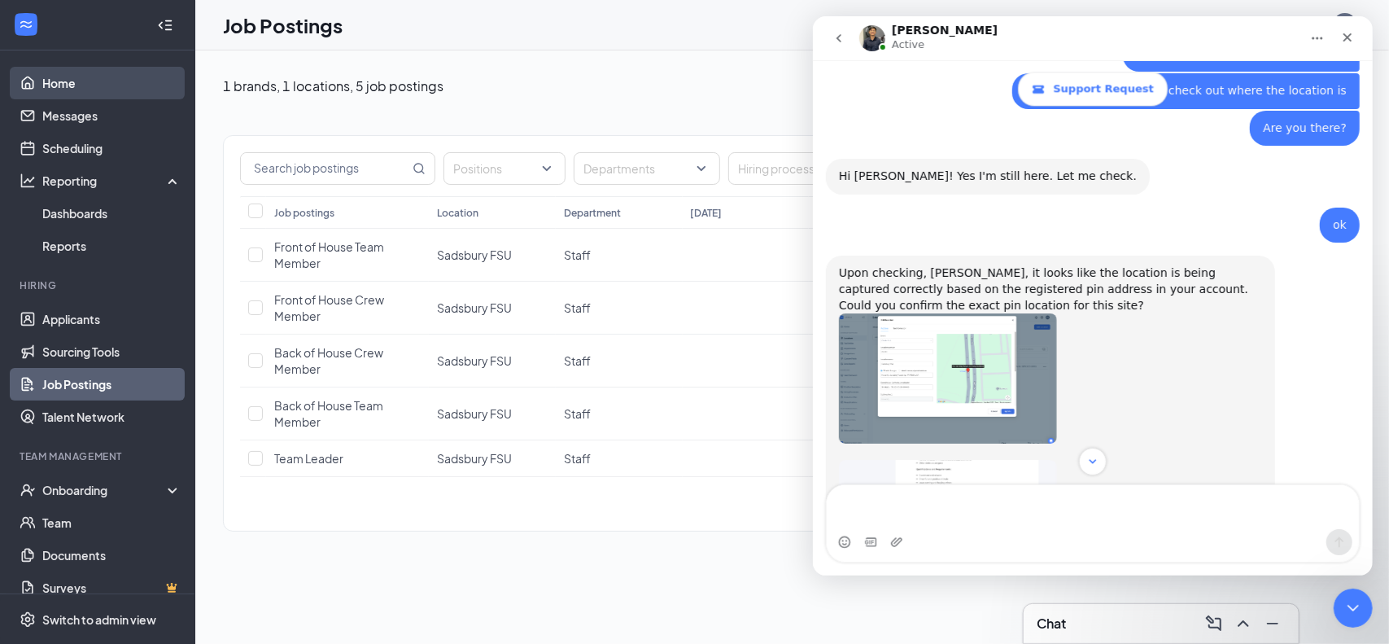
click at [59, 84] on link "Home" at bounding box center [111, 83] width 139 height 33
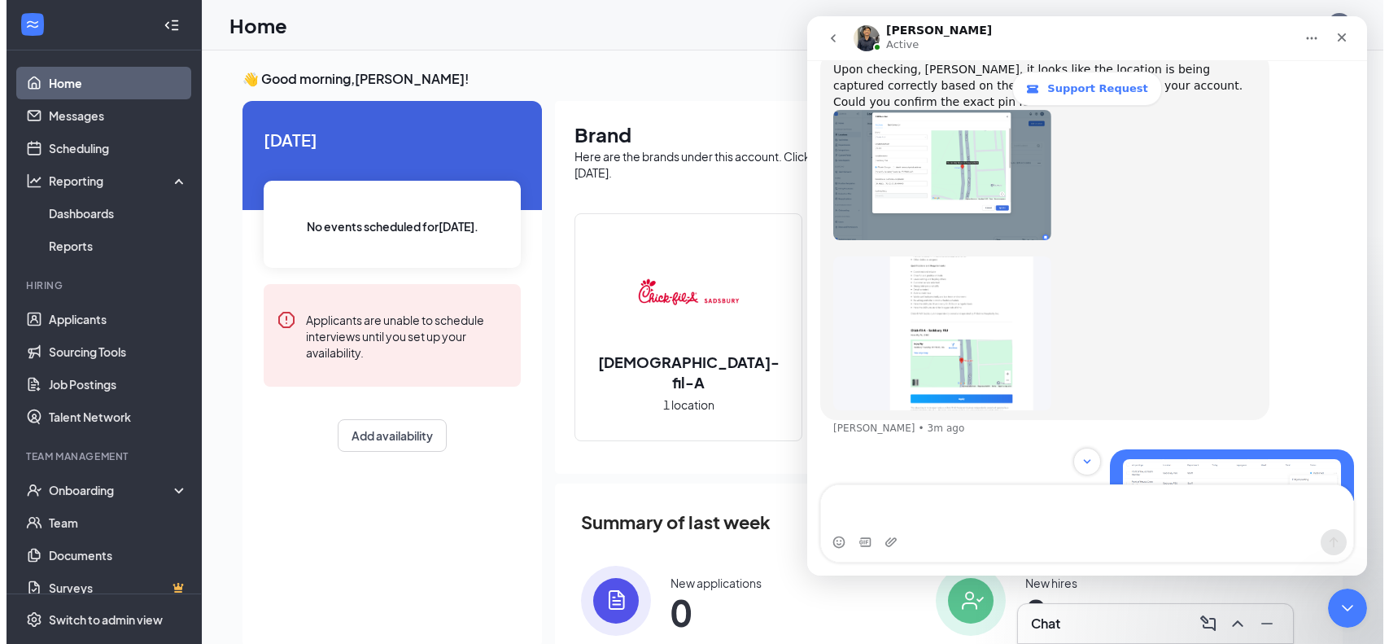
scroll to position [3172, 0]
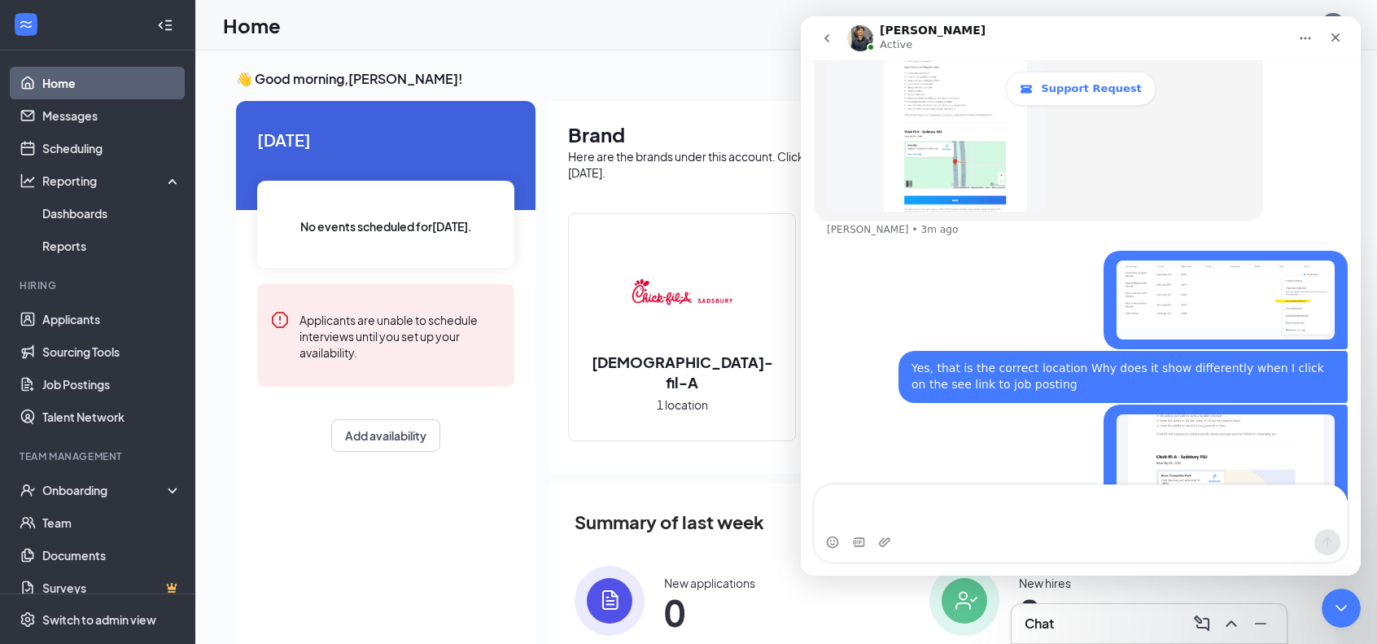
click at [329, 555] on div "[DATE] No events scheduled for [DATE] . Applicants are unable to schedule inter…" at bounding box center [385, 375] width 299 height 549
click at [1339, 35] on icon "Close" at bounding box center [1335, 37] width 13 height 13
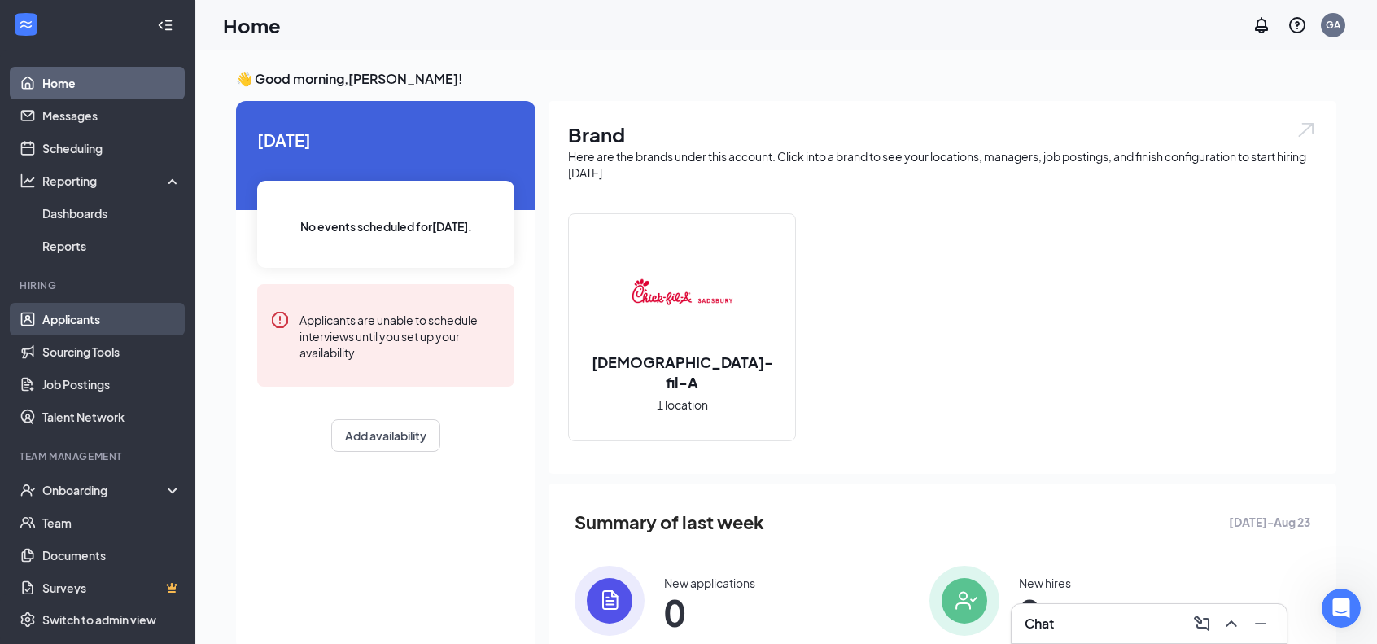
click at [47, 315] on link "Applicants" at bounding box center [111, 319] width 139 height 33
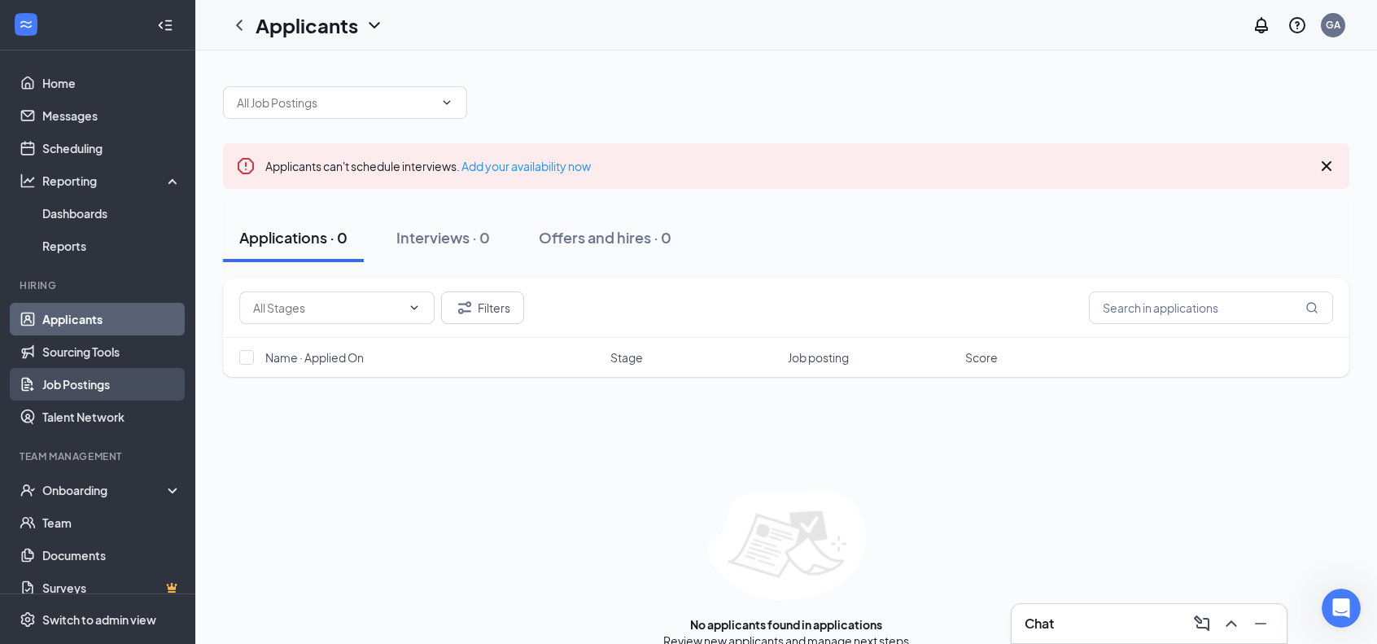
click at [54, 383] on link "Job Postings" at bounding box center [111, 384] width 139 height 33
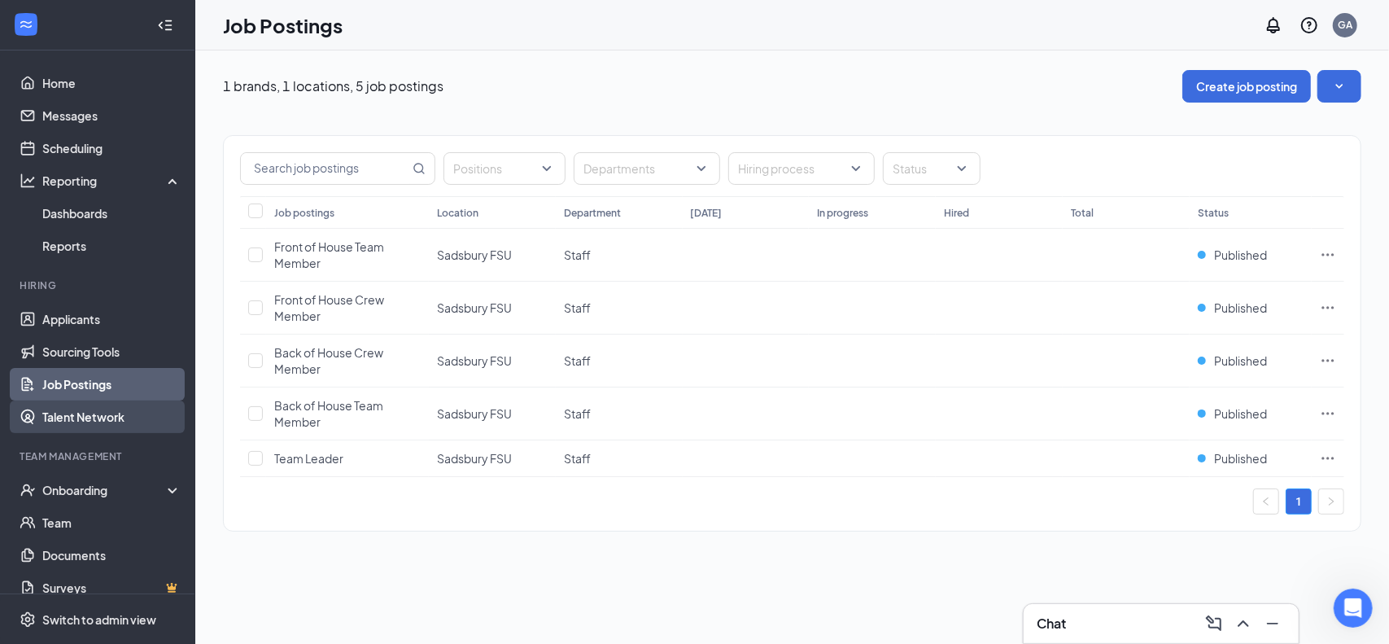
click at [89, 416] on link "Talent Network" at bounding box center [111, 416] width 139 height 33
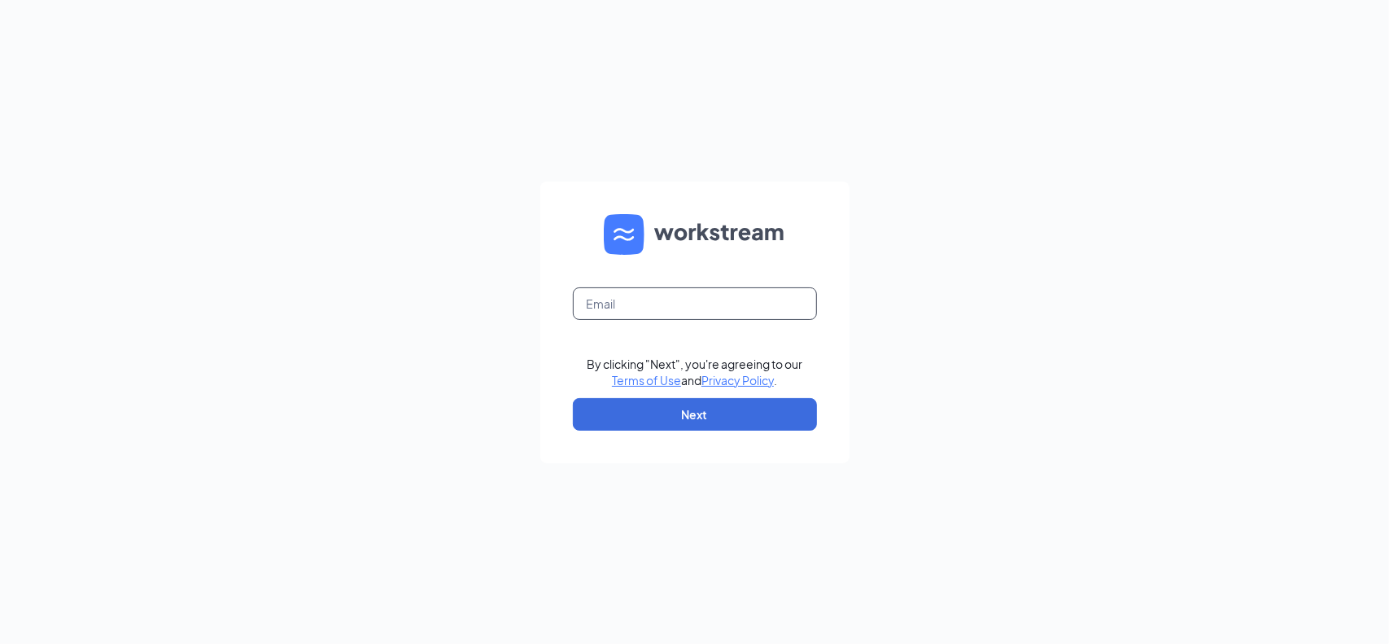
click at [656, 307] on input "text" at bounding box center [695, 303] width 244 height 33
type input "[PERSON_NAME][EMAIL_ADDRESS][DOMAIN_NAME]"
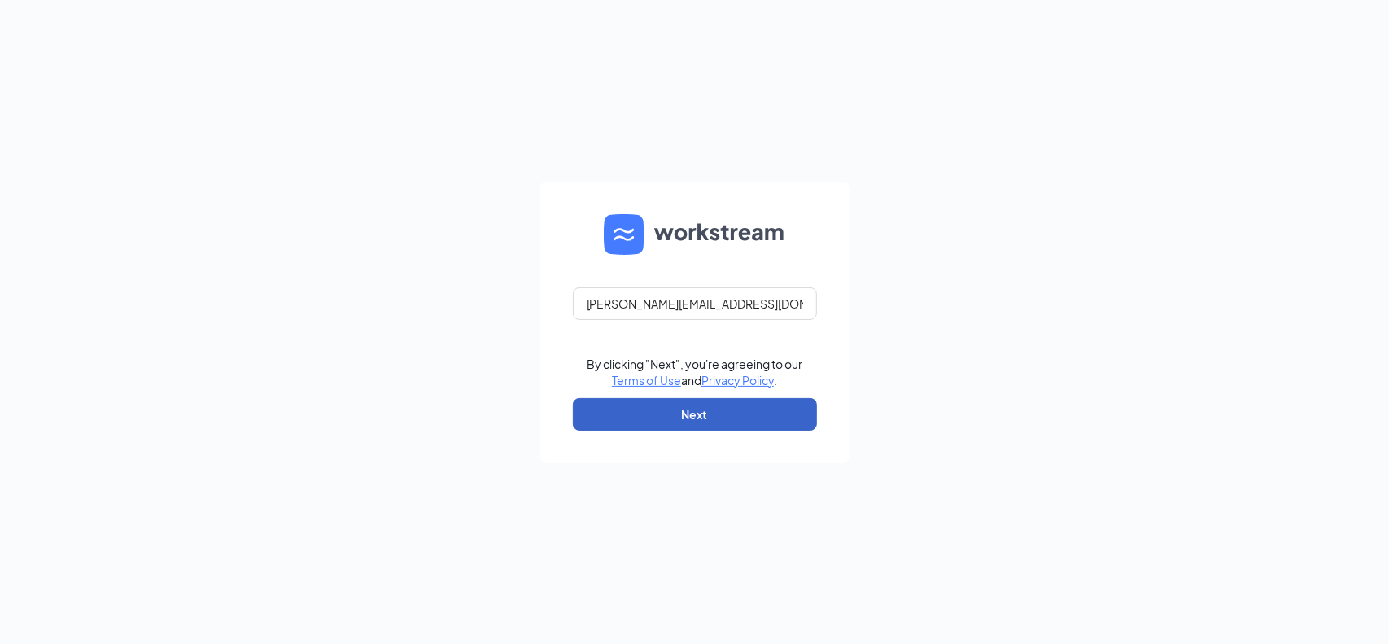
click at [654, 414] on button "Next" at bounding box center [695, 414] width 244 height 33
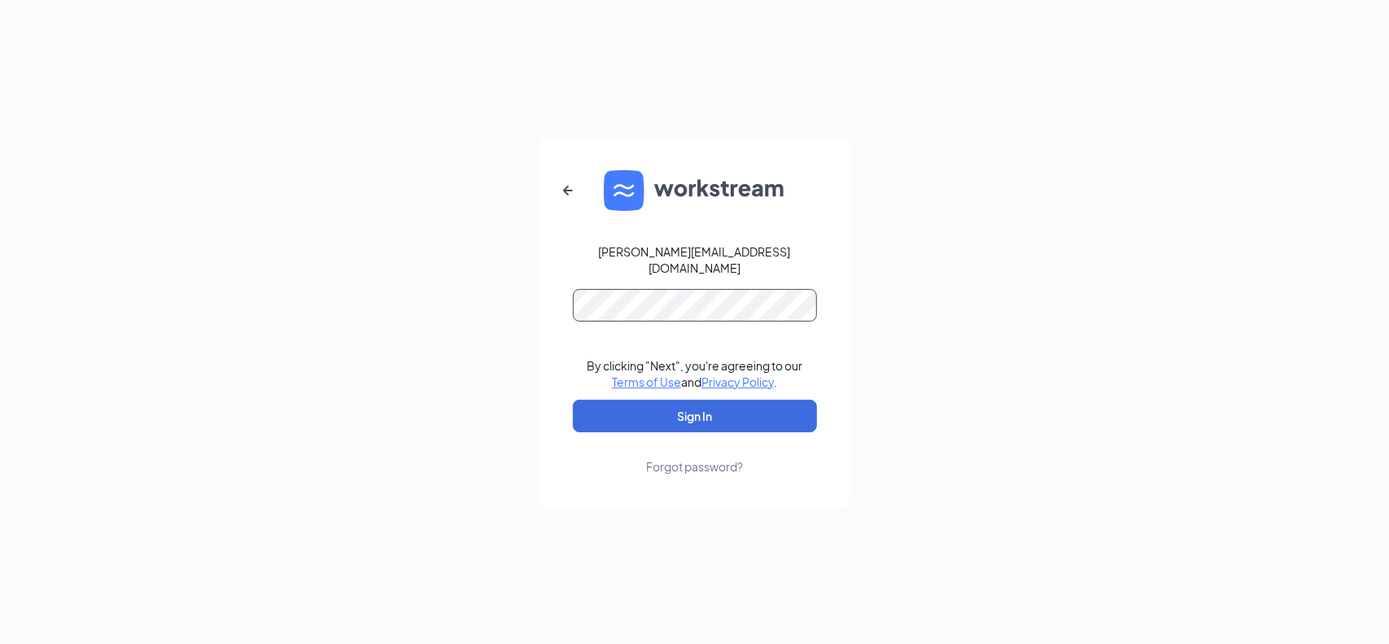
click at [573, 400] on button "Sign In" at bounding box center [695, 416] width 244 height 33
